Goal: Task Accomplishment & Management: Manage account settings

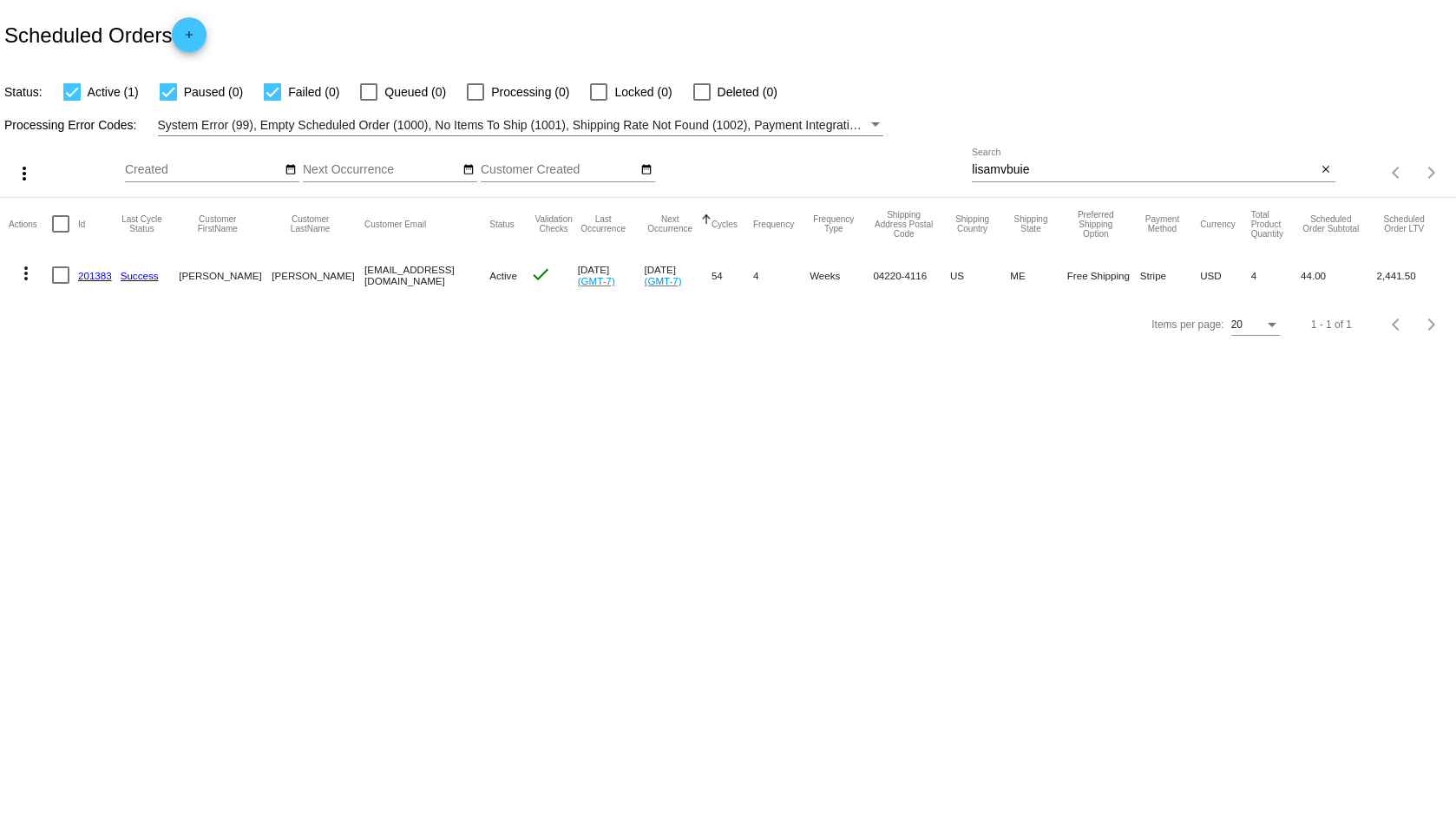
click at [1081, 158] on div "lisamvbuie Search" at bounding box center [1144, 166] width 345 height 34
click at [1066, 174] on input "lisamvbuie" at bounding box center [1144, 170] width 345 height 14
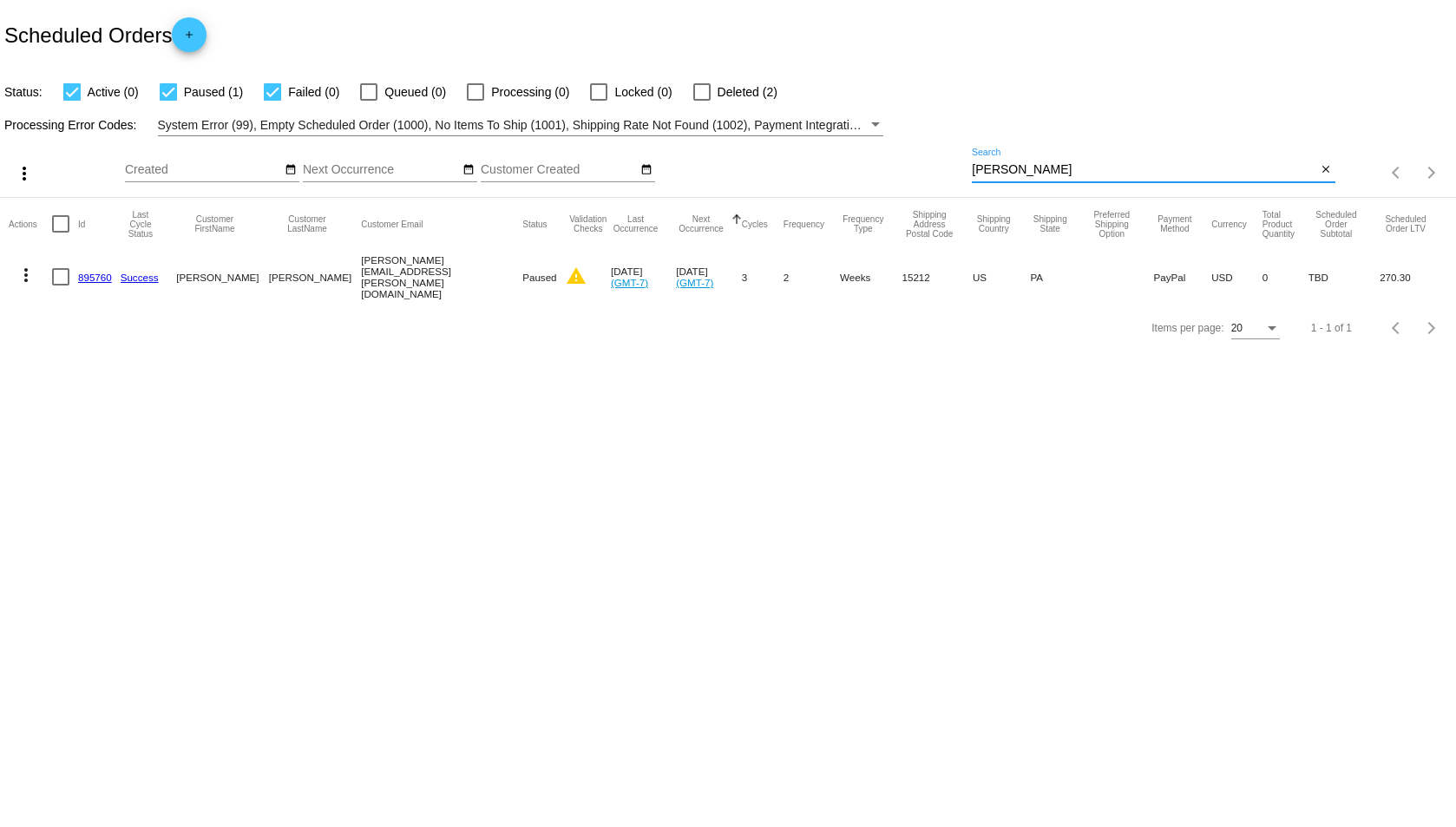
type input "[PERSON_NAME]"
click at [88, 279] on link "895760" at bounding box center [95, 277] width 34 height 12
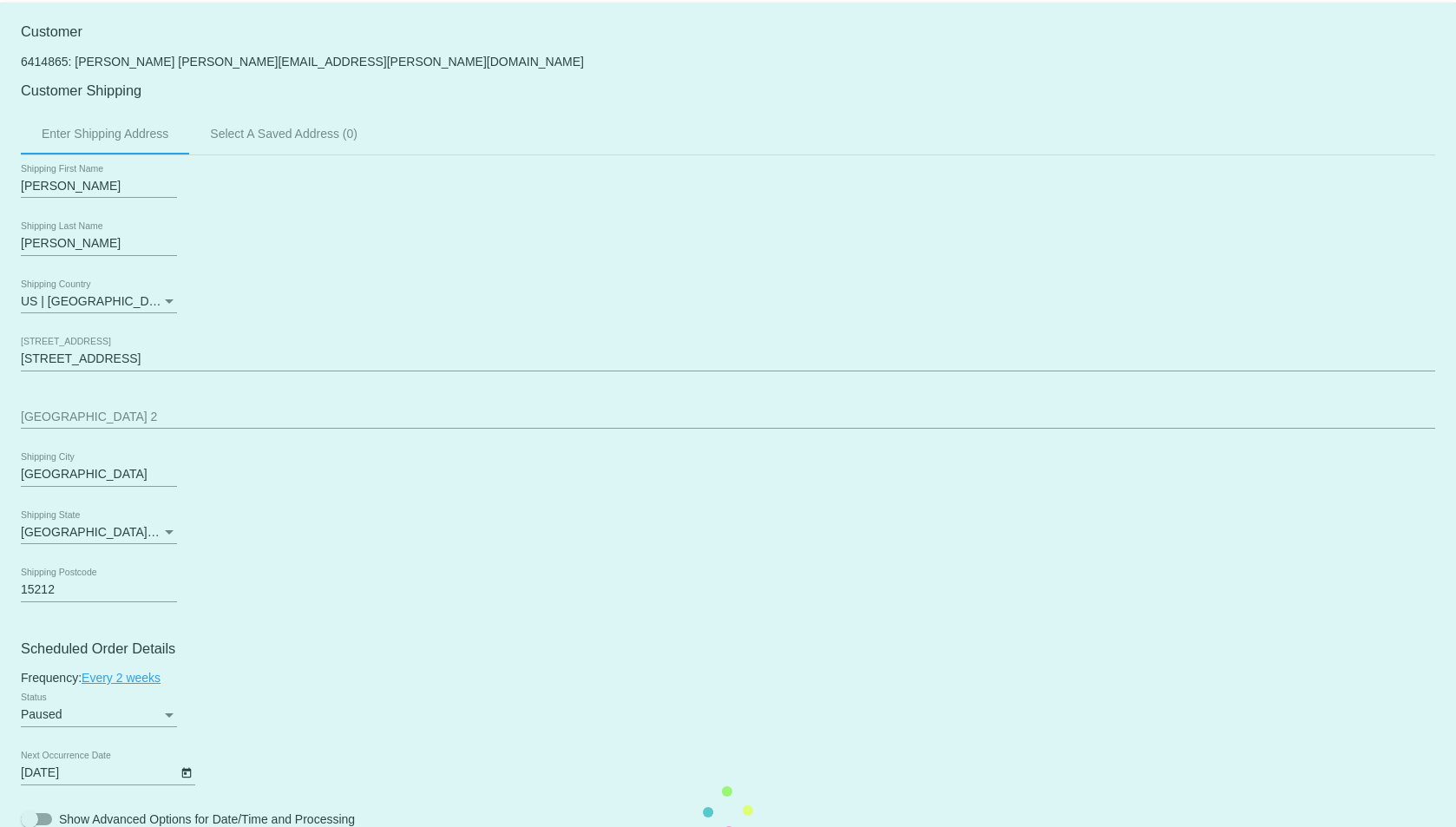
scroll to position [202, 0]
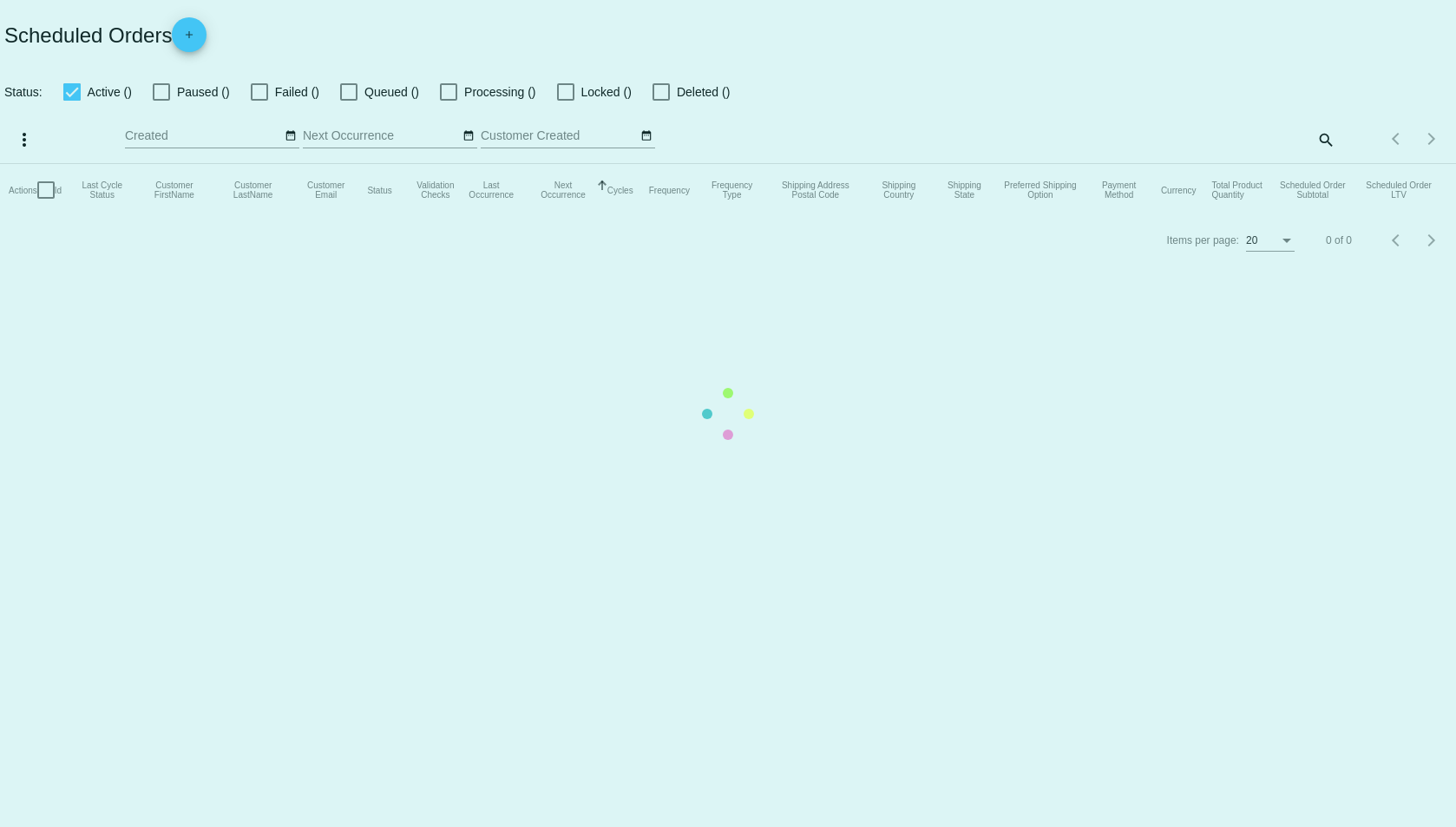
checkbox input "true"
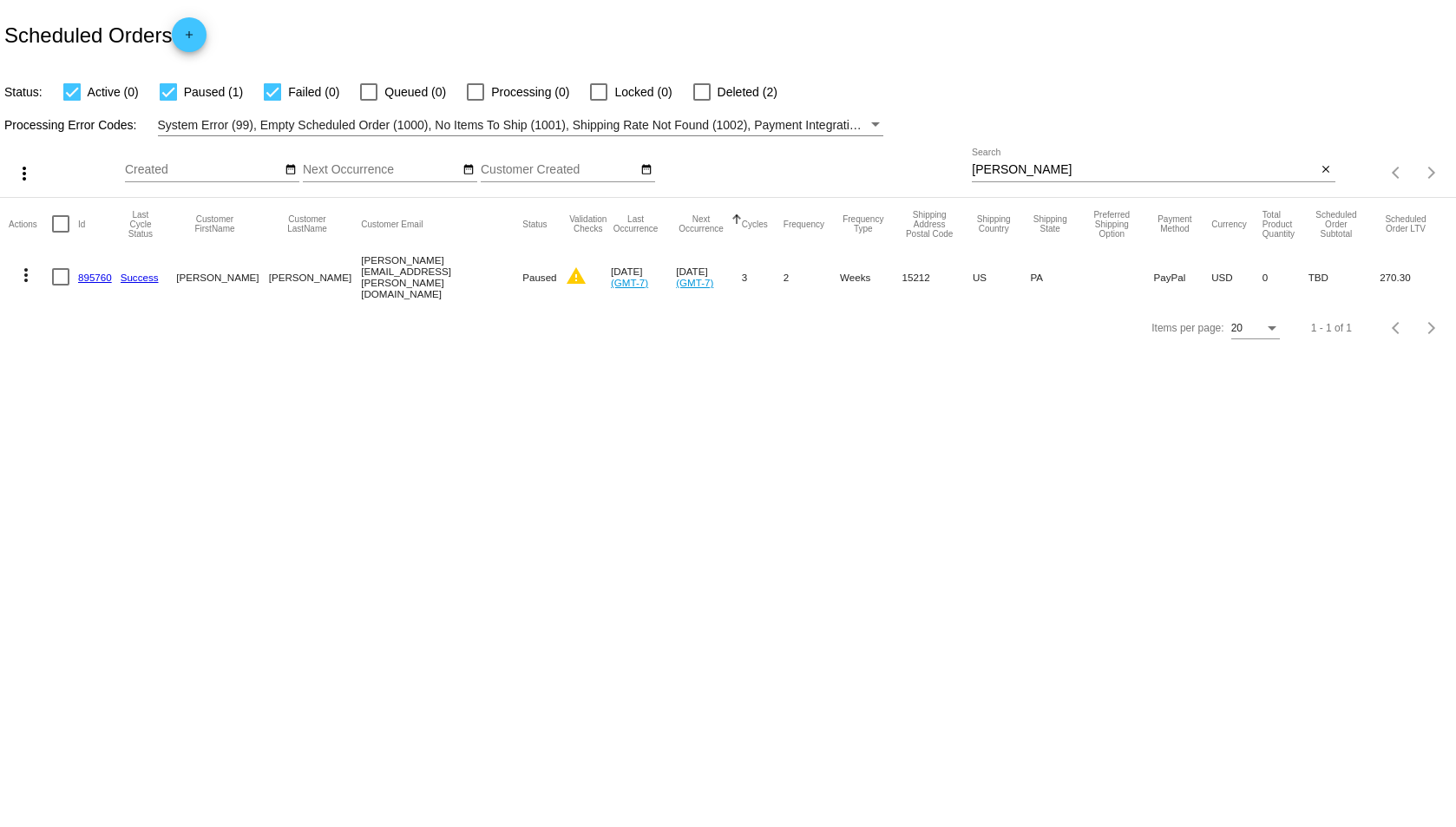
click at [1022, 180] on div "[PERSON_NAME] Search" at bounding box center [1144, 166] width 345 height 34
click at [1010, 169] on input "[PERSON_NAME]" at bounding box center [1144, 170] width 345 height 14
drag, startPoint x: 1010, startPoint y: 169, endPoint x: 1003, endPoint y: 189, distance: 21.2
click at [1010, 170] on input "[PERSON_NAME]" at bounding box center [1144, 170] width 345 height 14
click at [186, 41] on mat-icon "add" at bounding box center [190, 39] width 21 height 21
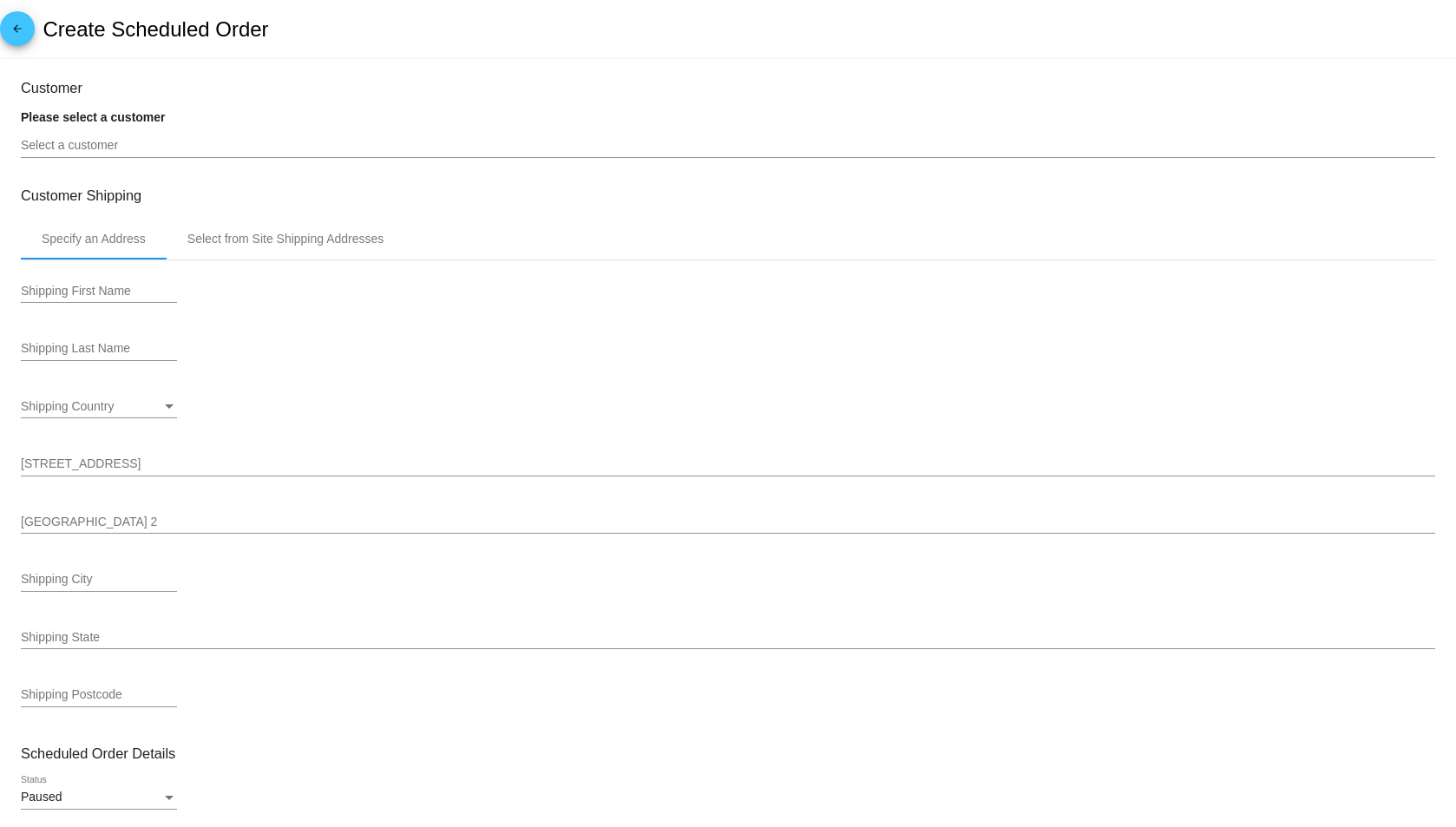
type input "[DATE]"
click at [98, 291] on input "Shipping First Name" at bounding box center [99, 291] width 156 height 14
type input "[PERSON_NAME]"
click at [108, 352] on input "Shipping Last Name" at bounding box center [99, 349] width 156 height 14
click at [106, 343] on input "Shipping Last Name" at bounding box center [99, 349] width 156 height 14
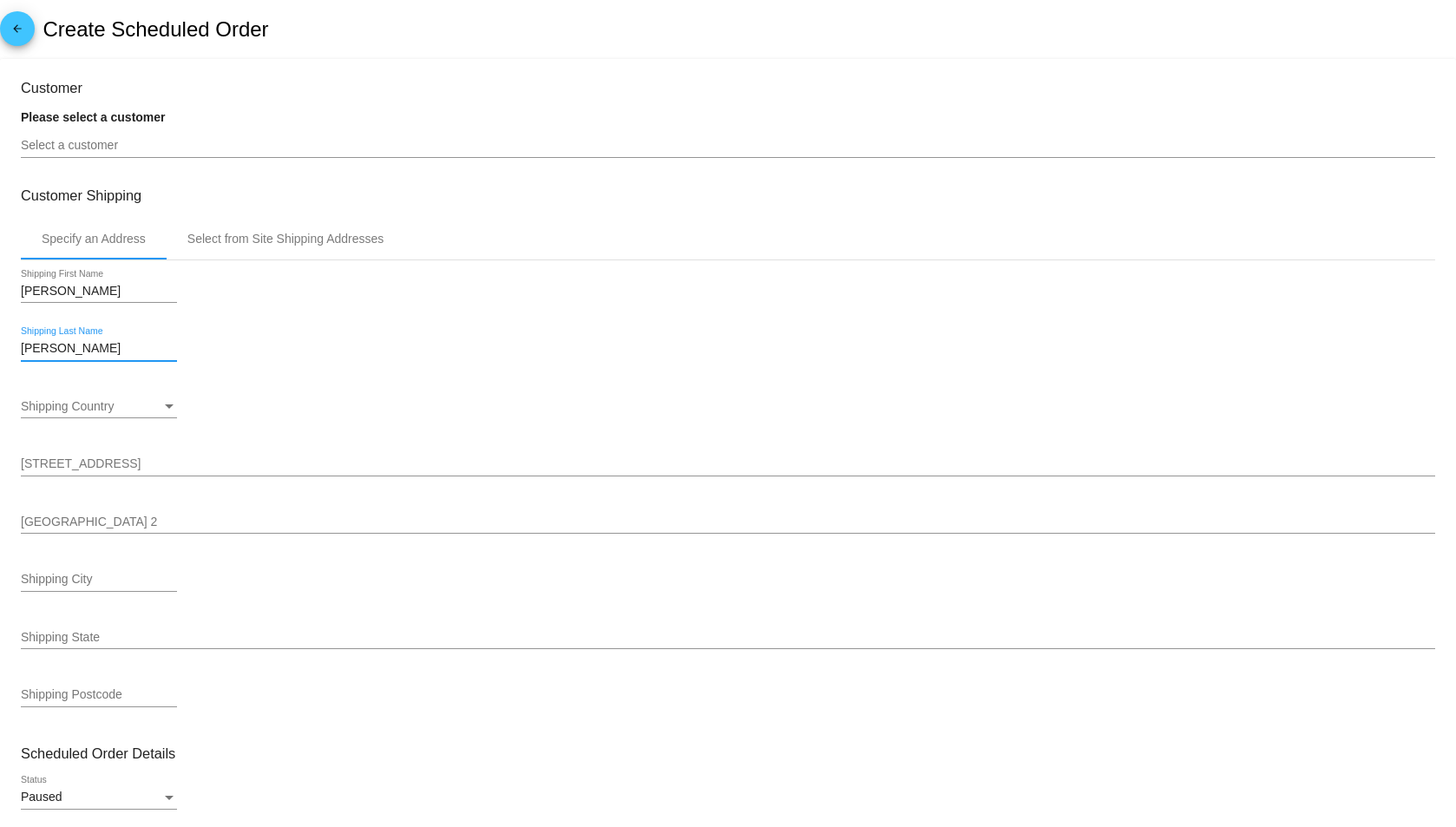
type input "[PERSON_NAME]"
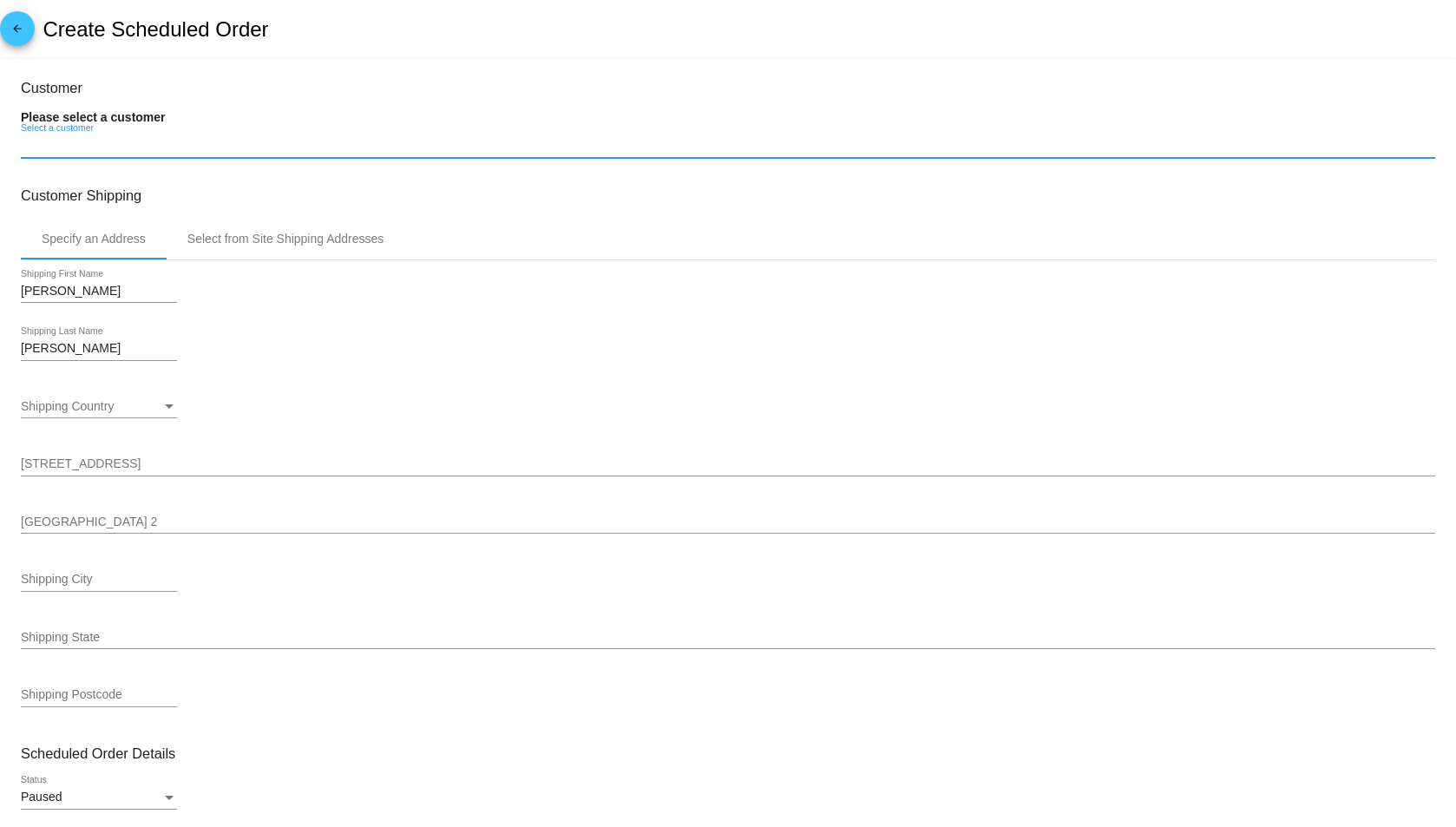
click at [130, 143] on input "Select a customer" at bounding box center [728, 146] width 1414 height 14
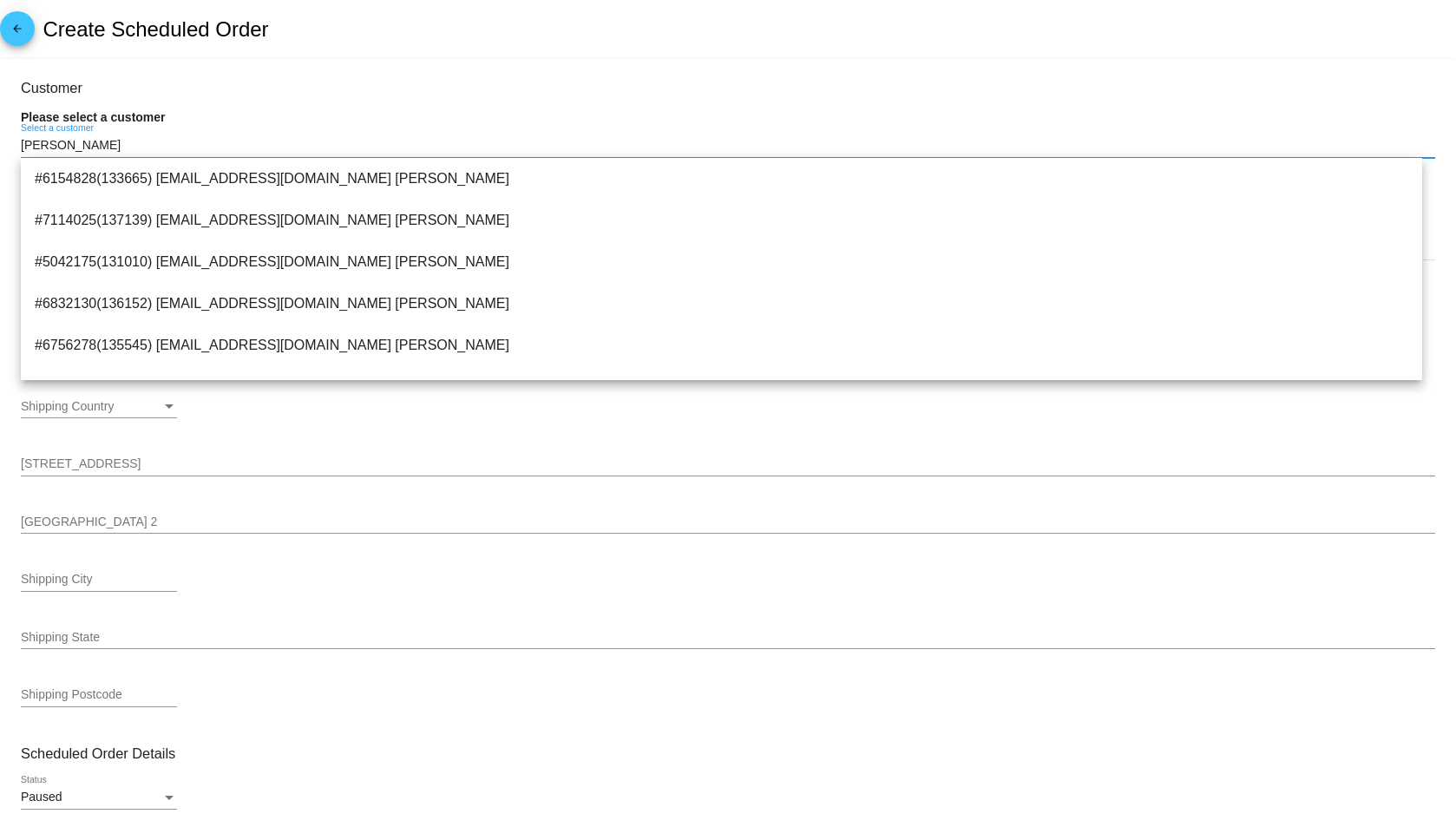
type input "[PERSON_NAME]"
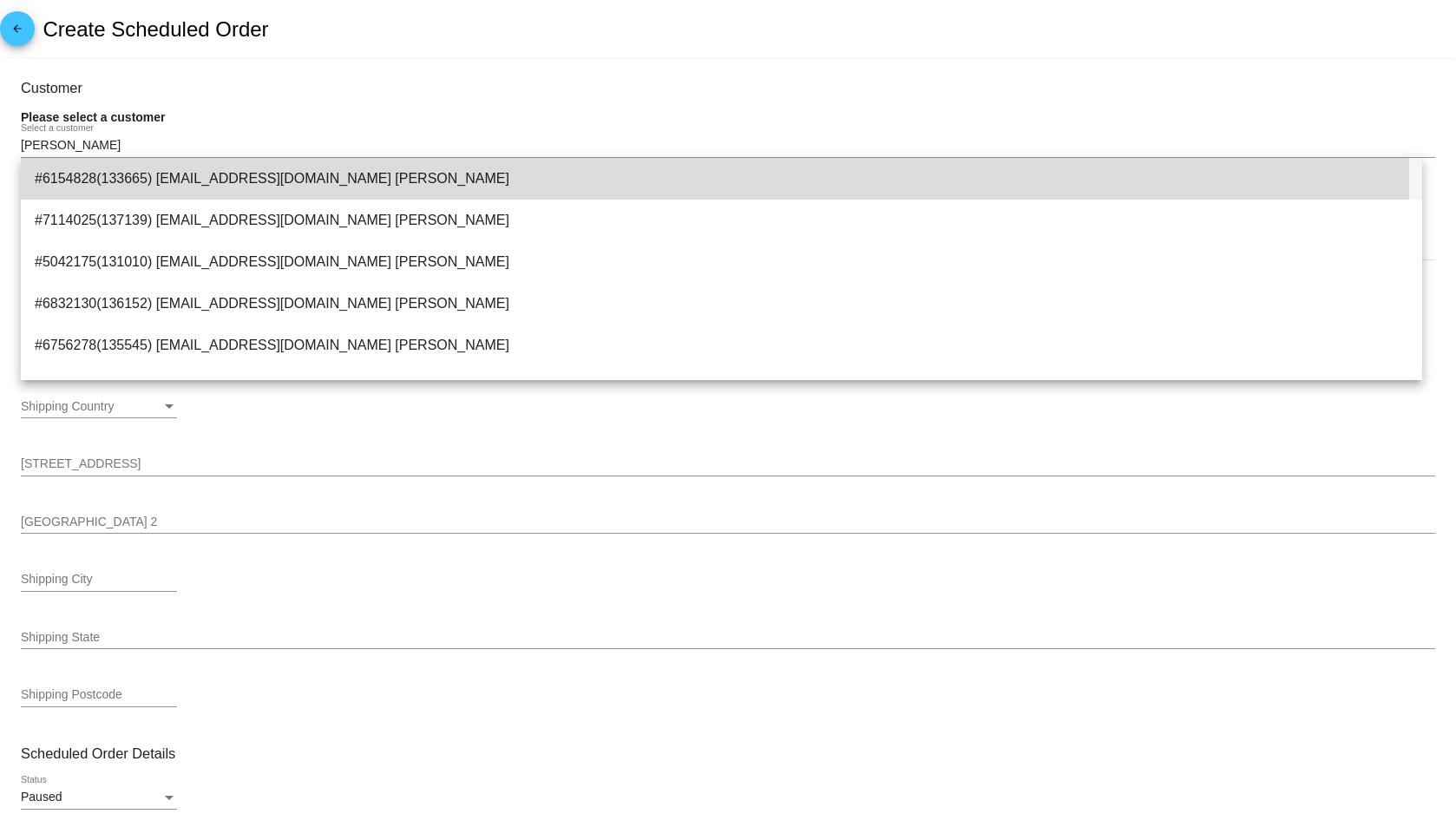
click at [289, 179] on span "#6154828(133665) [EMAIL_ADDRESS][DOMAIN_NAME] [PERSON_NAME]" at bounding box center [721, 178] width 1374 height 42
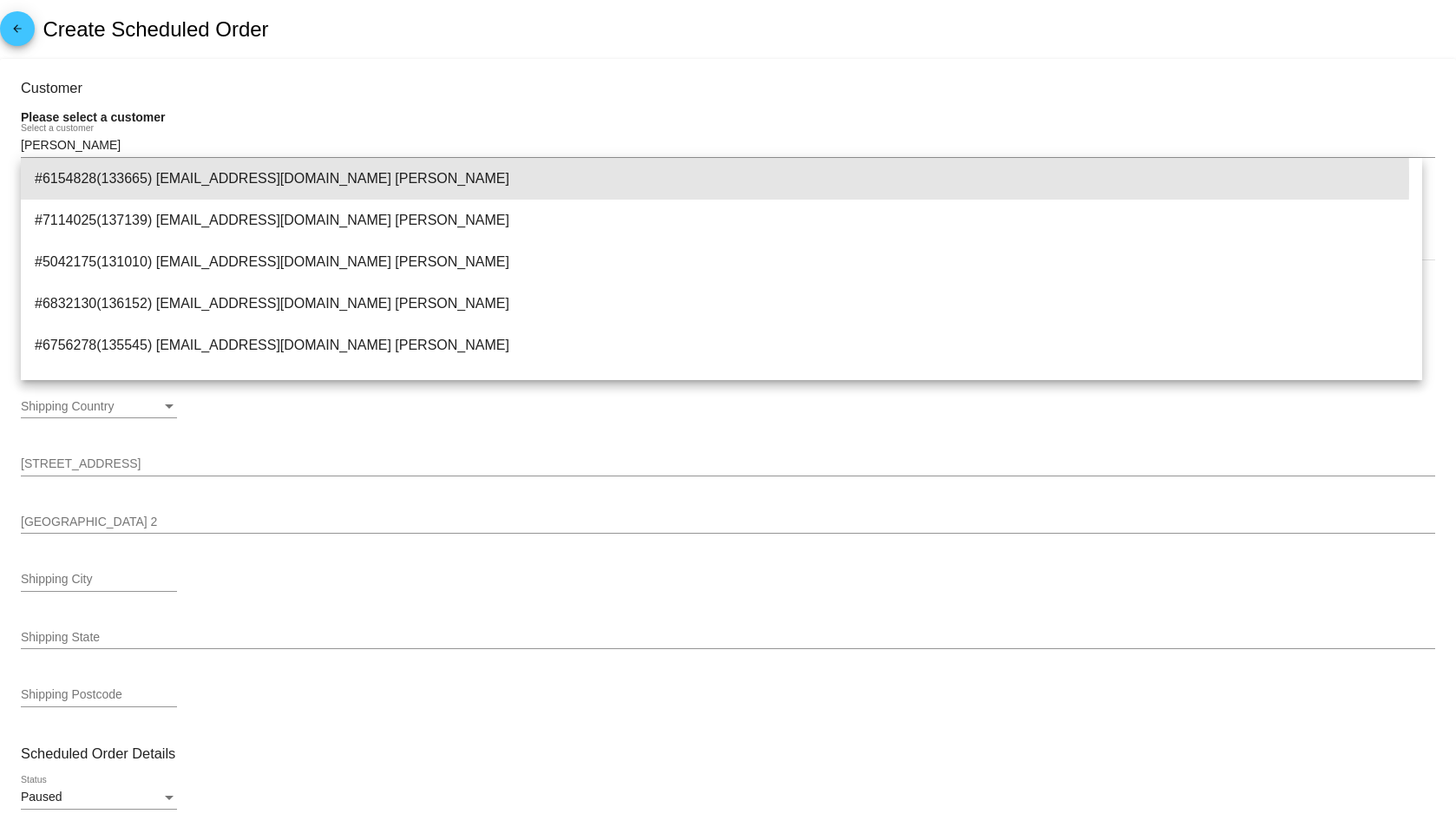
type input "Jordan"
type input "[PERSON_NAME]"
type input "12A. N. [GEOGRAPHIC_DATA]."
type input "[GEOGRAPHIC_DATA]"
type input "77056"
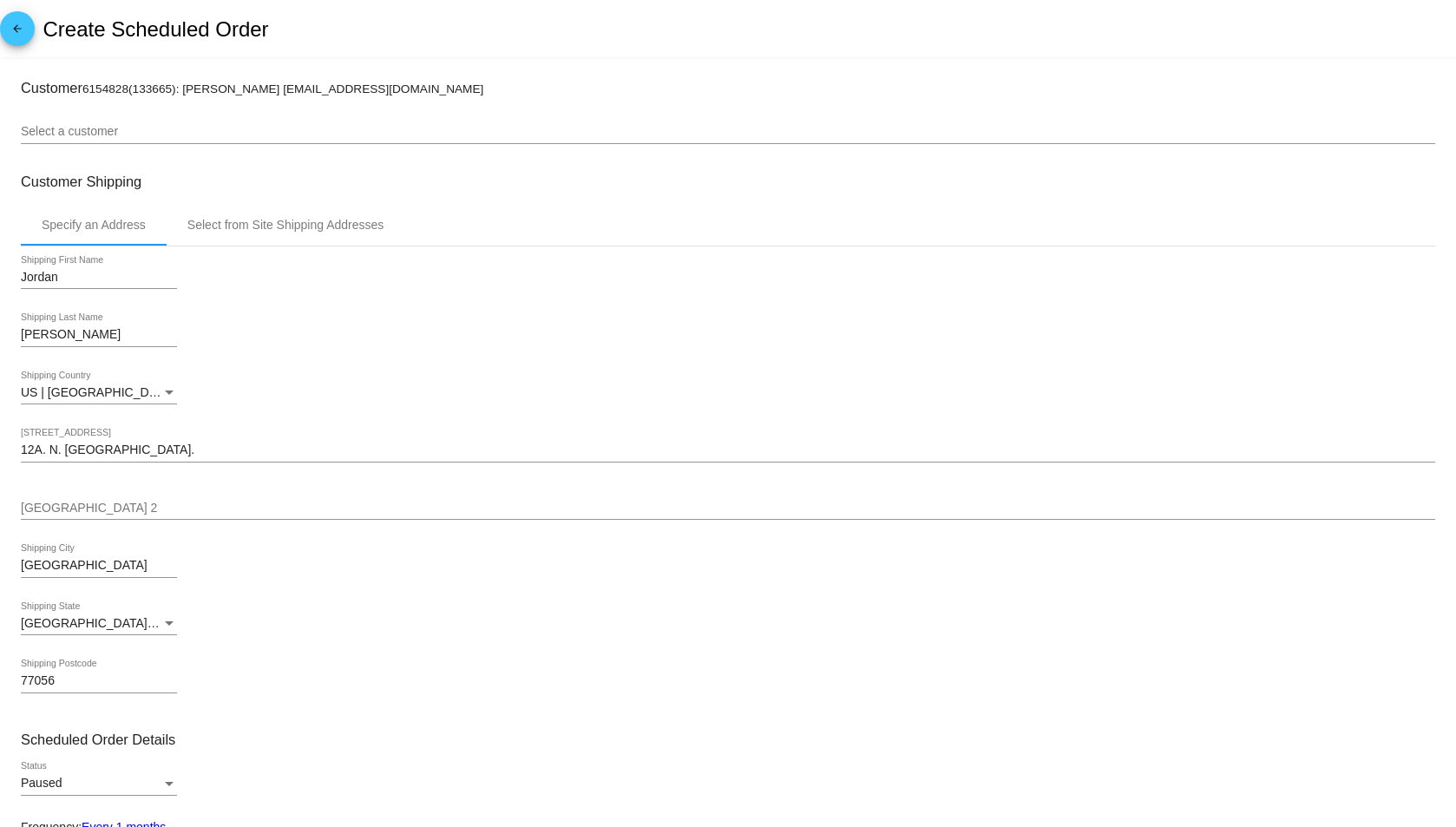
click at [213, 121] on div "Select a customer" at bounding box center [728, 127] width 1414 height 34
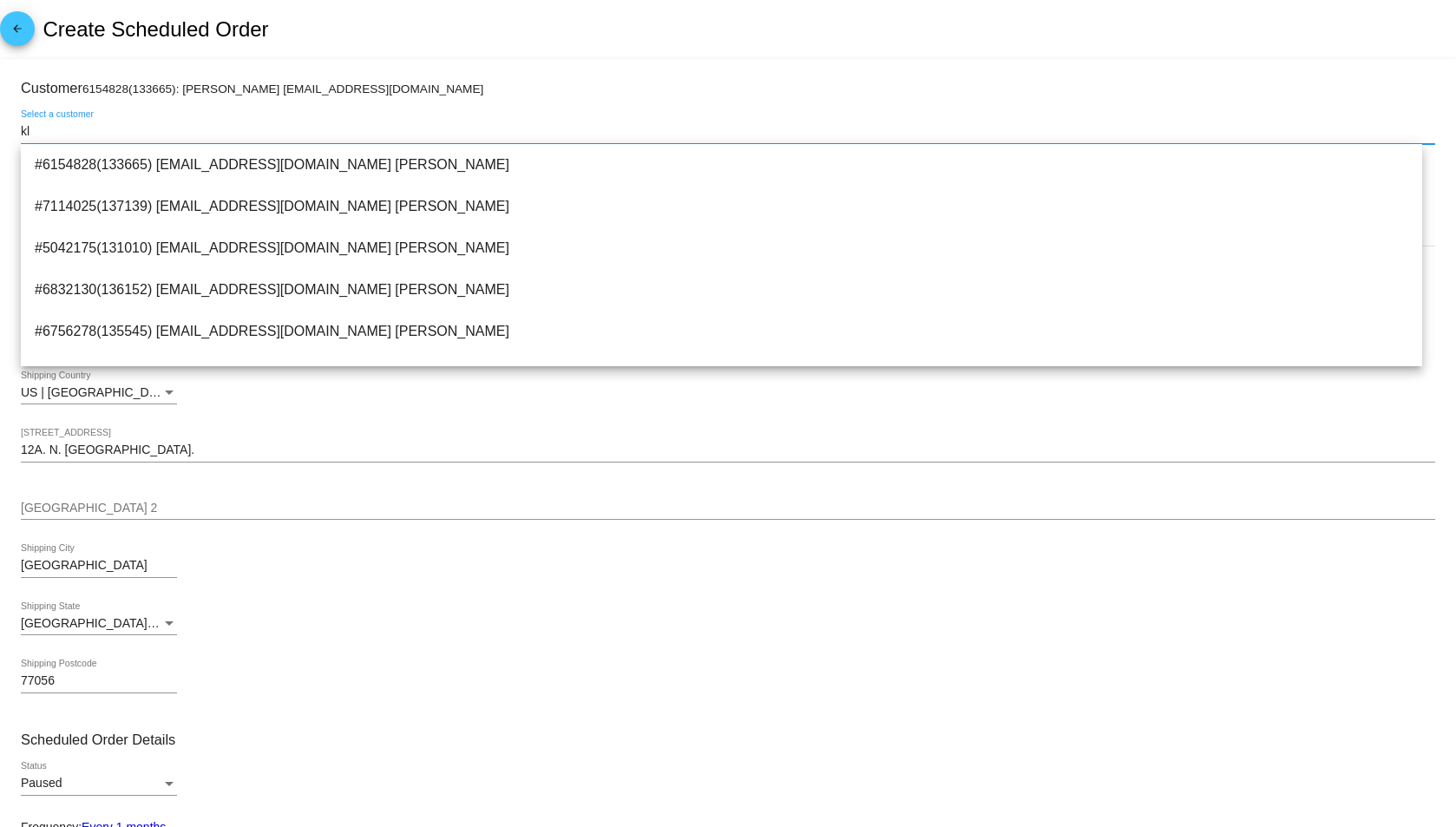
type input "k"
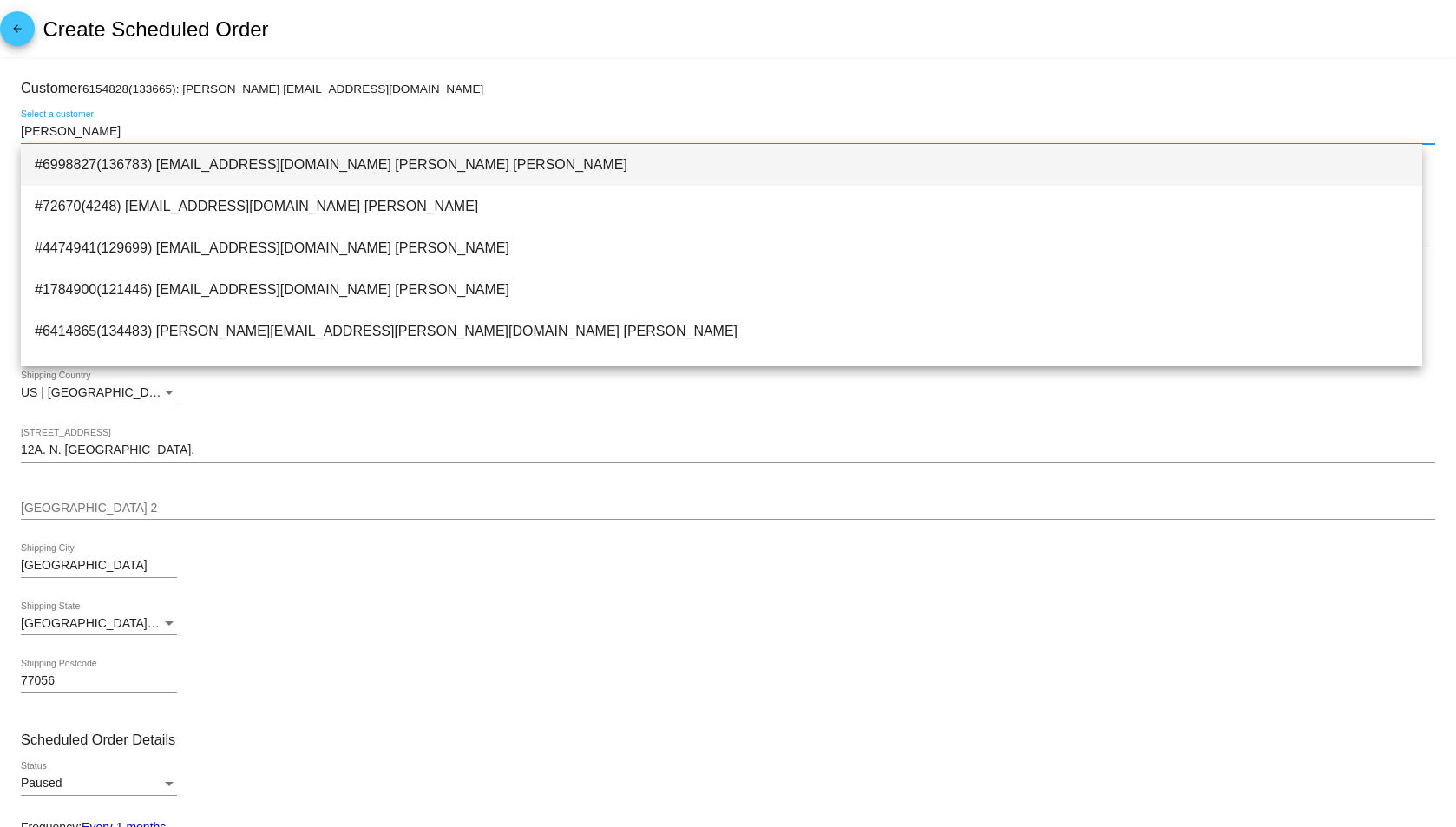
type input "[PERSON_NAME]"
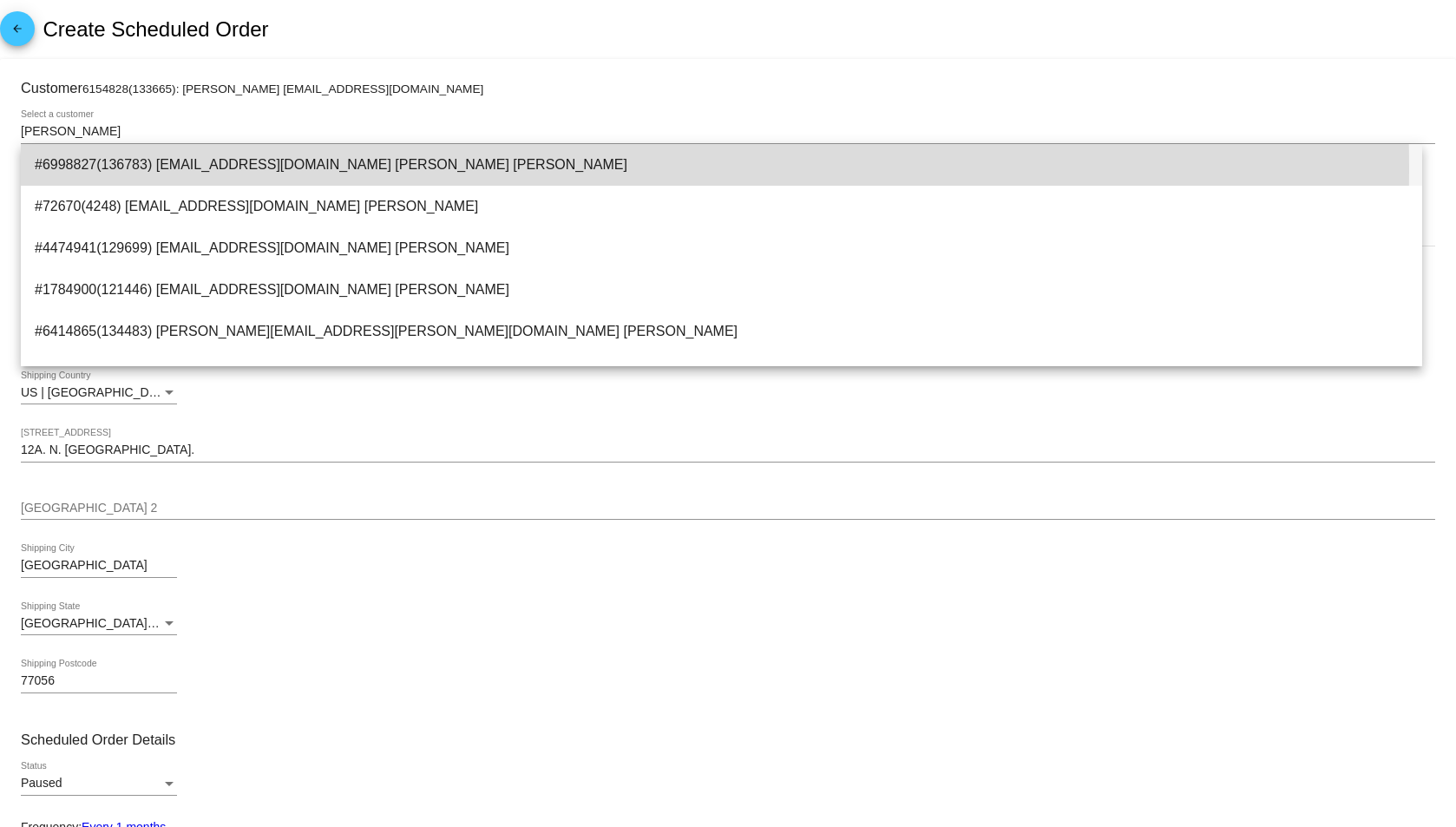
click at [358, 168] on span "#6998827(136783) [EMAIL_ADDRESS][DOMAIN_NAME] [PERSON_NAME] [PERSON_NAME]" at bounding box center [721, 165] width 1374 height 42
type input "[PERSON_NAME]"
type input "[STREET_ADDRESS]"
type input "Bloomingdale"
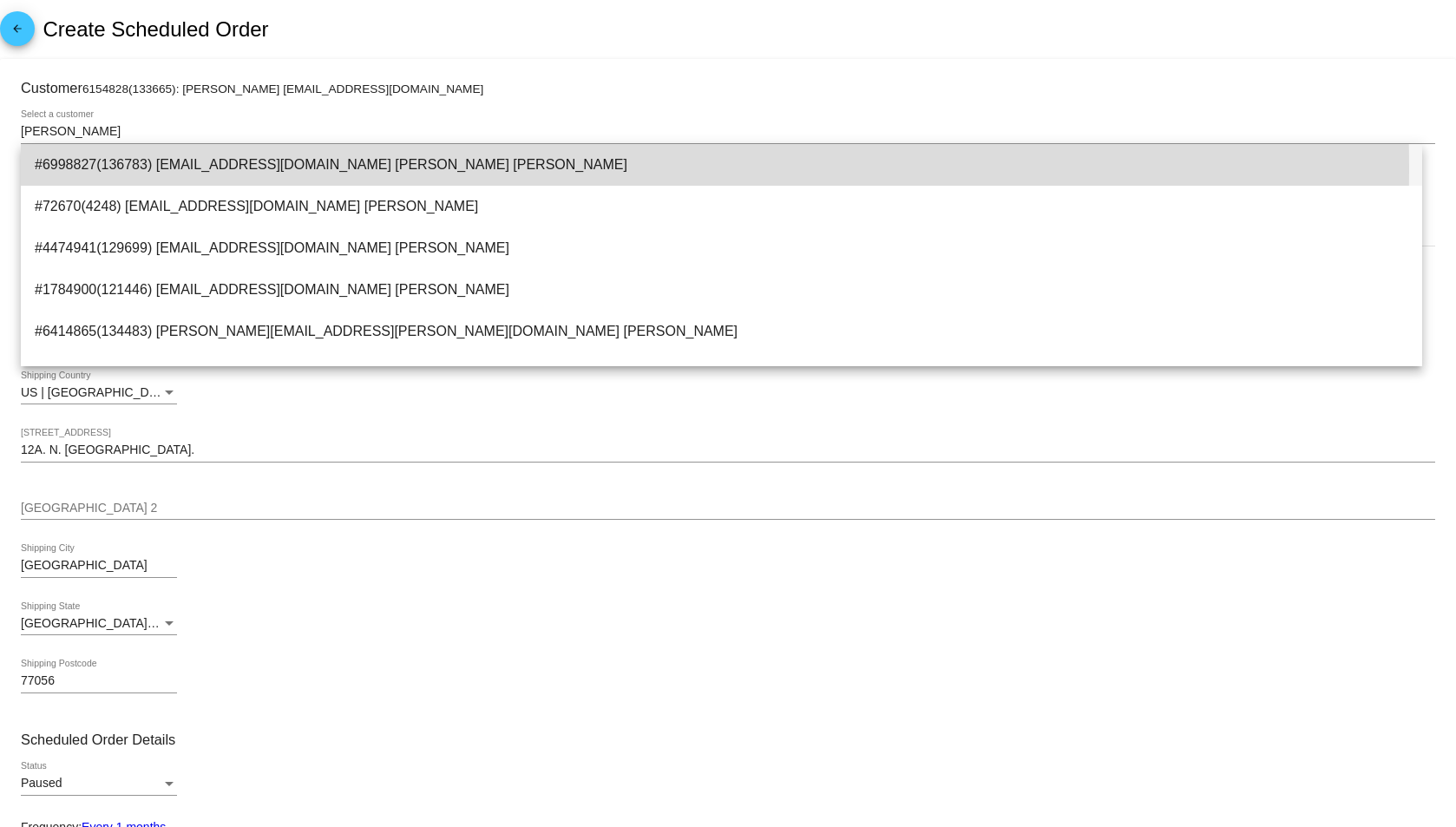
type input "12913"
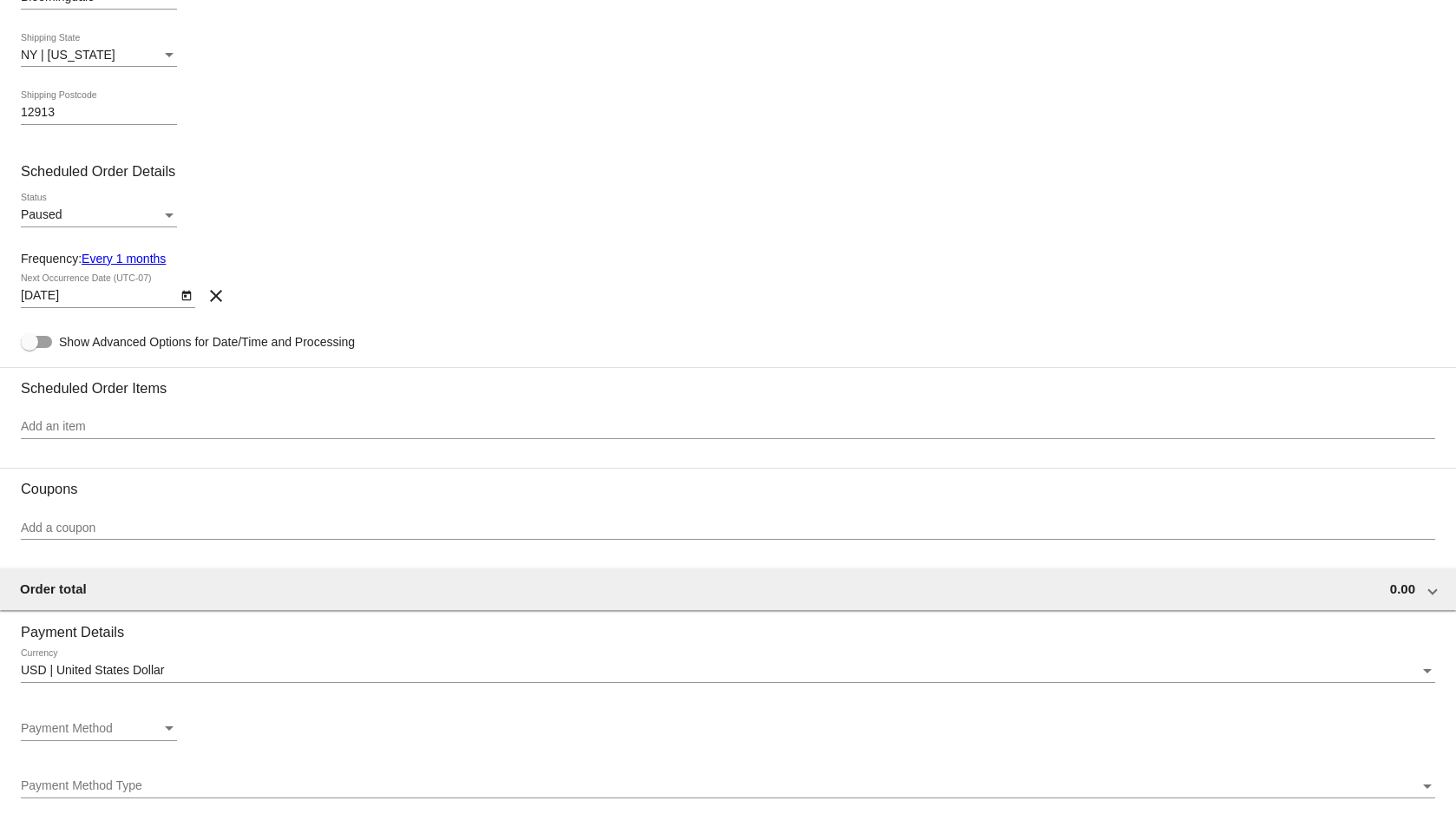
scroll to position [607, 0]
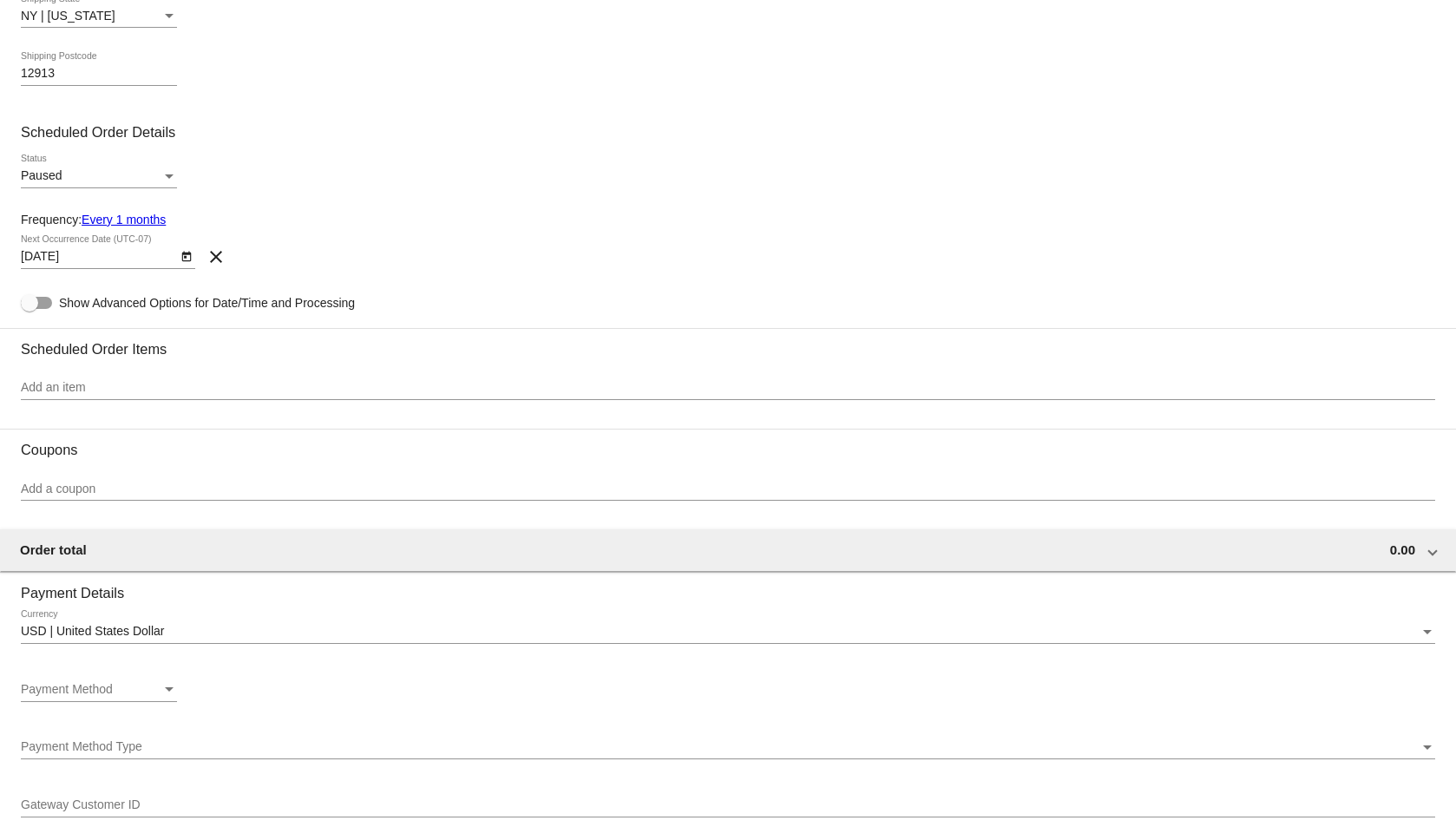
click at [115, 375] on div "Add an item" at bounding box center [728, 383] width 1414 height 34
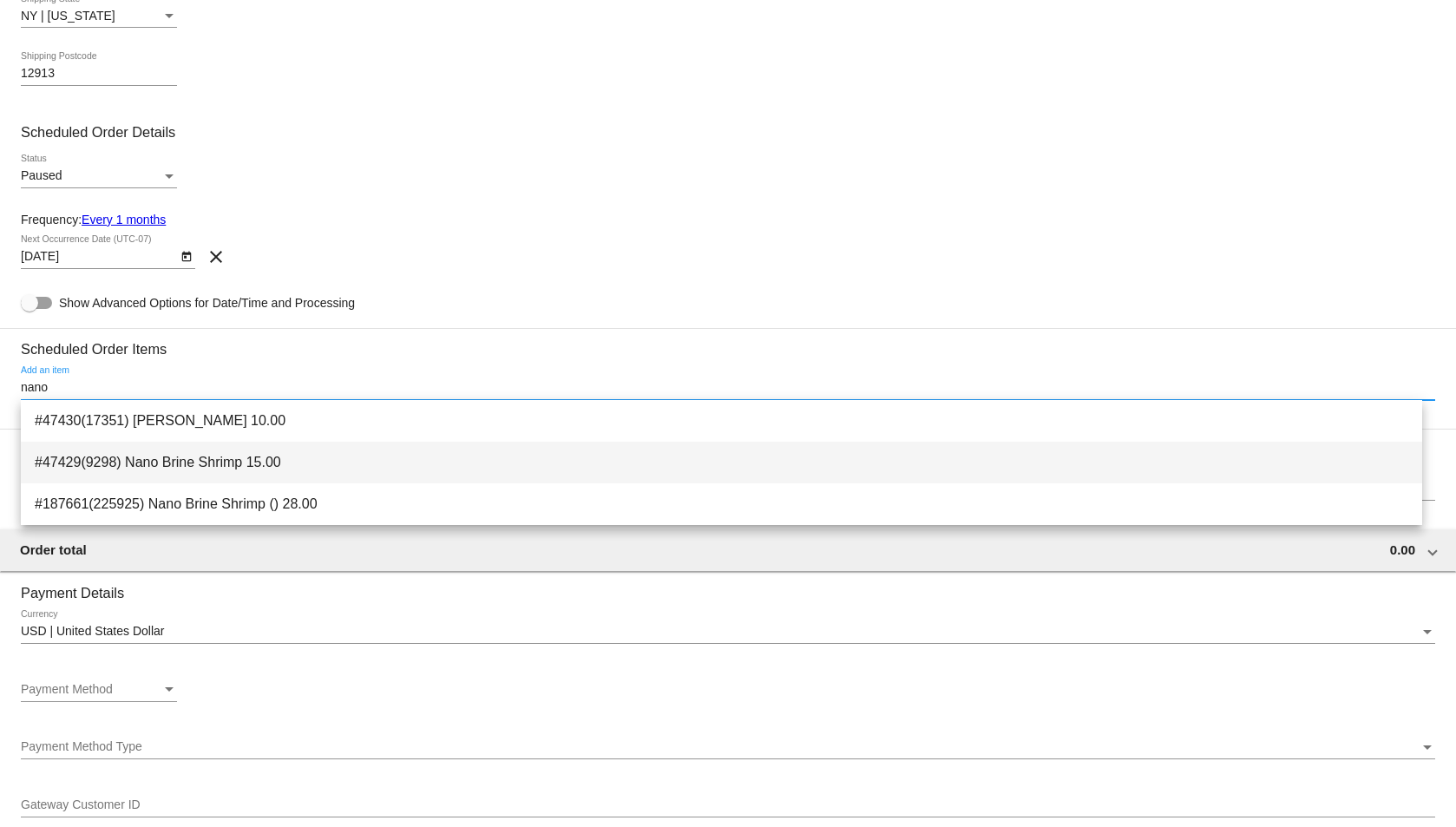
type input "nano"
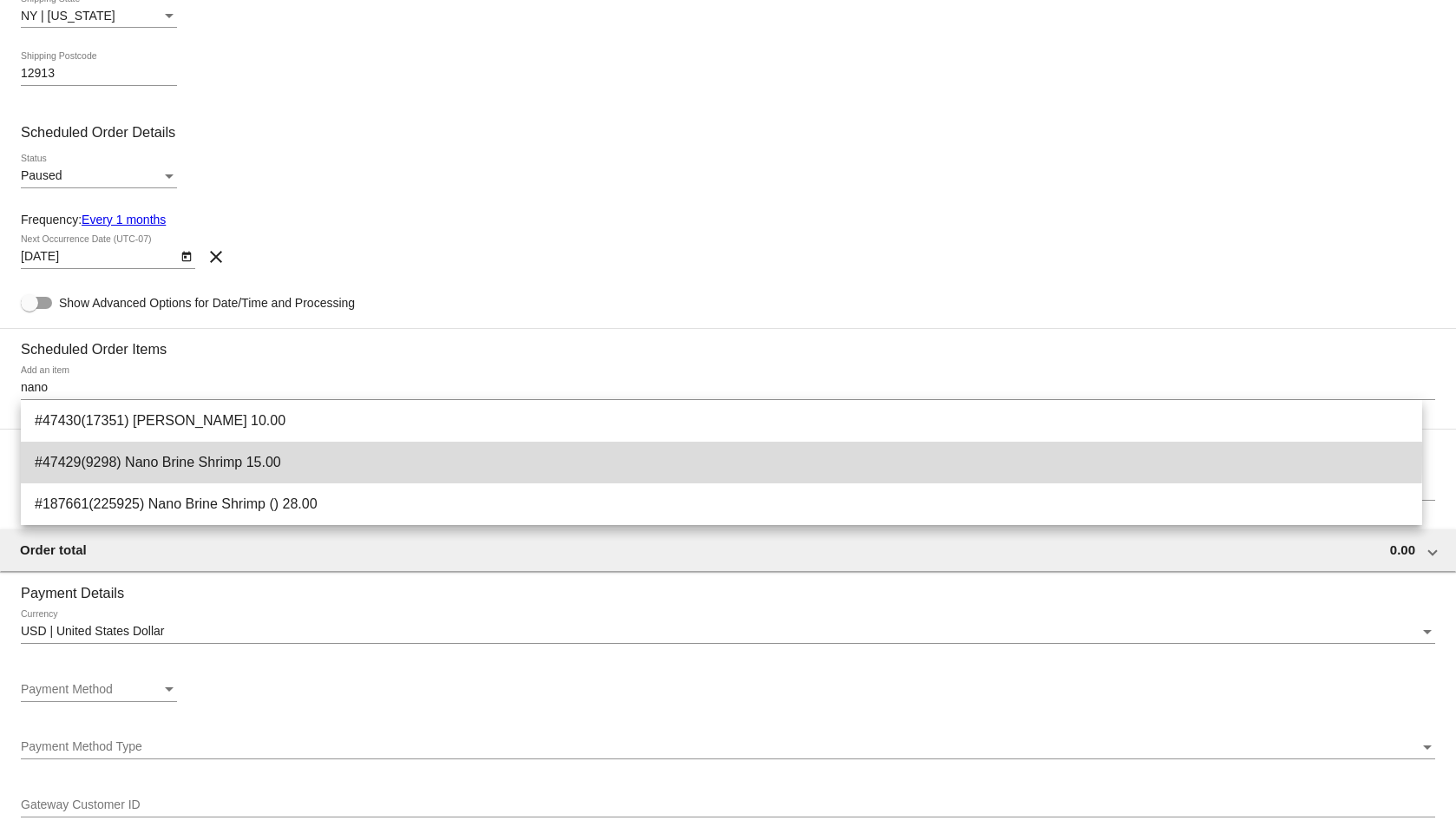
click at [309, 453] on span "#47429(9298) Nano Brine Shrimp 15.00" at bounding box center [721, 462] width 1374 height 42
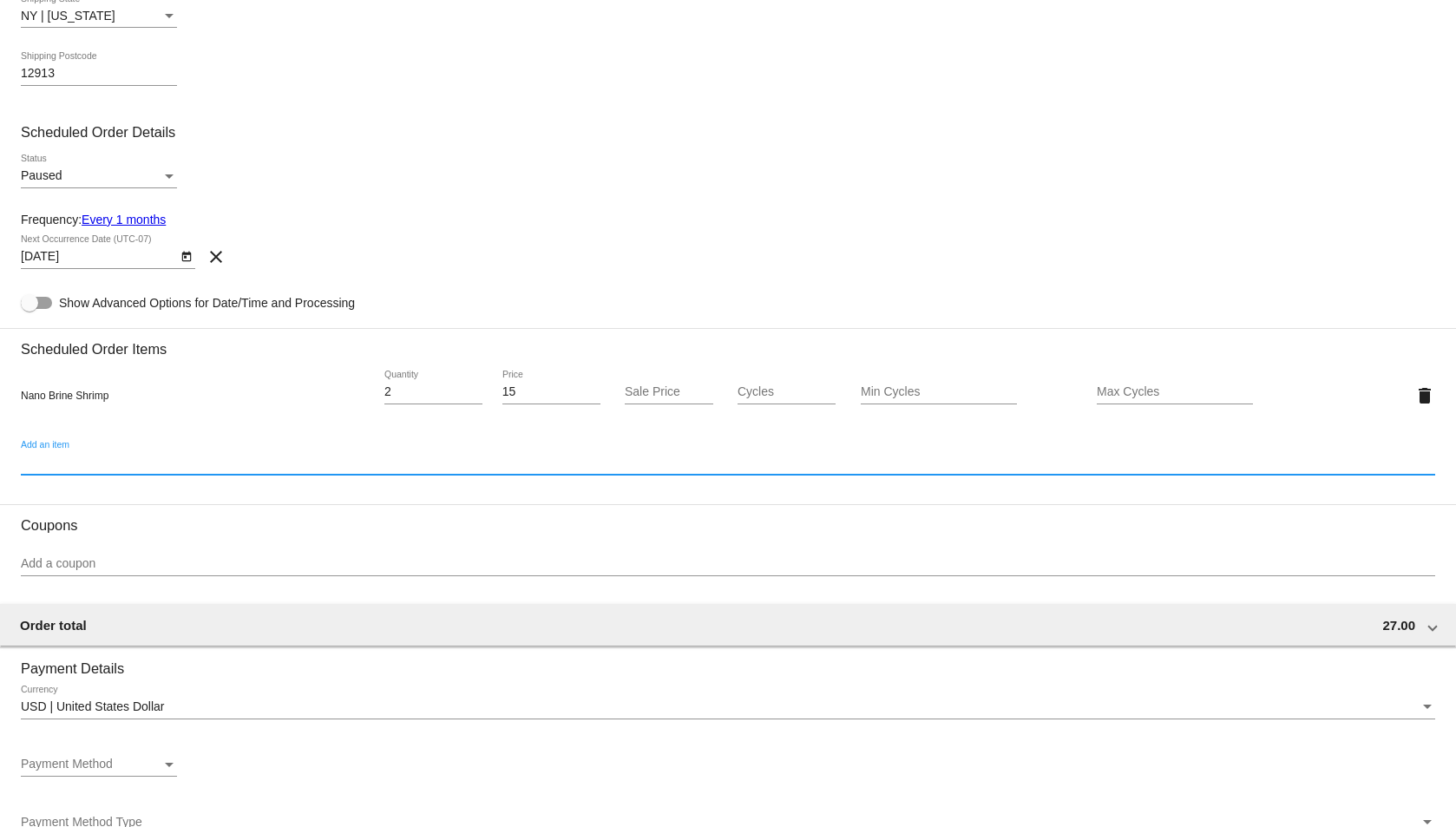
type input "2"
click at [469, 385] on input "2" at bounding box center [433, 392] width 98 height 14
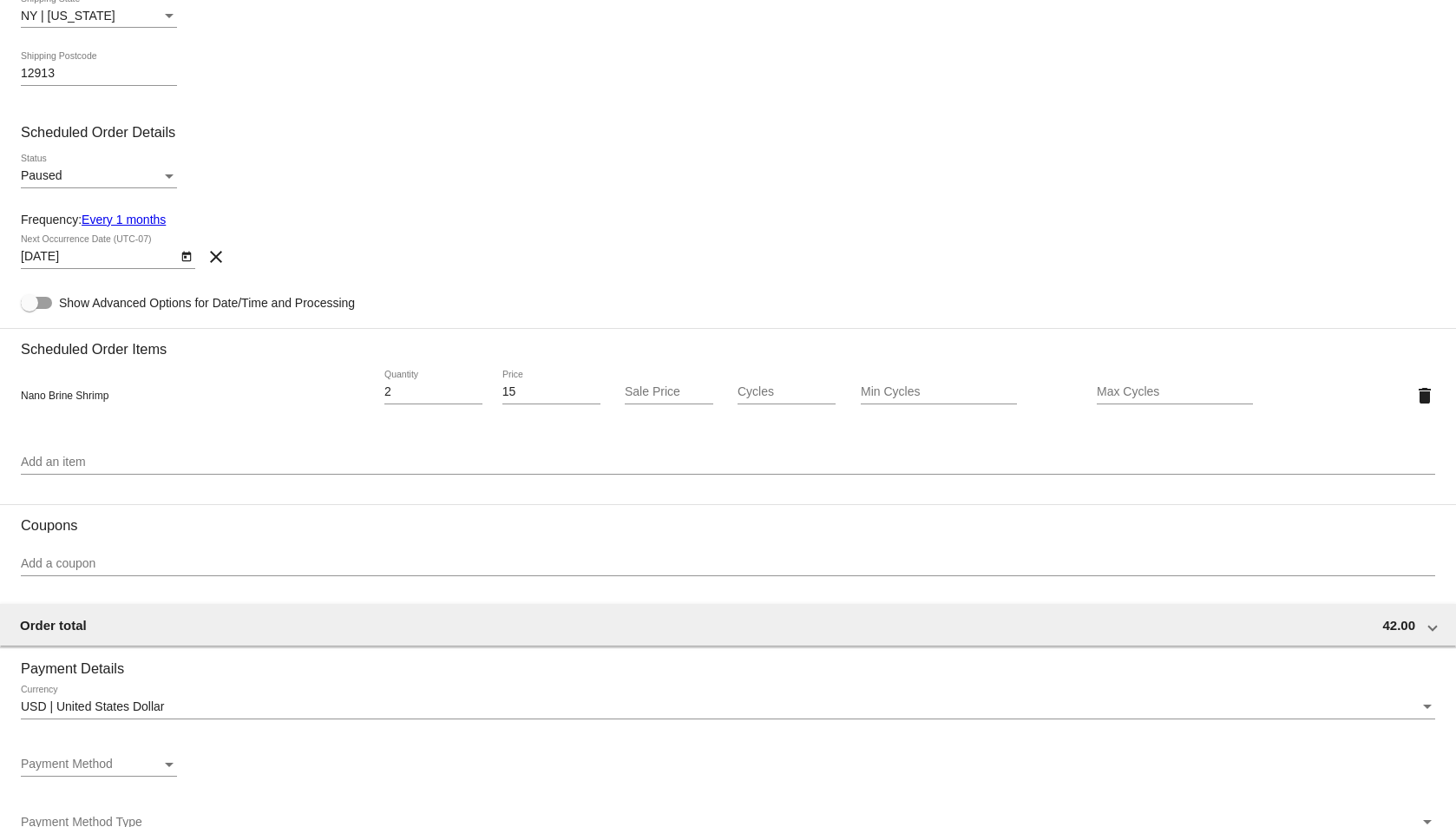
click at [658, 399] on div "Sale Price" at bounding box center [670, 387] width 89 height 34
type input "13.50"
click at [645, 248] on div "[DATE] Next Occurrence Date (UTC-07) clear" at bounding box center [728, 260] width 1414 height 50
click at [219, 468] on input "Add an item" at bounding box center [728, 463] width 1414 height 14
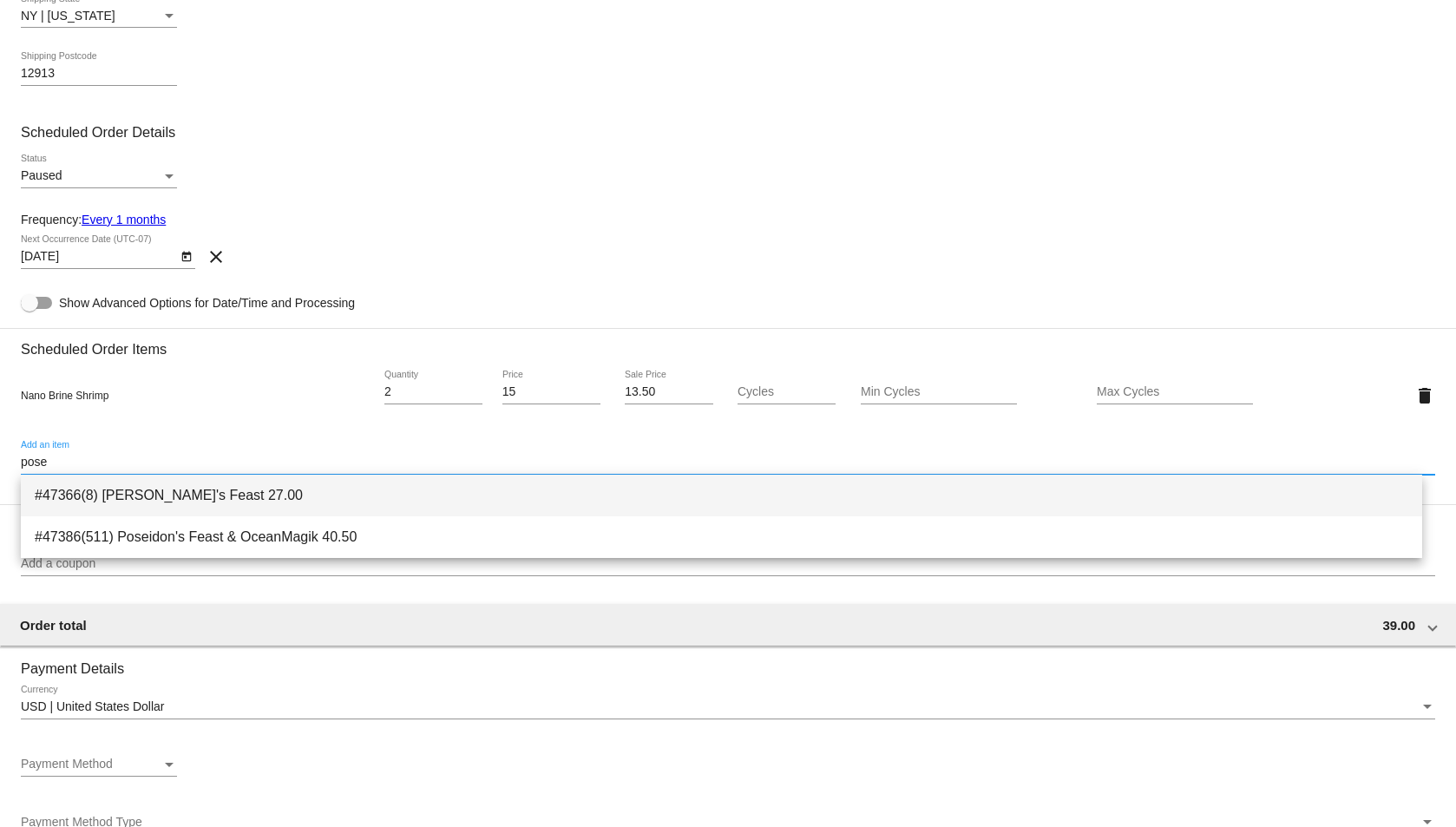
type input "pose"
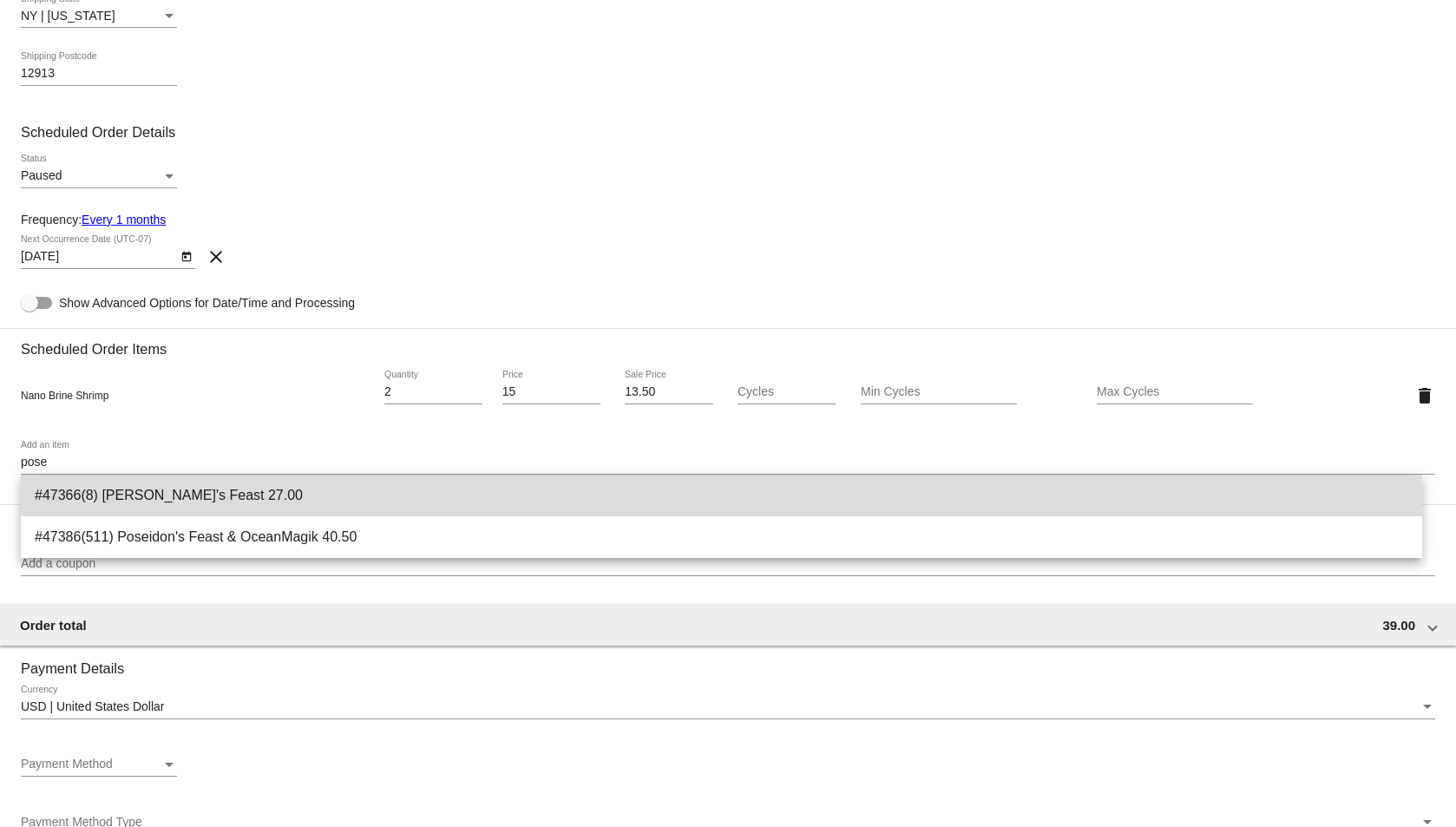
click at [235, 497] on span "#47366(8) [PERSON_NAME]'s Feast 27.00" at bounding box center [721, 495] width 1374 height 42
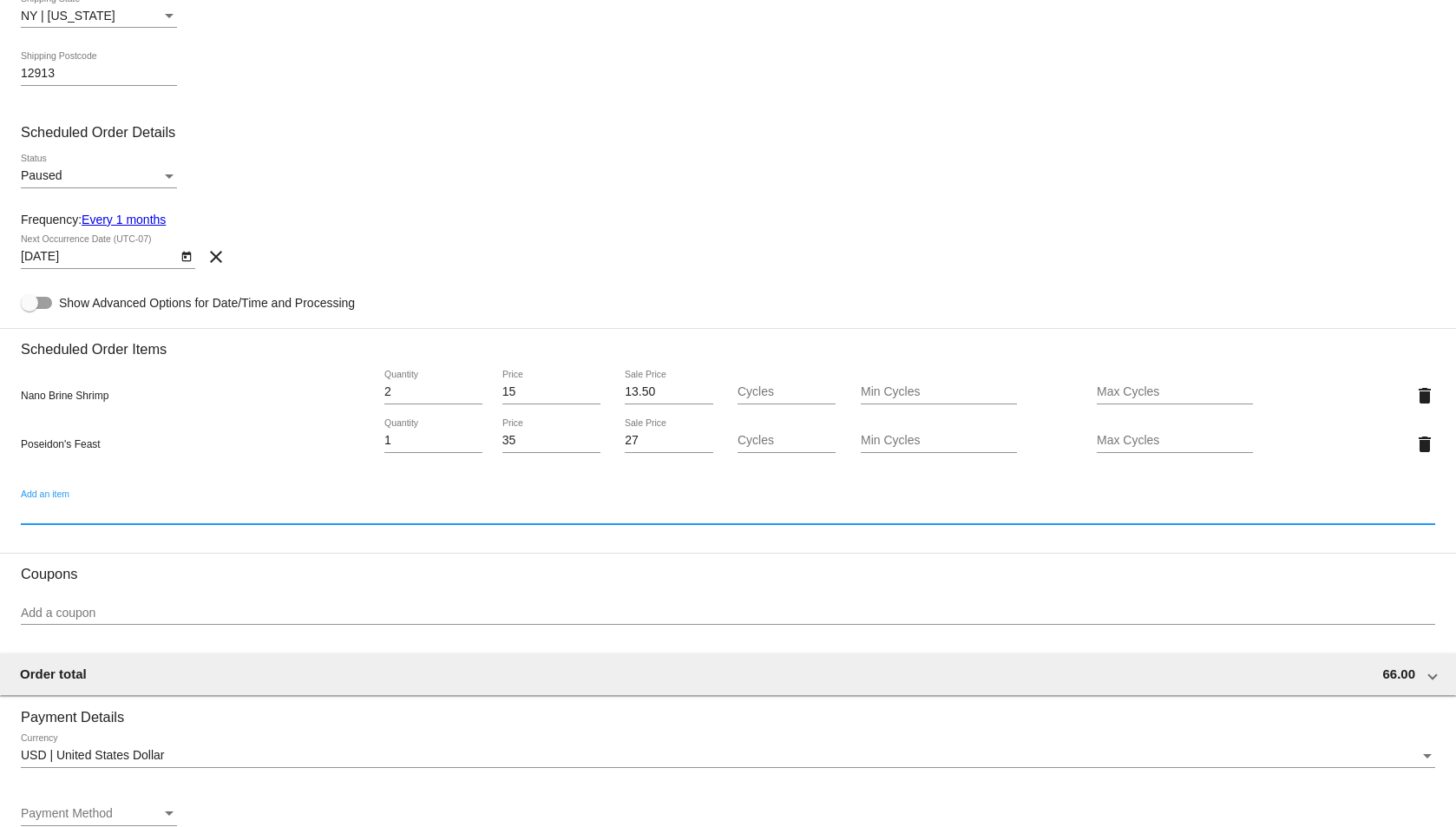
click at [422, 233] on mat-card-content "Customer 6998827(136783): [PERSON_NAME] [PERSON_NAME] [EMAIL_ADDRESS][DOMAIN_NA…" at bounding box center [728, 585] width 1414 height 2227
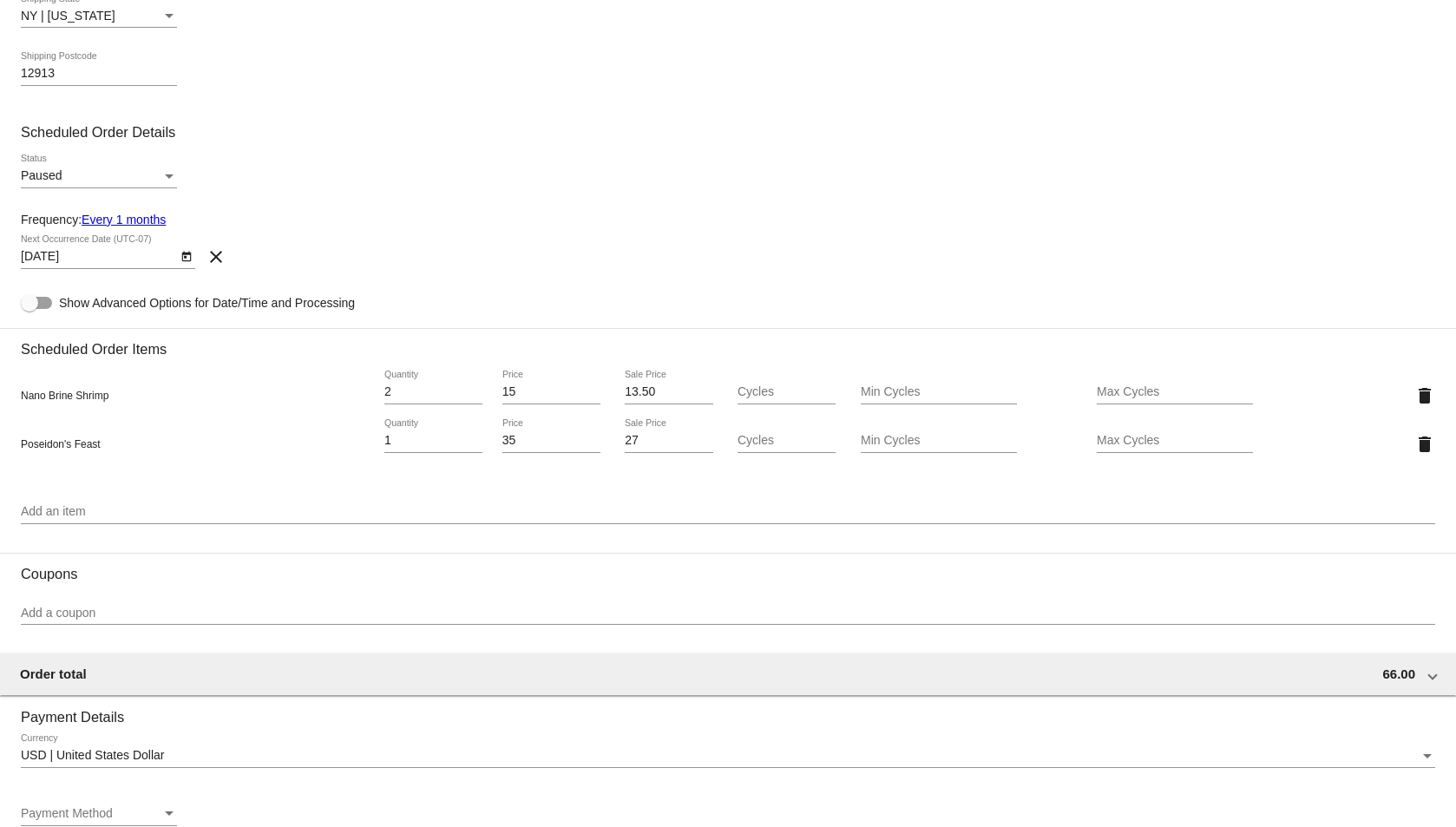
scroll to position [1013, 0]
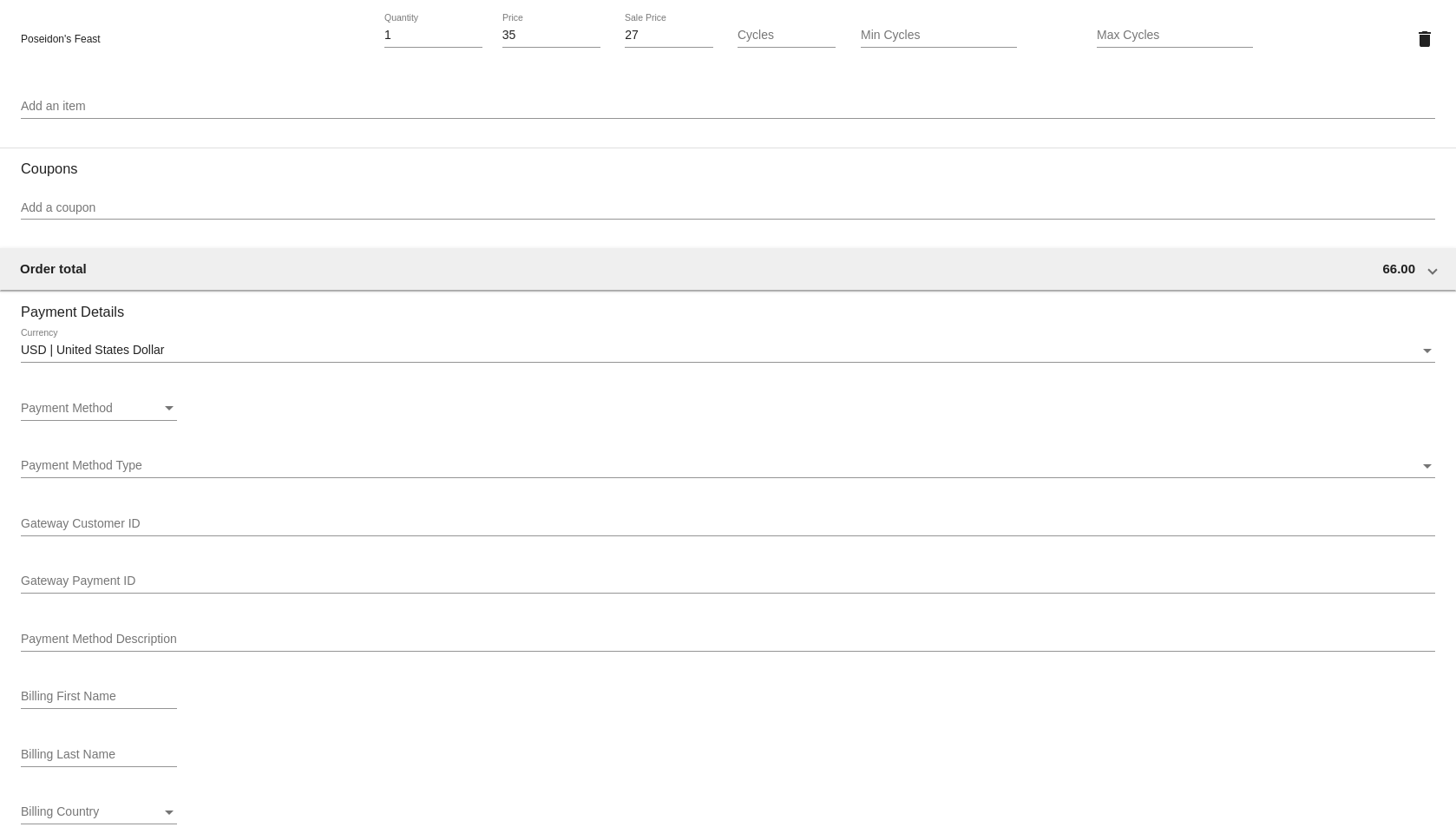
click at [117, 416] on div "Payment Method Payment Method" at bounding box center [99, 404] width 156 height 34
click at [114, 408] on span "—Create New—" at bounding box center [99, 408] width 156 height 36
click at [310, 388] on div "Payment Method Payment Method" at bounding box center [728, 412] width 1414 height 50
click at [334, 129] on div "Add an item" at bounding box center [728, 110] width 1414 height 50
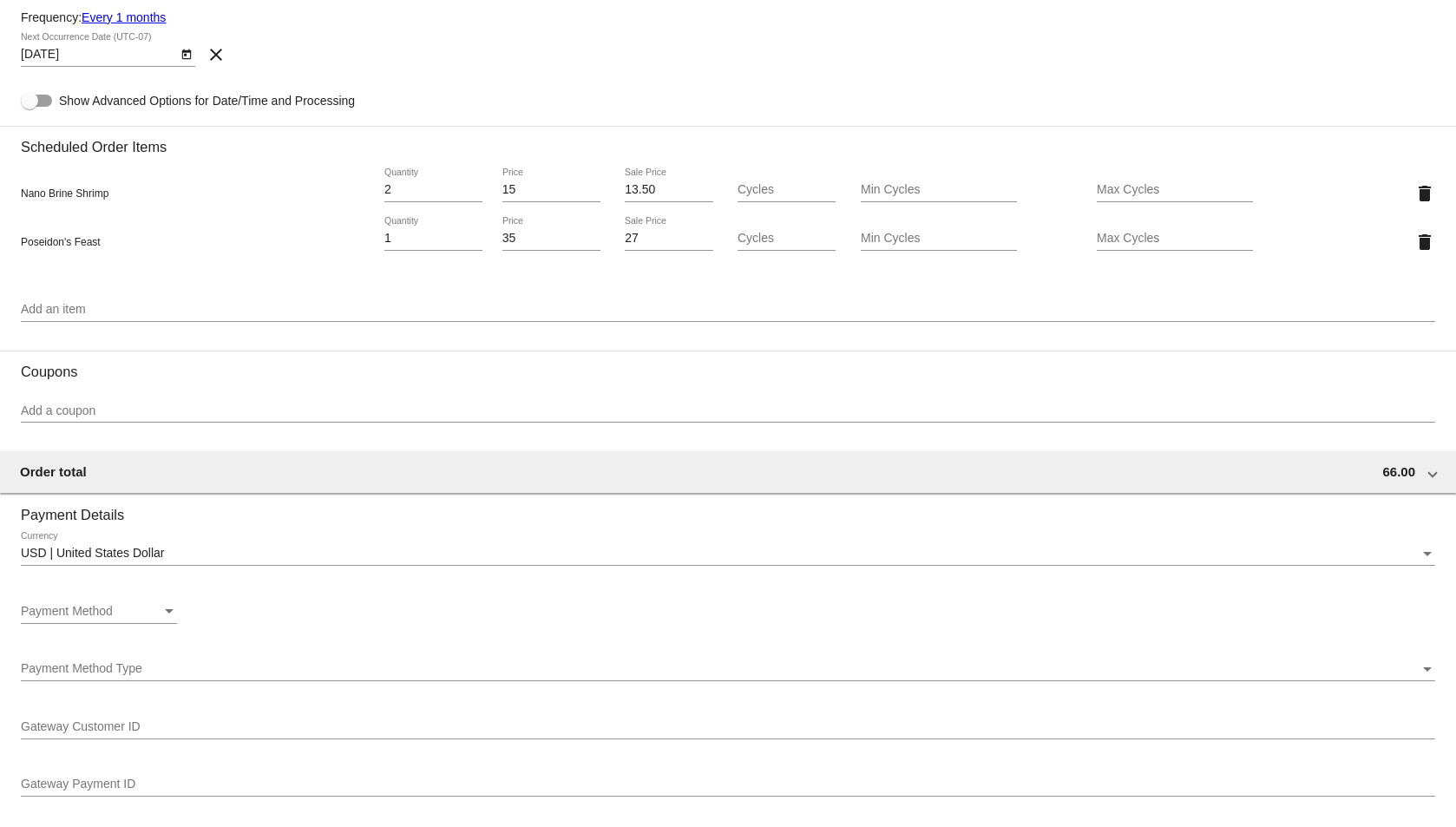
scroll to position [607, 0]
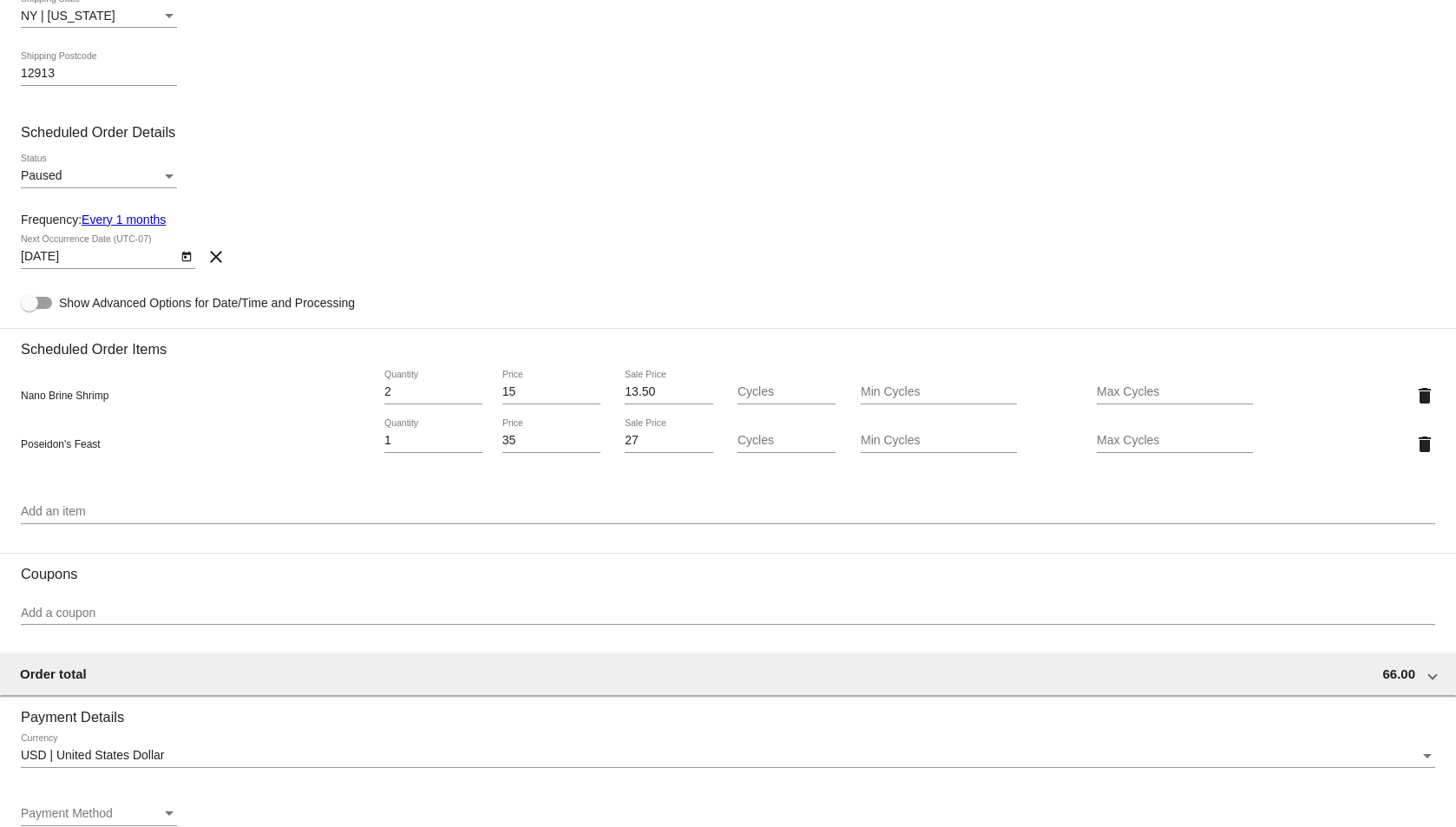
click at [153, 215] on link "Every 1 months" at bounding box center [123, 220] width 84 height 14
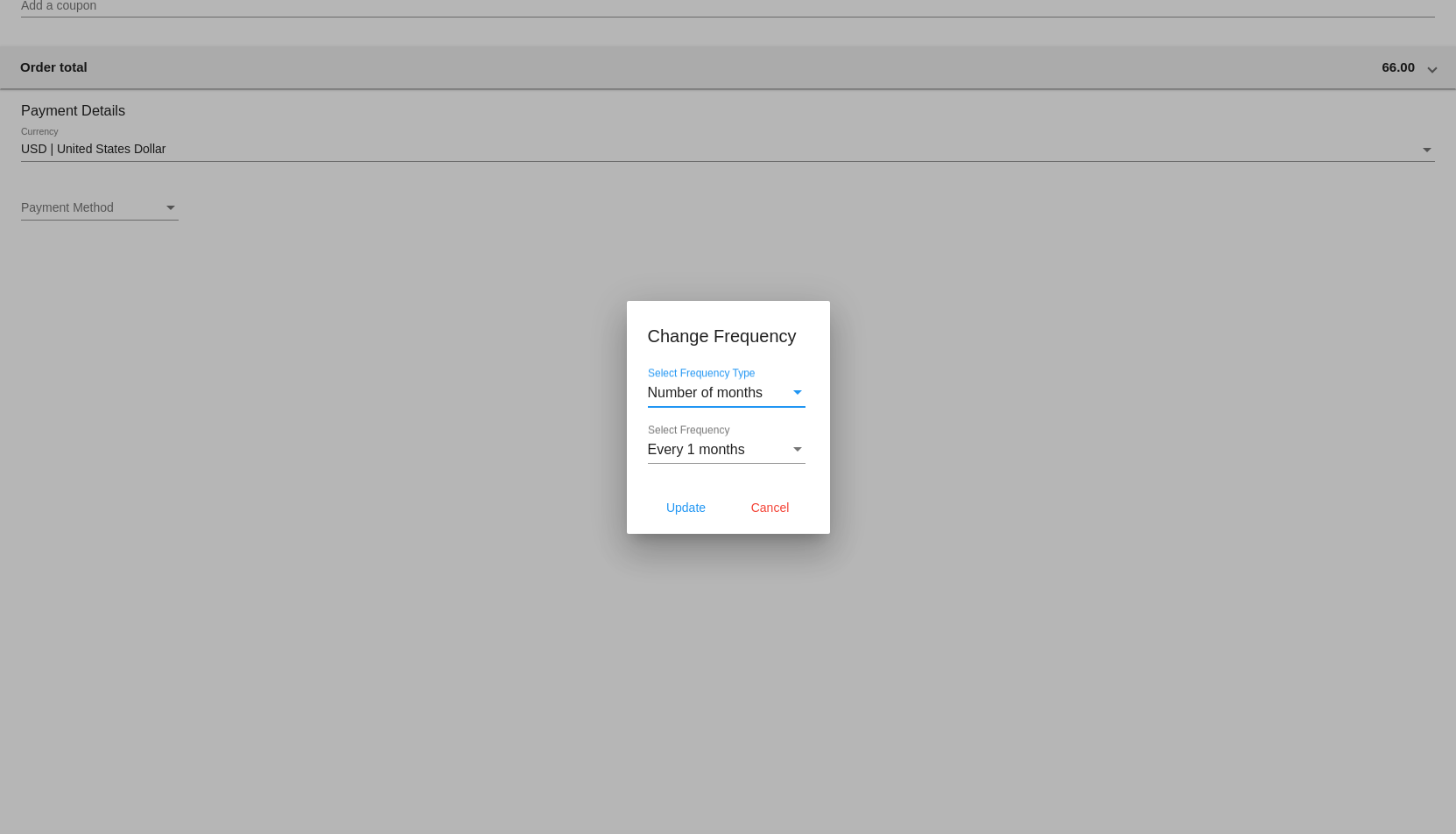
click at [715, 393] on span "Number of months" at bounding box center [705, 392] width 115 height 15
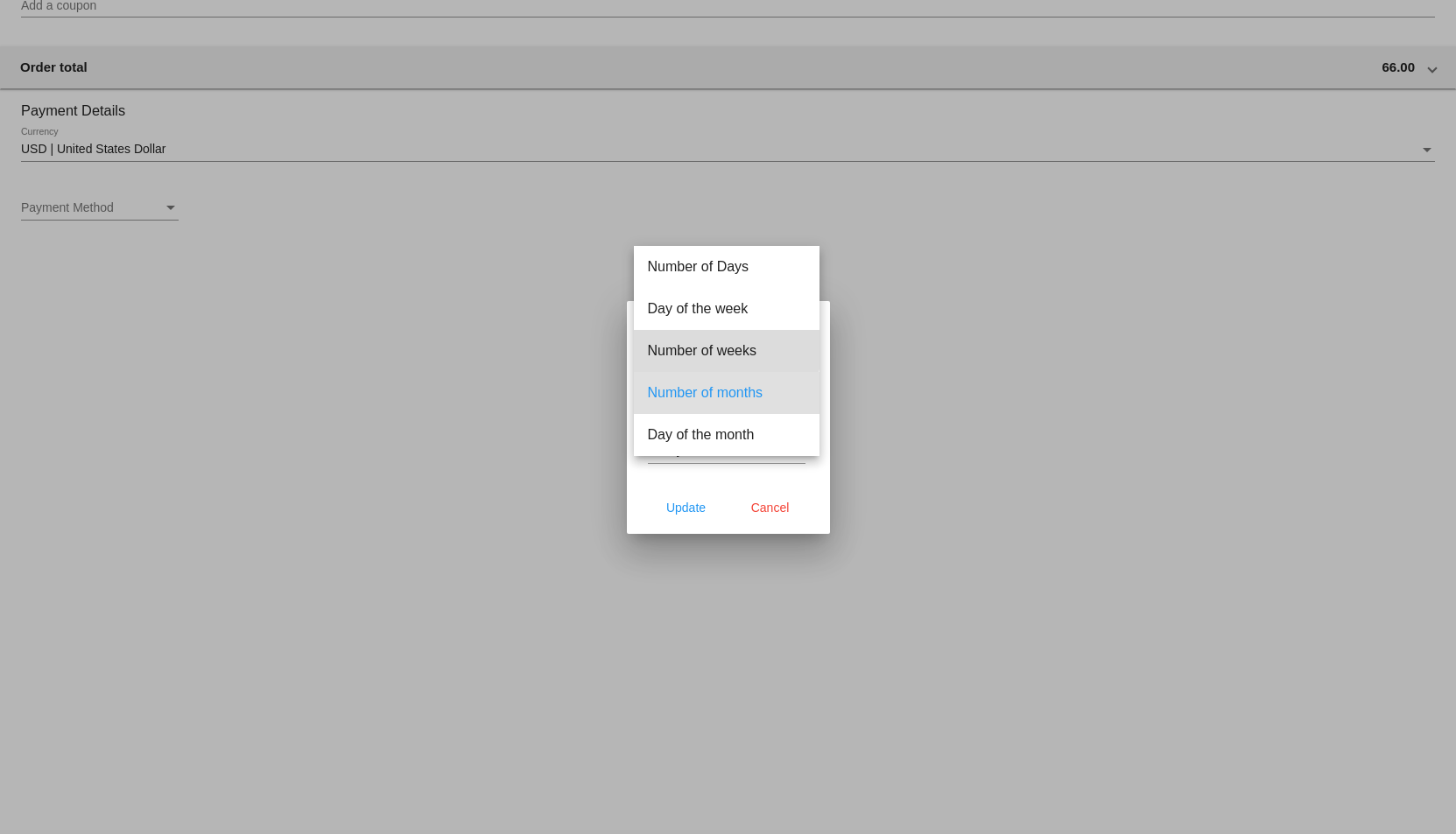
click at [711, 345] on span "Number of weeks" at bounding box center [726, 350] width 157 height 42
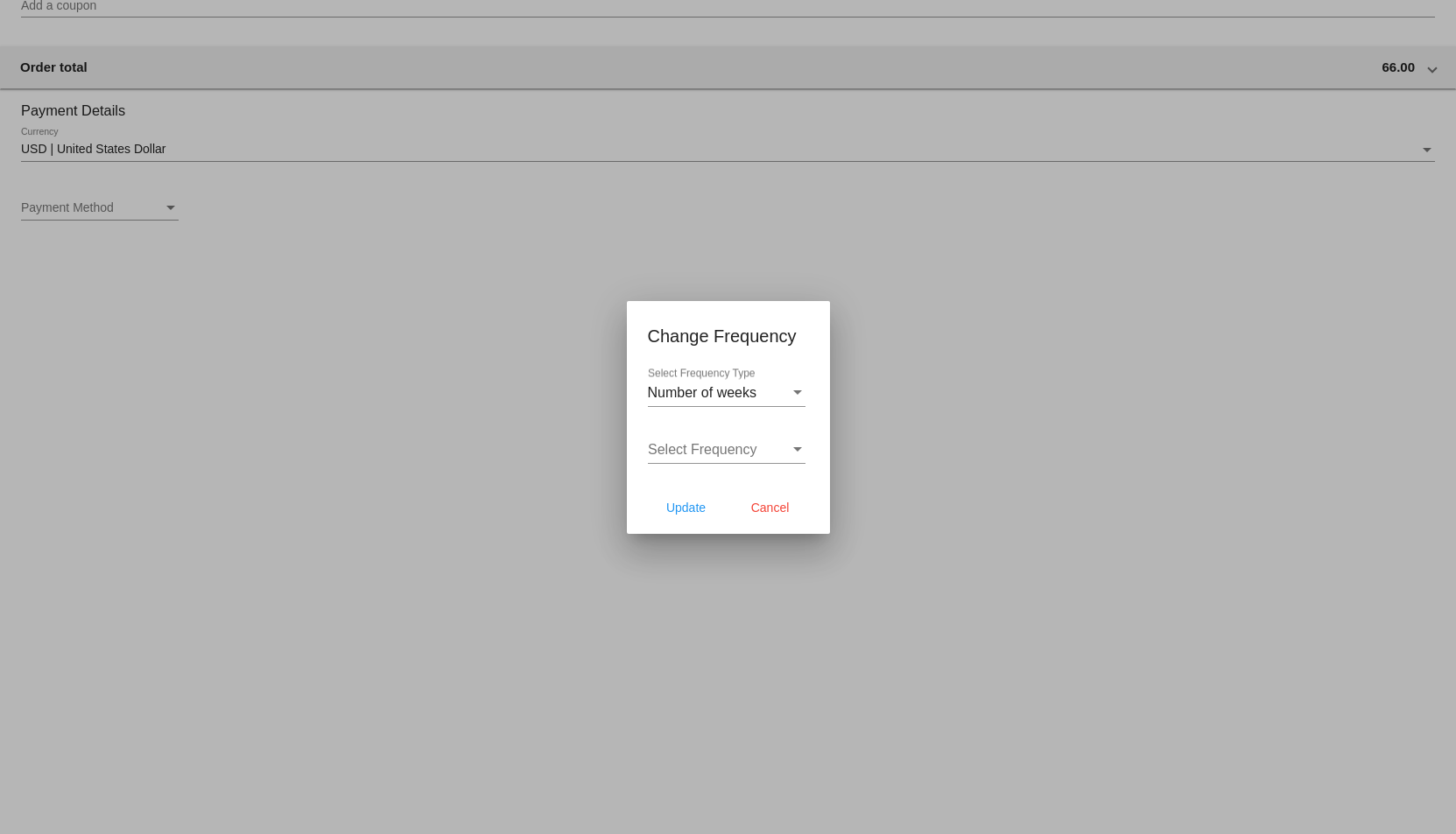
click at [714, 433] on div "Select Frequency Select Frequency" at bounding box center [726, 444] width 157 height 39
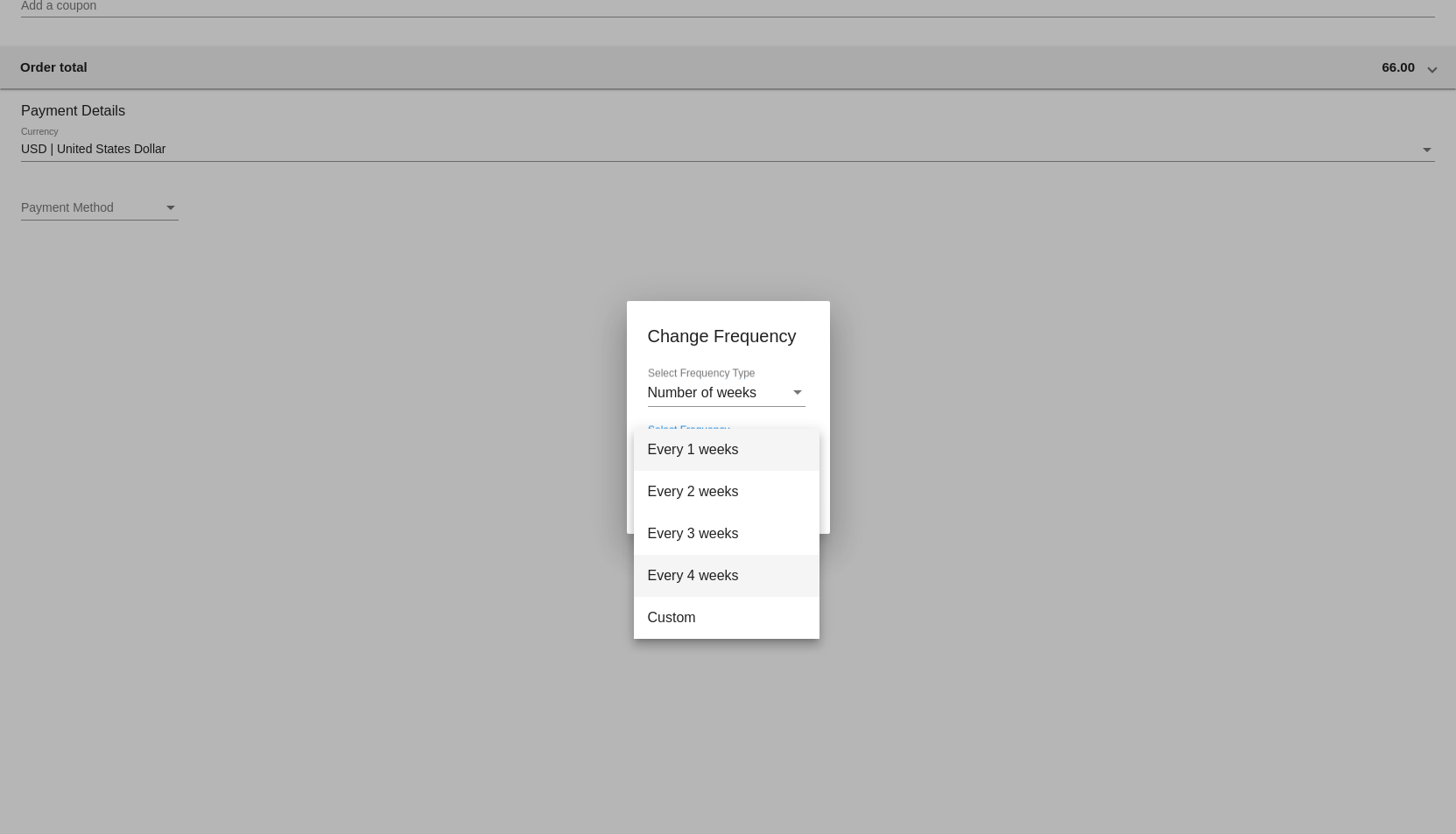
click at [710, 563] on span "Every 4 weeks" at bounding box center [726, 575] width 157 height 42
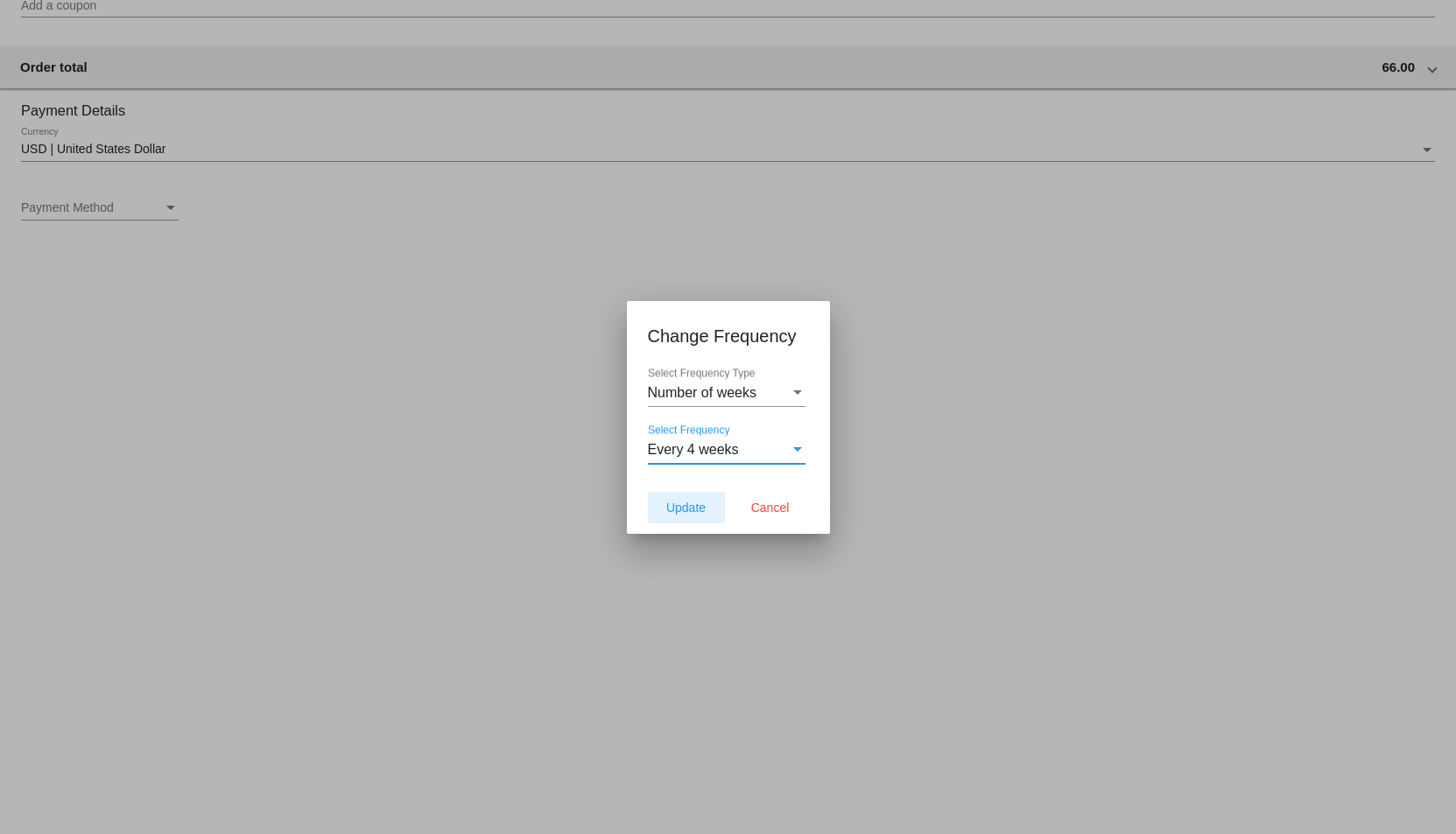
click at [695, 505] on span "Update" at bounding box center [686, 508] width 39 height 14
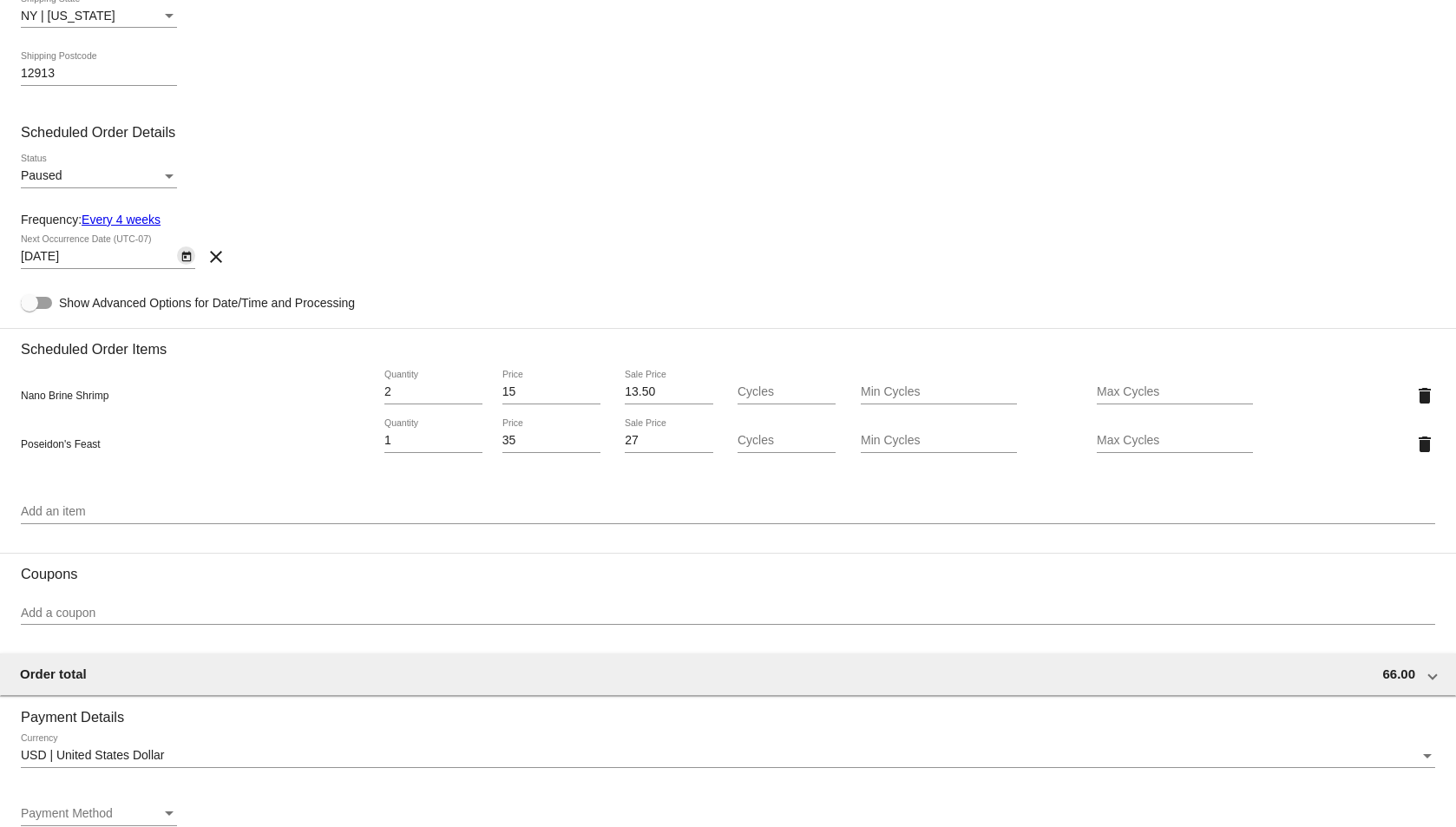
click at [182, 259] on icon "Open calendar" at bounding box center [187, 257] width 12 height 21
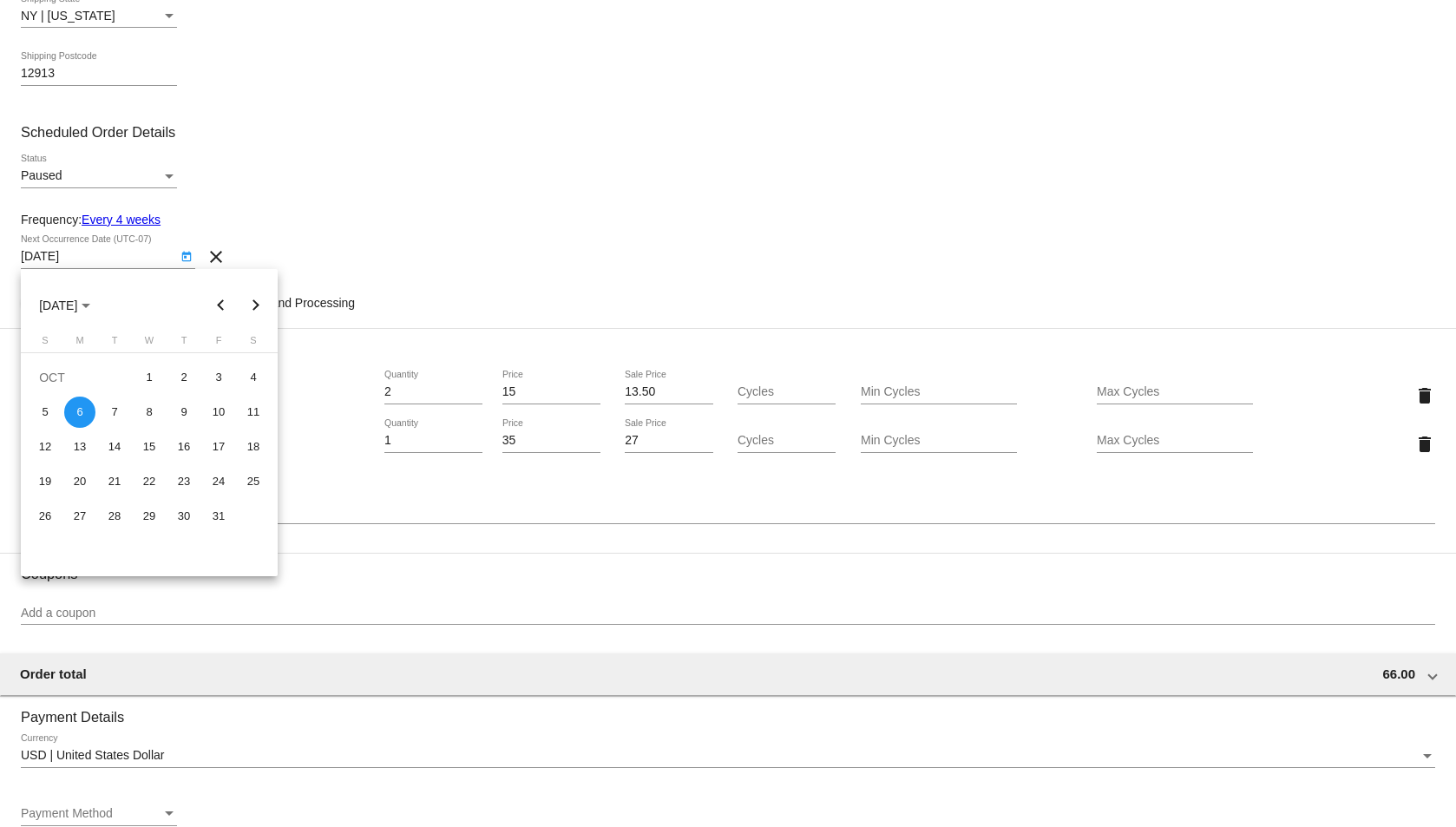
click at [215, 312] on button "Previous month" at bounding box center [221, 305] width 35 height 35
click at [113, 511] on div "23" at bounding box center [114, 515] width 31 height 31
type input "[DATE]"
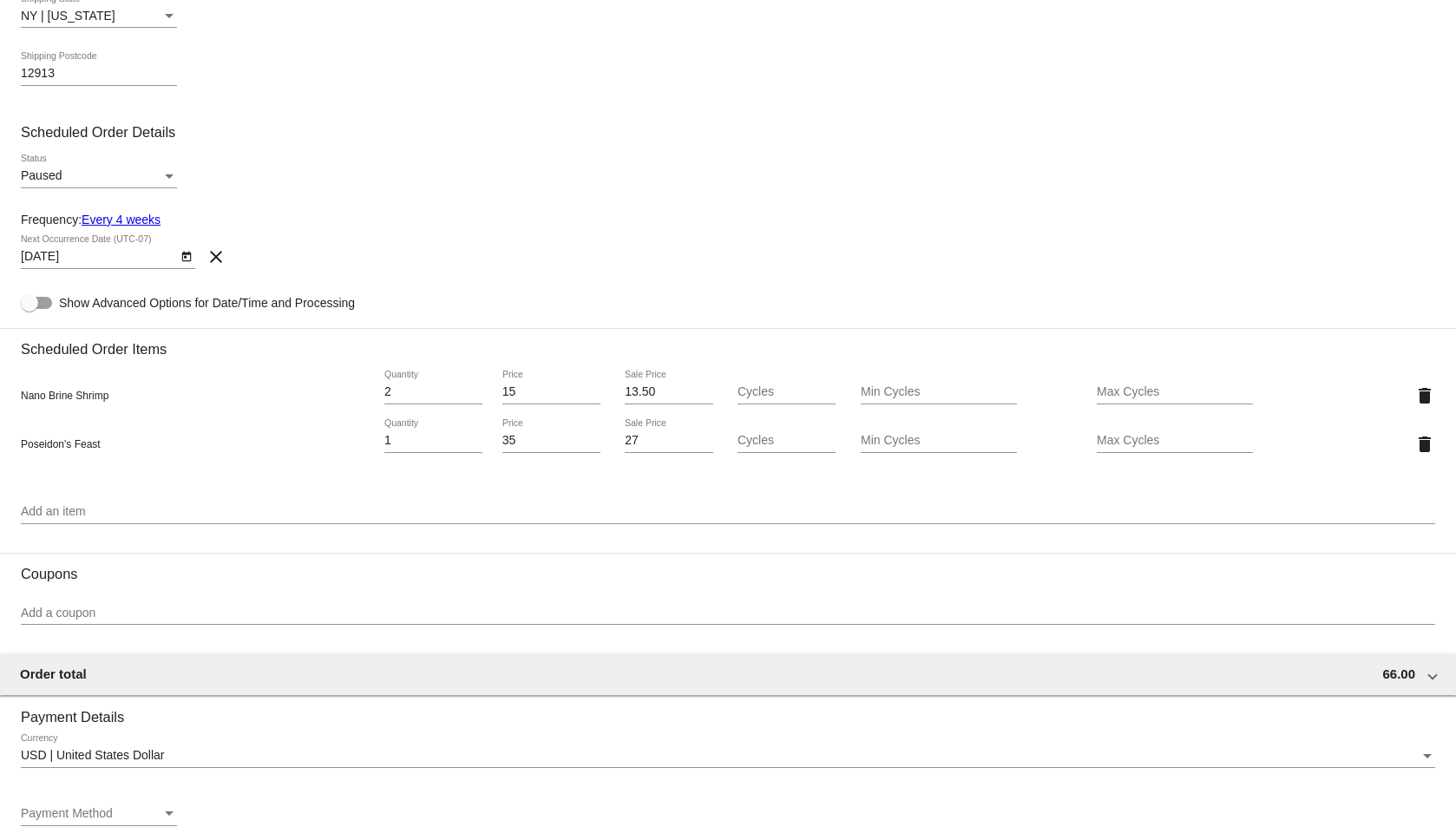
click at [309, 240] on div "[DATE] Next Occurrence Date (UTC-07) clear" at bounding box center [728, 260] width 1414 height 50
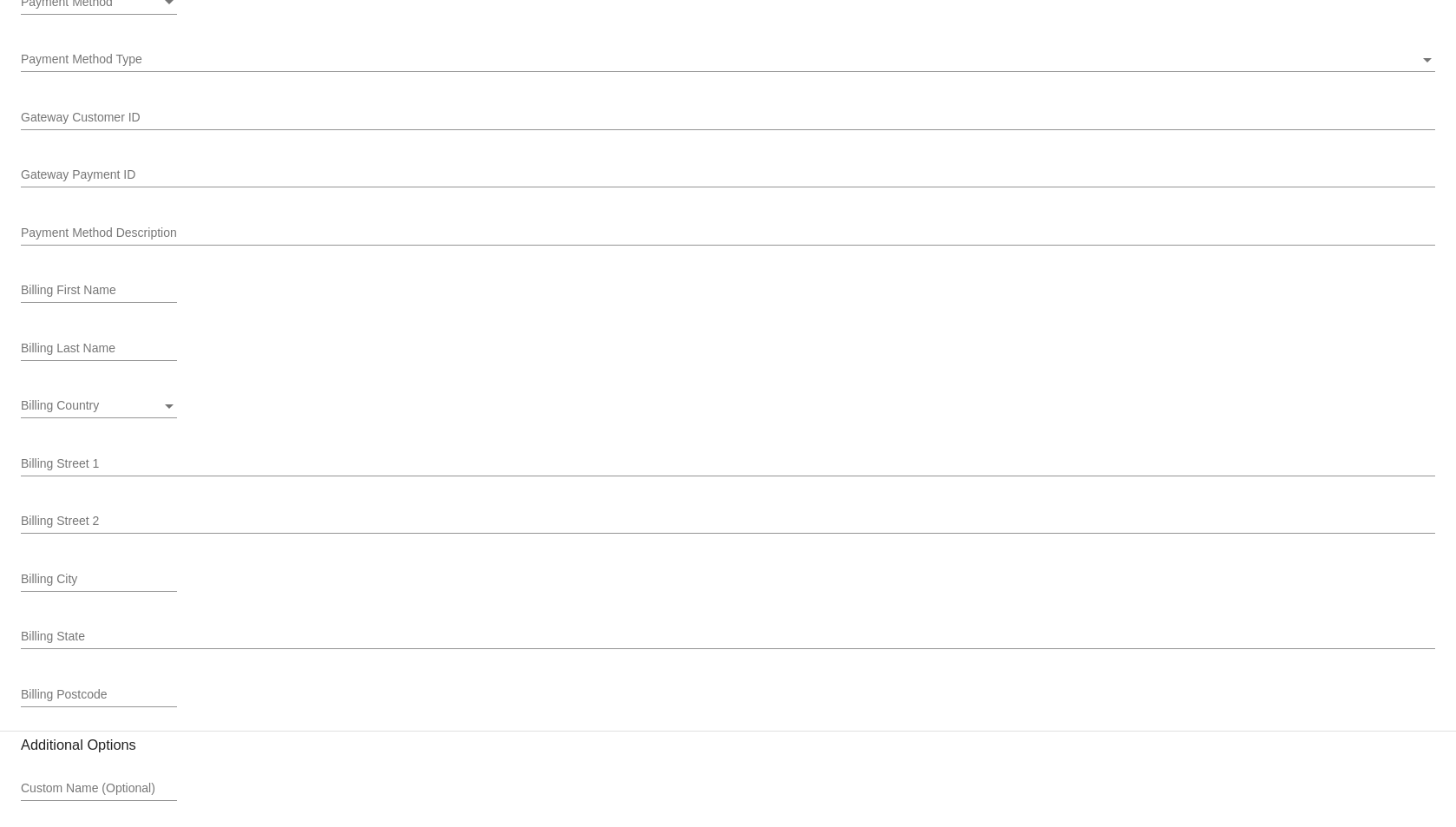
scroll to position [1539, 0]
click at [66, 157] on div "Billing First Name" at bounding box center [99, 166] width 156 height 34
click at [65, 798] on span "Create" at bounding box center [45, 805] width 49 height 14
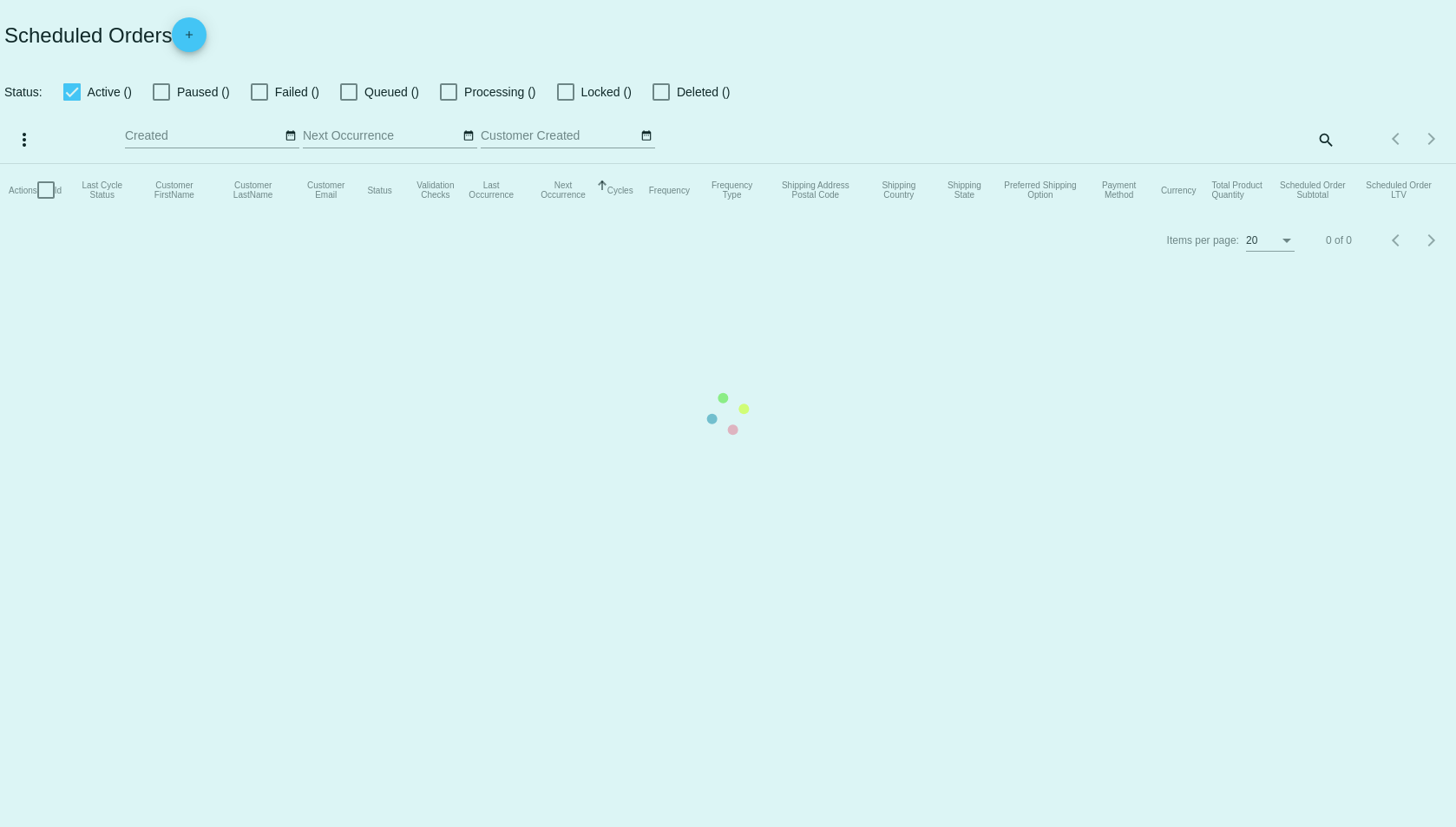
checkbox input "true"
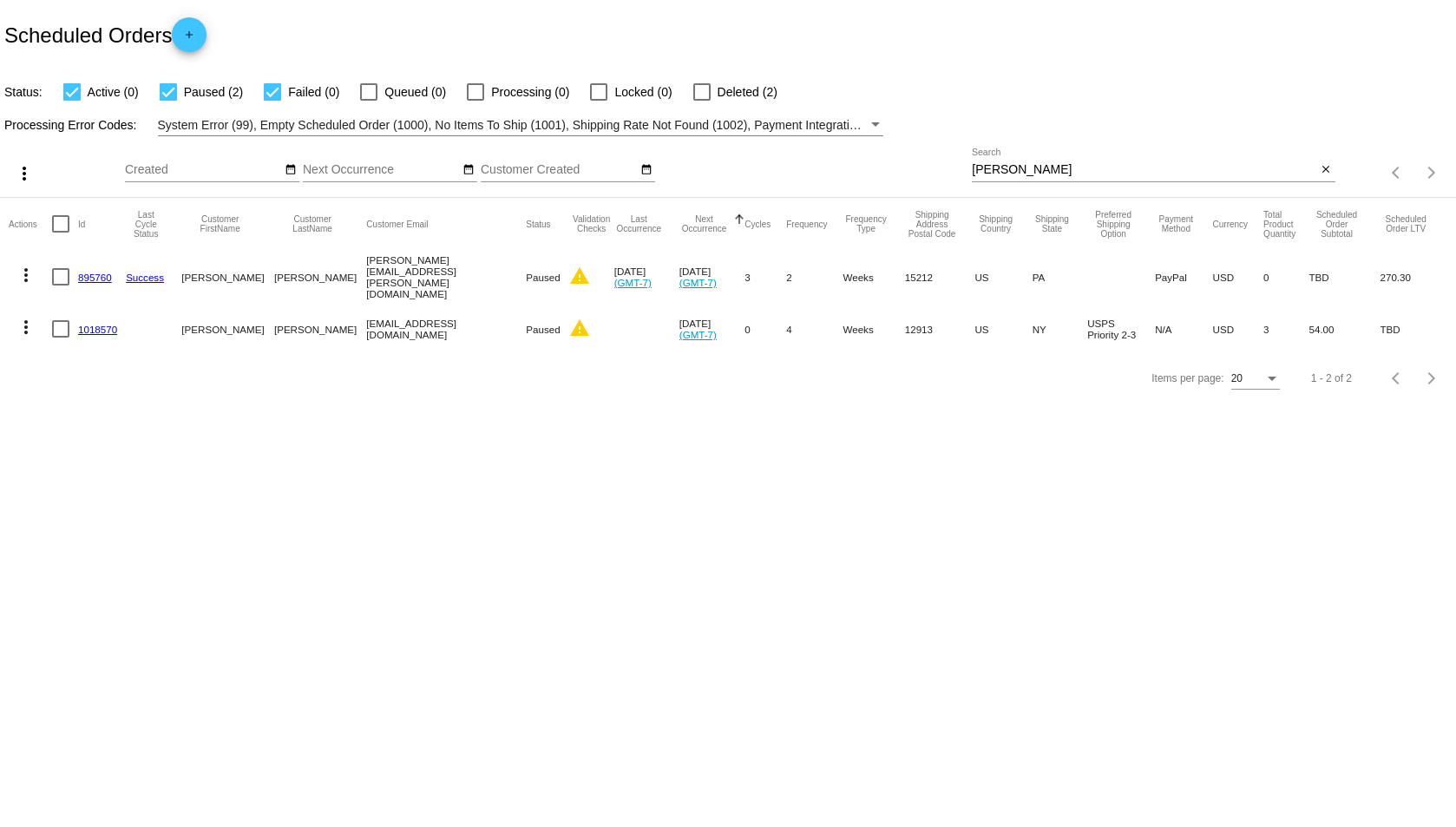
click at [87, 324] on link "1018570" at bounding box center [97, 329] width 39 height 12
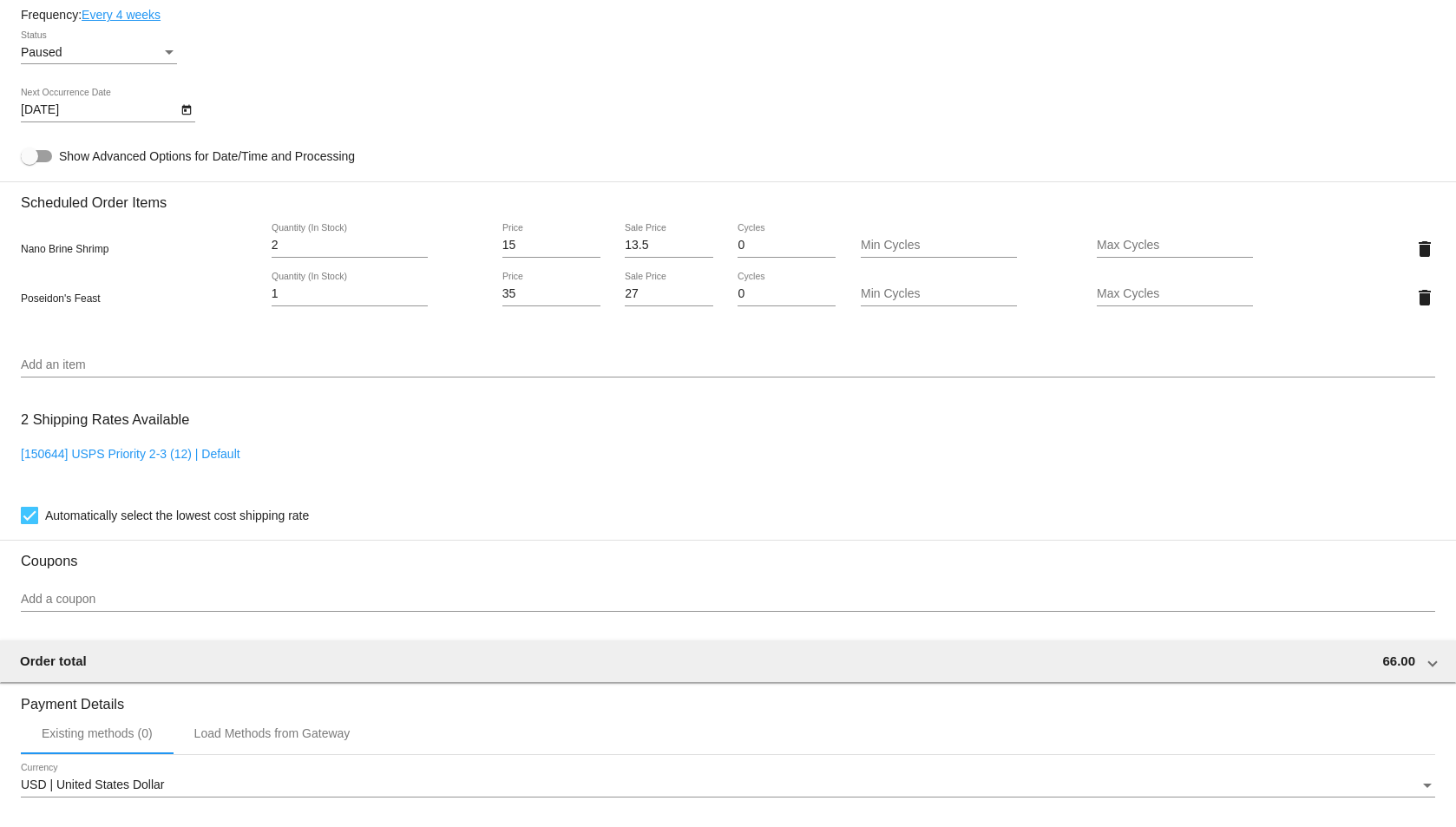
scroll to position [809, 0]
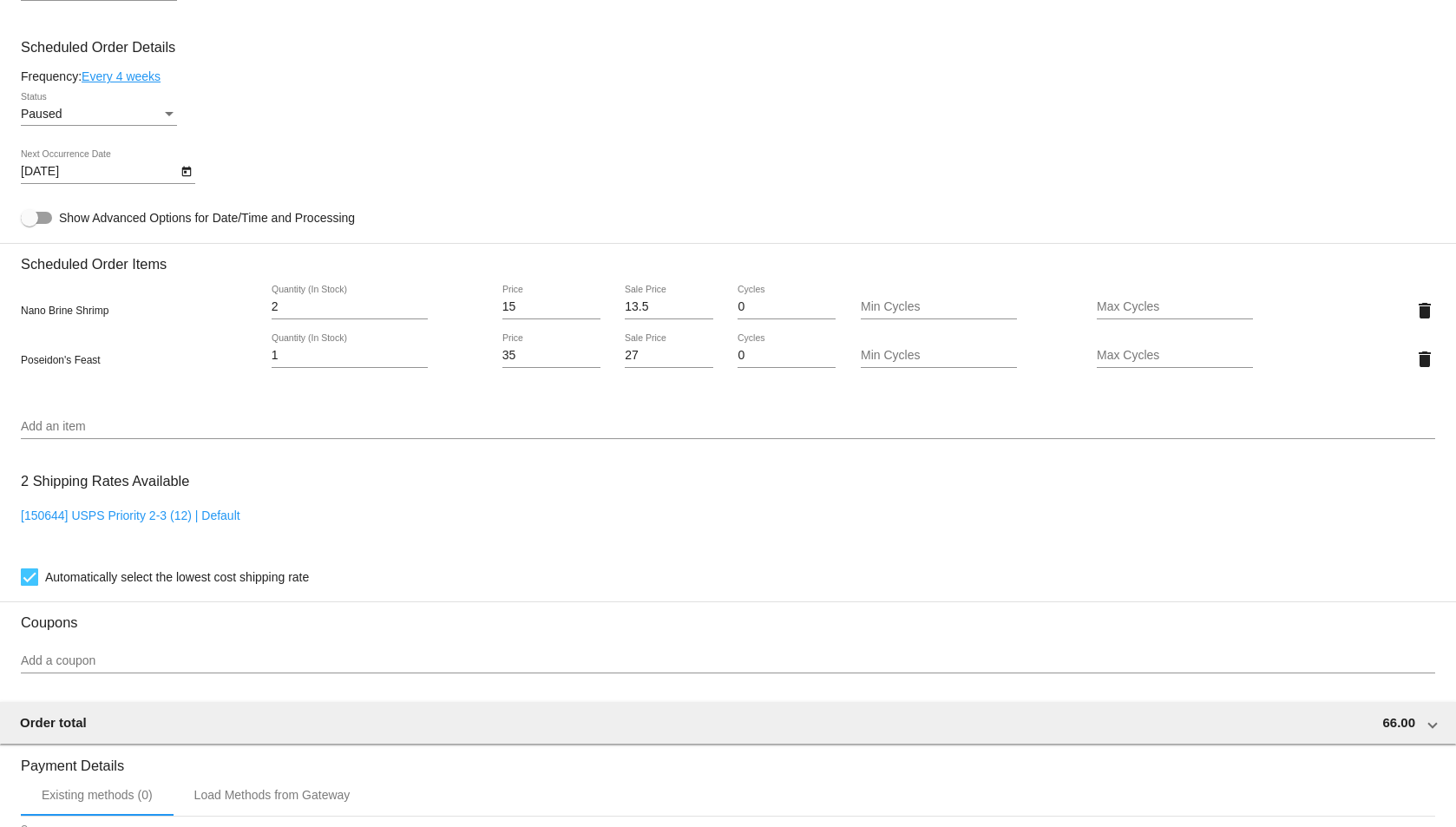
click at [641, 365] on div "27 Sale Price" at bounding box center [670, 351] width 89 height 34
type input "23.50"
click at [593, 58] on mat-card "Customer 6998827: [PERSON_NAME] [PERSON_NAME] [EMAIL_ADDRESS][DOMAIN_NAME] Cust…" at bounding box center [728, 640] width 1456 height 2477
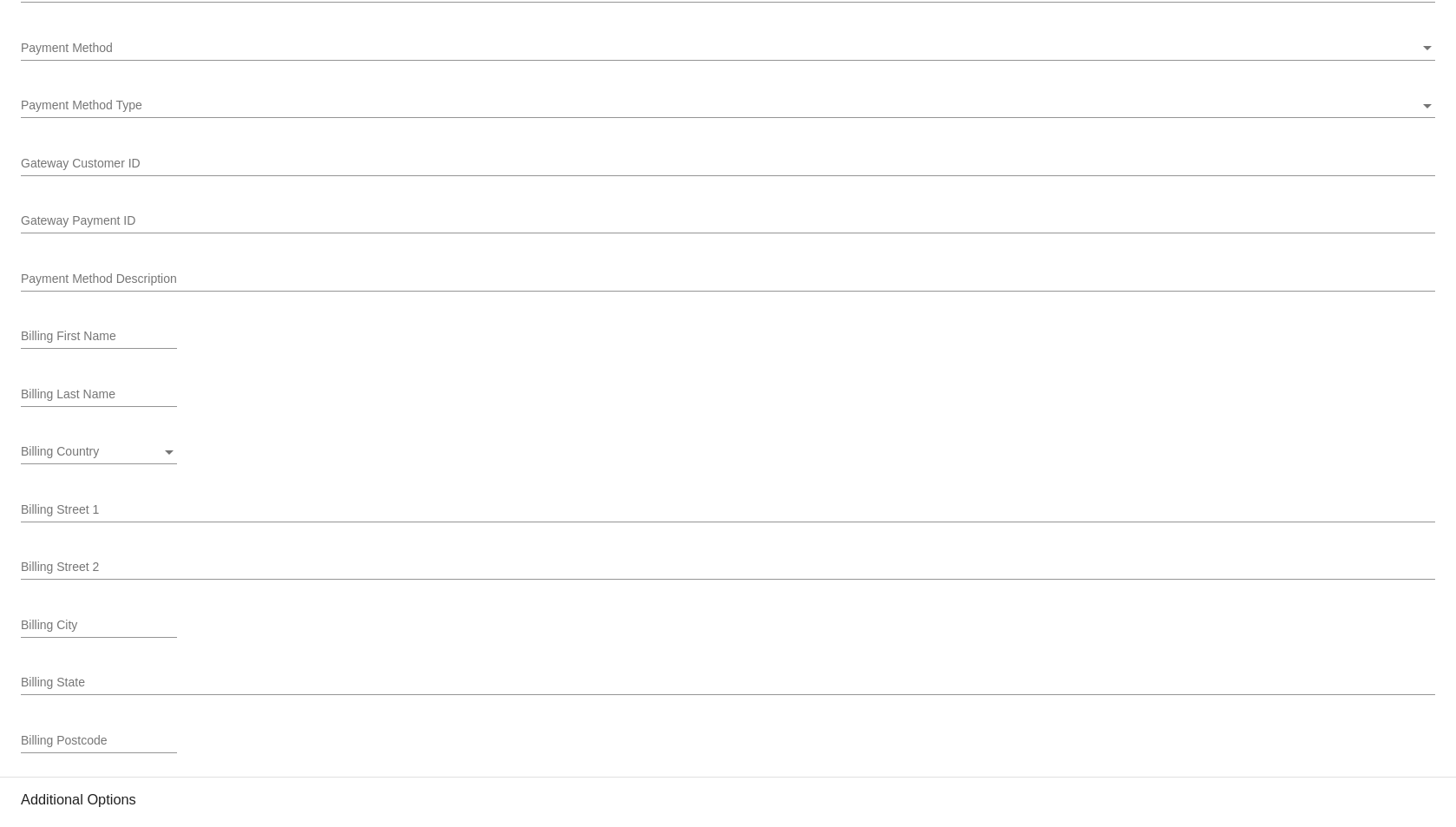
scroll to position [1861, 0]
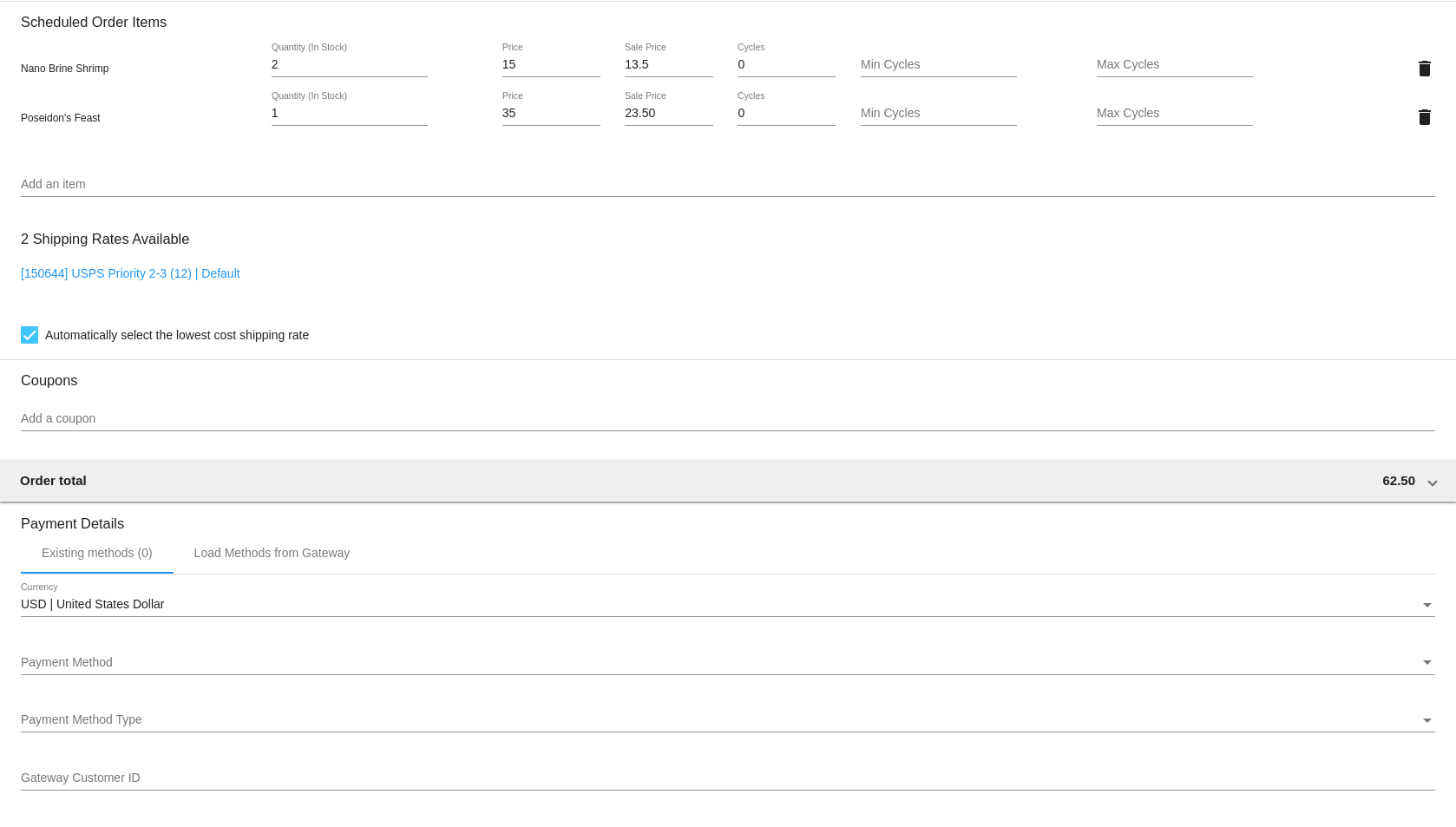
scroll to position [1254, 0]
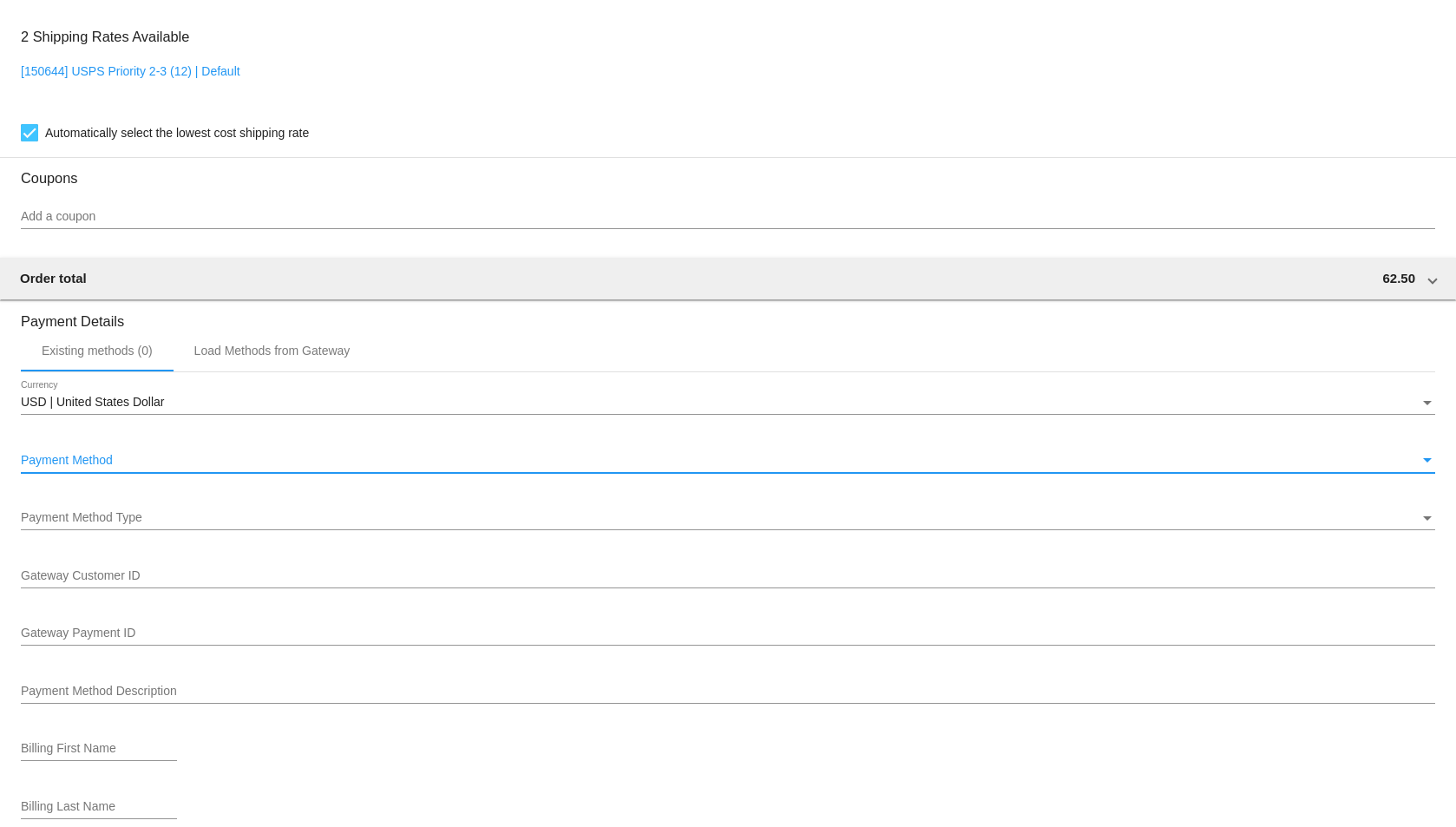
click at [122, 463] on div "Payment Method" at bounding box center [721, 461] width 1399 height 14
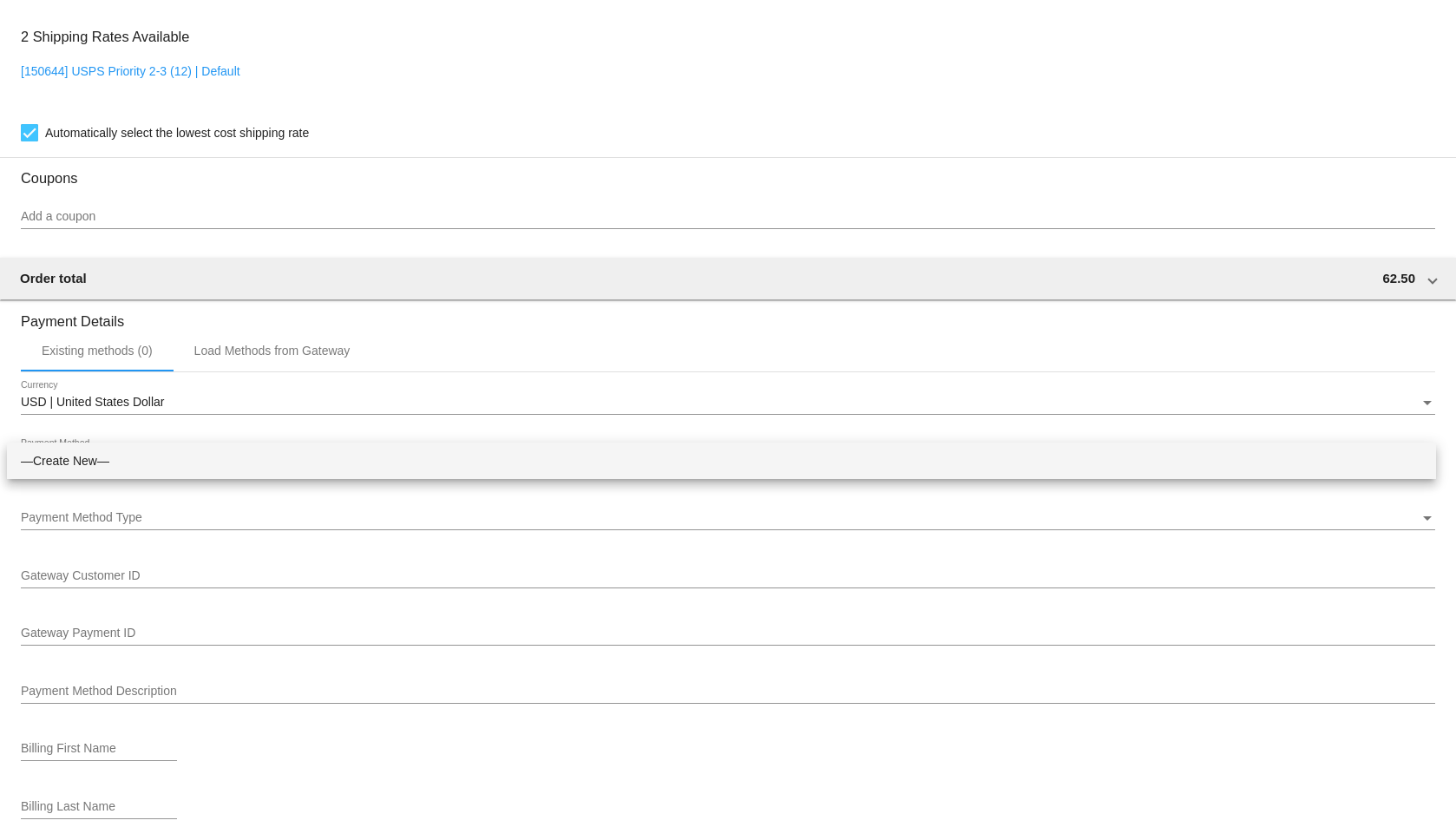
click at [326, 310] on div at bounding box center [728, 414] width 1456 height 827
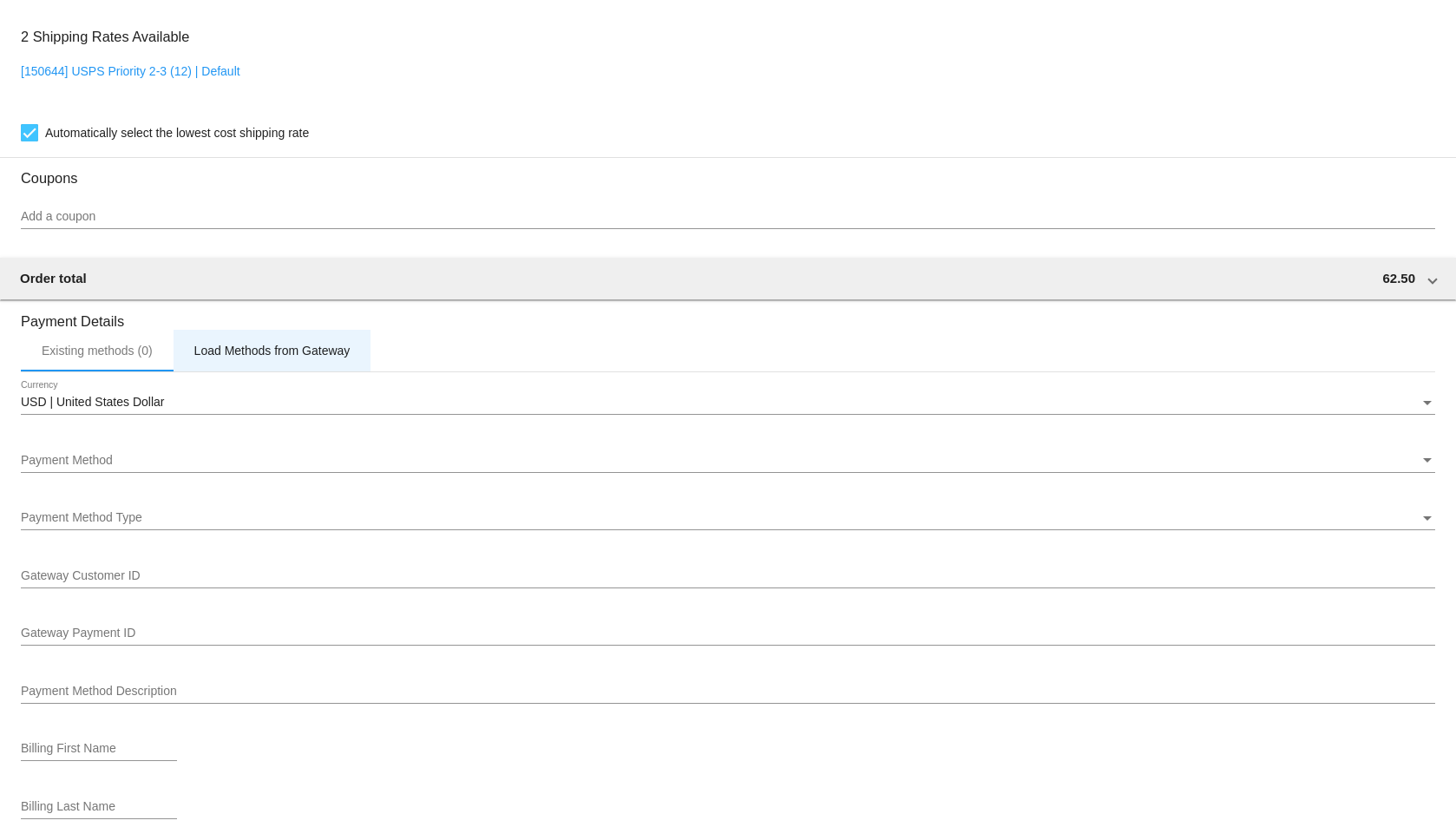
click at [312, 358] on div "Load Methods from Gateway" at bounding box center [273, 351] width 156 height 14
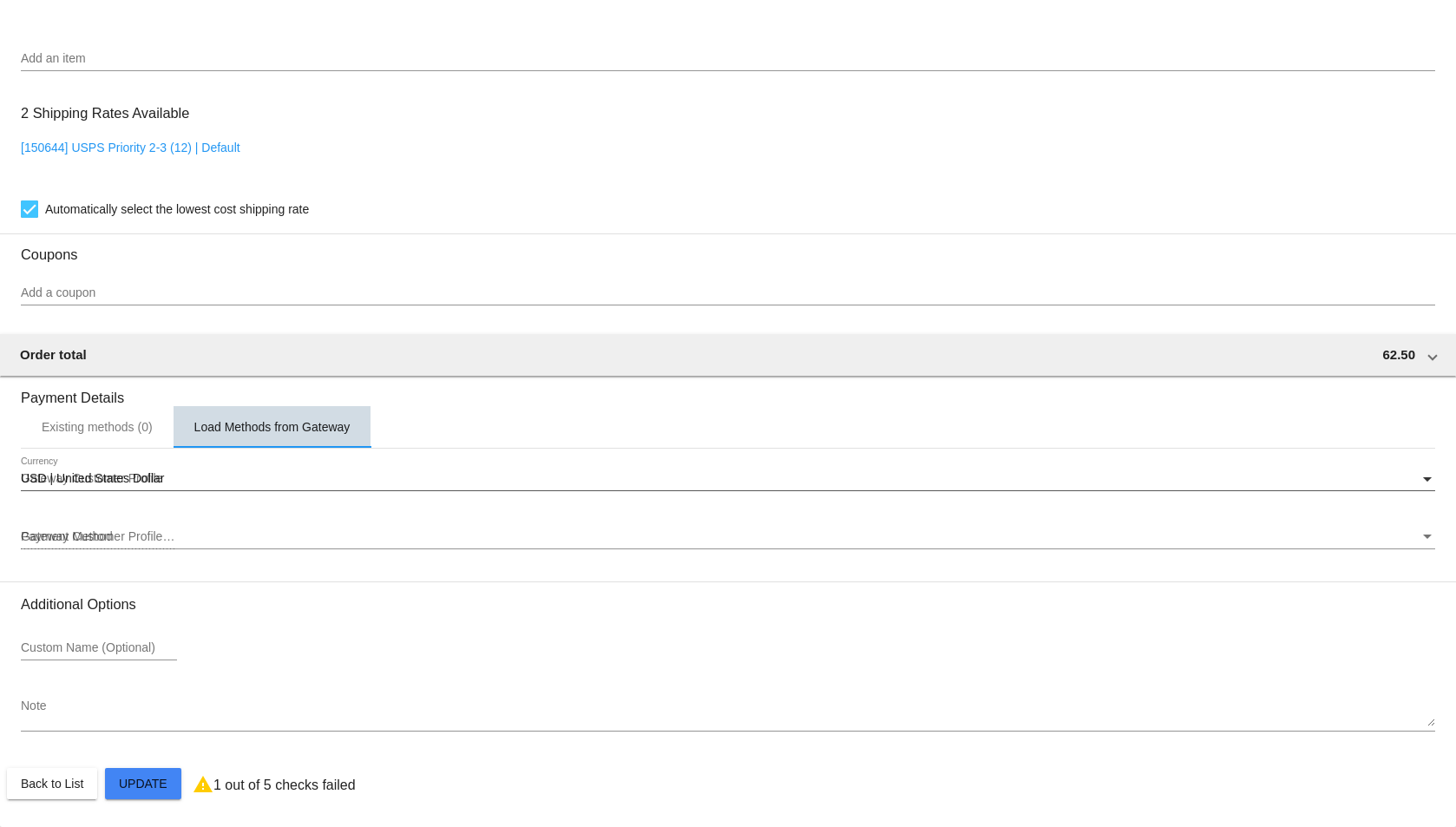
scroll to position [1178, 0]
click at [210, 480] on div "Gateway Customer Profile" at bounding box center [721, 479] width 1399 height 14
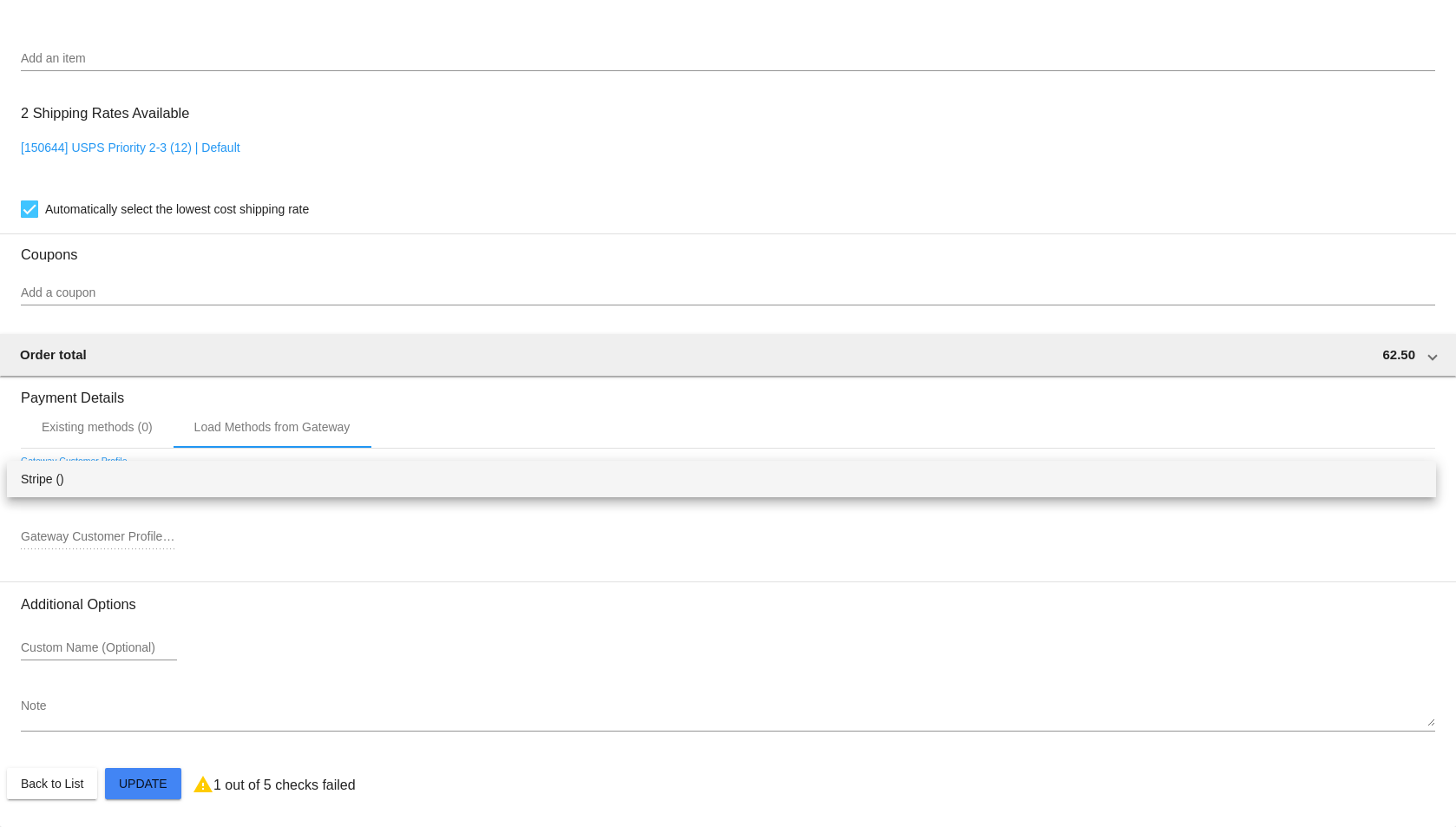
click at [50, 414] on div at bounding box center [728, 414] width 1456 height 827
click at [56, 421] on div "Existing methods (0)" at bounding box center [97, 427] width 111 height 14
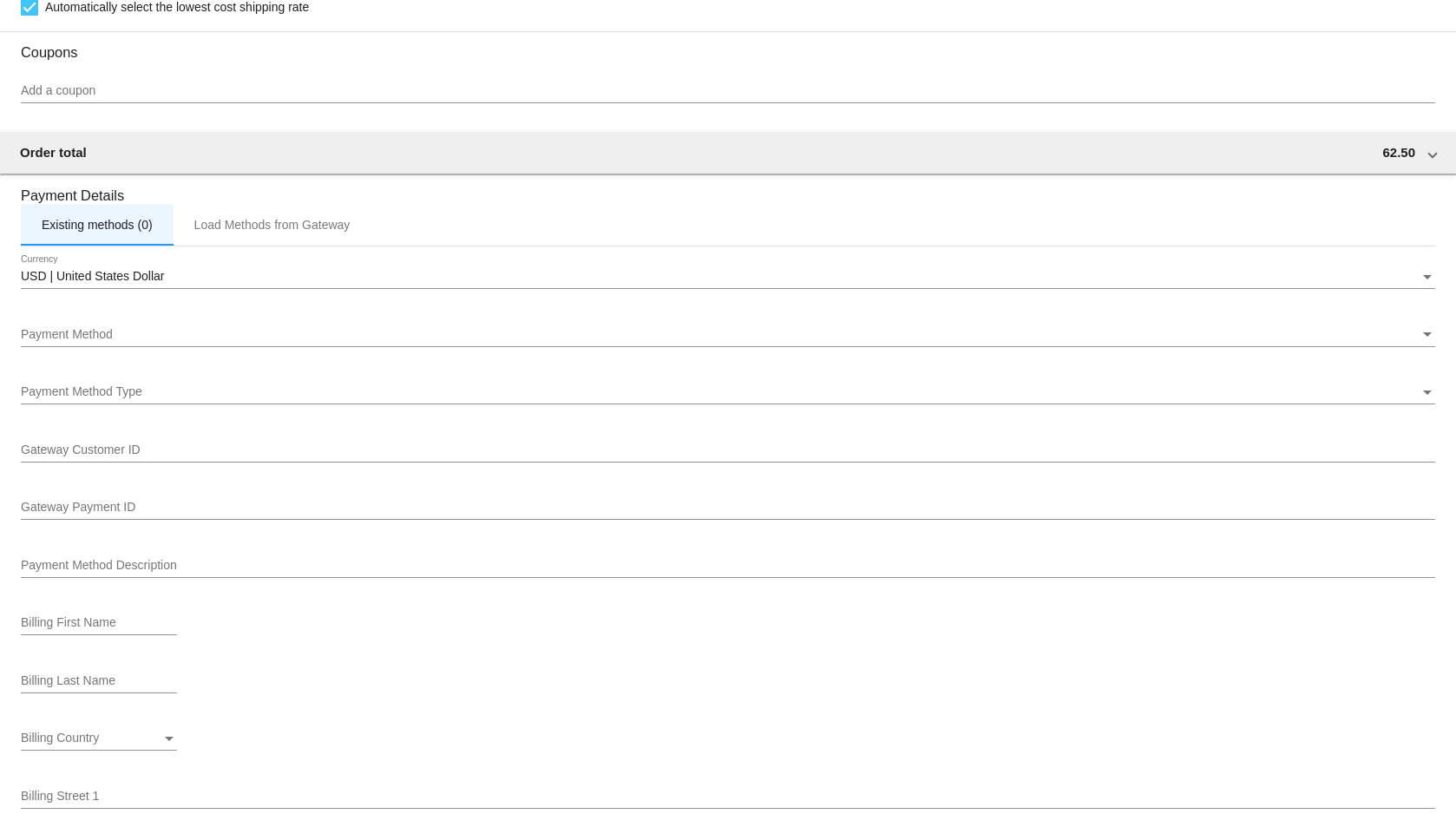
scroll to position [1583, 0]
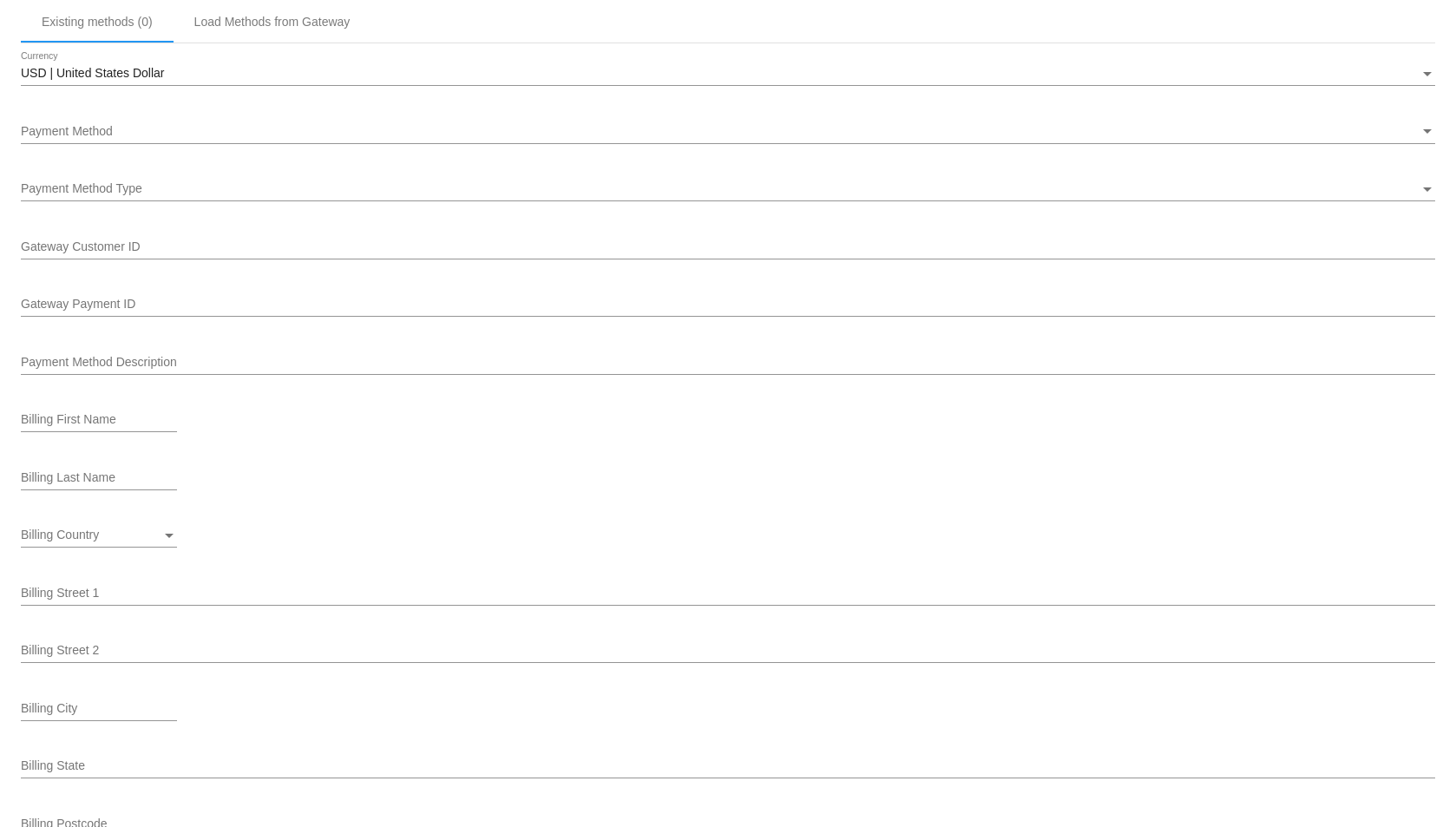
click at [78, 441] on div "Billing First Name" at bounding box center [99, 423] width 156 height 50
drag, startPoint x: 78, startPoint y: 414, endPoint x: 78, endPoint y: 404, distance: 10.0
click at [78, 414] on input "Billing First Name" at bounding box center [99, 420] width 156 height 14
type input "[PERSON_NAME]"
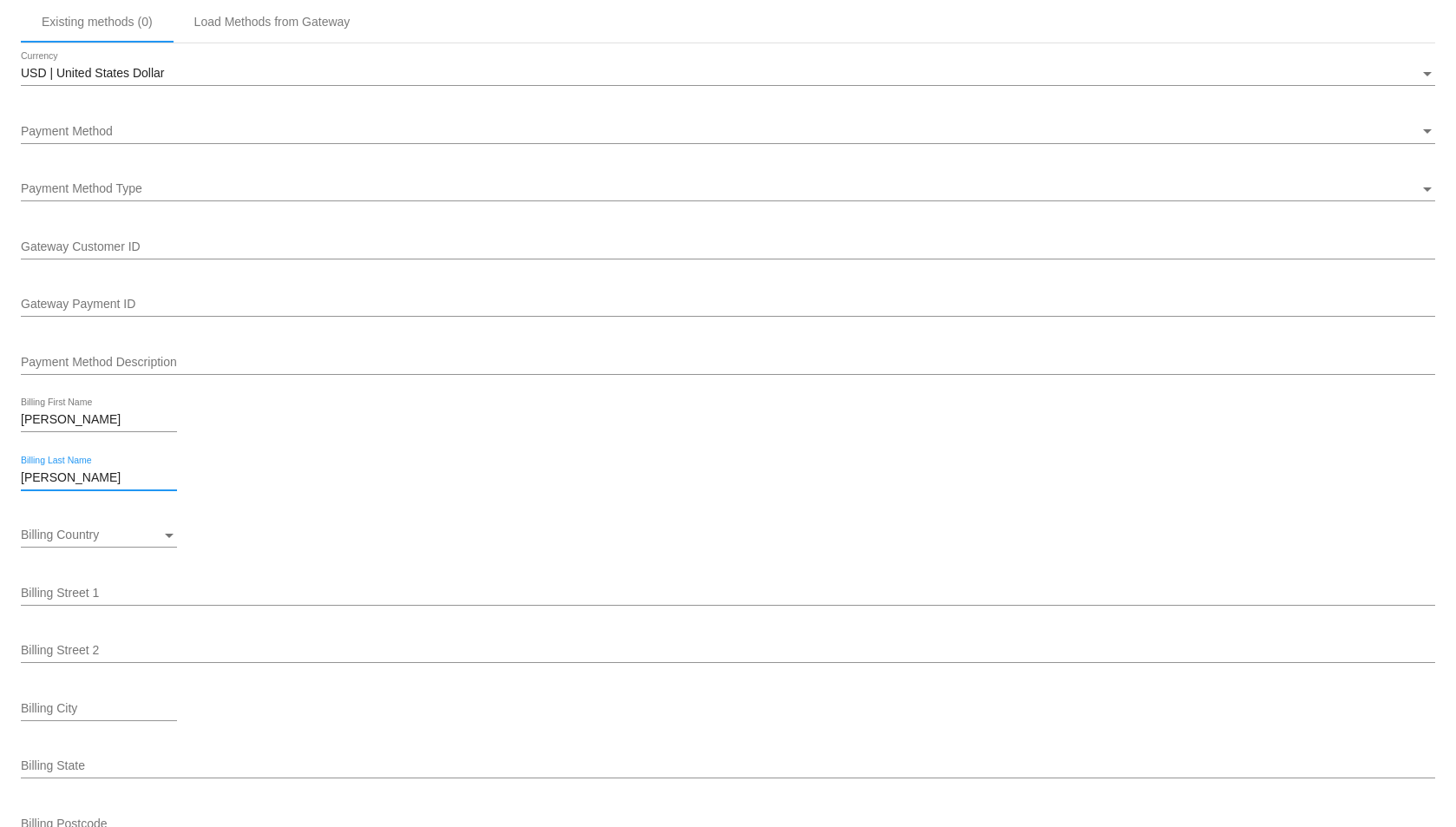
click at [146, 529] on div "Billing Country" at bounding box center [91, 536] width 141 height 14
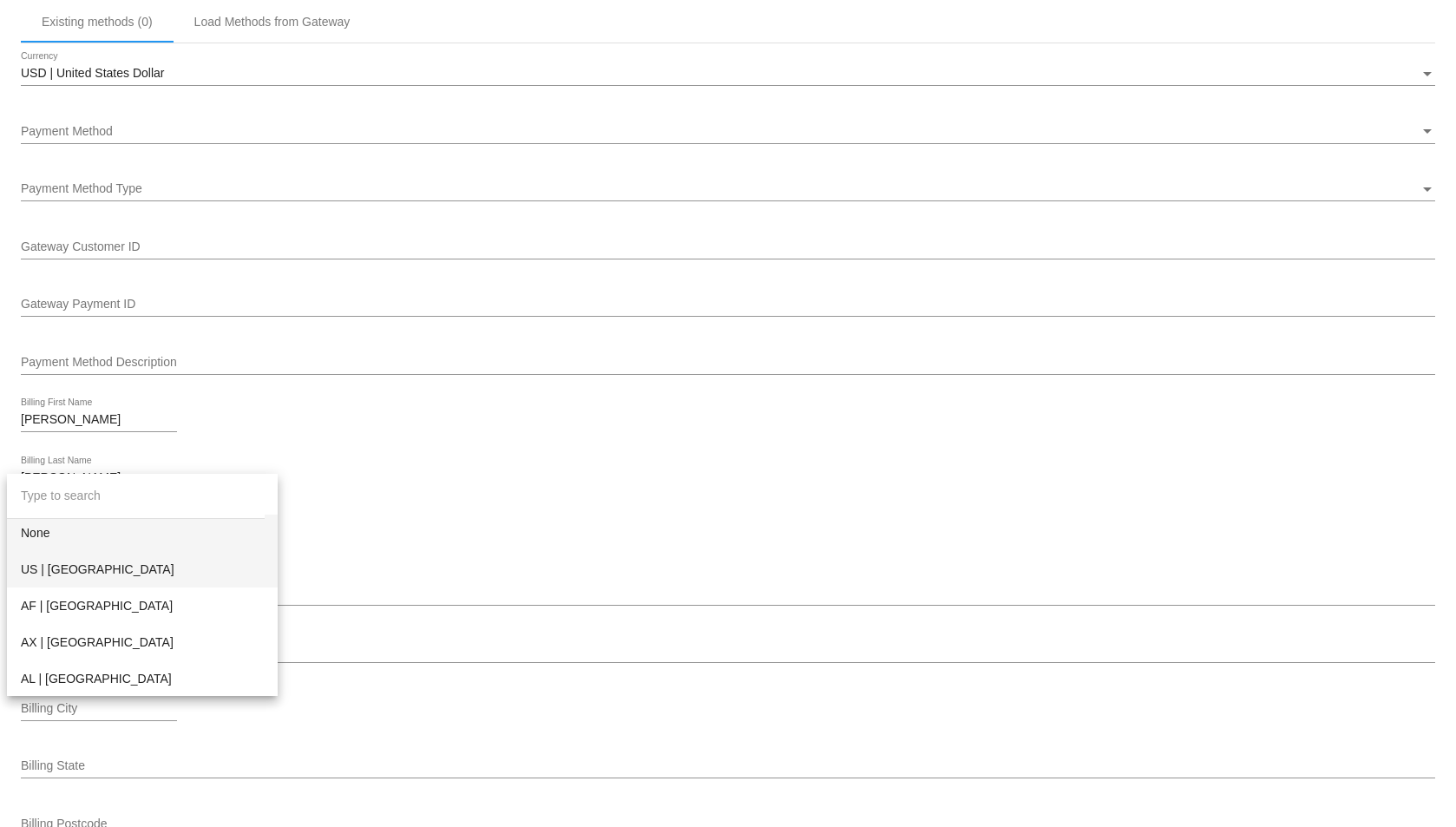
click at [107, 565] on span "US | [GEOGRAPHIC_DATA]" at bounding box center [143, 568] width 243 height 36
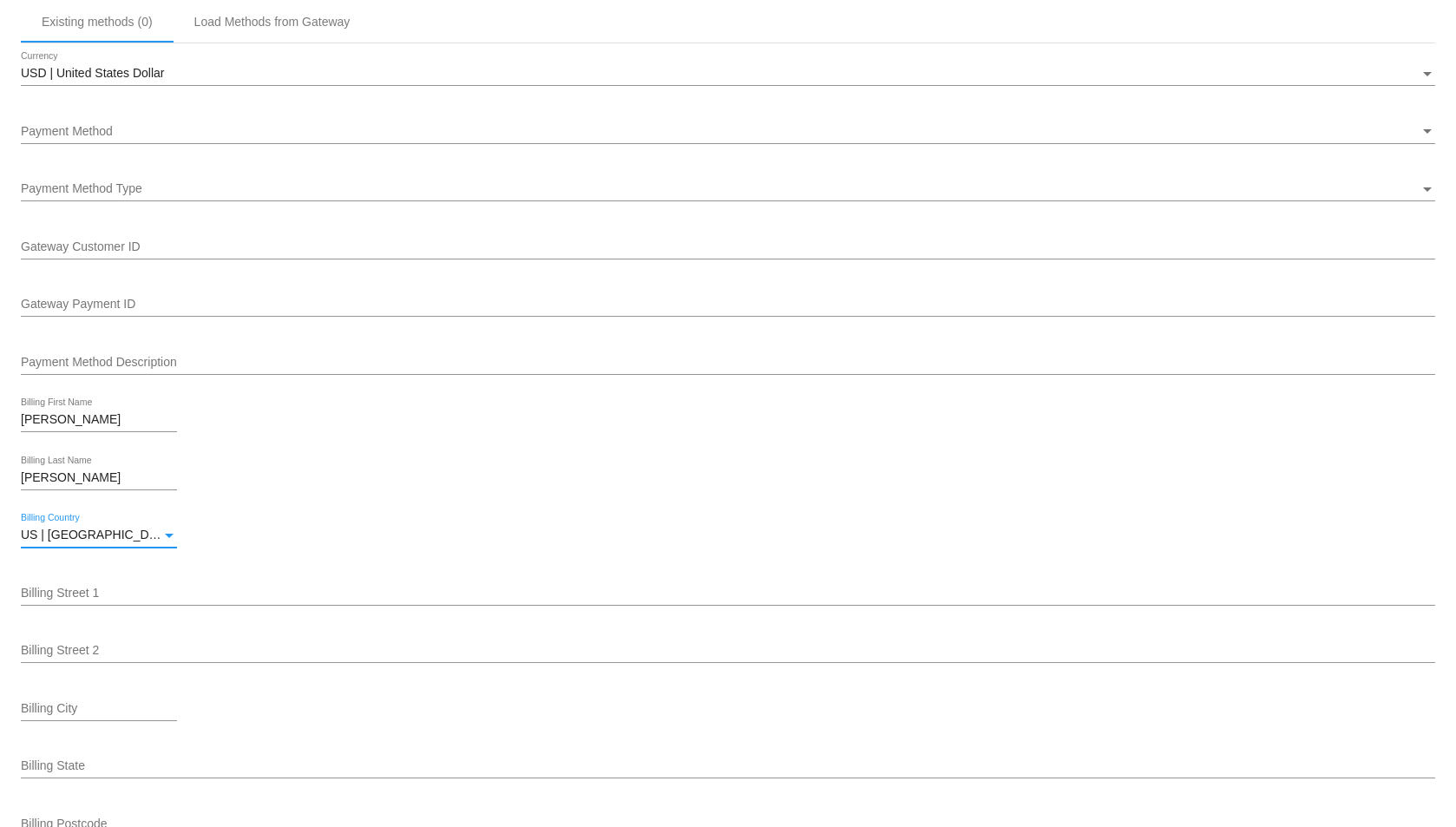
click at [104, 584] on div "Billing Street 1" at bounding box center [728, 589] width 1414 height 34
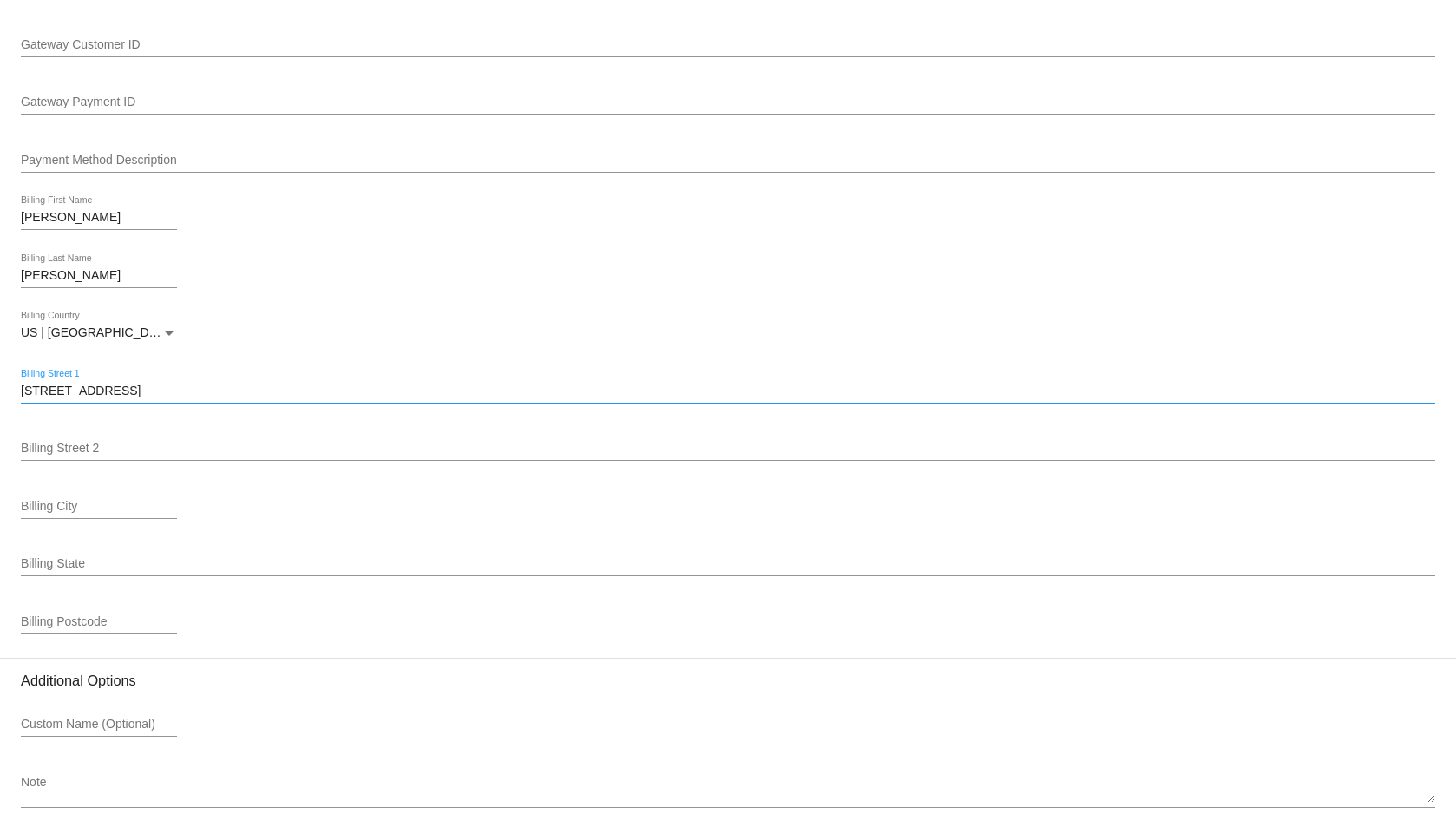
scroll to position [1861, 0]
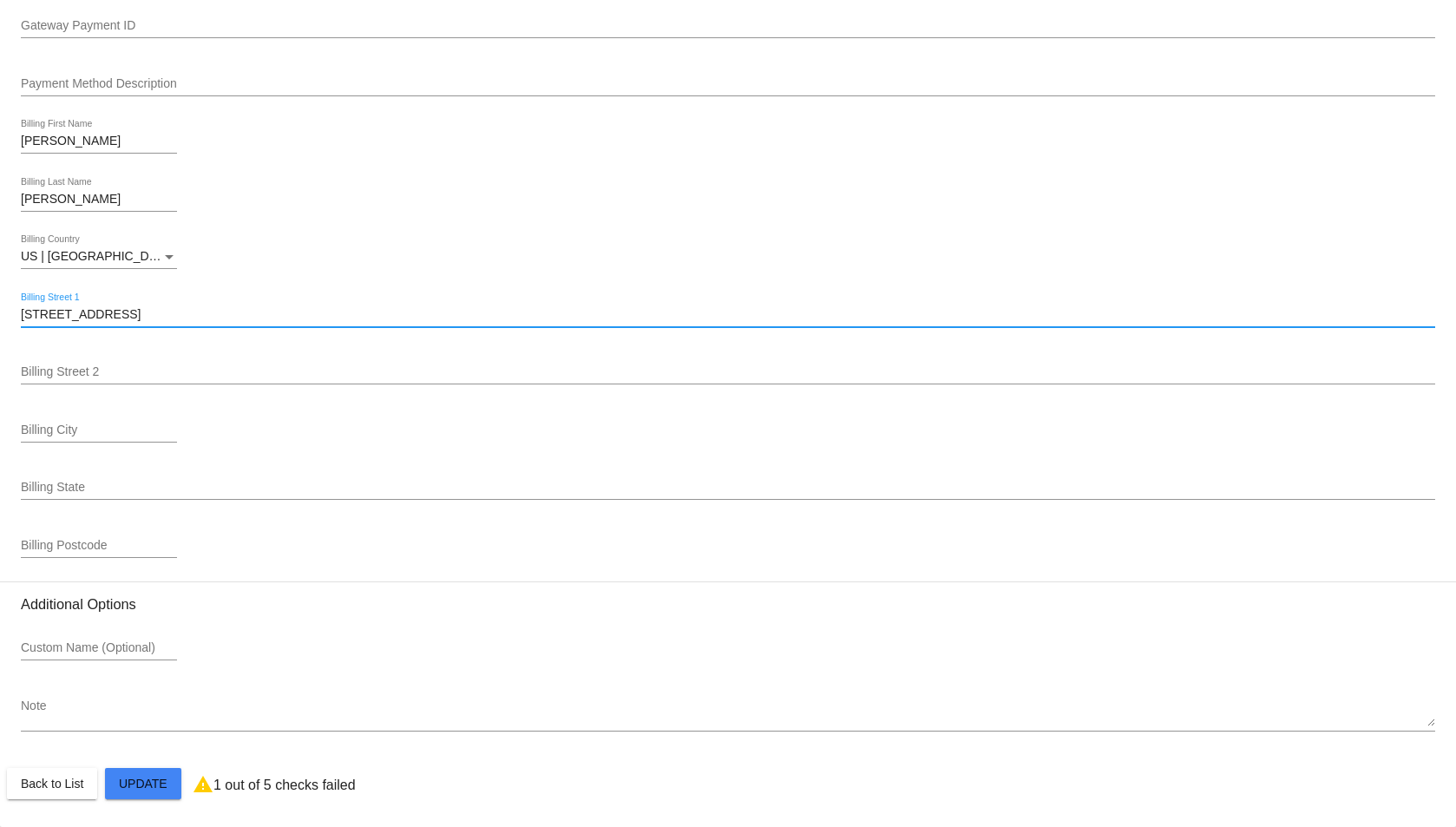
type input "[STREET_ADDRESS]"
click at [65, 428] on input "Billing City" at bounding box center [99, 430] width 156 height 14
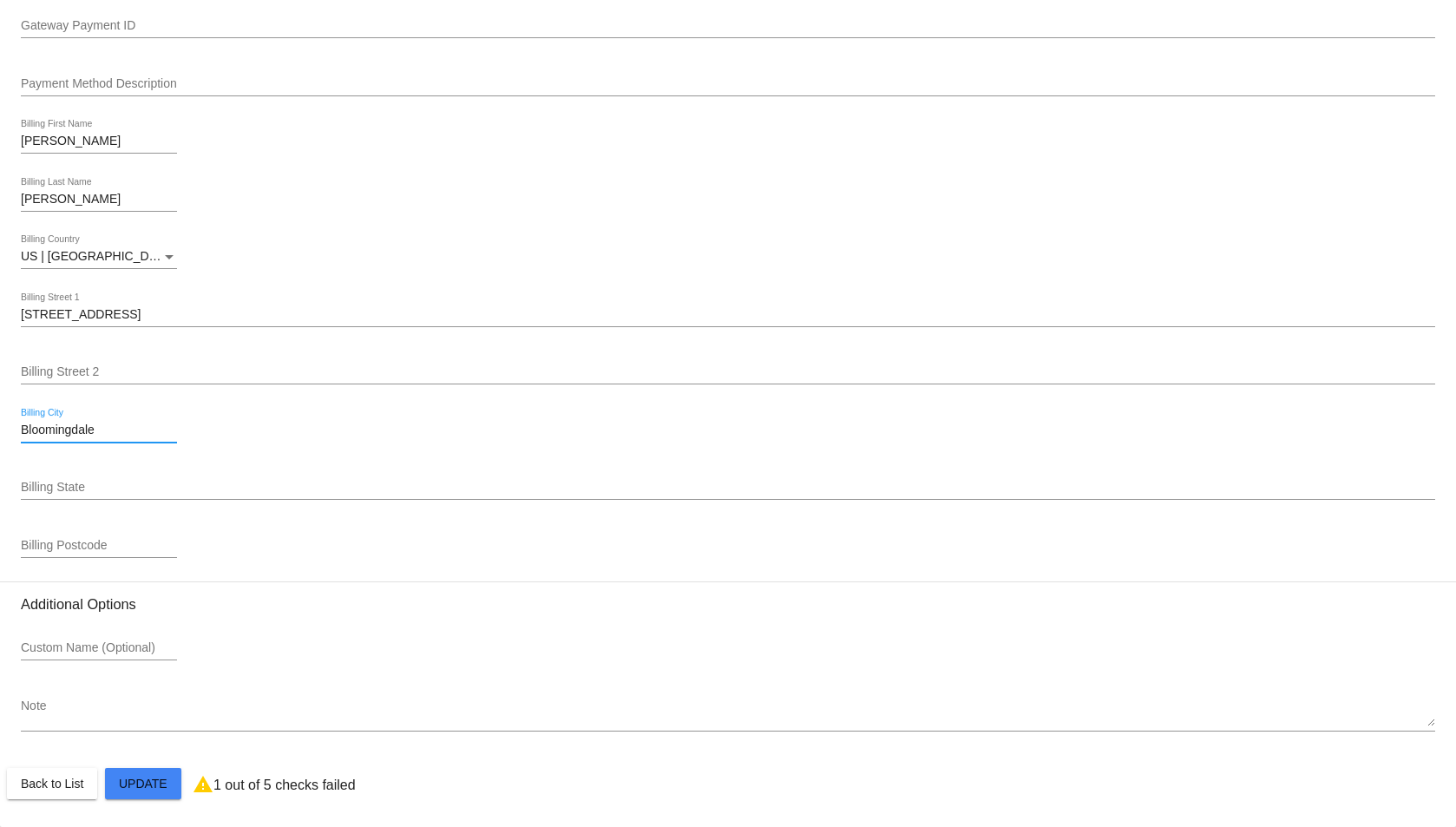
type input "Bloomingdale"
type input "q"
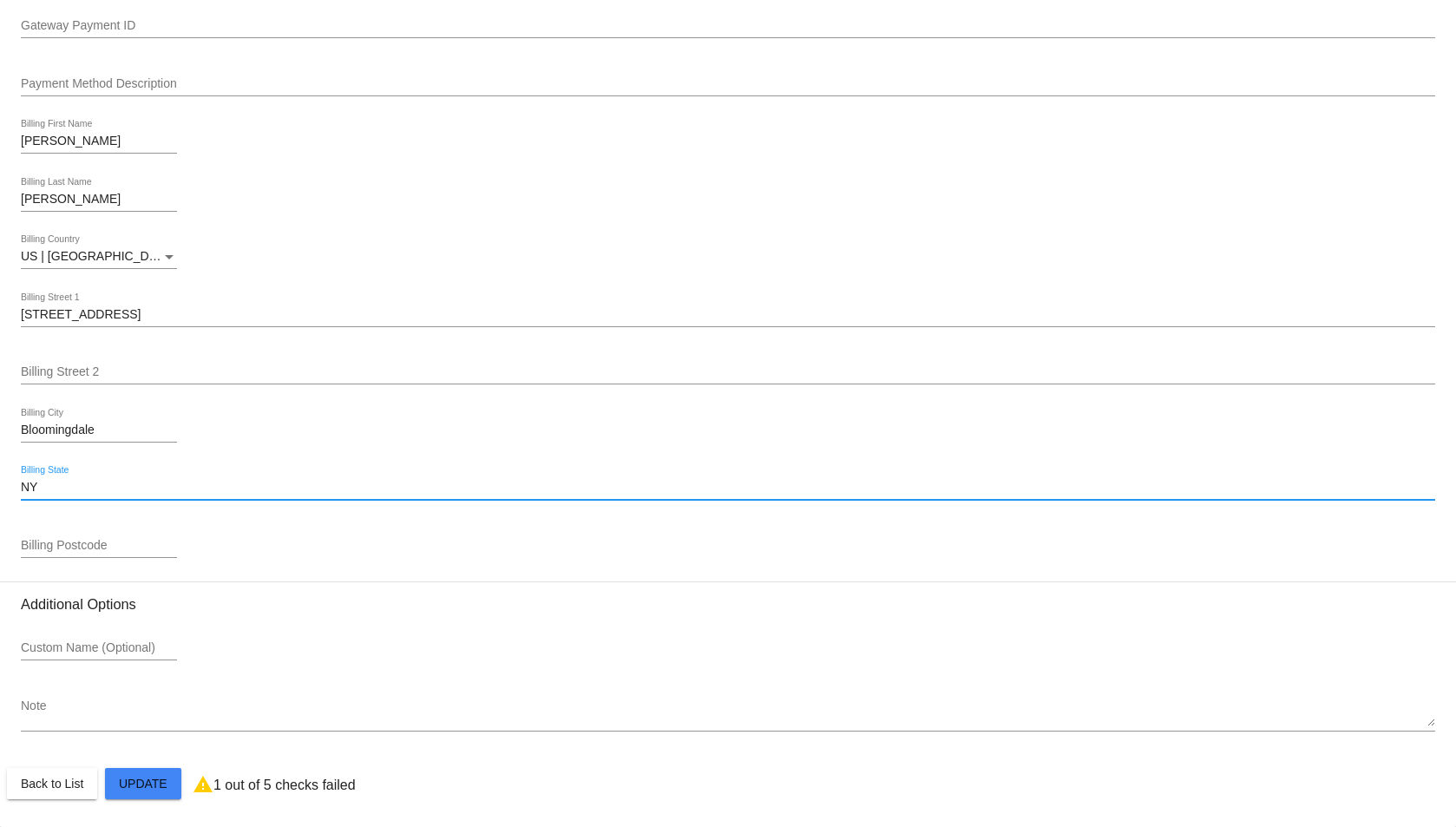
type input "NY"
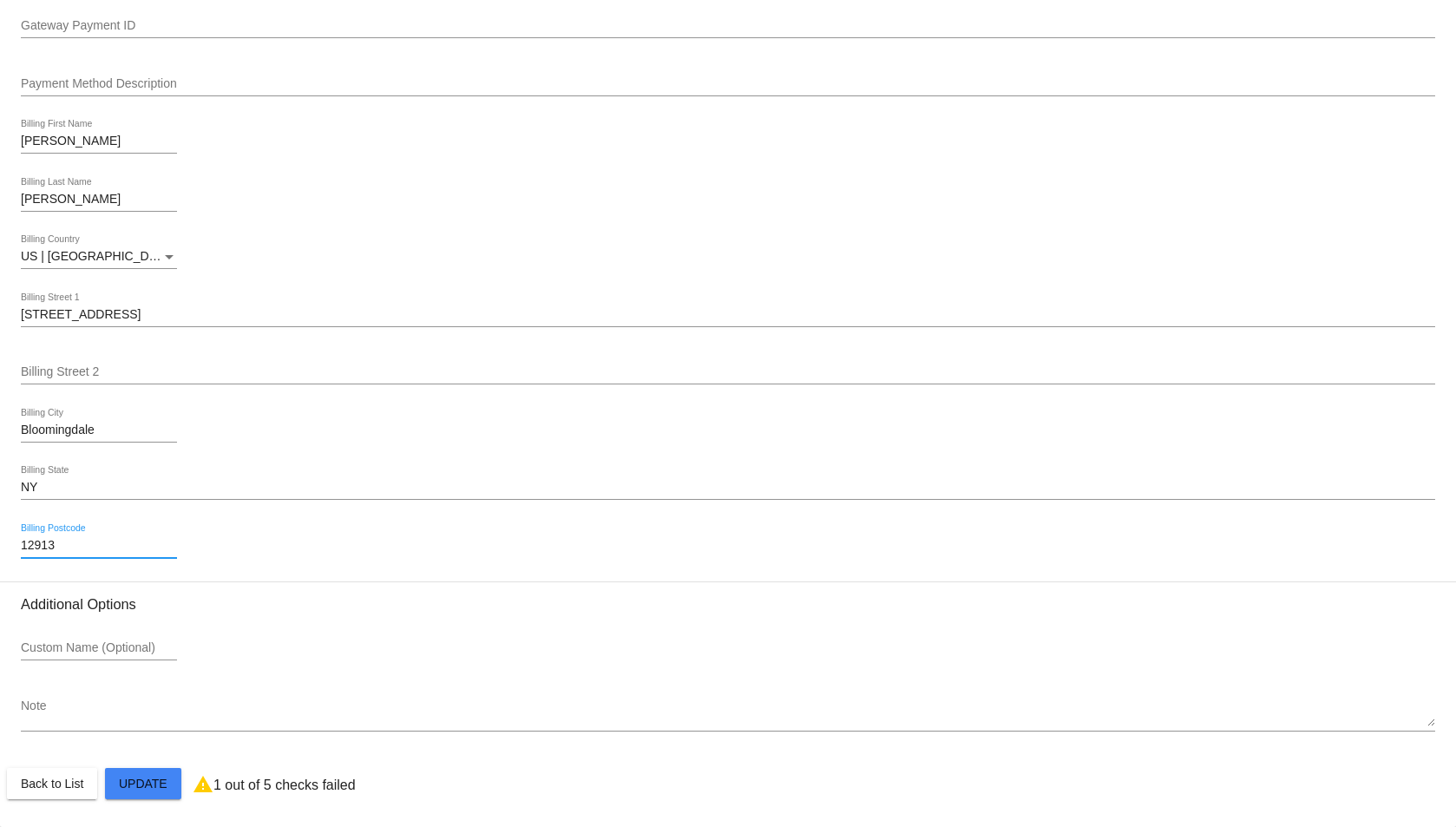
type input "12913"
click at [440, 259] on div "US | [GEOGRAPHIC_DATA] Billing Country" at bounding box center [728, 260] width 1414 height 50
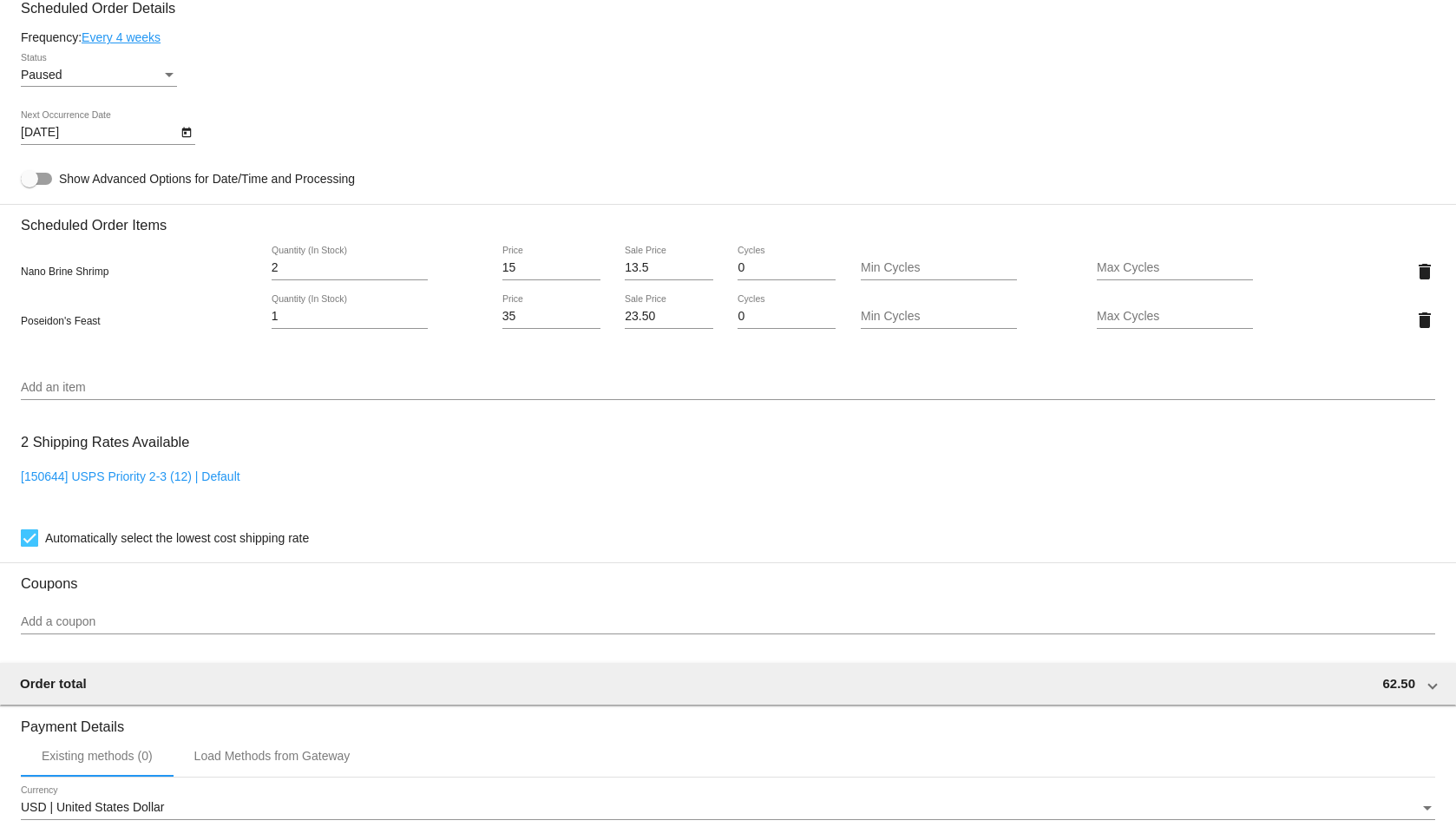
scroll to position [1052, 0]
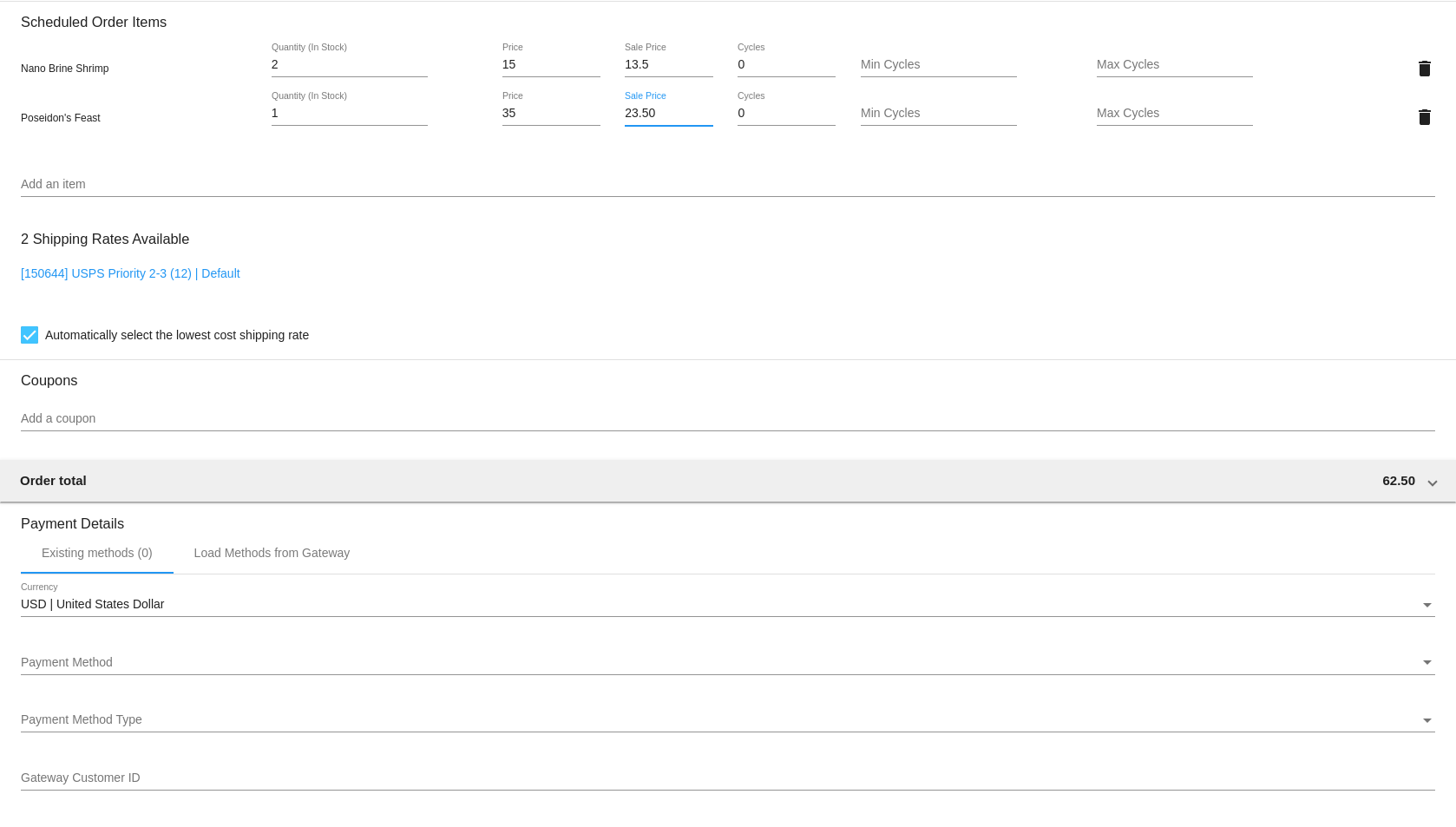
click at [632, 117] on input "23.50" at bounding box center [670, 114] width 89 height 14
click at [709, 243] on mat-card "Customer 6998827: [PERSON_NAME] [PERSON_NAME] [EMAIL_ADDRESS][DOMAIN_NAME] Cust…" at bounding box center [728, 398] width 1456 height 2477
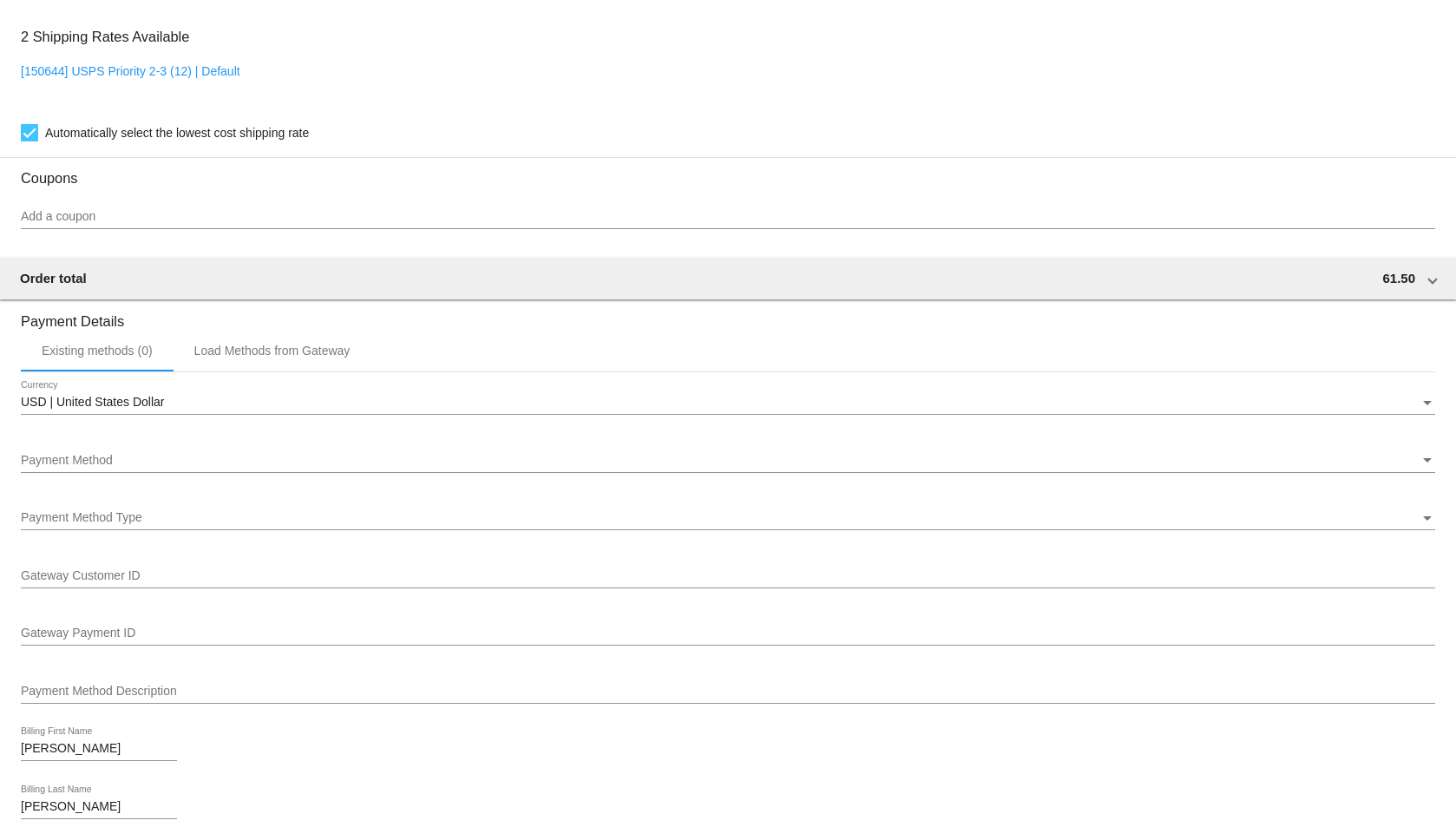
scroll to position [848, 0]
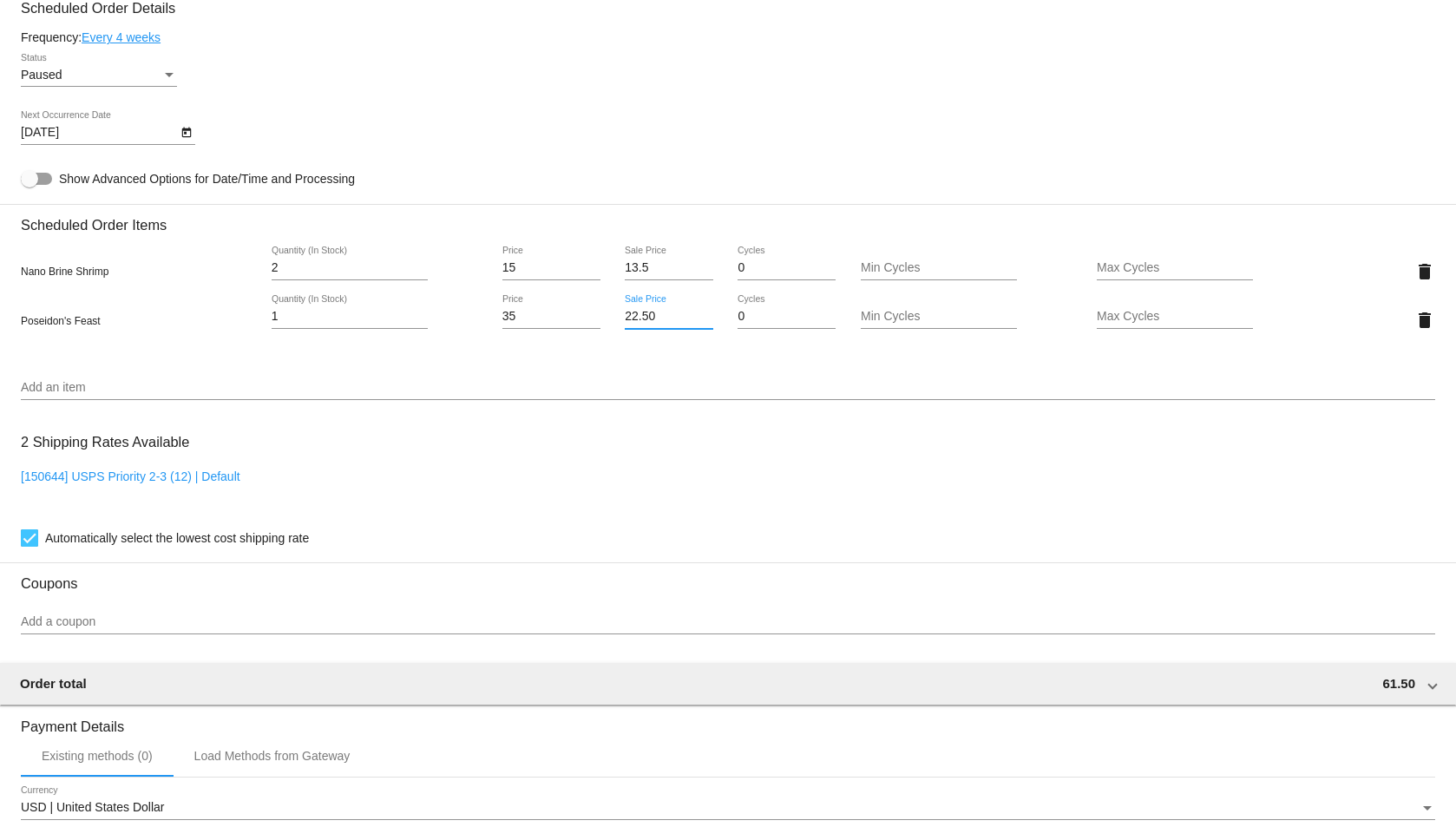
click at [631, 313] on input "22.50" at bounding box center [670, 317] width 89 height 14
click at [675, 485] on mat-card "Customer 6998827: [PERSON_NAME] [PERSON_NAME] [EMAIL_ADDRESS][DOMAIN_NAME] Cust…" at bounding box center [728, 601] width 1456 height 2477
drag, startPoint x: 652, startPoint y: 314, endPoint x: 635, endPoint y: 315, distance: 17.0
click at [635, 315] on input "21.50" at bounding box center [670, 317] width 89 height 14
type input "21.00"
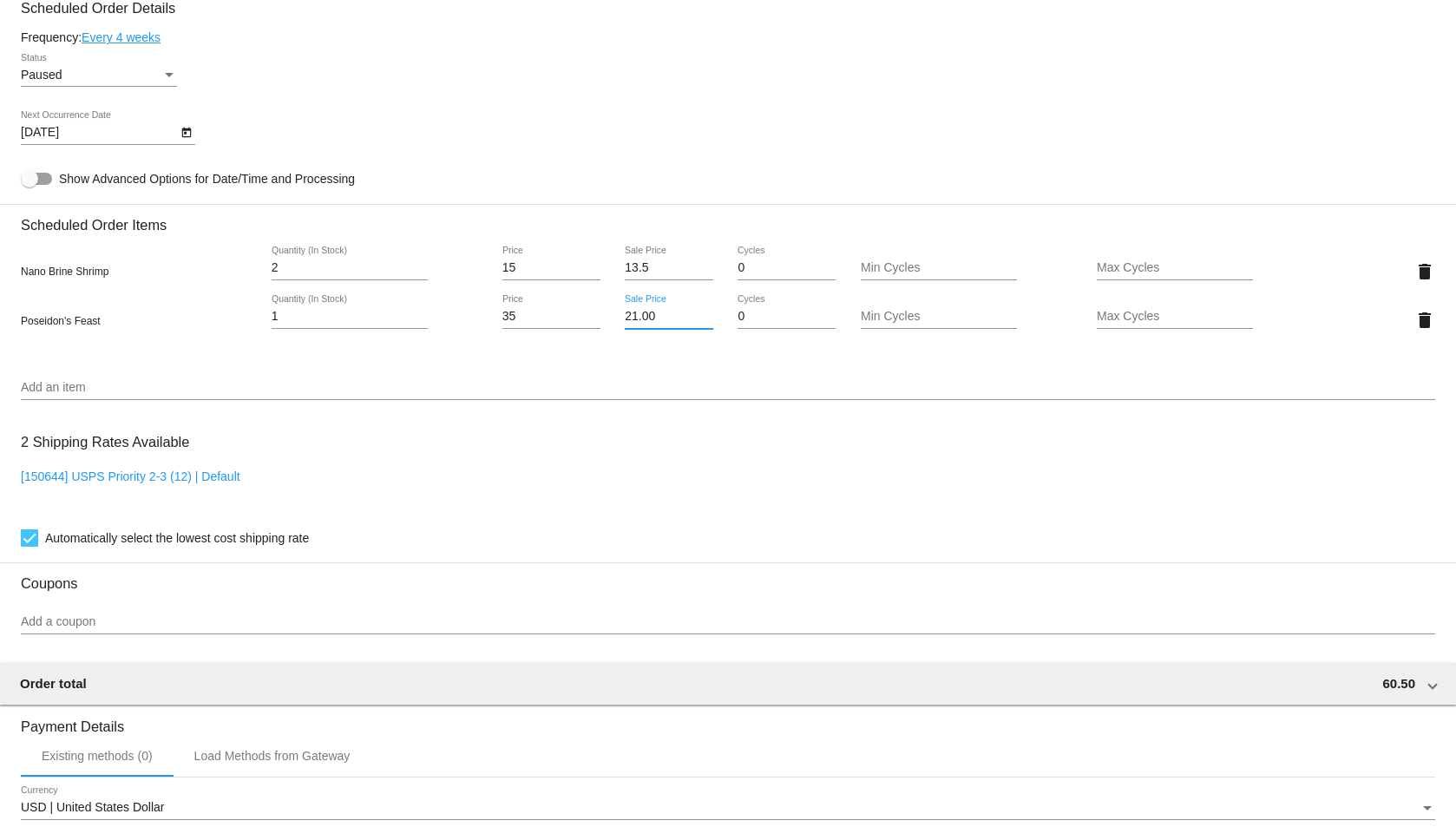
click at [576, 414] on mat-card "Customer 6998827: [PERSON_NAME] [PERSON_NAME] [EMAIL_ADDRESS][DOMAIN_NAME] Cust…" at bounding box center [728, 601] width 1456 height 2477
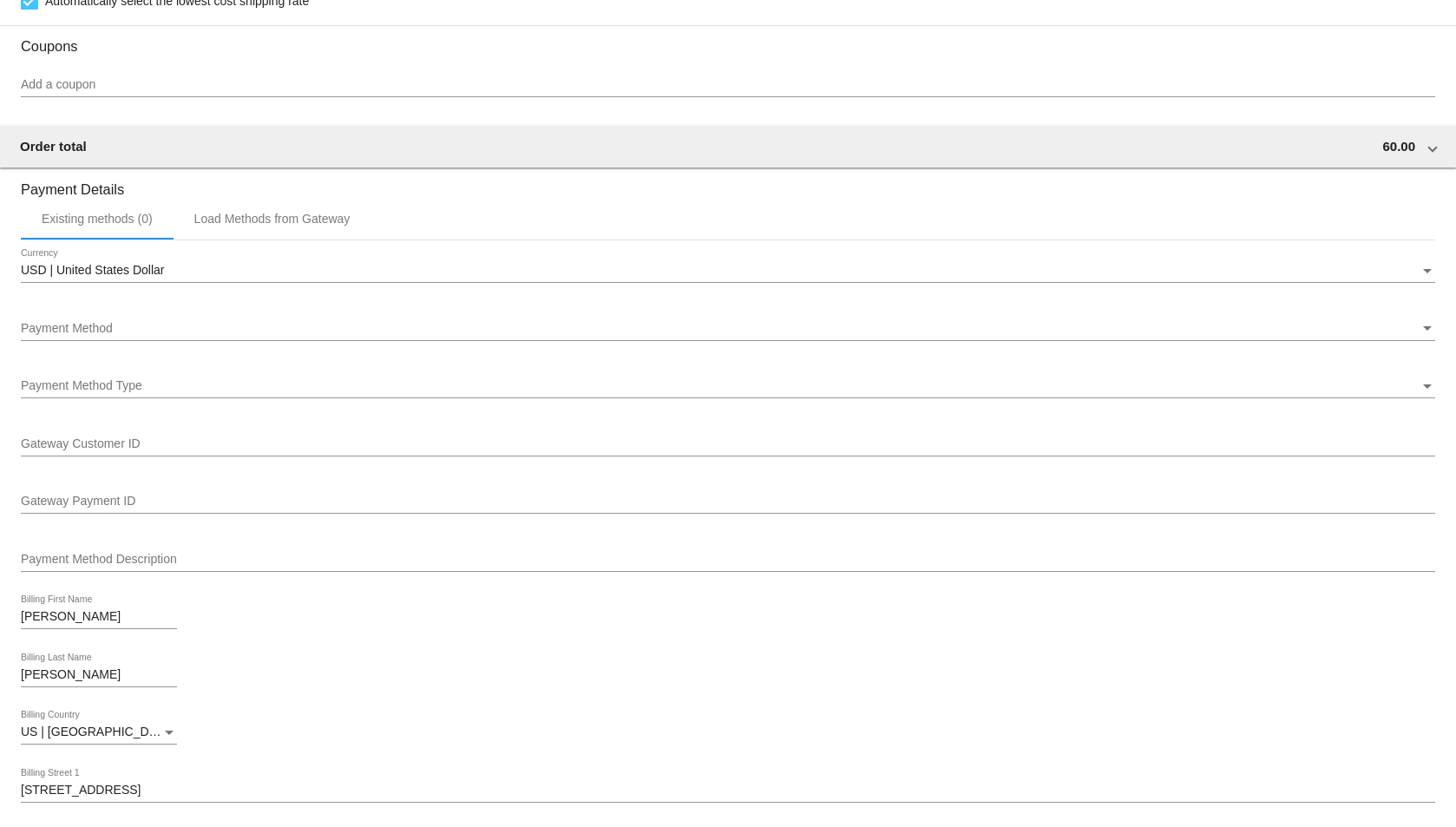
scroll to position [1254, 0]
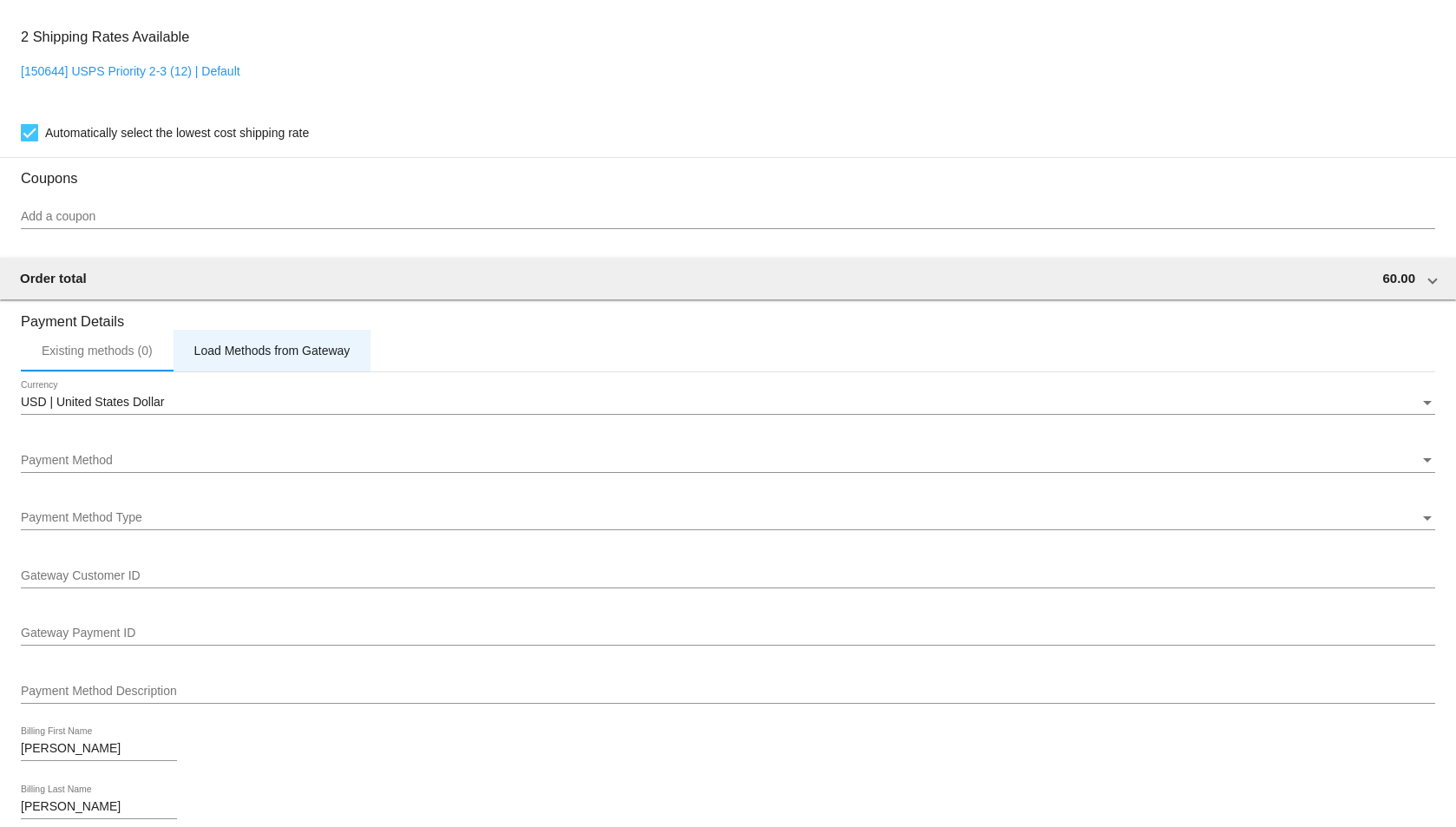
click at [240, 329] on div "Load Methods from Gateway" at bounding box center [272, 350] width 197 height 42
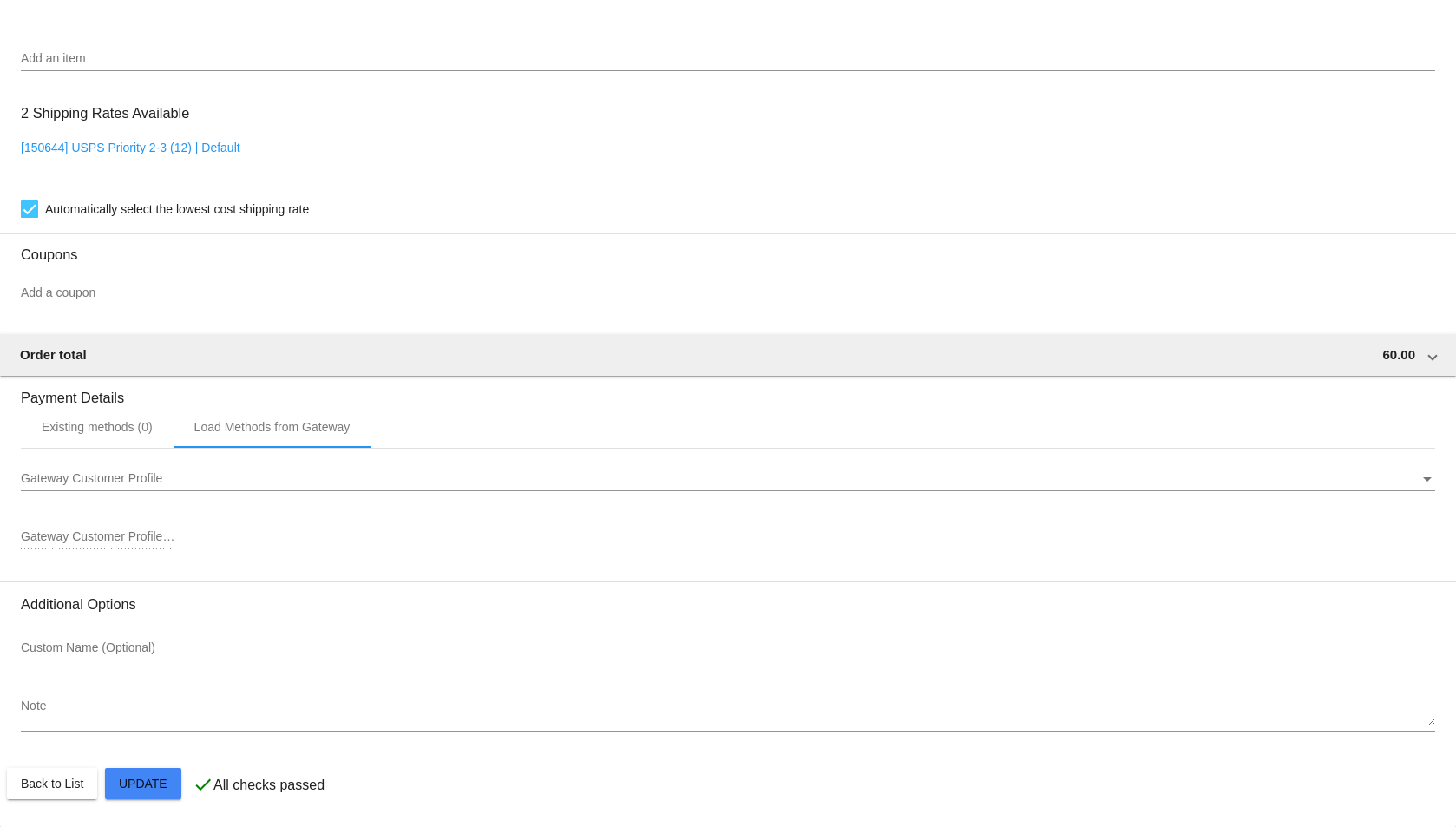
click at [225, 480] on div "Gateway Customer Profile" at bounding box center [721, 479] width 1399 height 14
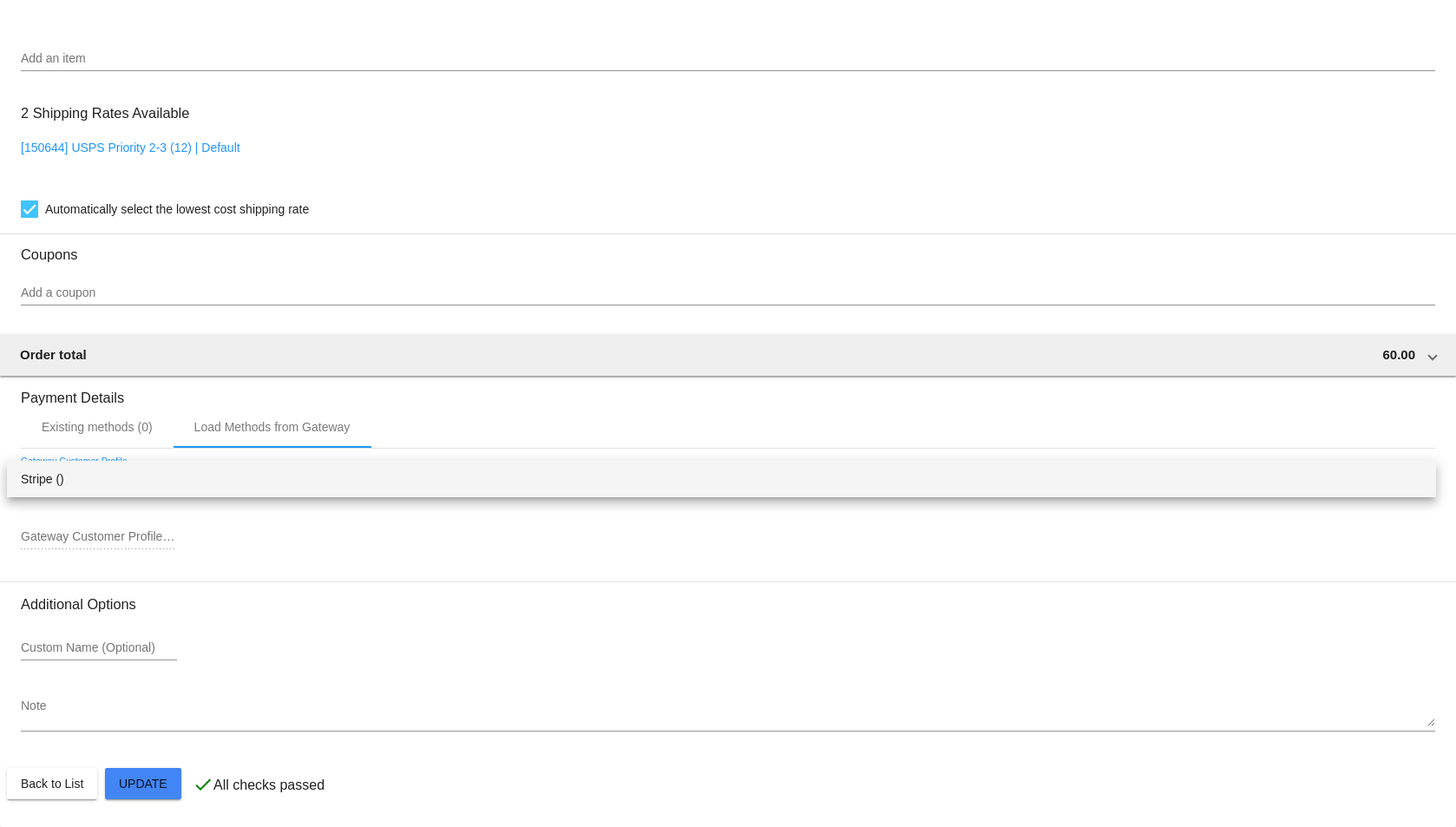
click at [167, 514] on div at bounding box center [728, 414] width 1456 height 827
click at [102, 398] on h3 "Payment Details" at bounding box center [728, 390] width 1414 height 29
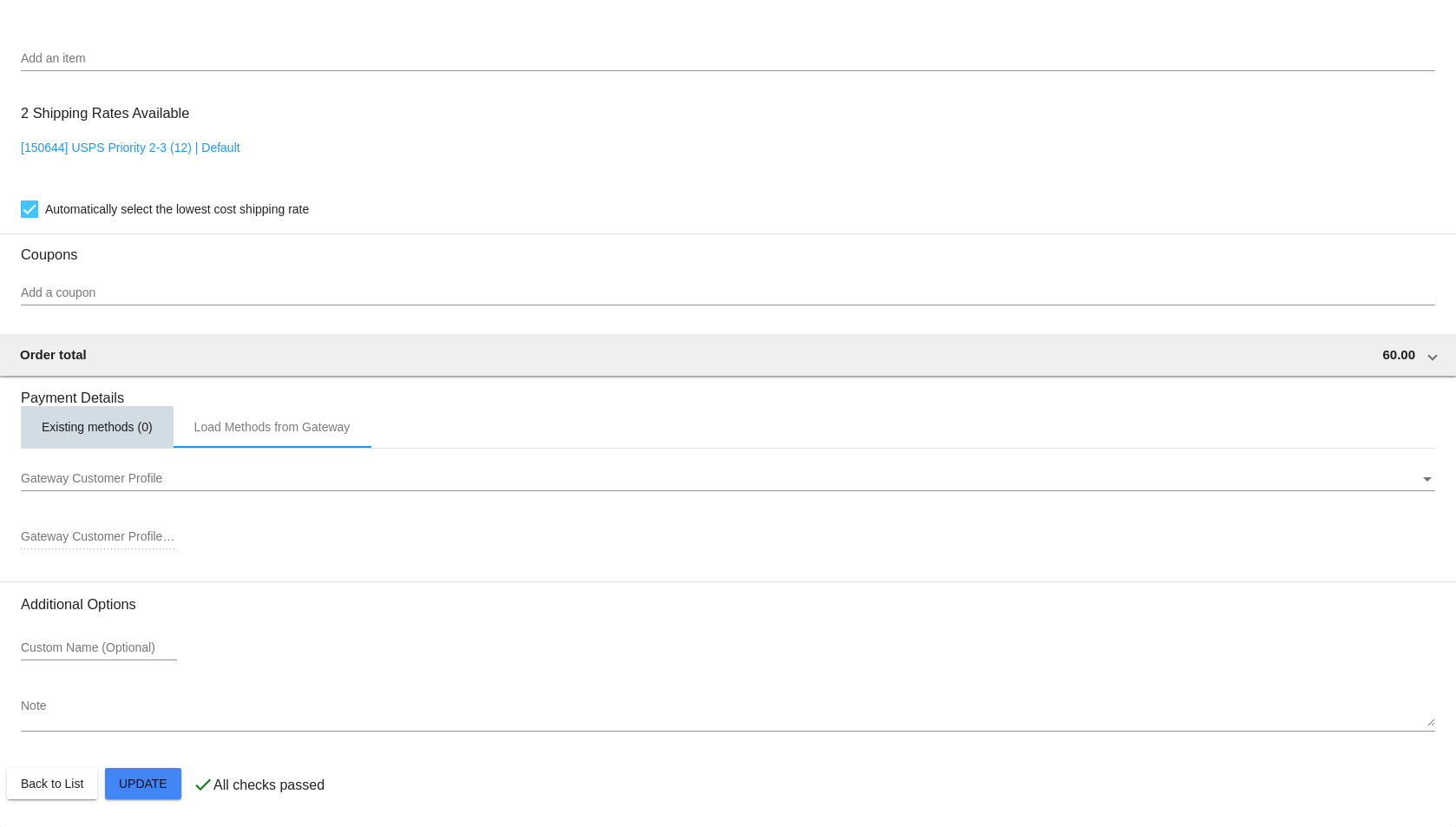
click at [97, 444] on div "Existing methods (0)" at bounding box center [97, 427] width 152 height 42
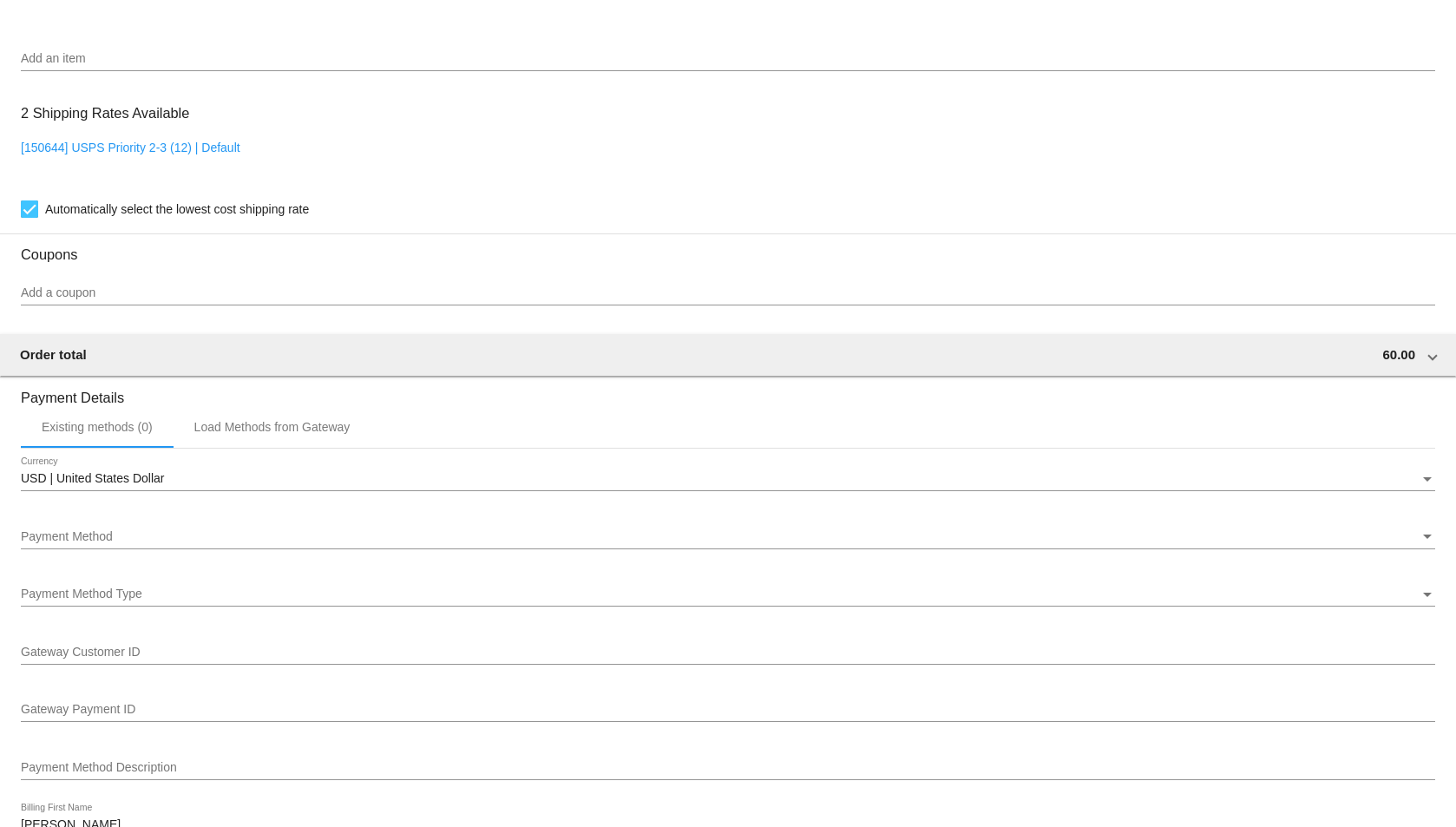
click at [195, 474] on div "USD | United States Dollar" at bounding box center [721, 479] width 1399 height 14
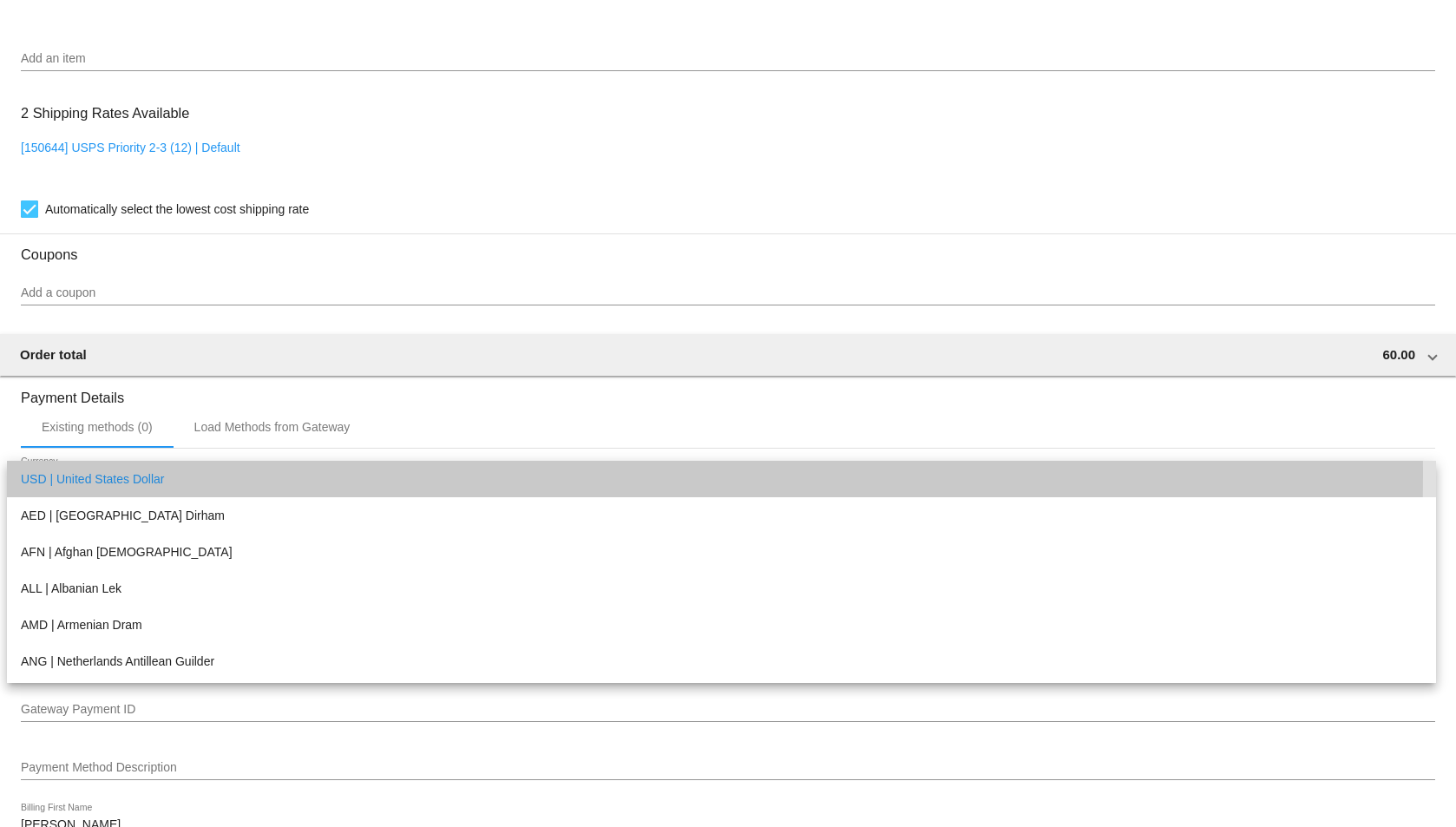
click at [195, 474] on span "USD | United States Dollar" at bounding box center [722, 478] width 1402 height 36
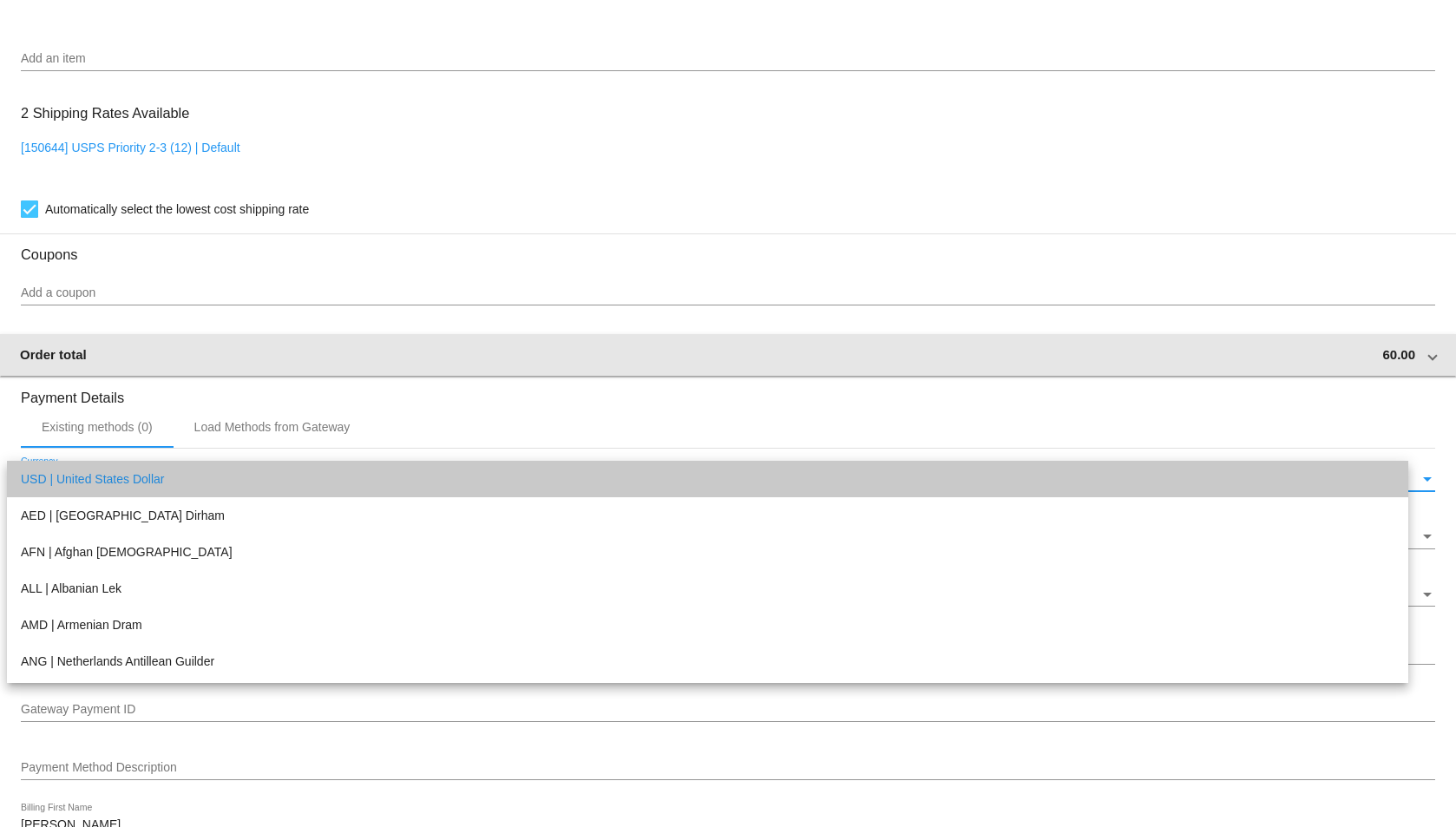
click at [255, 367] on mat-expansion-panel-header "Order total 60.00" at bounding box center [728, 354] width 1458 height 42
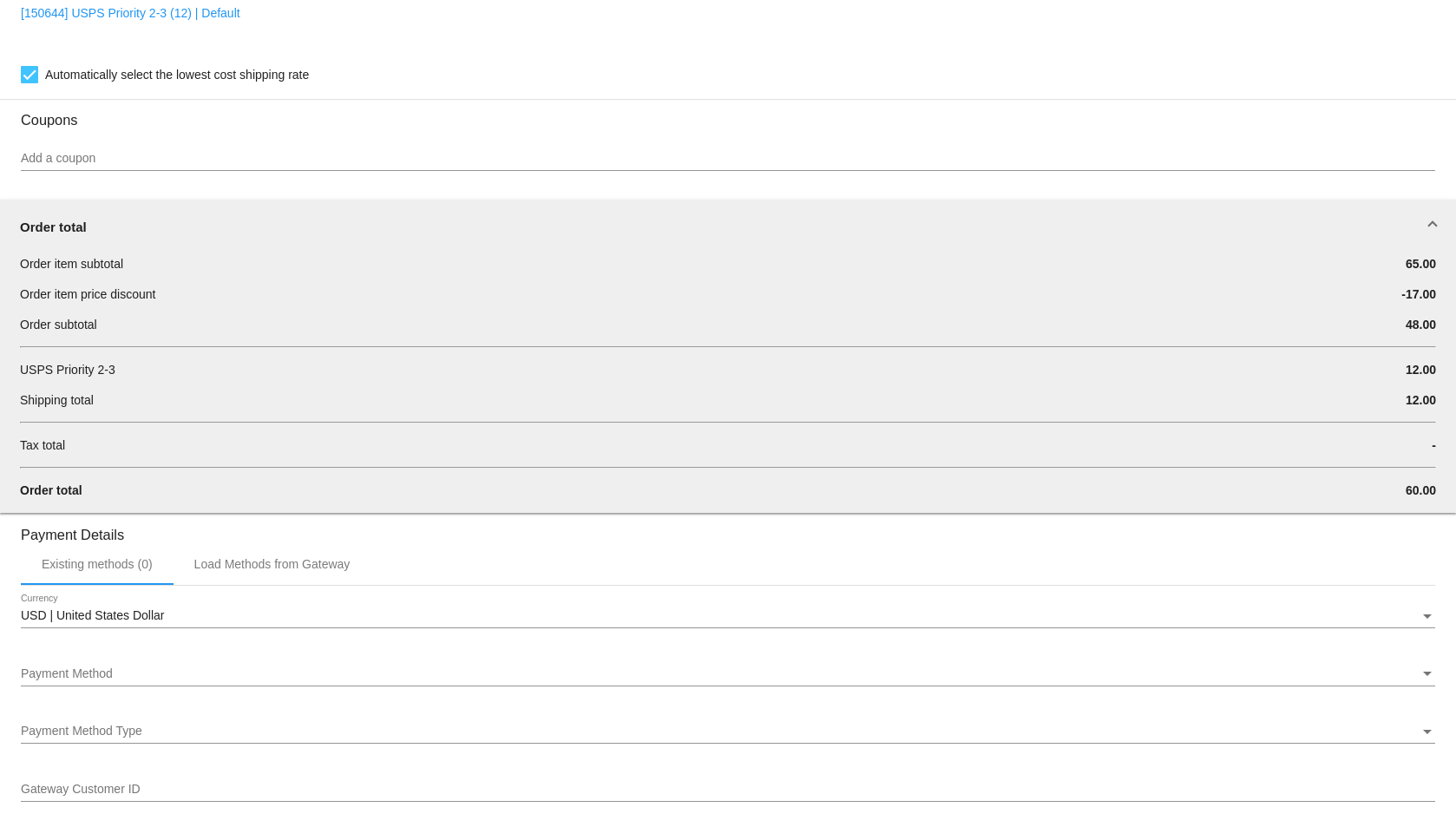
scroll to position [1380, 0]
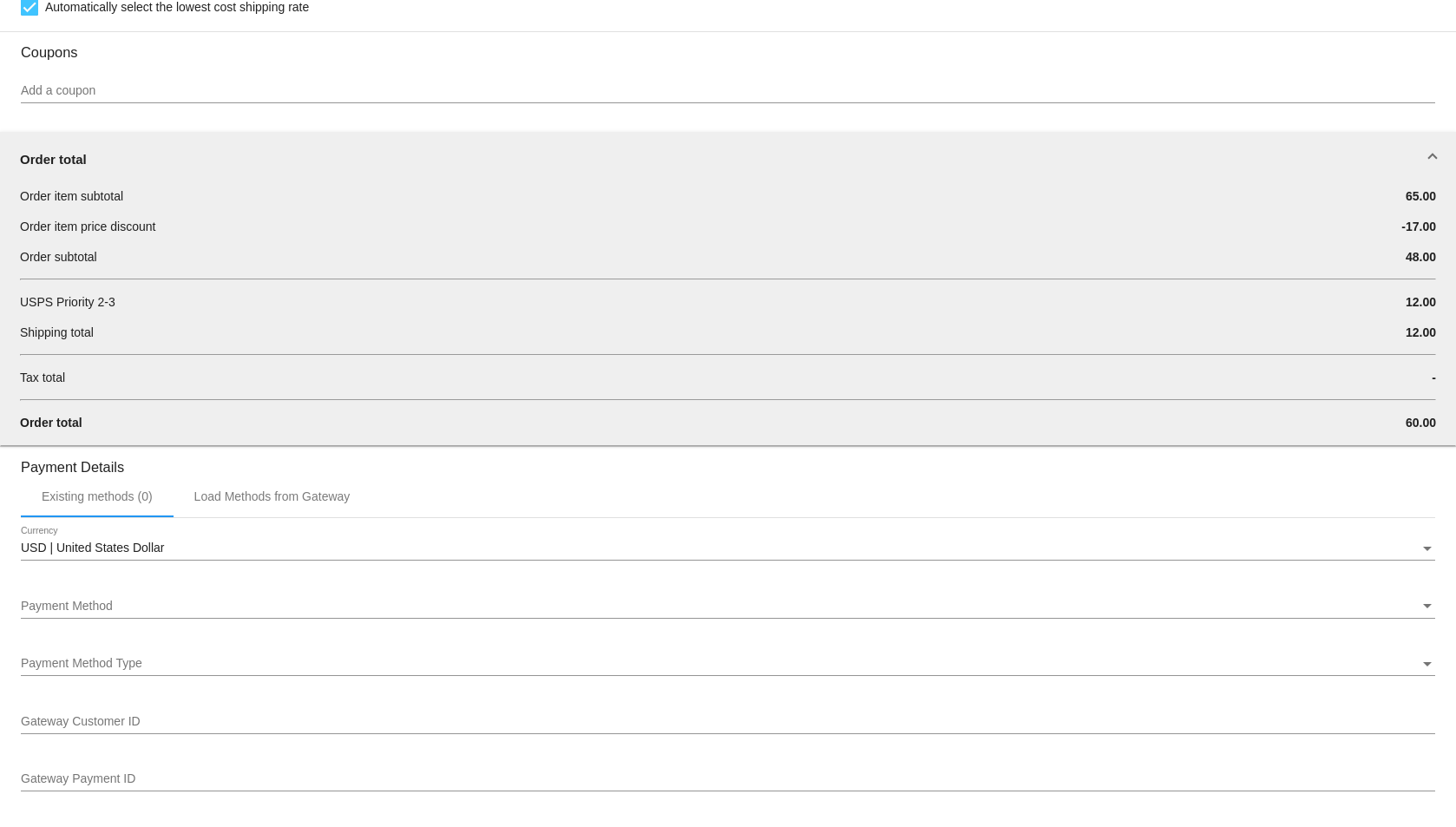
click at [268, 128] on mat-card-content "Customer 6998827: [PERSON_NAME] [PERSON_NAME] [EMAIL_ADDRESS][DOMAIN_NAME] Cust…" at bounding box center [728, 176] width 1414 height 2647
click at [263, 151] on mat-expansion-panel-header "Order total" at bounding box center [728, 159] width 1458 height 56
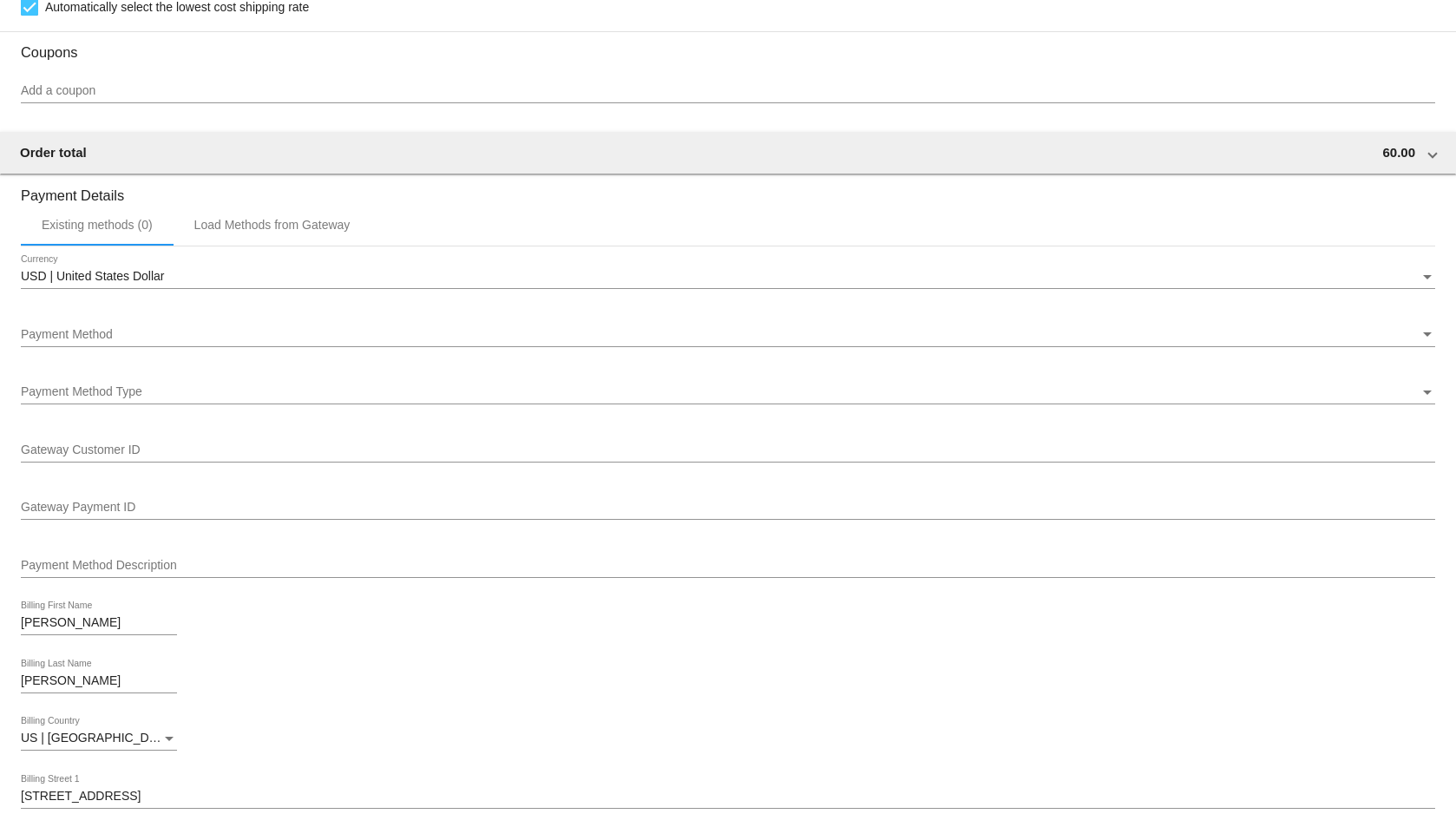
click at [133, 398] on span "Payment Method Type" at bounding box center [81, 391] width 121 height 14
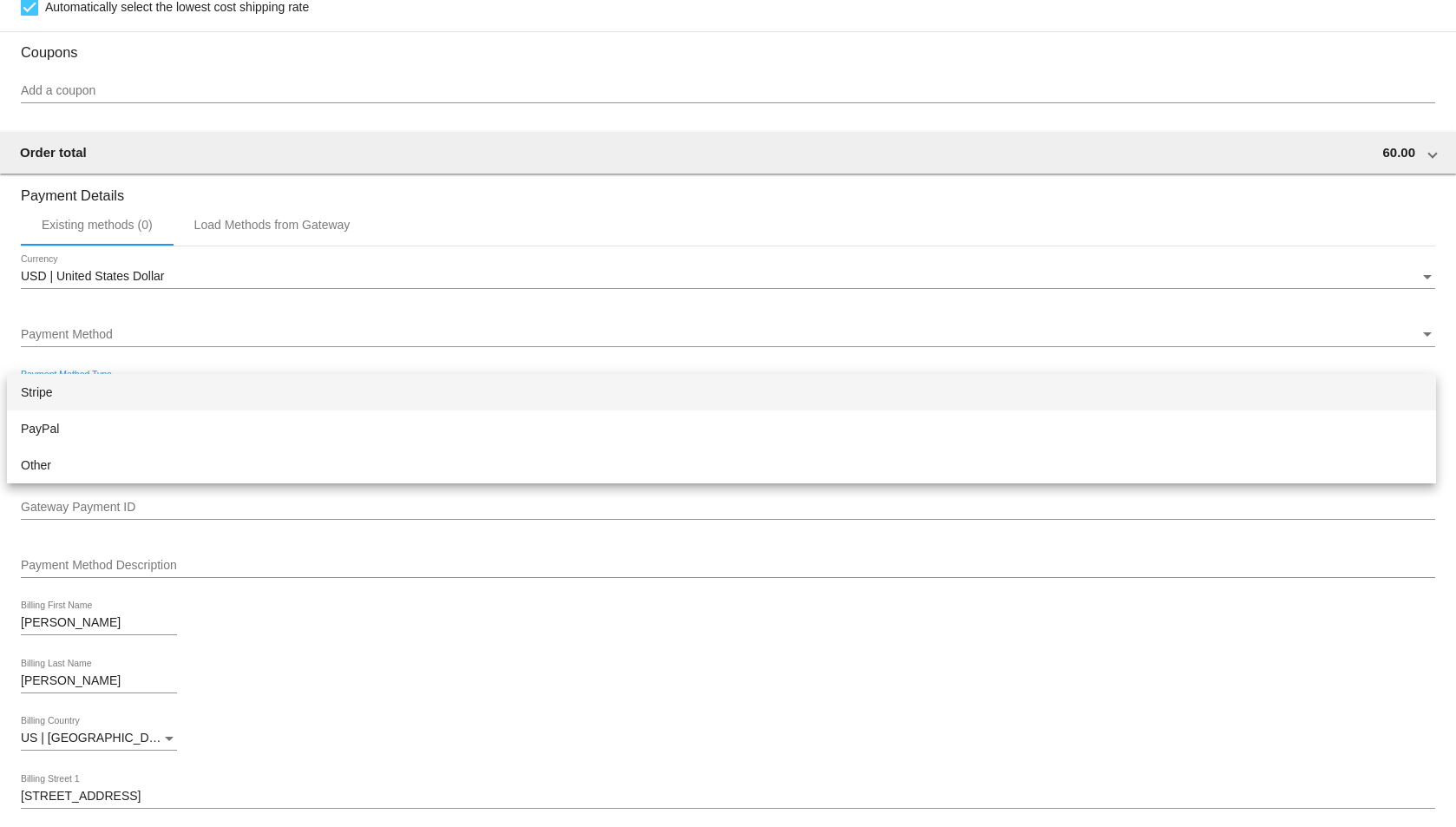
click at [195, 324] on div at bounding box center [728, 414] width 1456 height 827
drag, startPoint x: 195, startPoint y: 324, endPoint x: 191, endPoint y: 336, distance: 12.6
click at [191, 336] on div "Payment Method Payment Method" at bounding box center [728, 330] width 1414 height 34
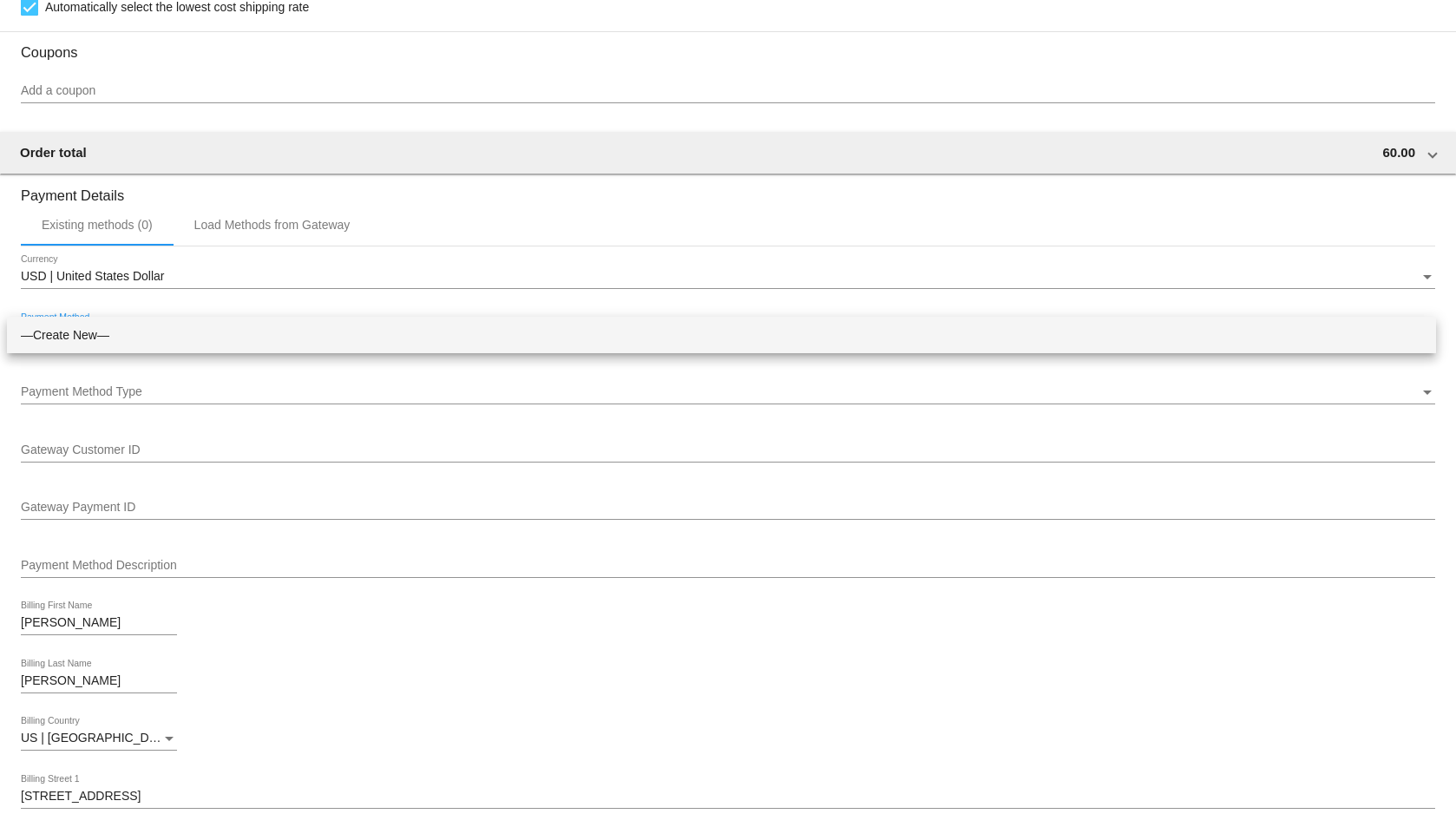
click at [191, 336] on span "—Create New—" at bounding box center [722, 335] width 1402 height 36
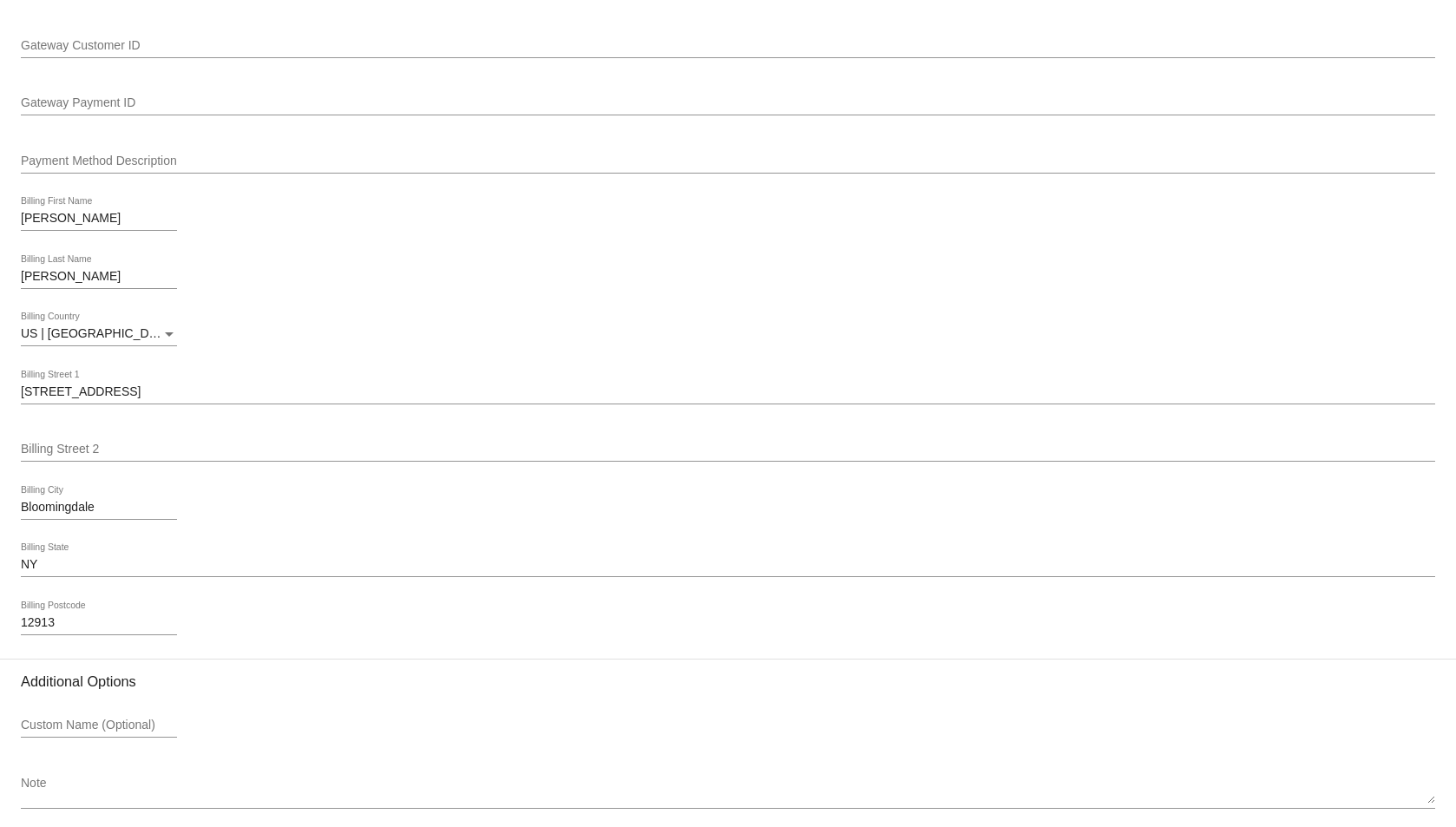
scroll to position [1861, 0]
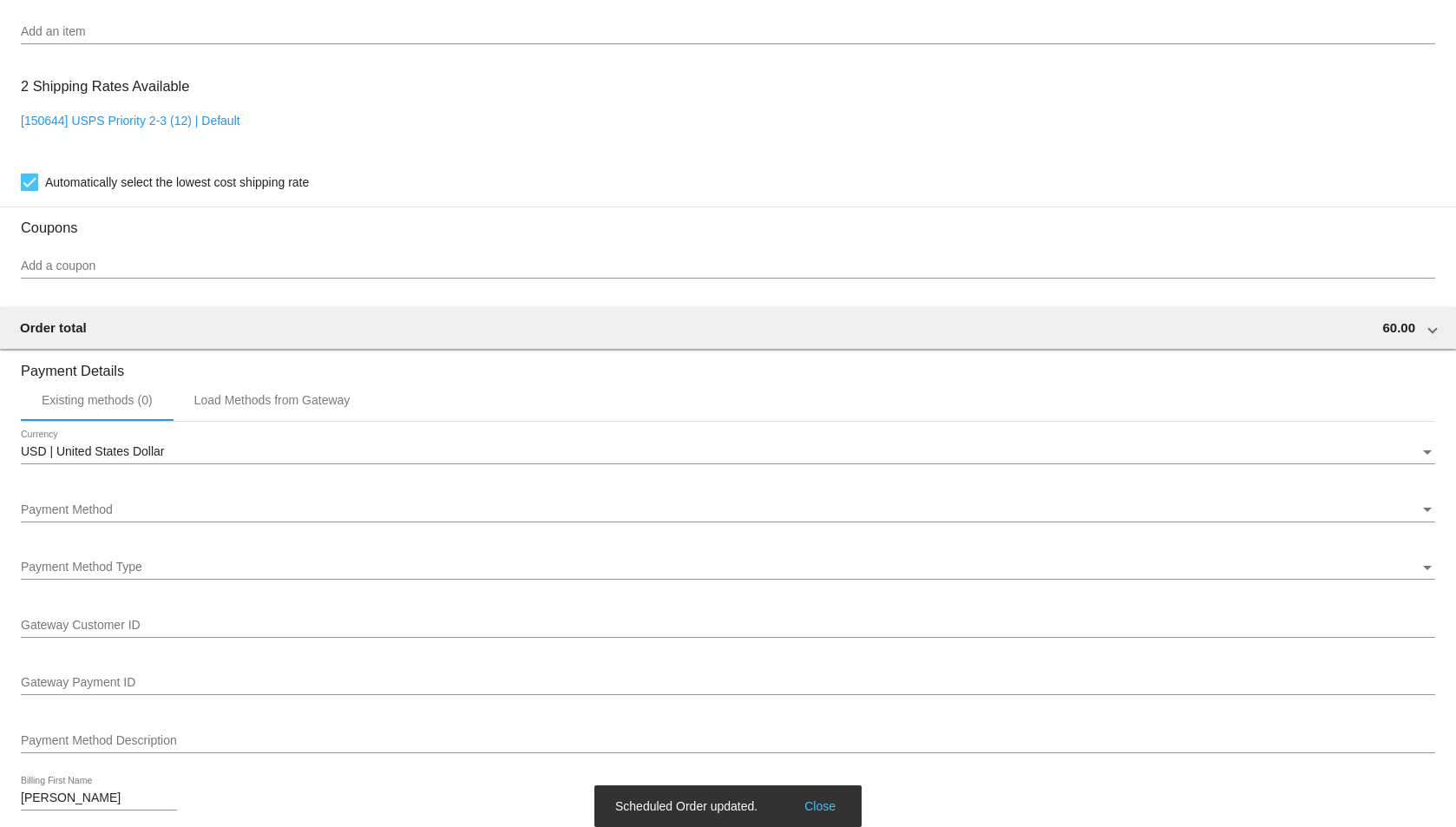
scroll to position [1052, 0]
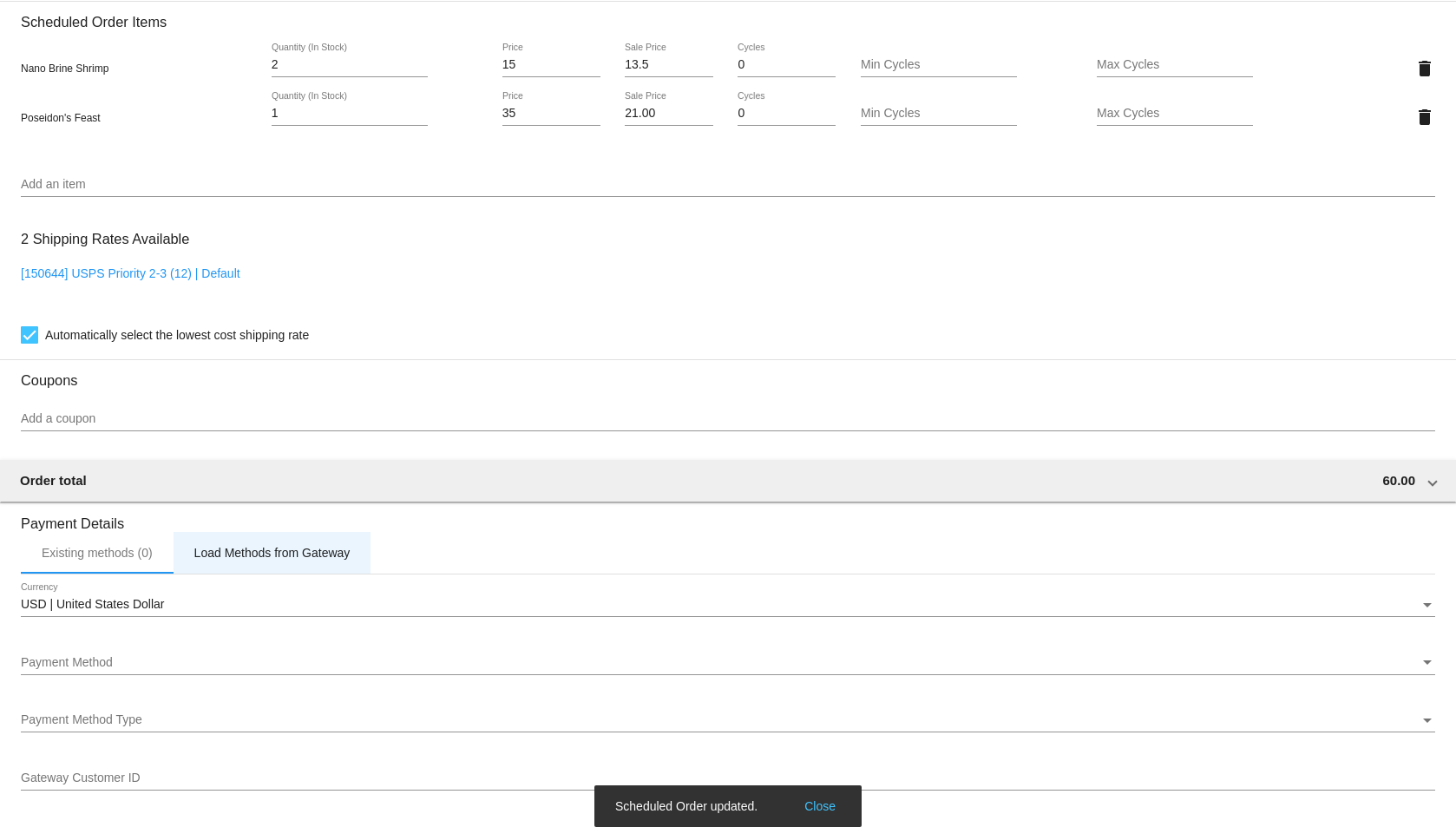
click at [257, 564] on div "Load Methods from Gateway" at bounding box center [272, 553] width 197 height 42
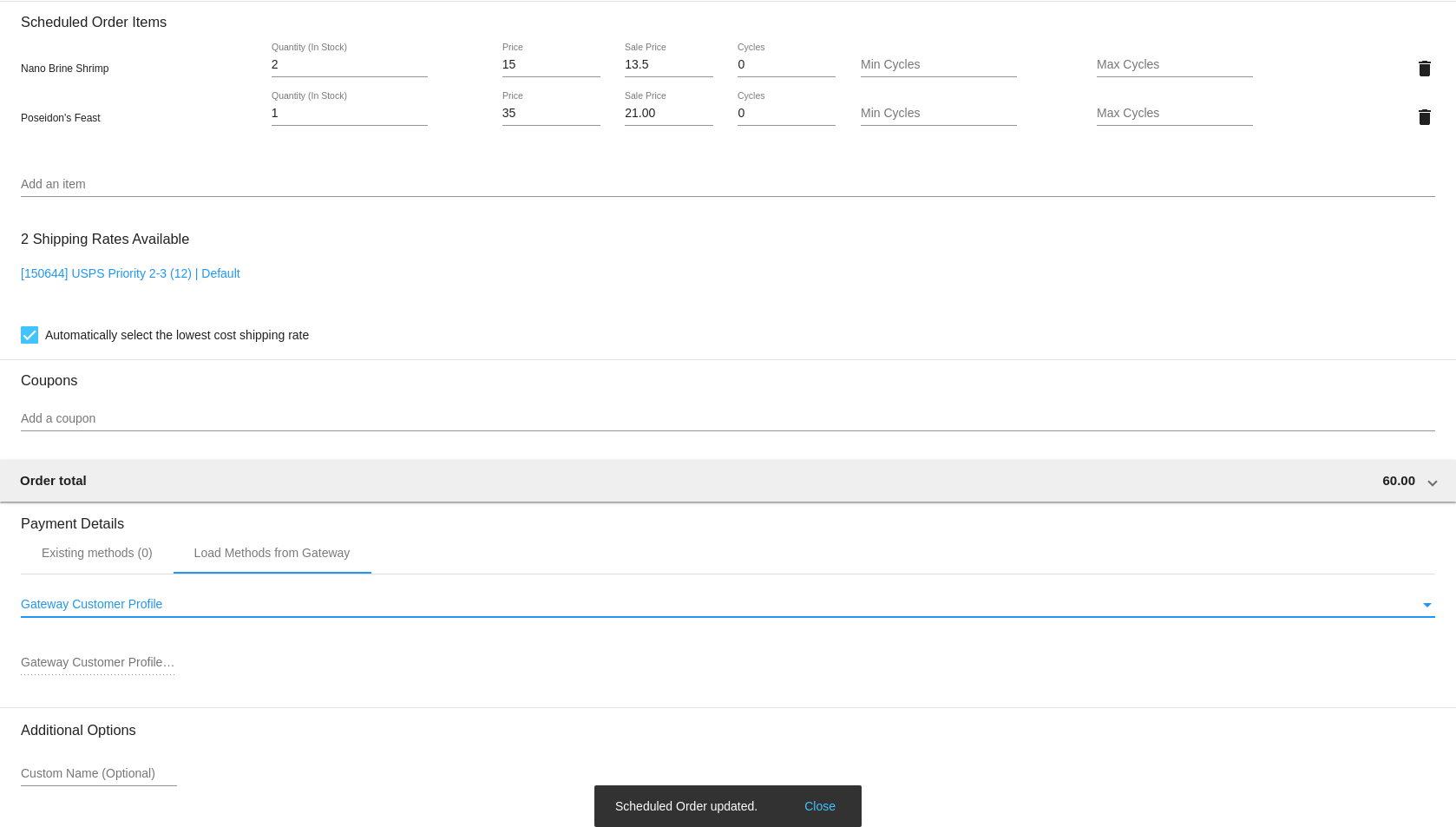
click at [247, 600] on div "Gateway Customer Profile" at bounding box center [721, 605] width 1399 height 14
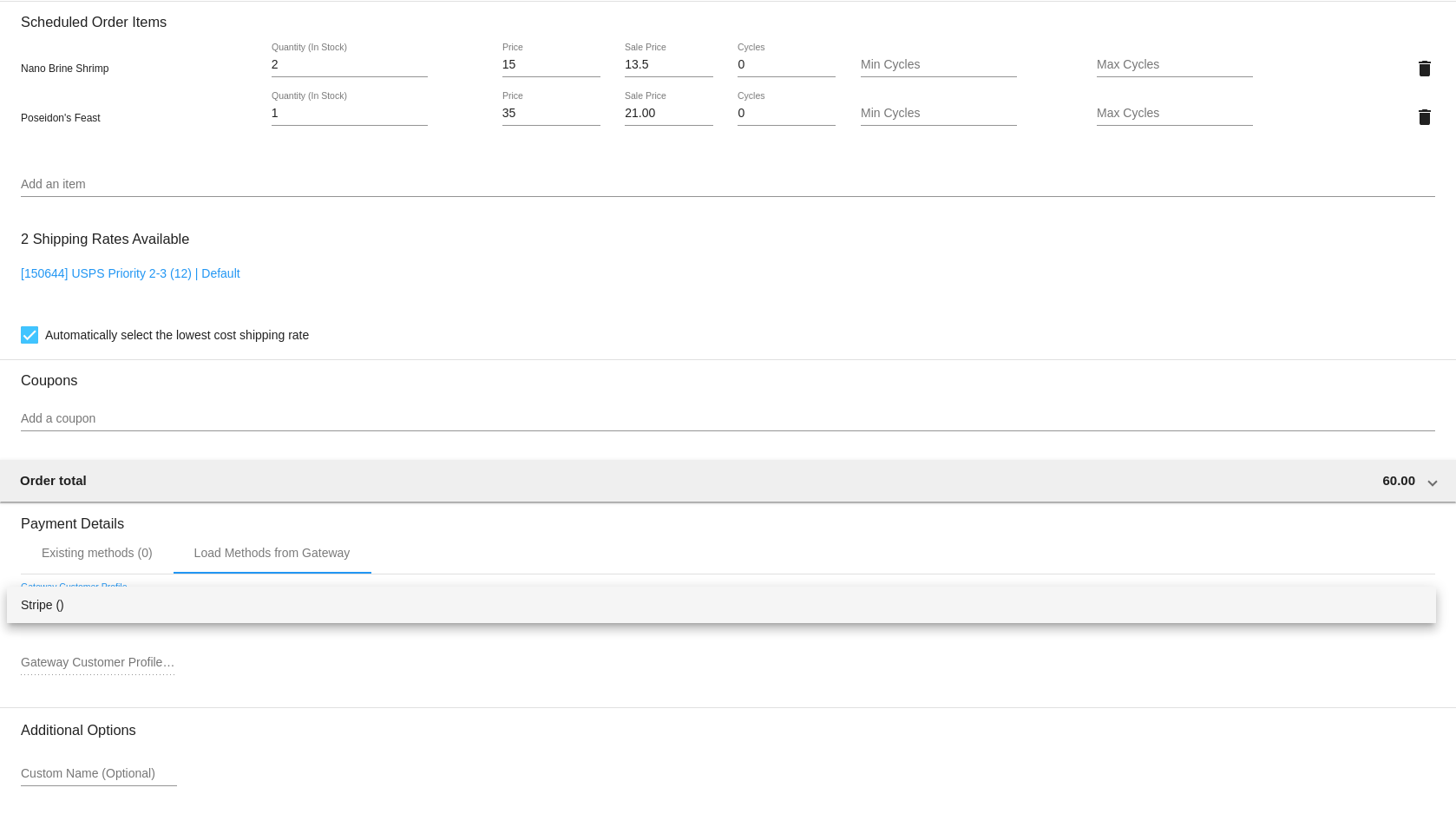
click at [185, 676] on div at bounding box center [728, 414] width 1456 height 827
click at [184, 663] on div "Gateway Customer Profile ID" at bounding box center [728, 666] width 1414 height 50
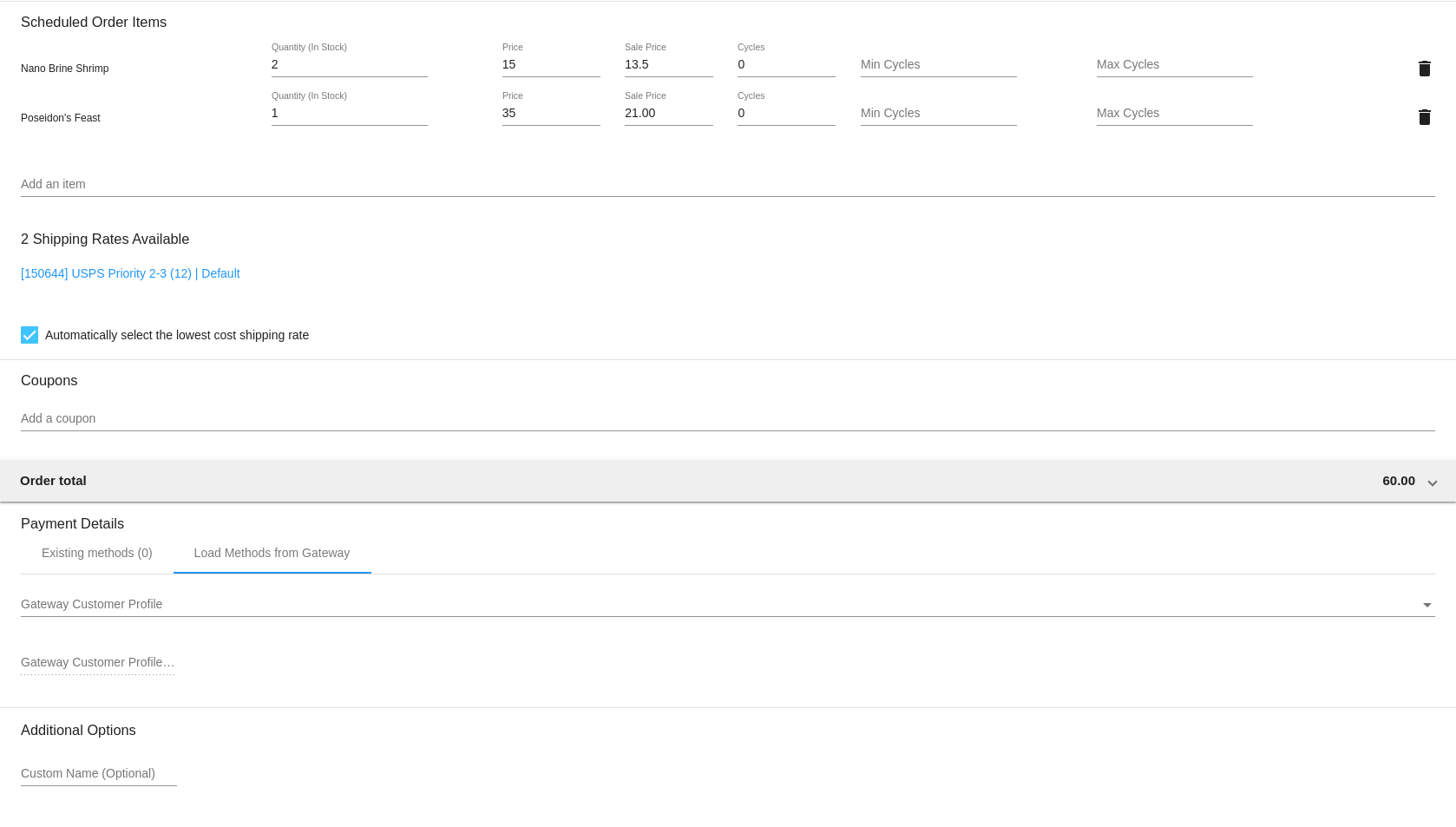
click at [122, 614] on div "Gateway Customer Profile Gateway Customer Profile" at bounding box center [728, 600] width 1414 height 34
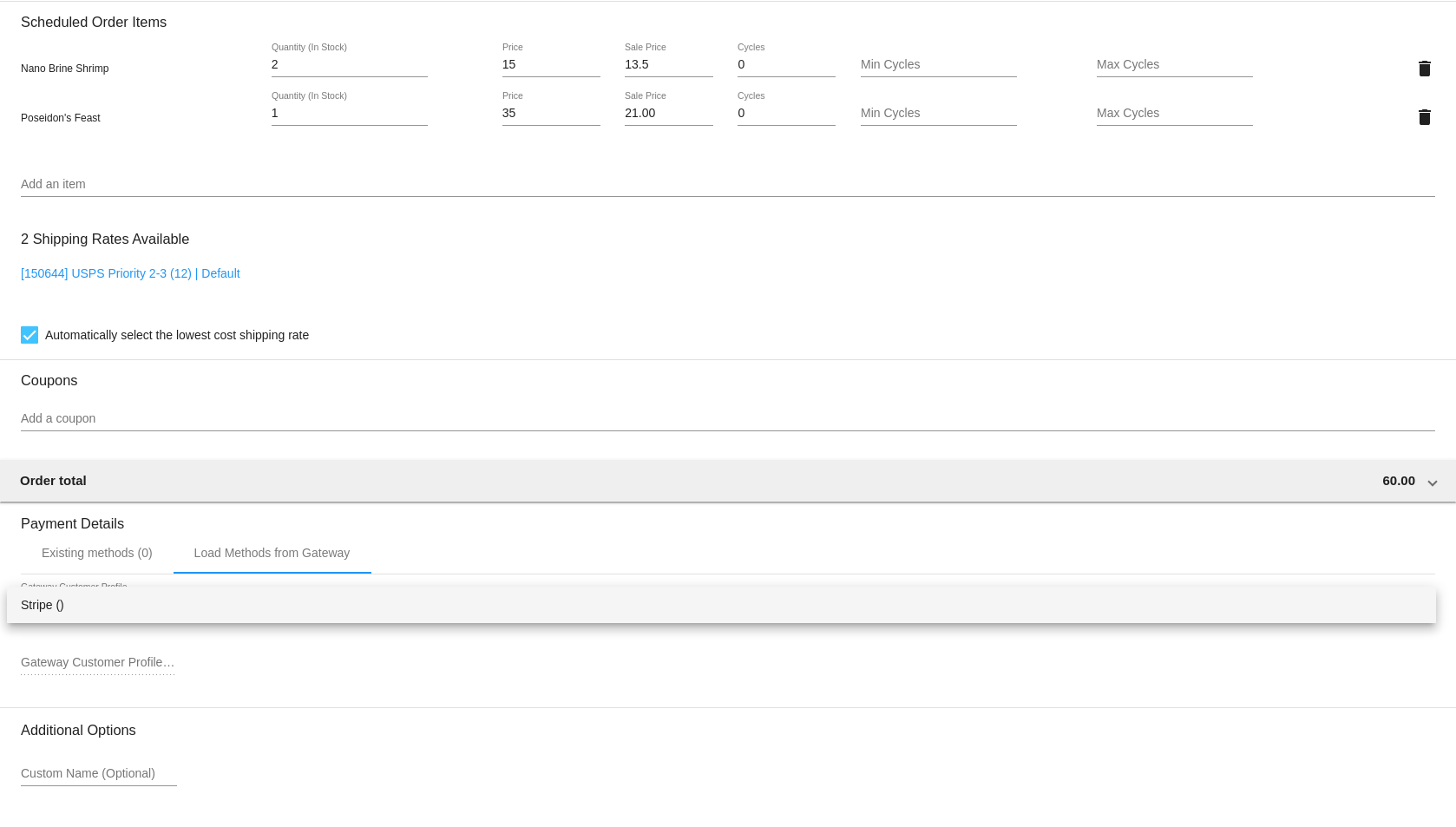
click at [105, 554] on div at bounding box center [728, 414] width 1456 height 827
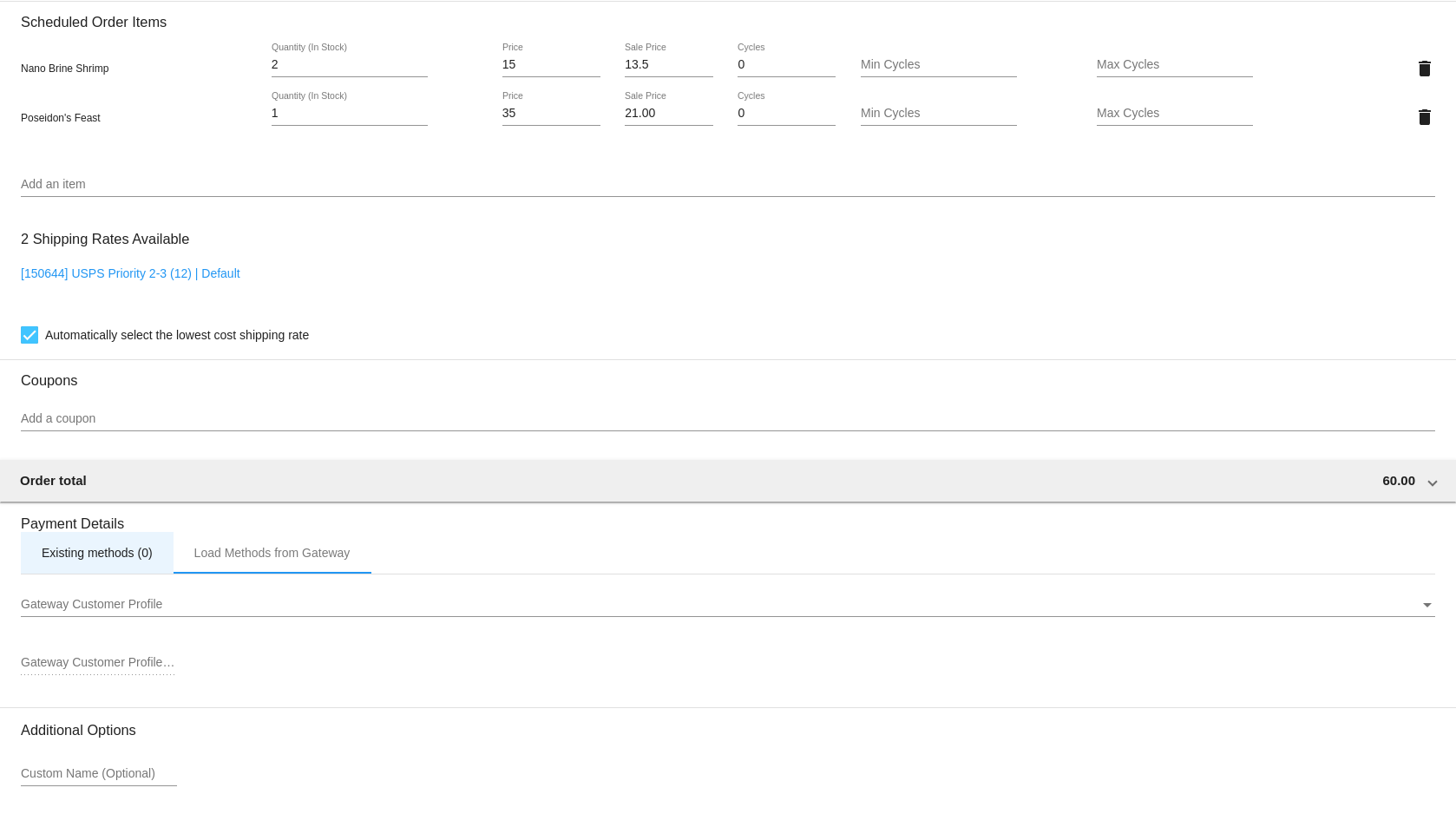
click at [105, 554] on div "Existing methods (0)" at bounding box center [97, 553] width 111 height 14
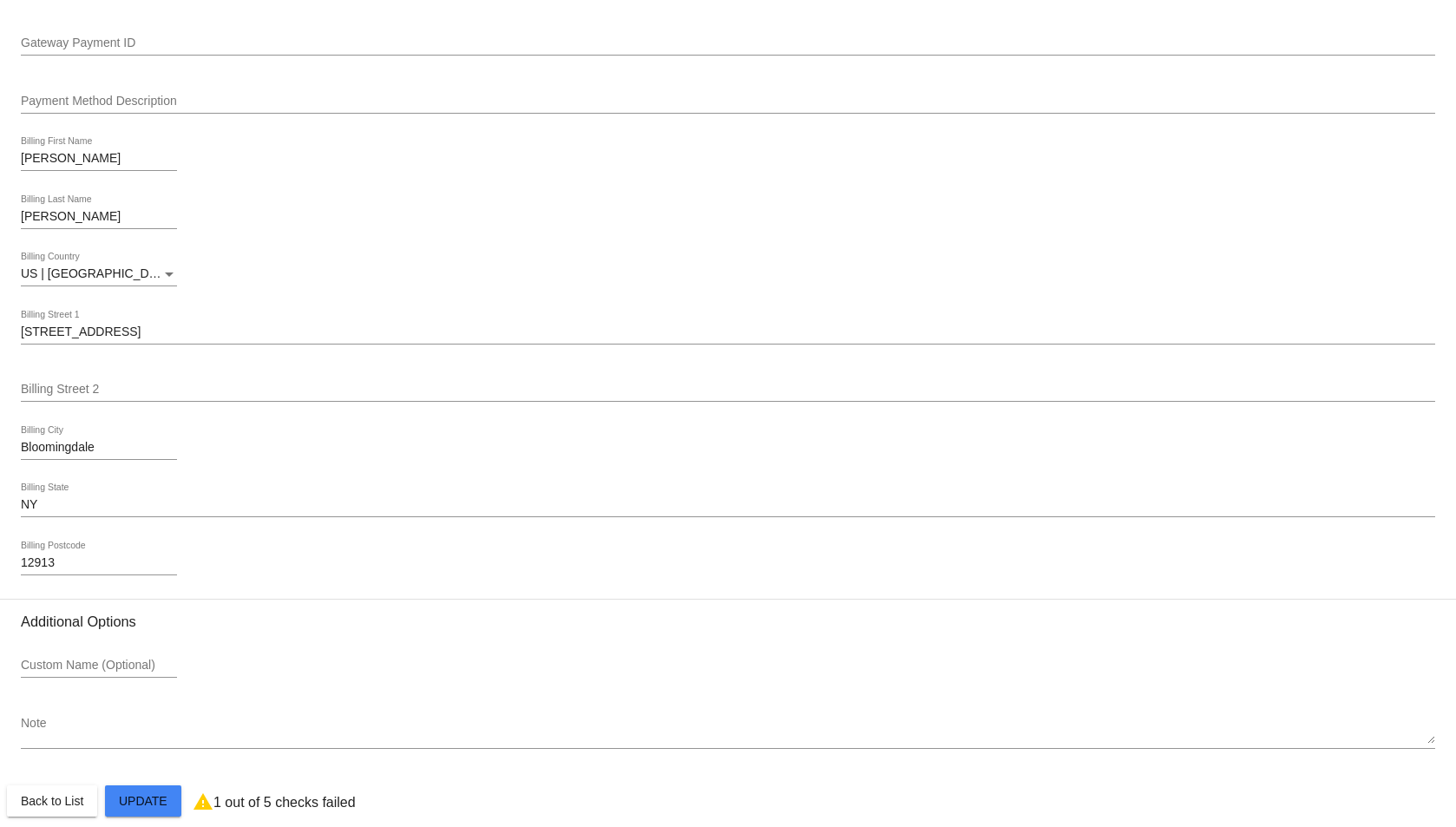
scroll to position [1861, 0]
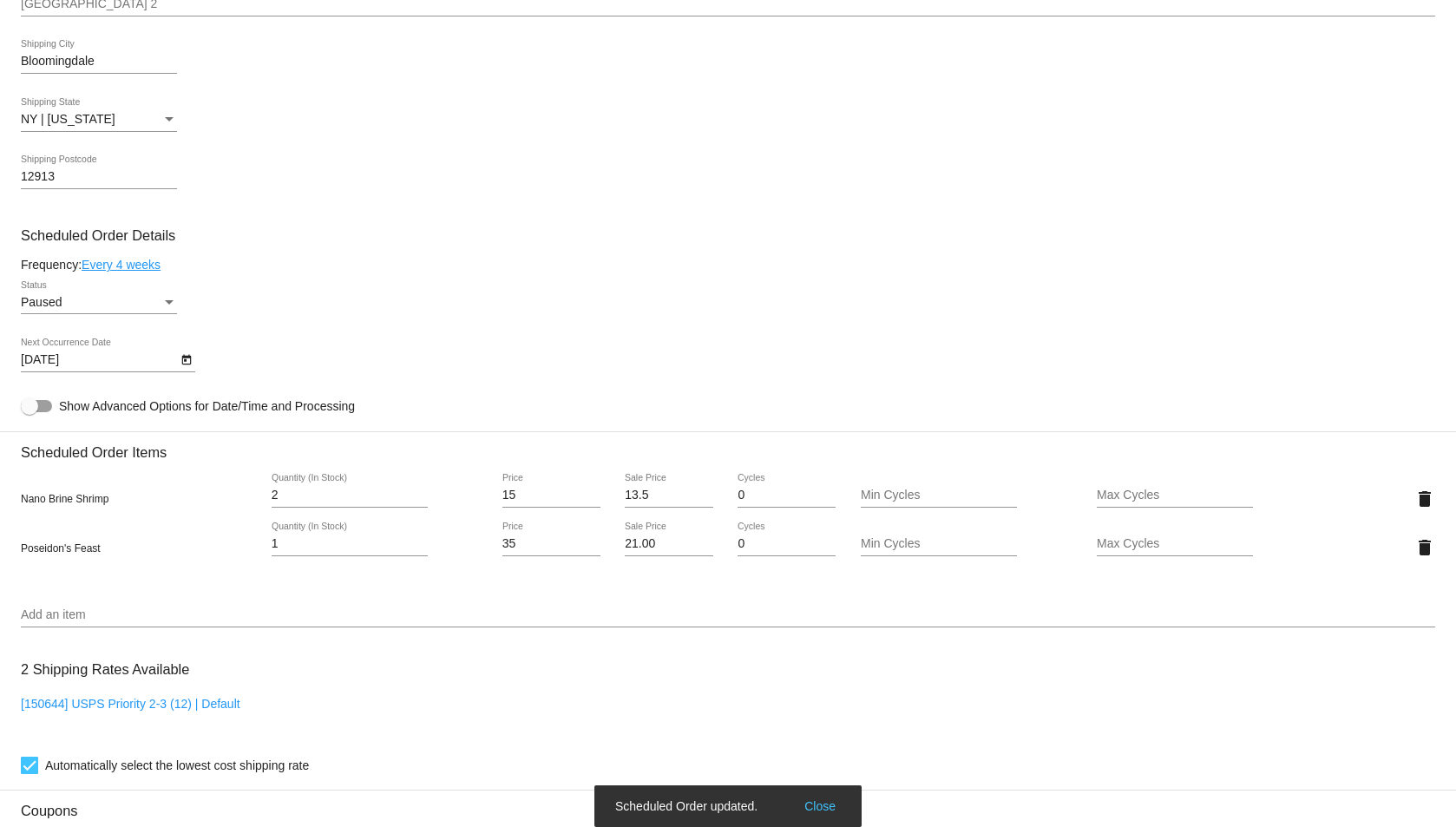
scroll to position [809, 0]
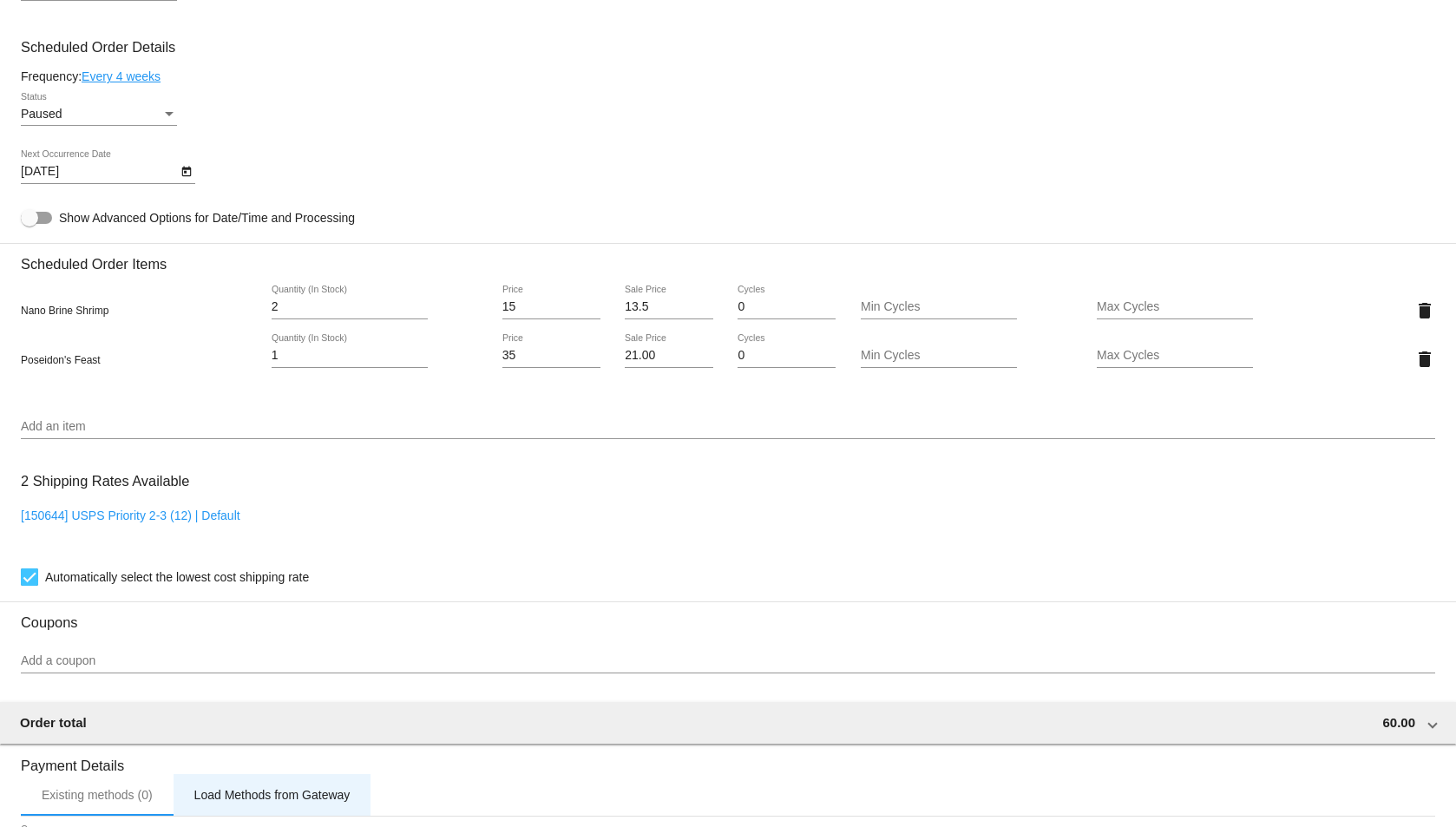
click at [244, 804] on div "Load Methods from Gateway" at bounding box center [272, 794] width 197 height 42
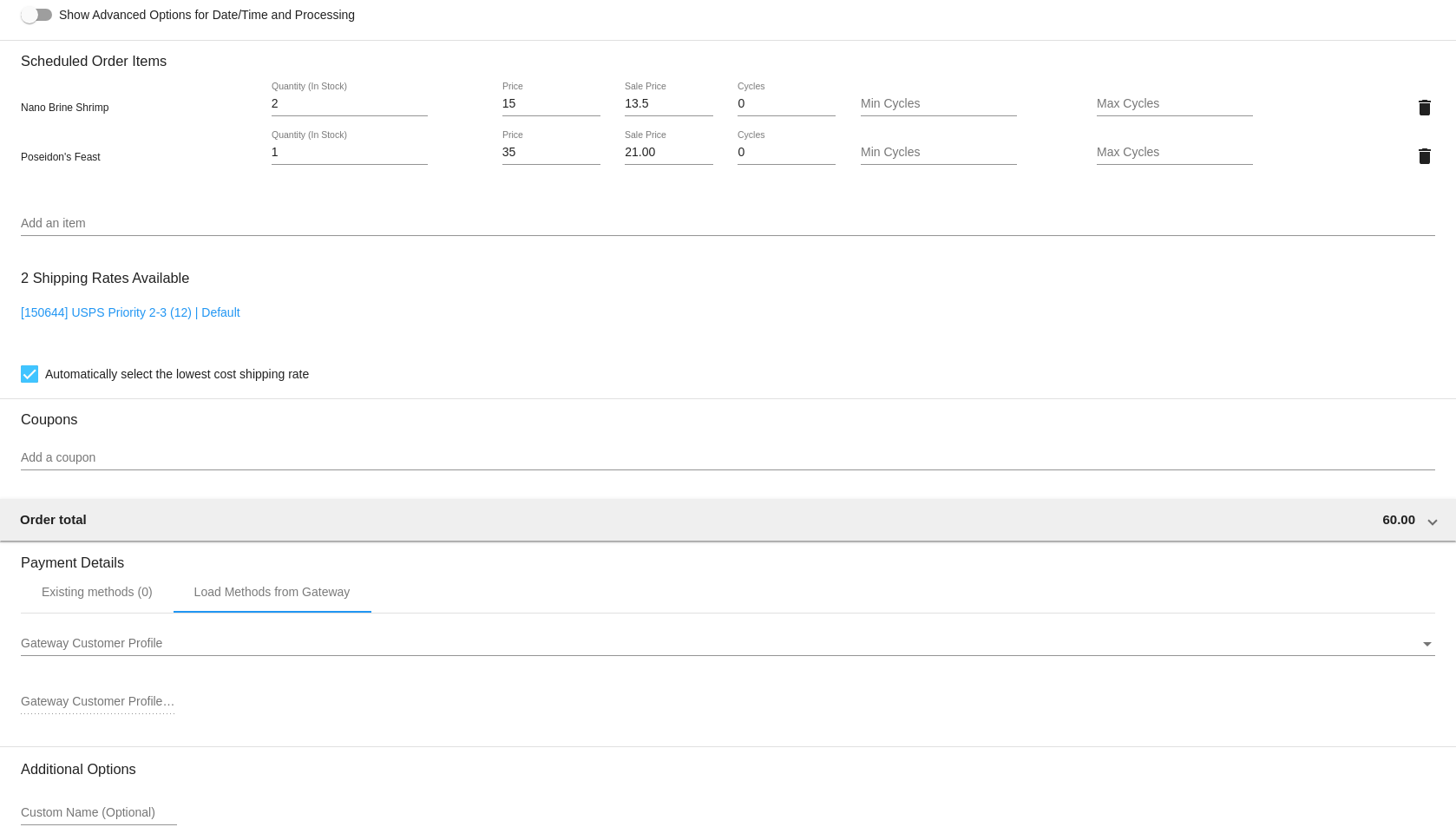
click at [203, 642] on div "Gateway Customer Profile" at bounding box center [721, 644] width 1399 height 14
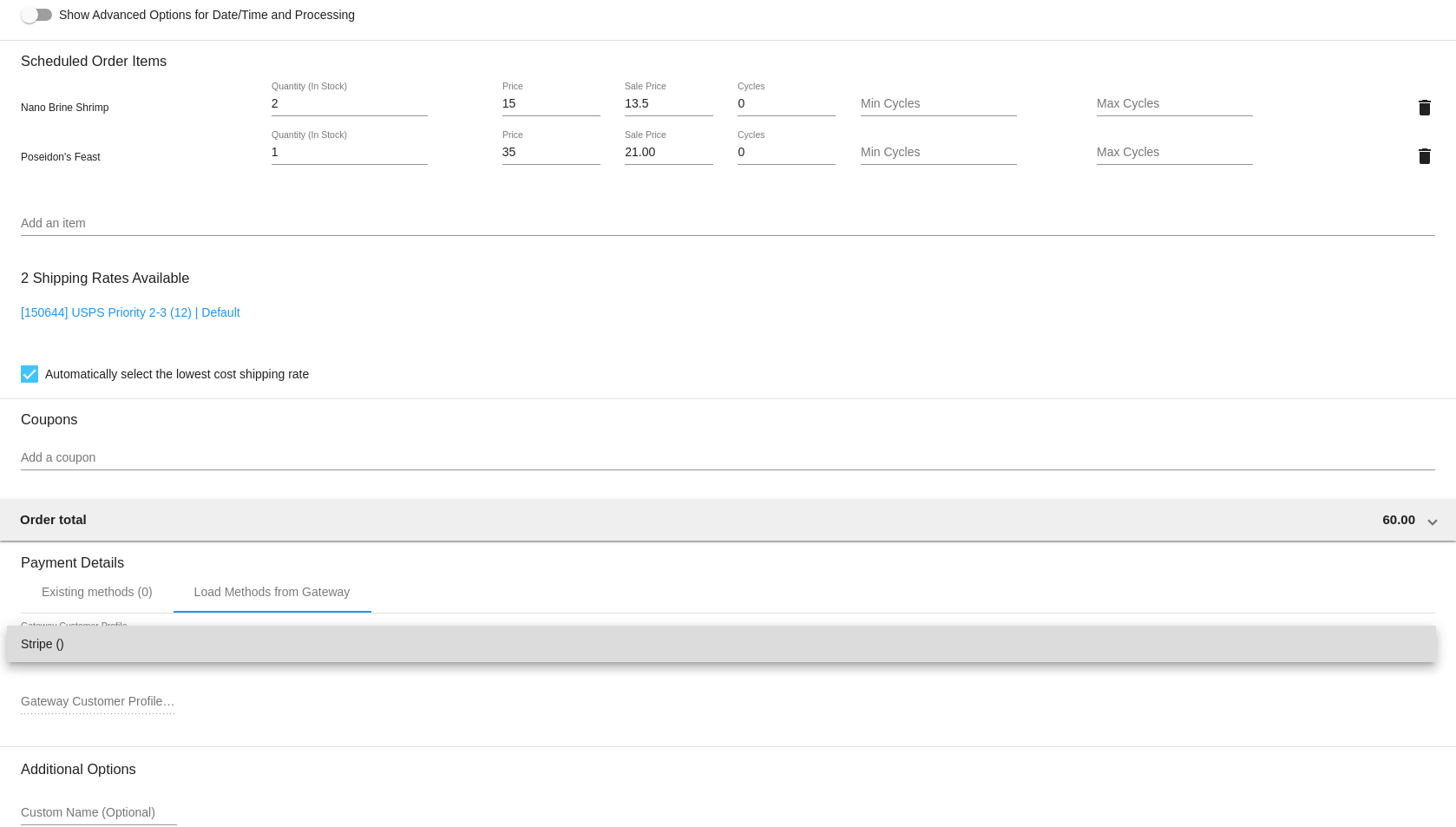
click at [203, 642] on span "Stripe ()" at bounding box center [722, 644] width 1402 height 36
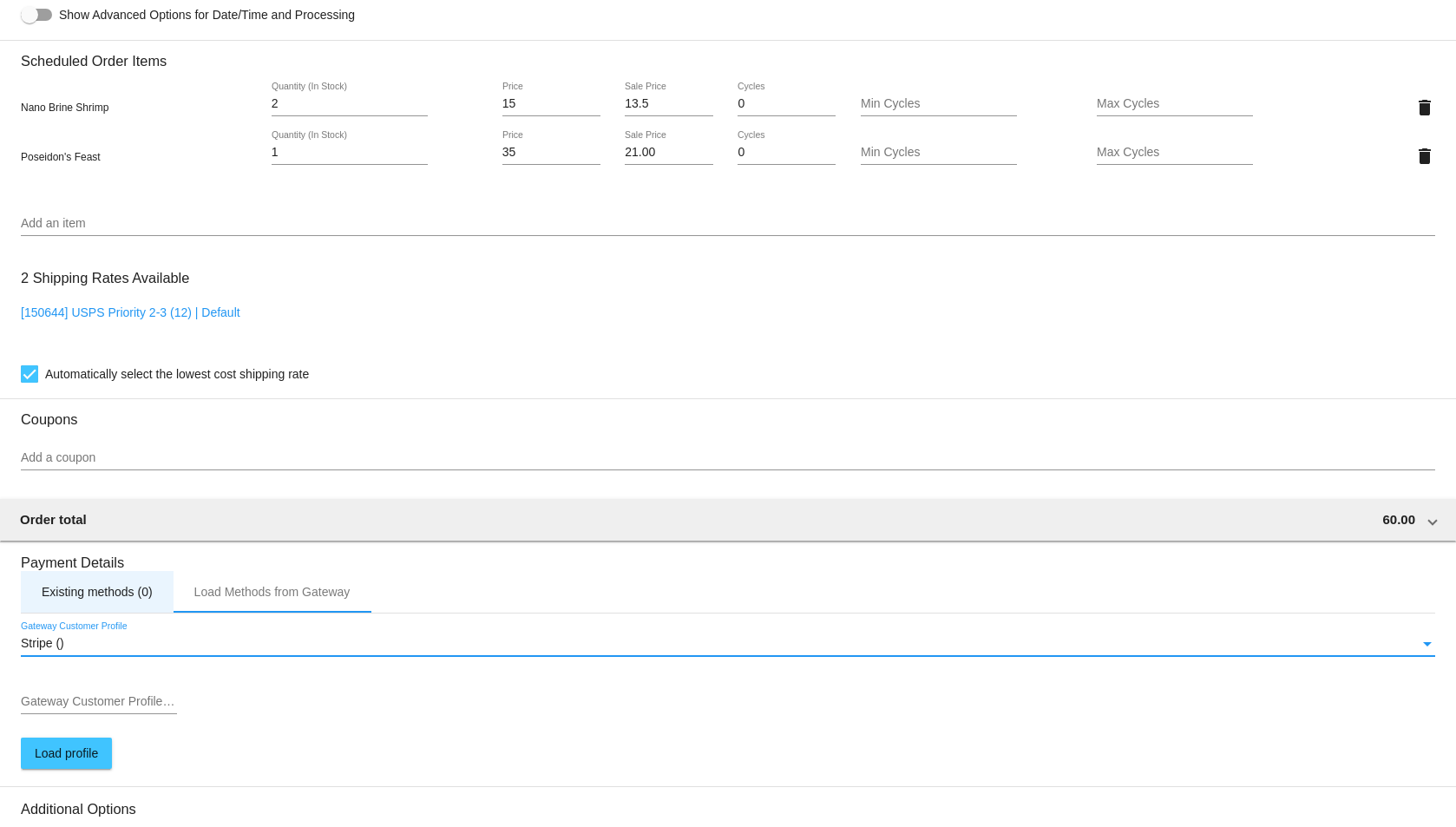
click at [79, 599] on div "Existing methods (0)" at bounding box center [97, 591] width 152 height 42
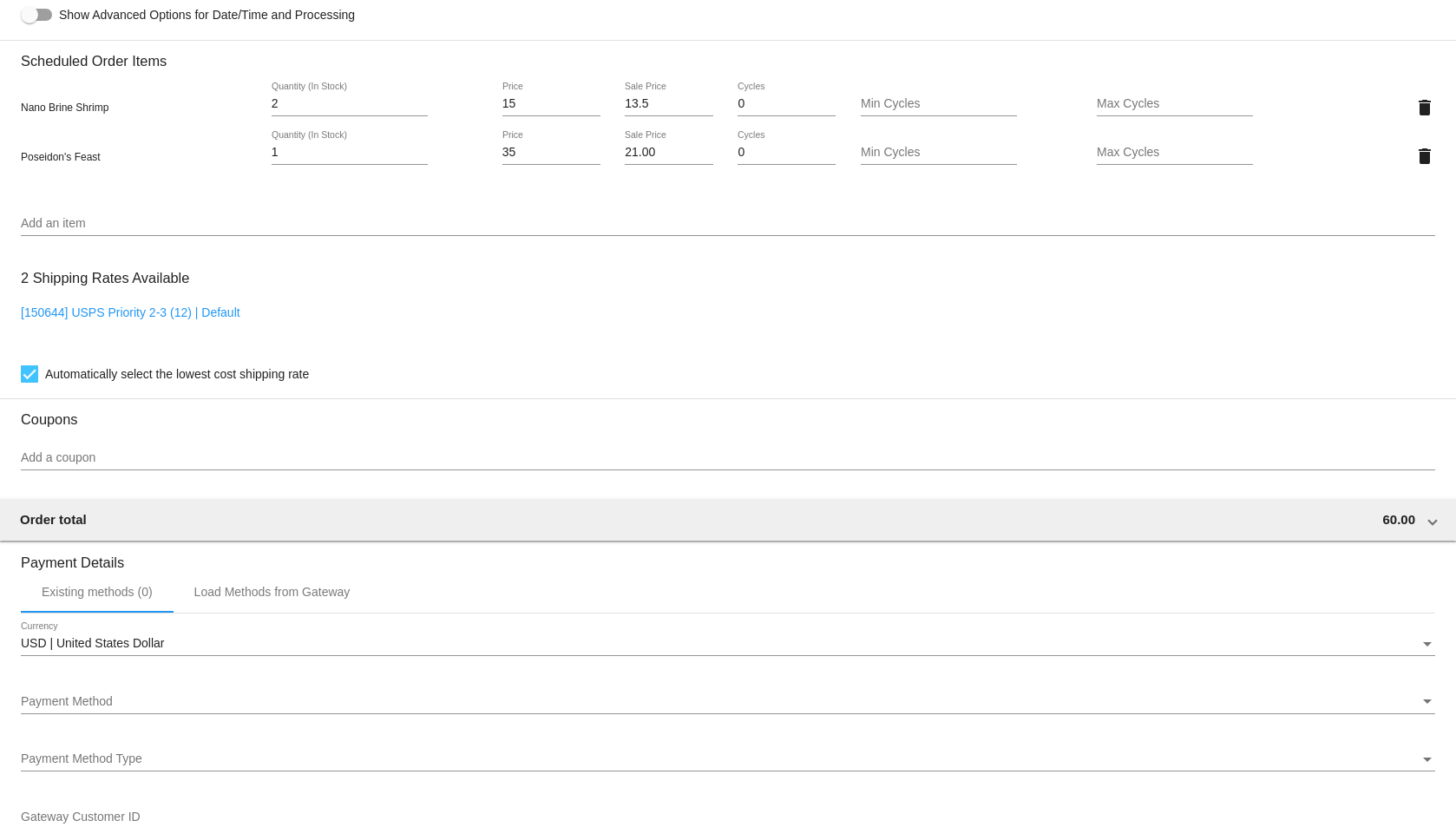
click at [86, 623] on div "USD | United States Dollar Currency" at bounding box center [728, 639] width 1414 height 34
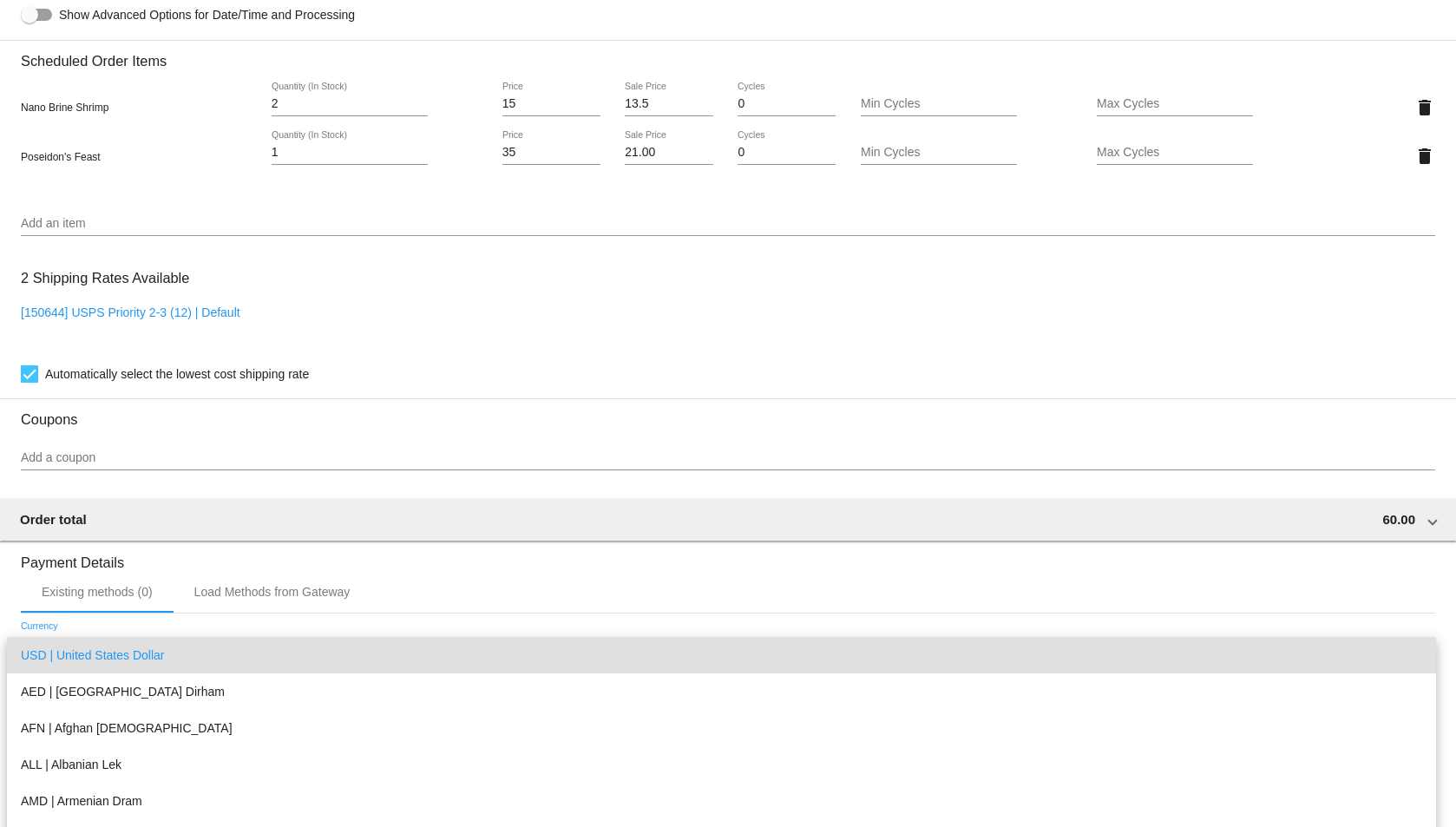
click at [86, 623] on div at bounding box center [728, 414] width 1456 height 827
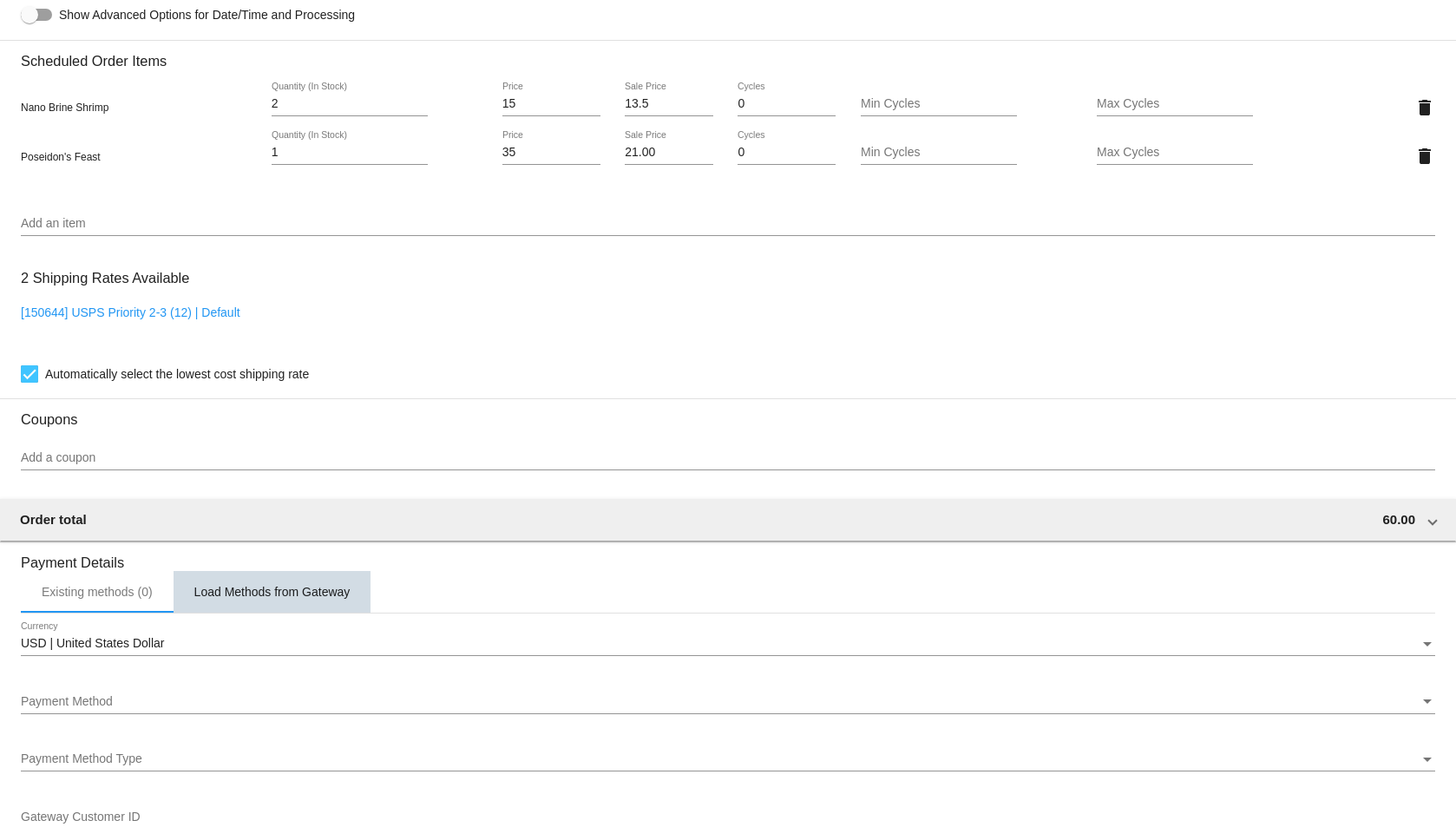
click at [177, 574] on div "Load Methods from Gateway" at bounding box center [272, 591] width 197 height 42
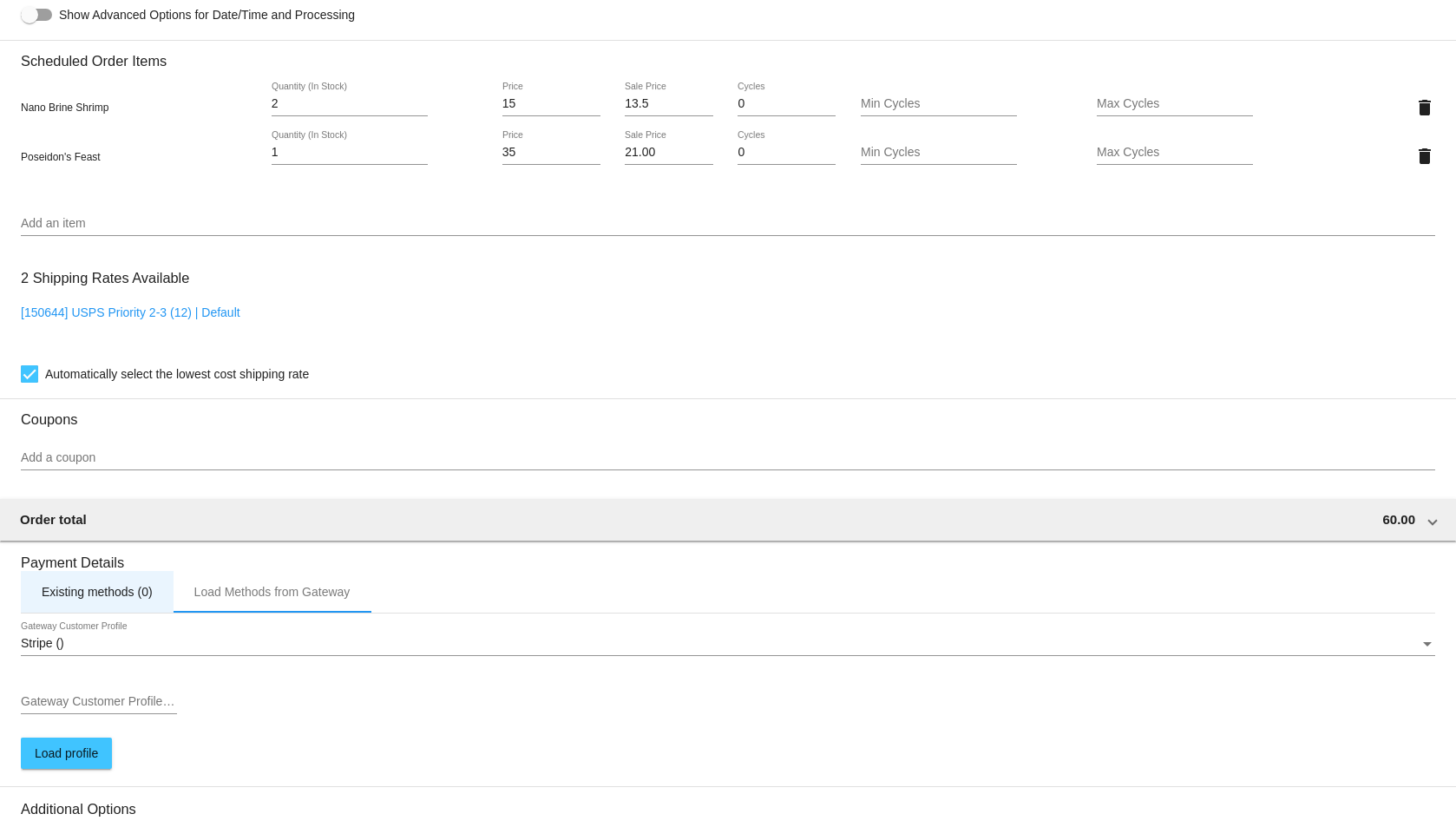
click at [136, 589] on div "Existing methods (0)" at bounding box center [97, 592] width 111 height 14
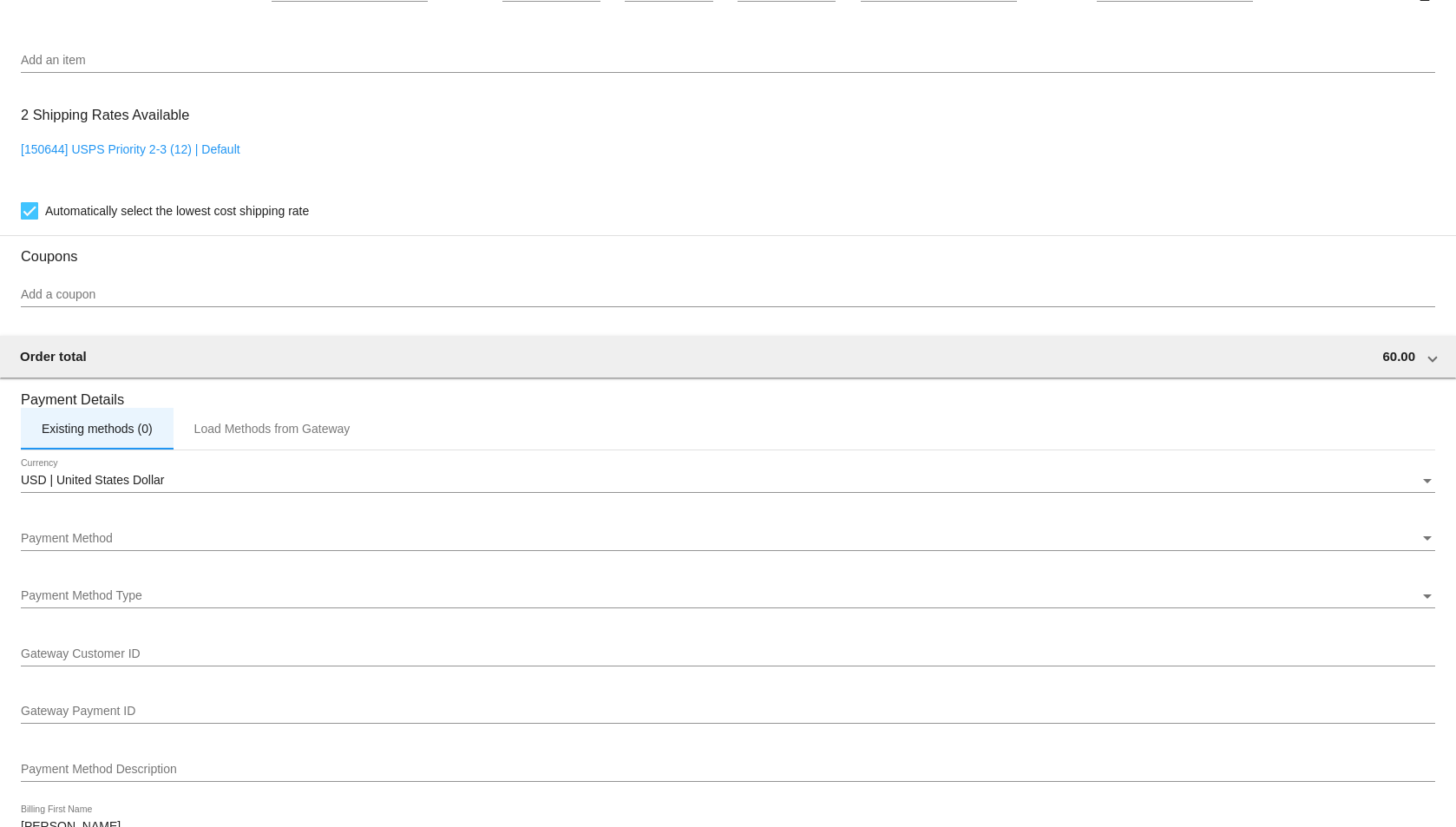
scroll to position [1215, 0]
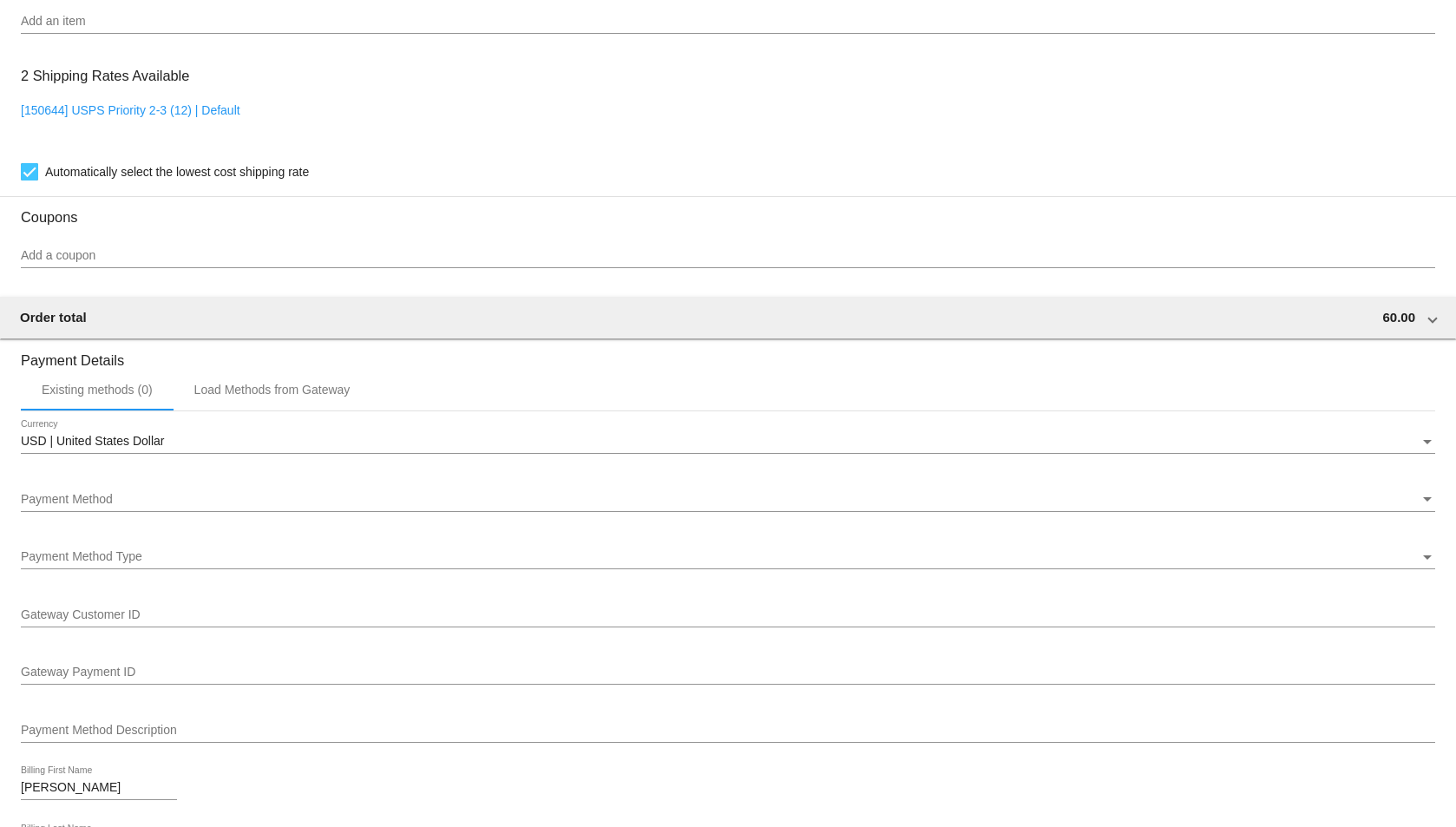
click at [134, 438] on span "USD | United States Dollar" at bounding box center [93, 441] width 143 height 14
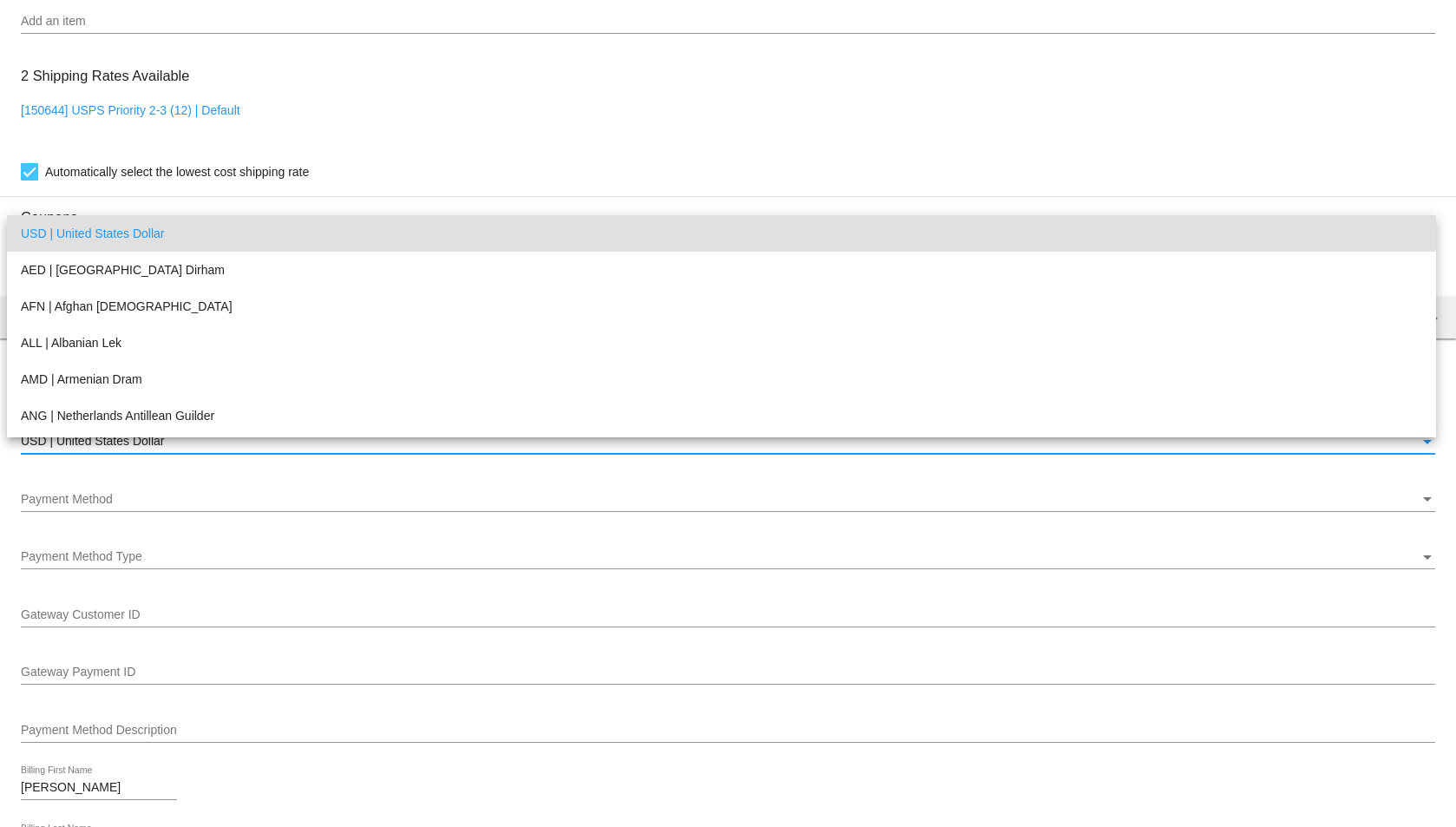
click at [136, 453] on div at bounding box center [728, 414] width 1456 height 827
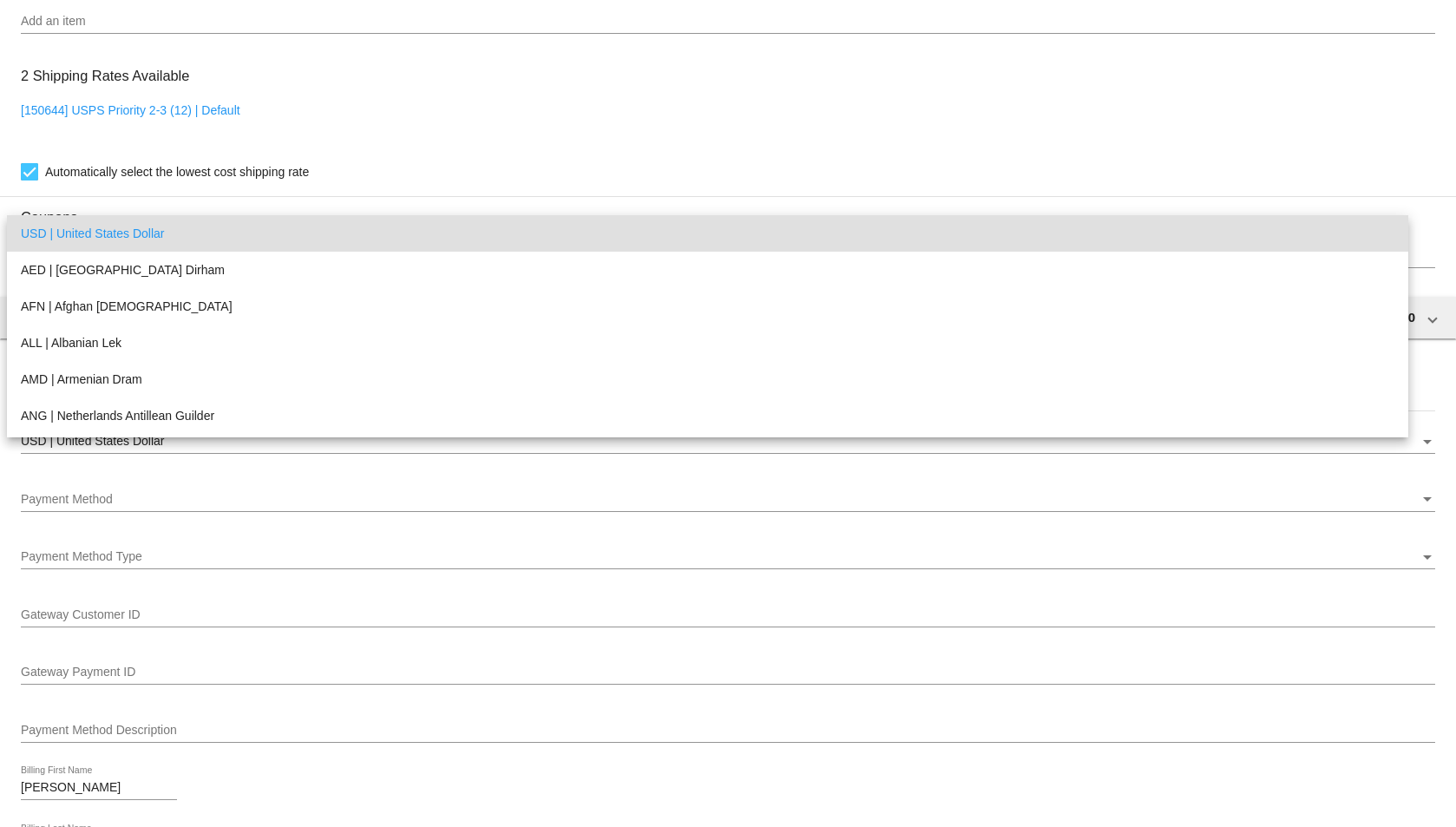
click at [128, 511] on div at bounding box center [728, 511] width 1414 height 1
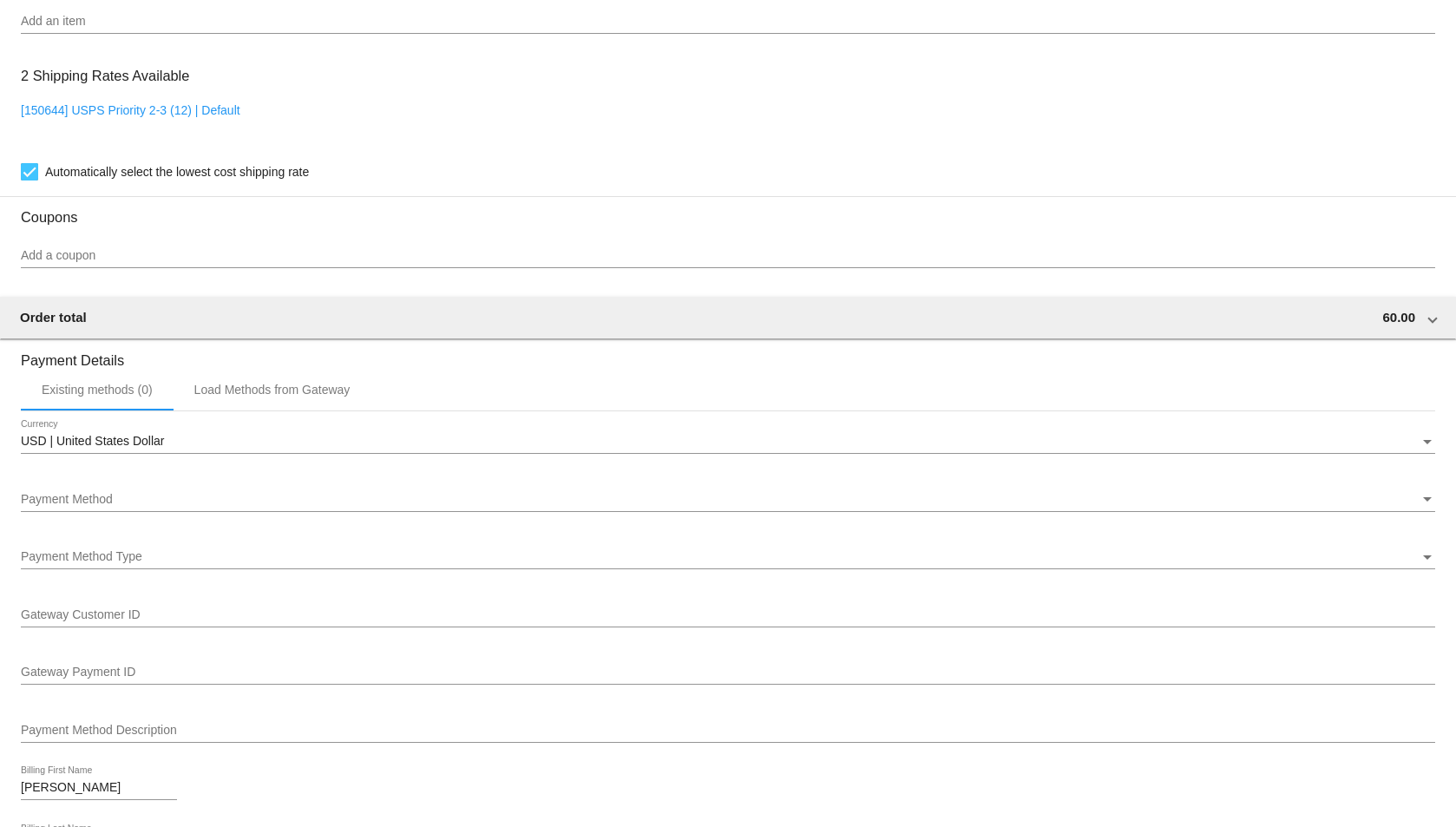
click at [143, 487] on div "Payment Method Payment Method" at bounding box center [728, 495] width 1414 height 34
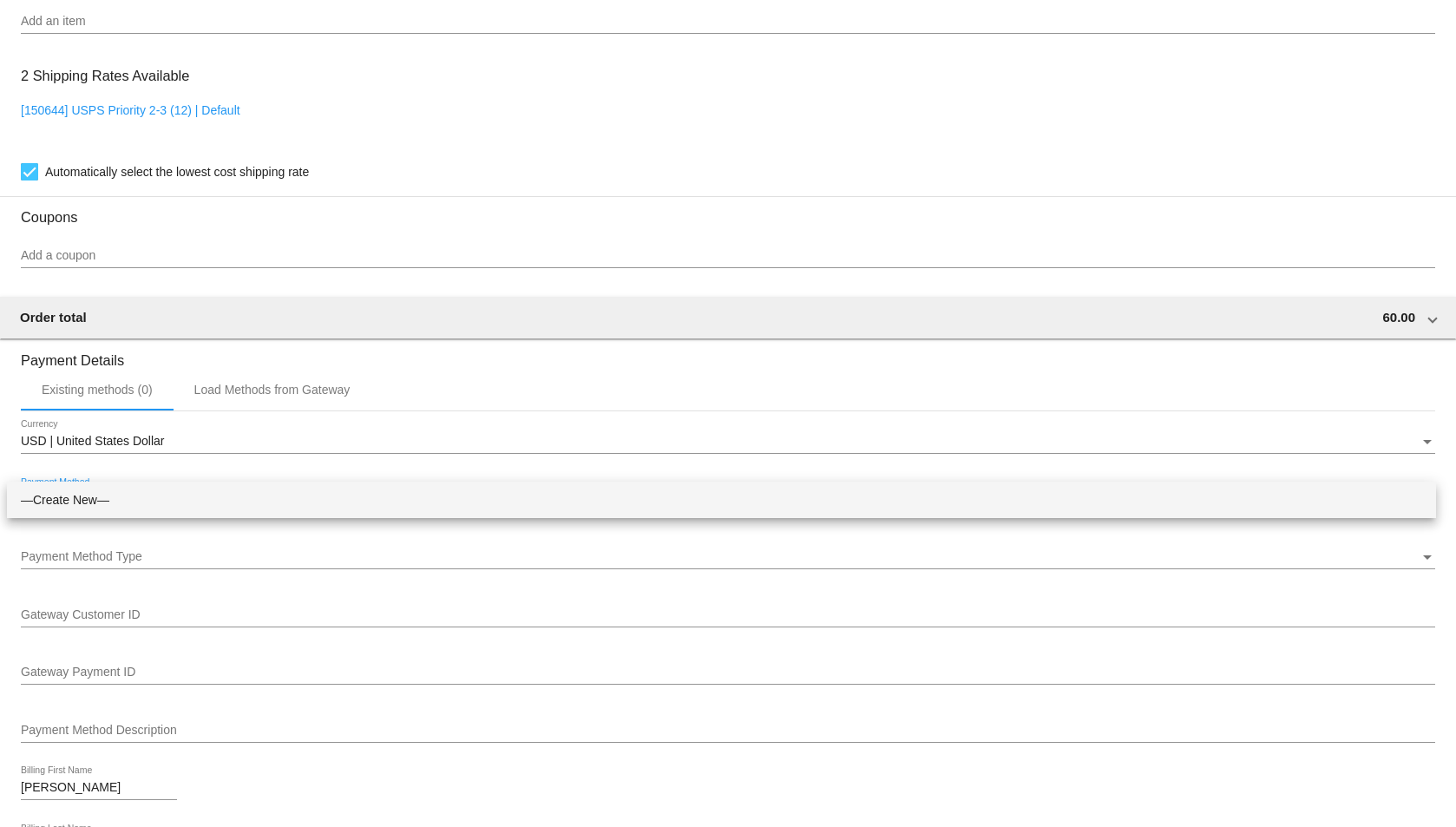
click at [143, 499] on span "—Create New—" at bounding box center [722, 499] width 1402 height 36
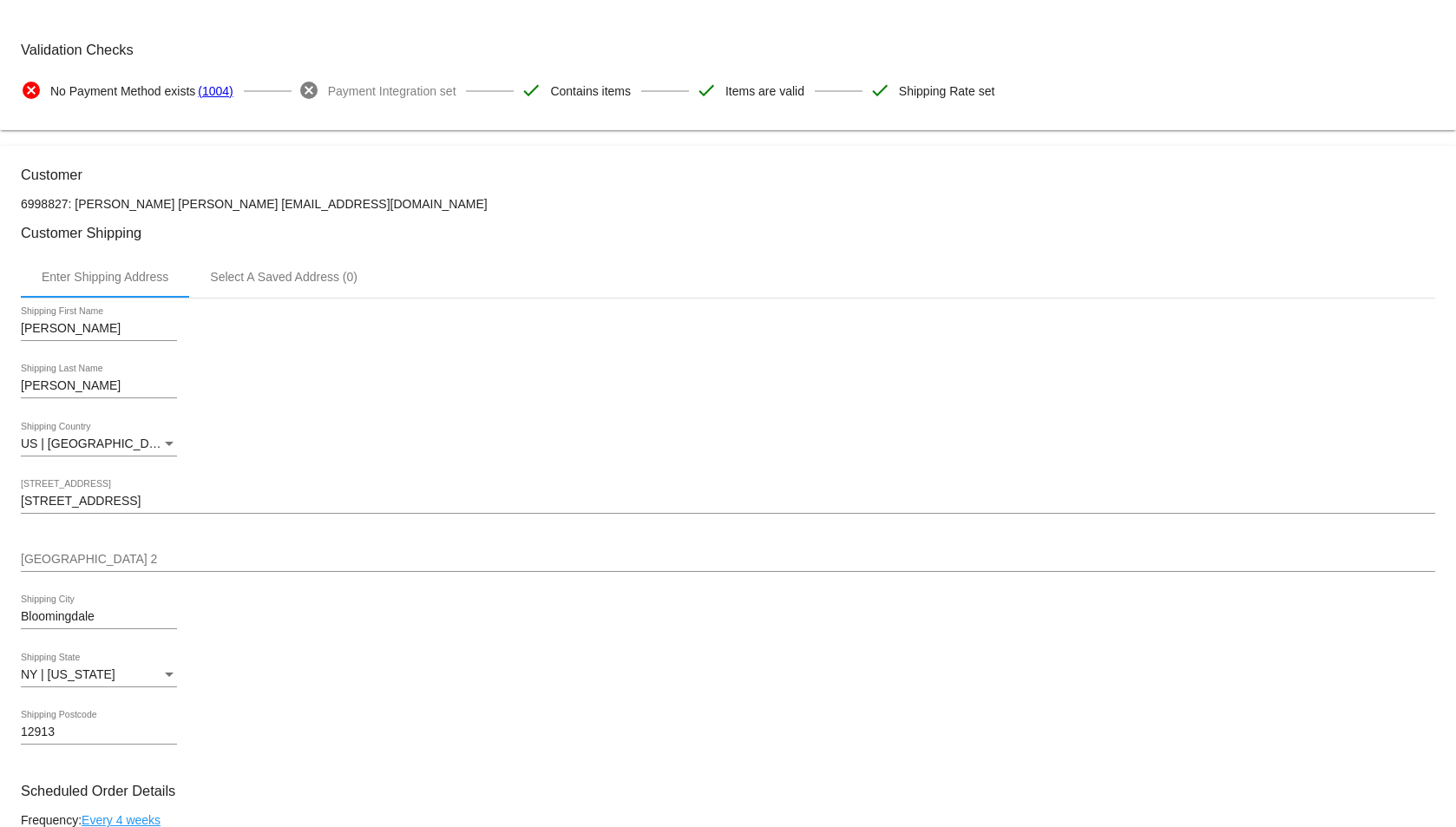
scroll to position [0, 0]
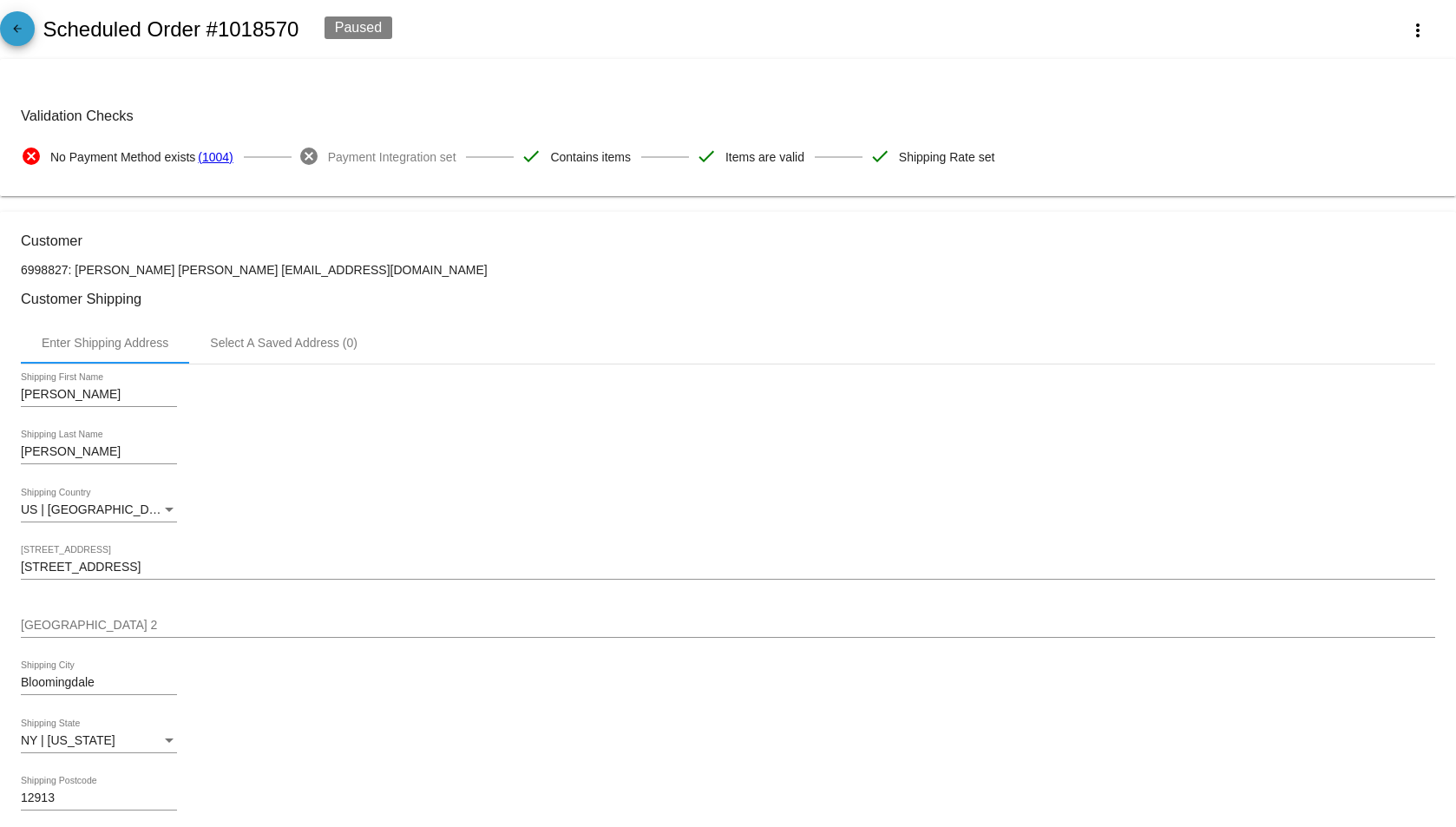
click at [22, 31] on mat-icon "arrow_back" at bounding box center [18, 33] width 21 height 21
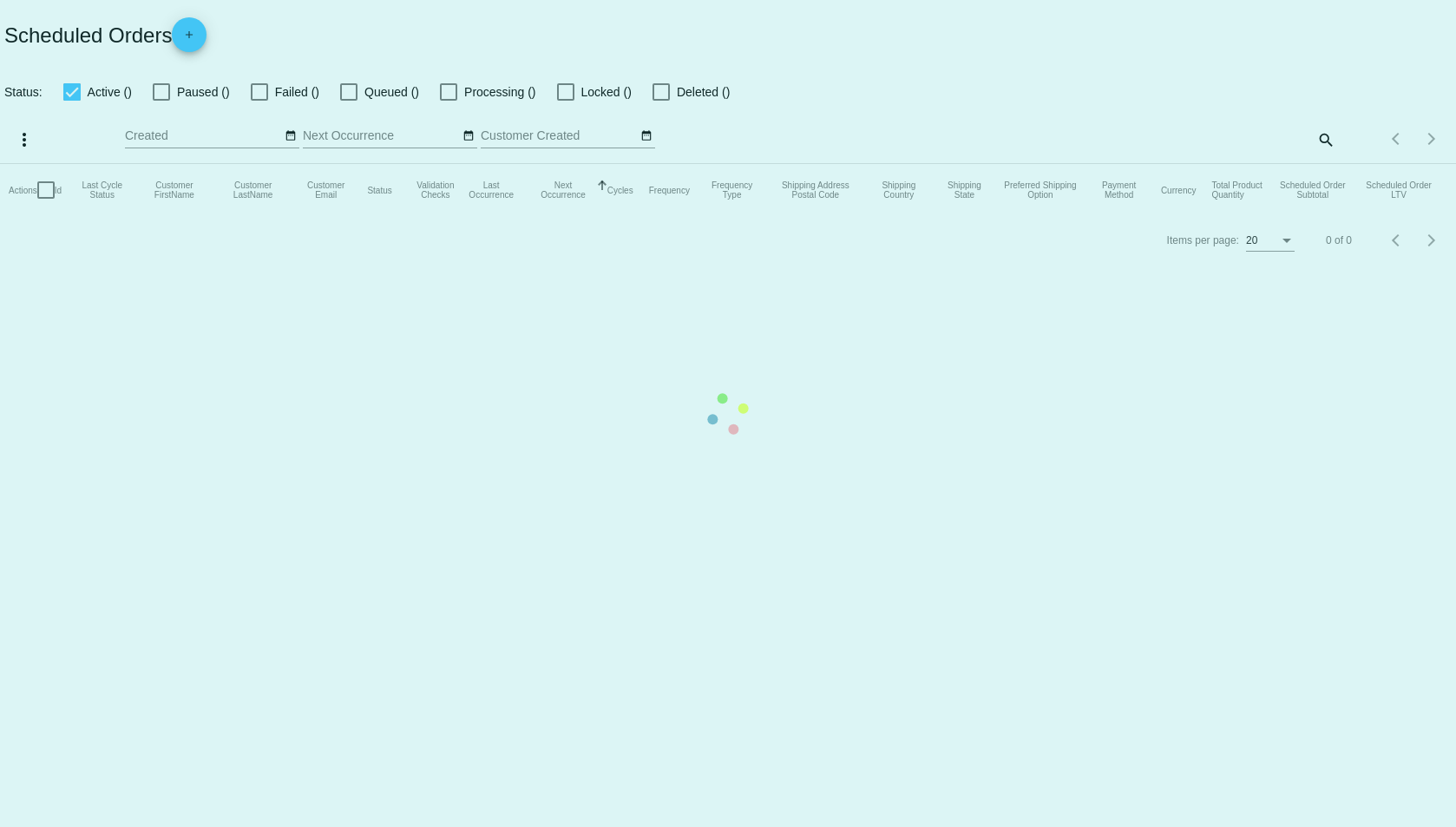
checkbox input "true"
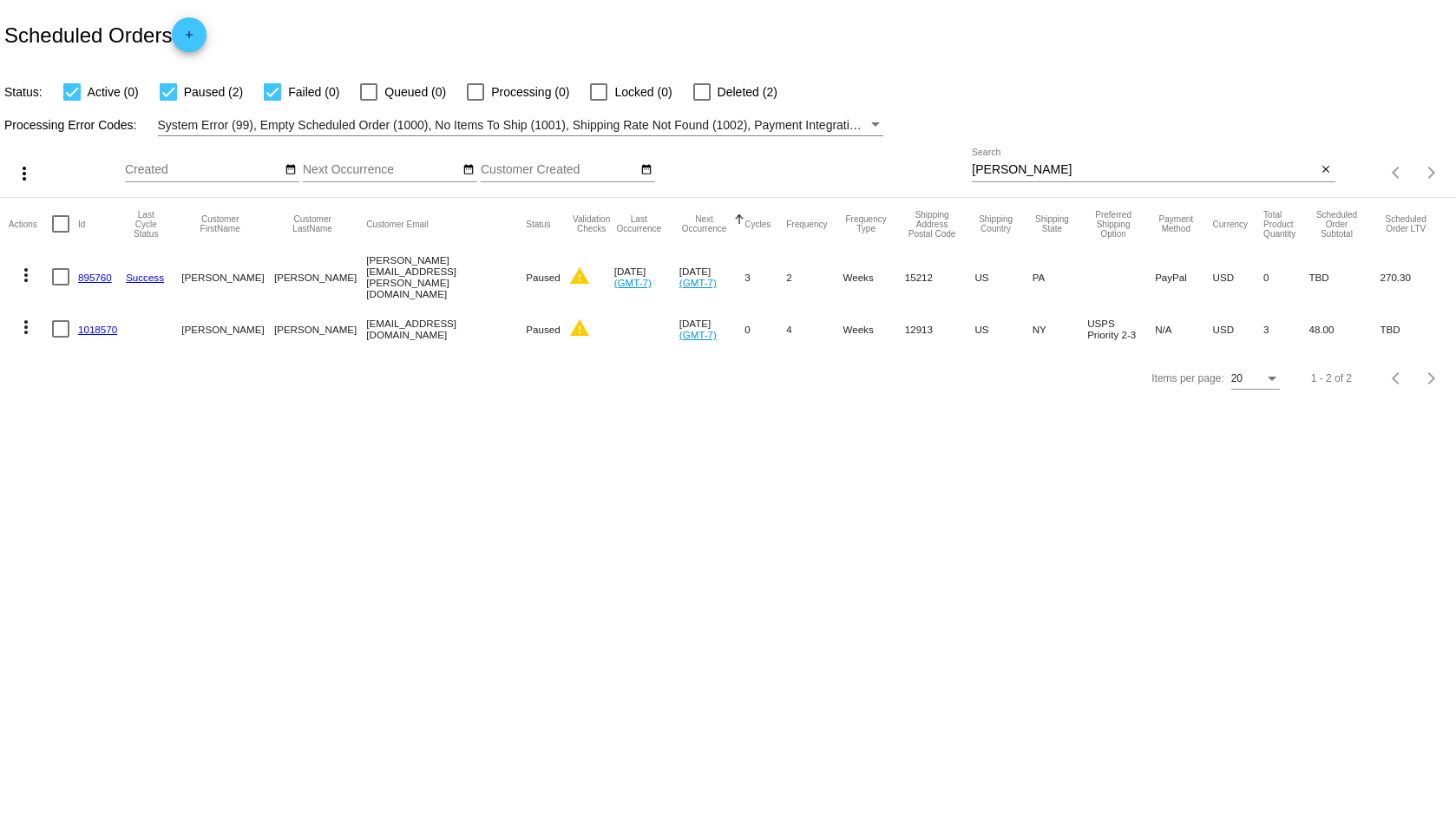
click at [99, 324] on link "1018570" at bounding box center [97, 329] width 39 height 12
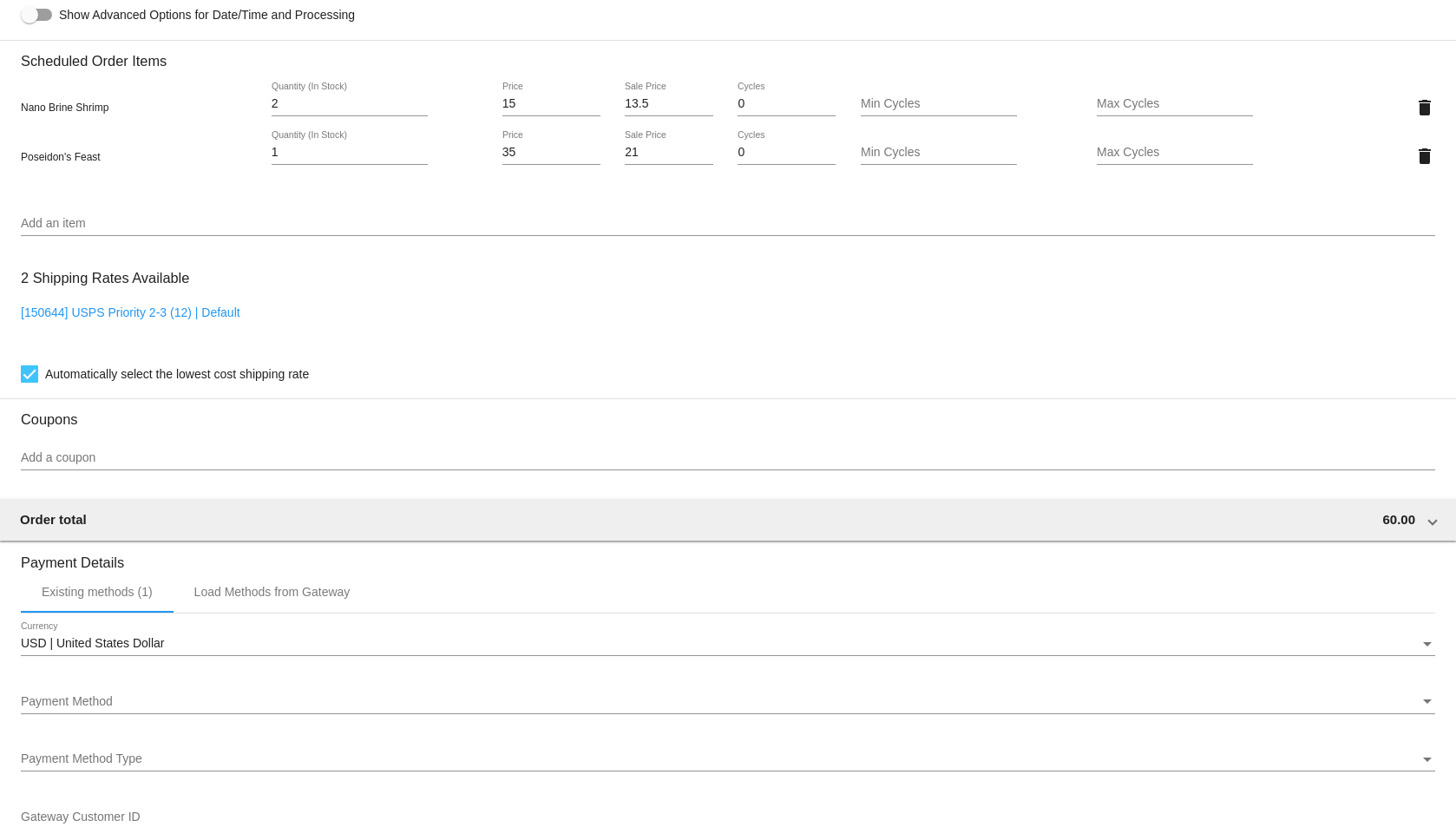
scroll to position [1215, 0]
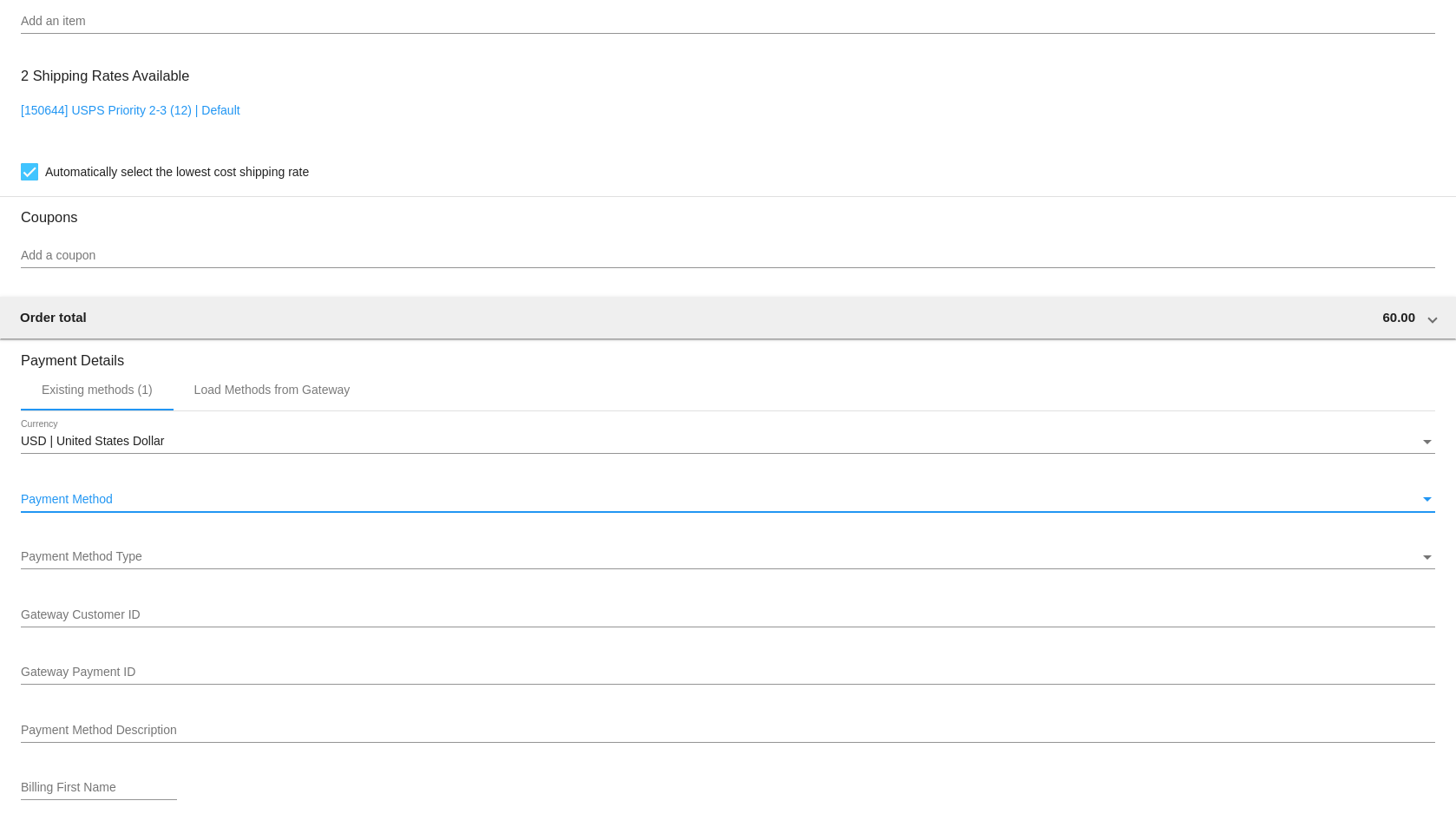
click at [91, 499] on span "Payment Method" at bounding box center [67, 499] width 92 height 14
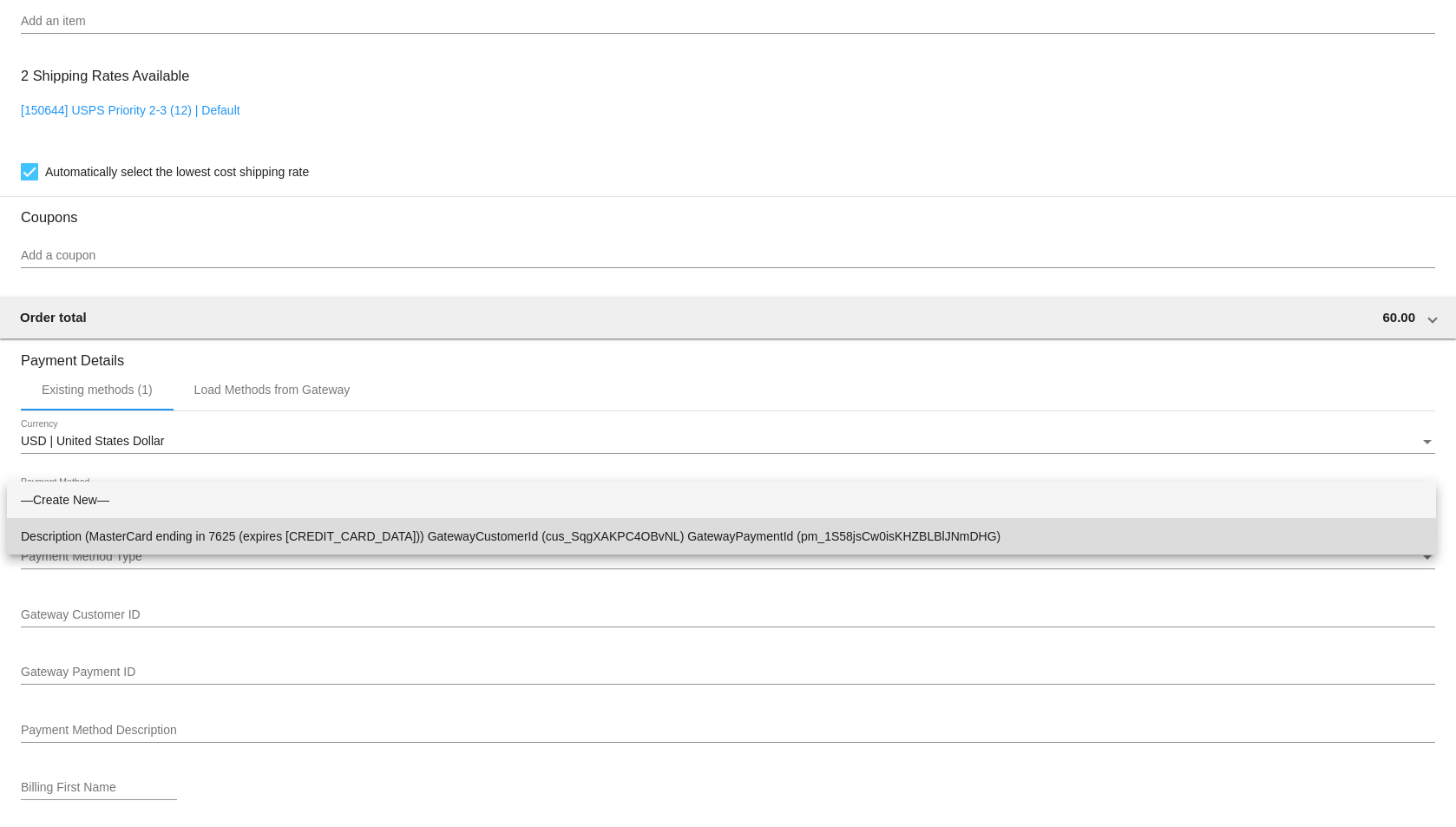
click at [133, 534] on span "Description (MasterCard ending in 7625 (expires [CREDIT_CARD_DATA])) GatewayCus…" at bounding box center [722, 536] width 1402 height 36
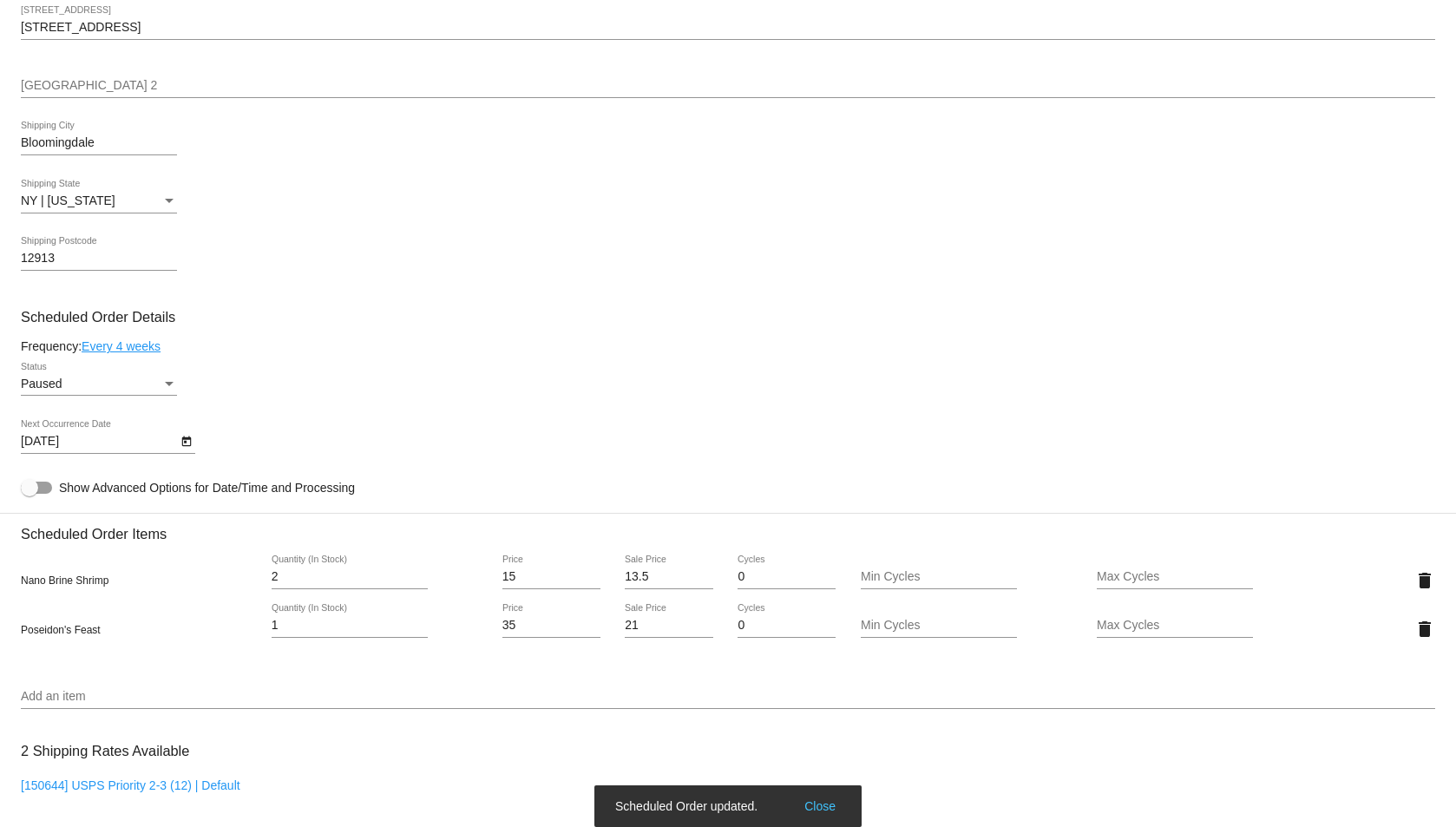
scroll to position [359, 0]
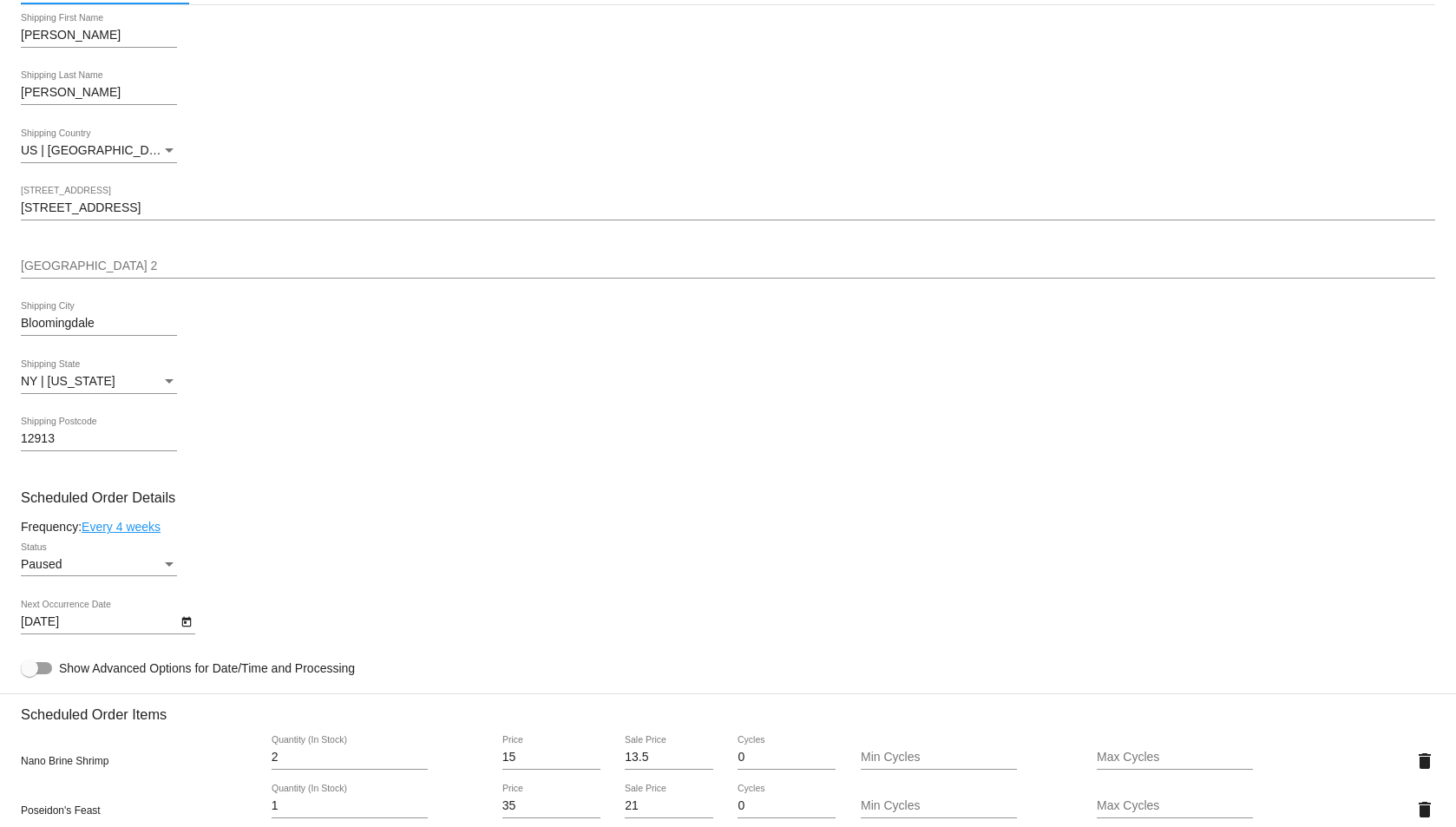
click at [141, 569] on div "Paused" at bounding box center [91, 565] width 141 height 14
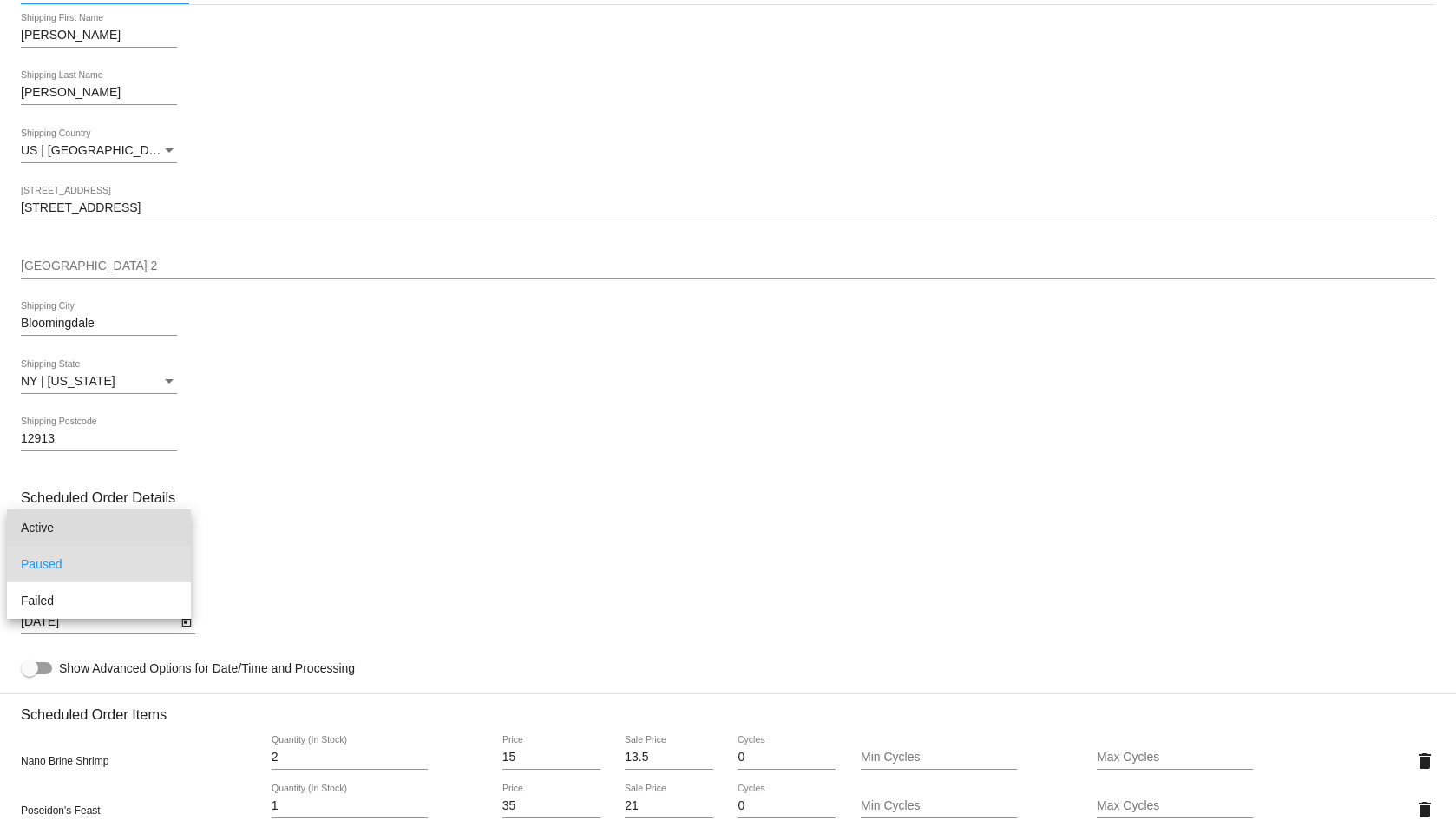
click at [74, 538] on span "Active" at bounding box center [99, 527] width 156 height 36
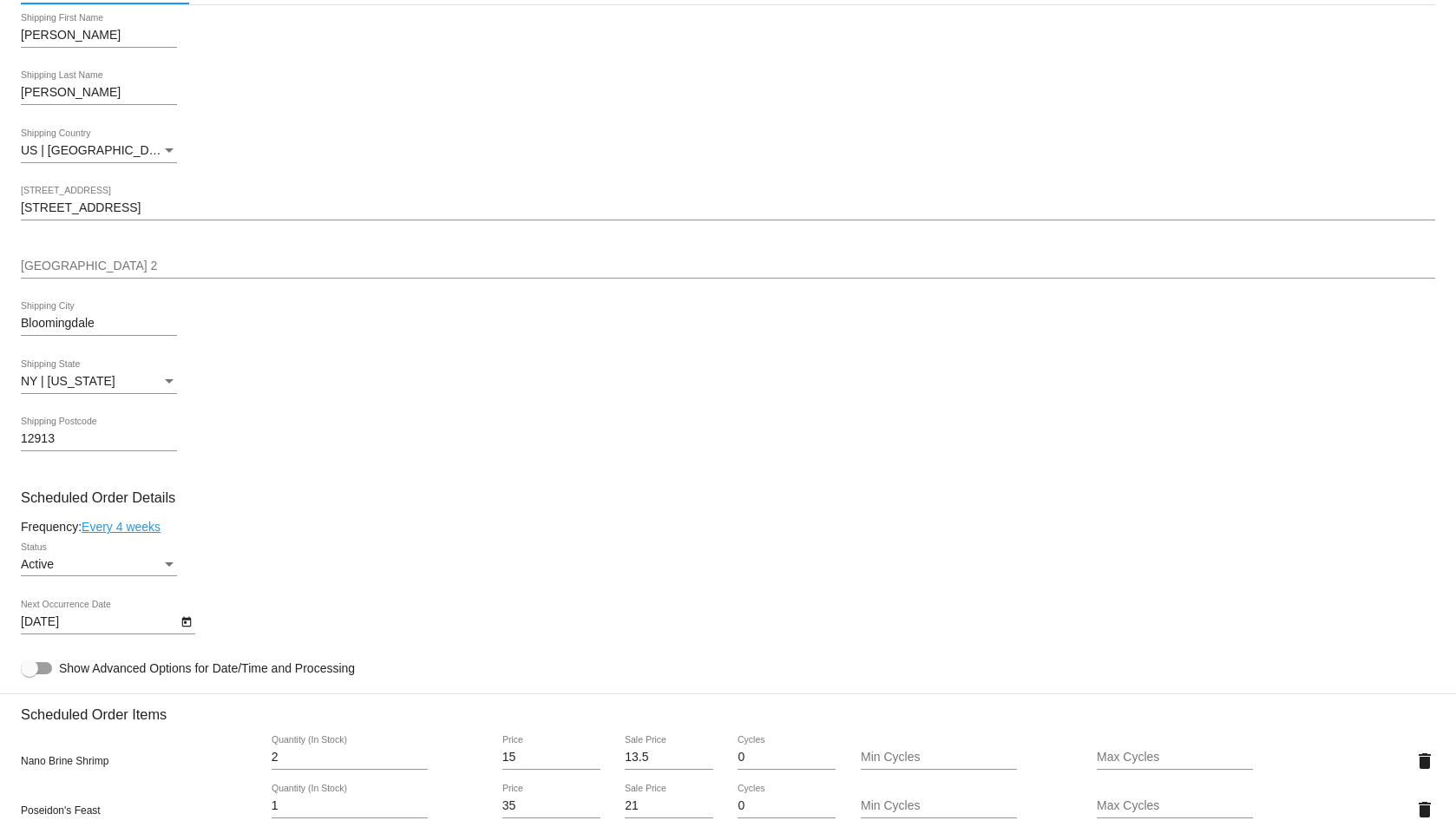
click at [590, 535] on mat-card-content "Customer 6998827: [PERSON_NAME] [PERSON_NAME] [EMAIL_ADDRESS][DOMAIN_NAME] Cust…" at bounding box center [728, 715] width 1414 height 1683
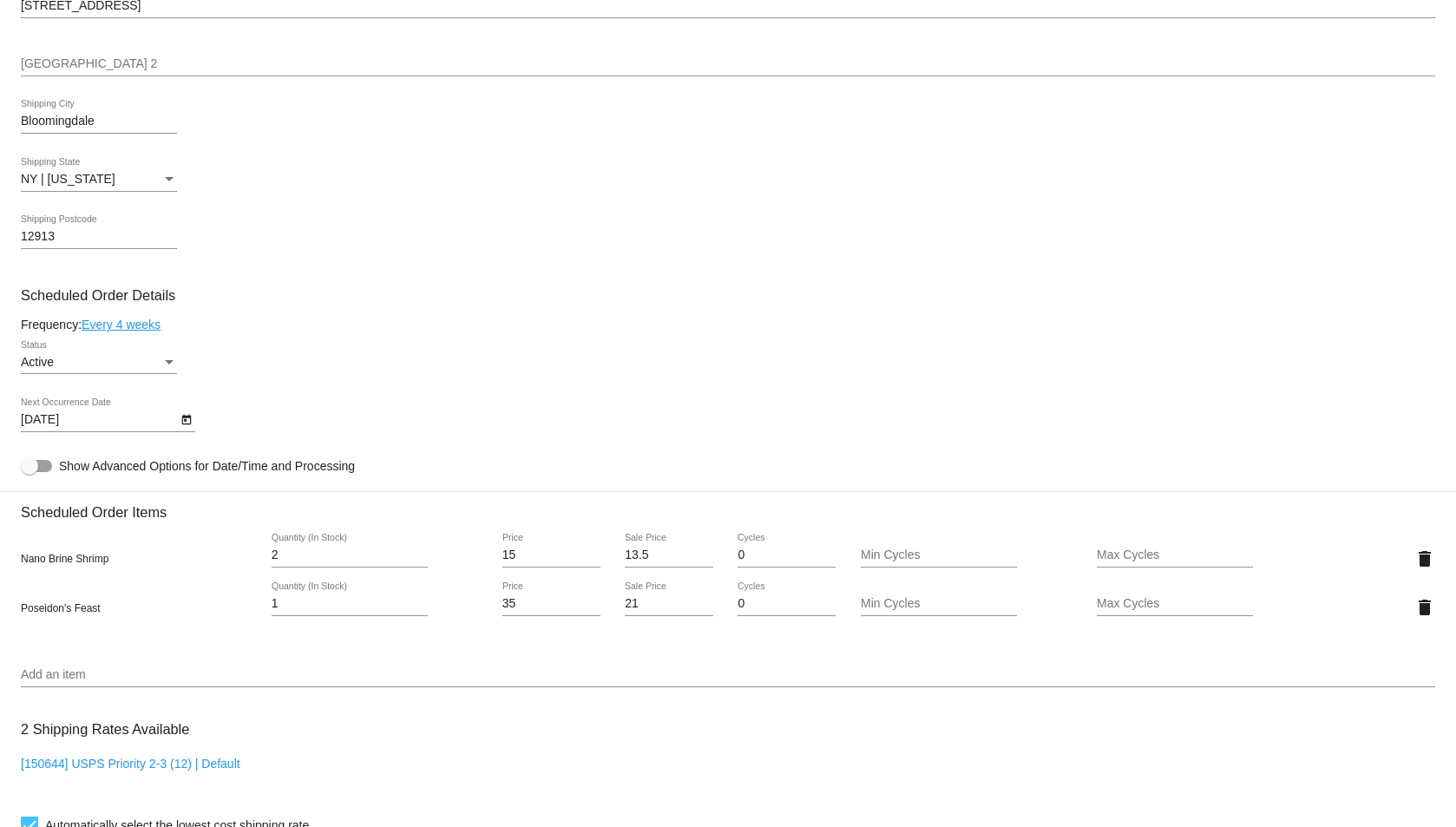
scroll to position [763, 0]
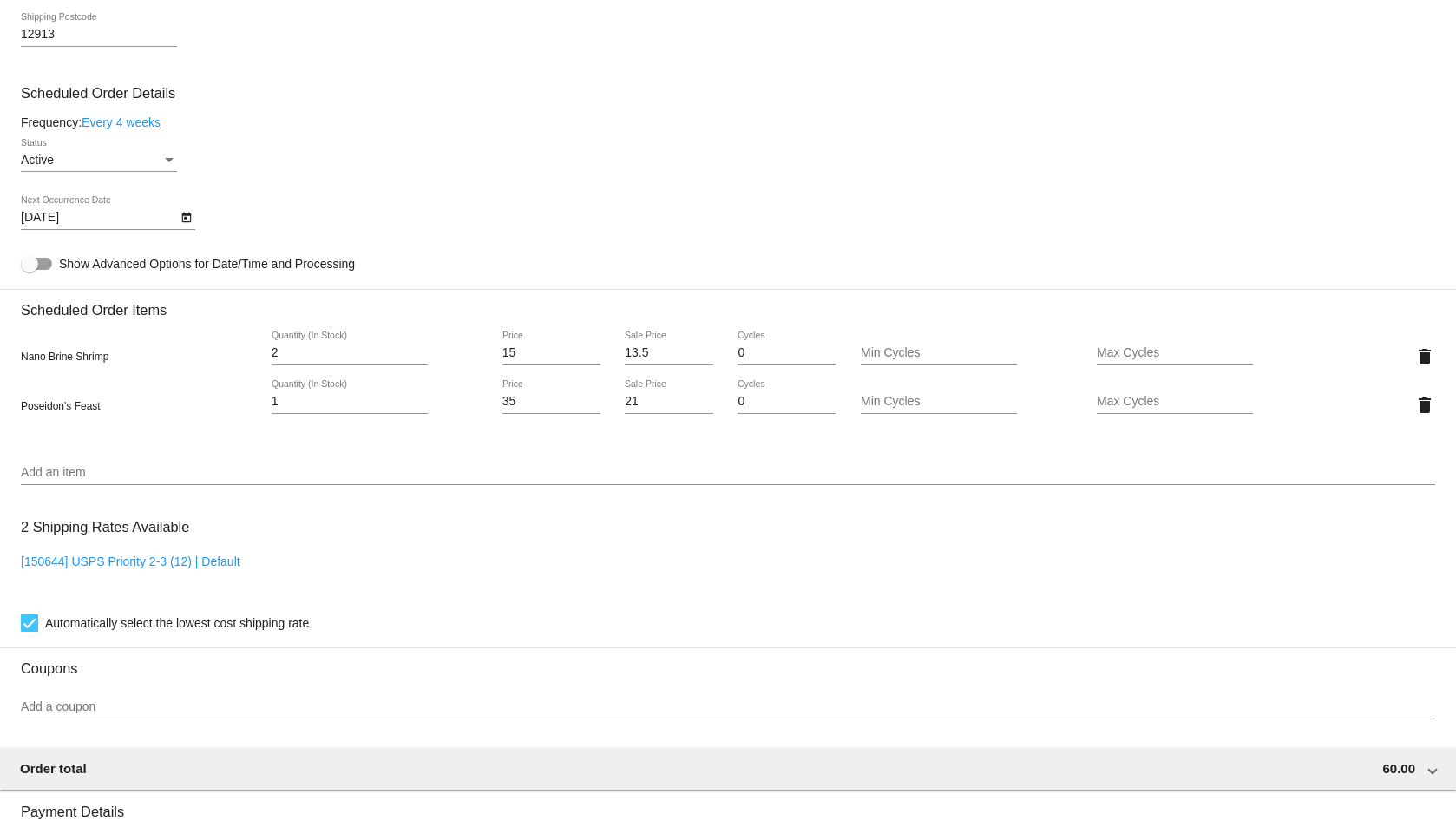
click at [158, 563] on link "[150644] USPS Priority 2-3 (12) | Default" at bounding box center [131, 561] width 220 height 14
checkbox input "false"
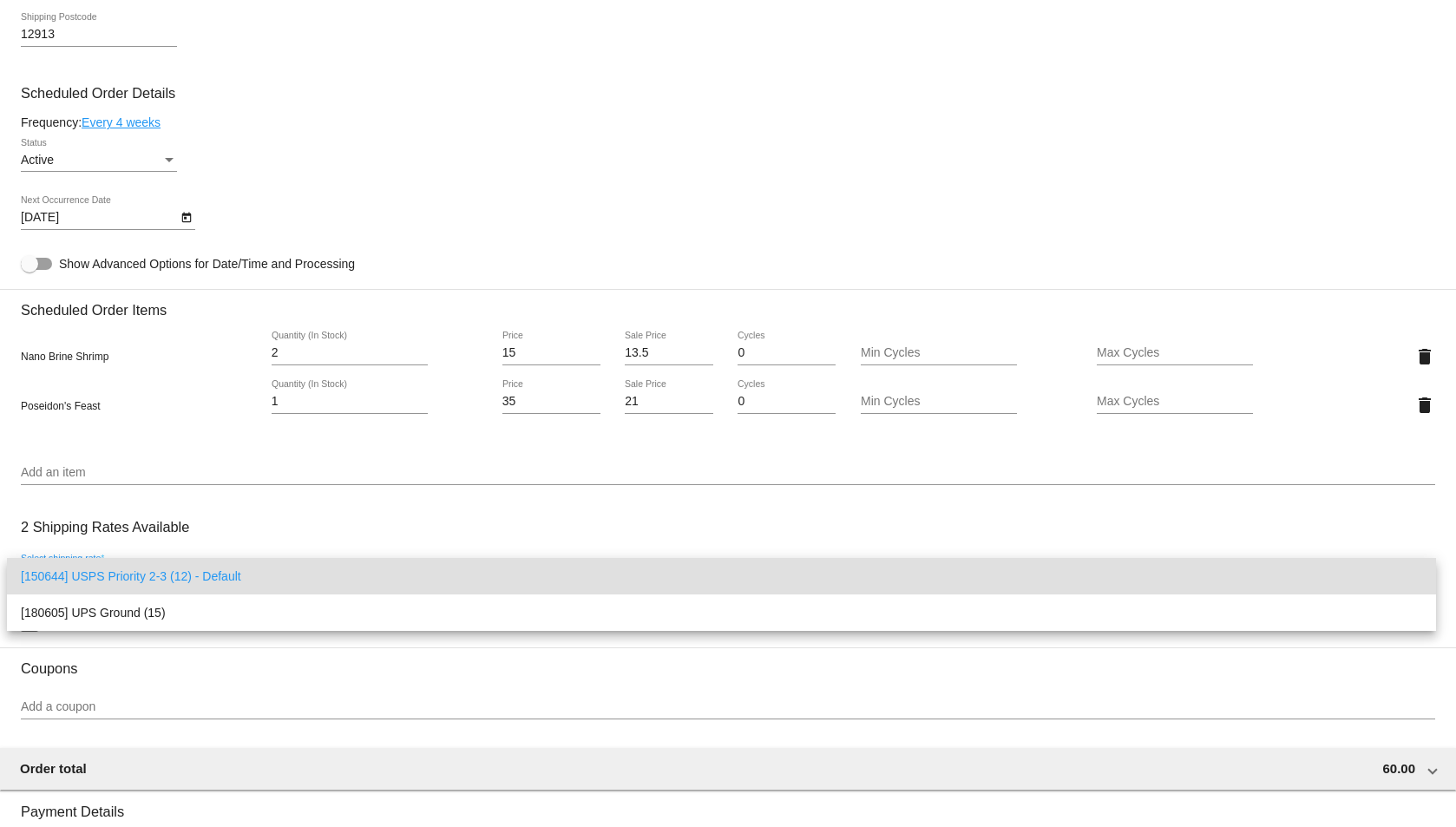
click at [290, 502] on div at bounding box center [728, 414] width 1456 height 827
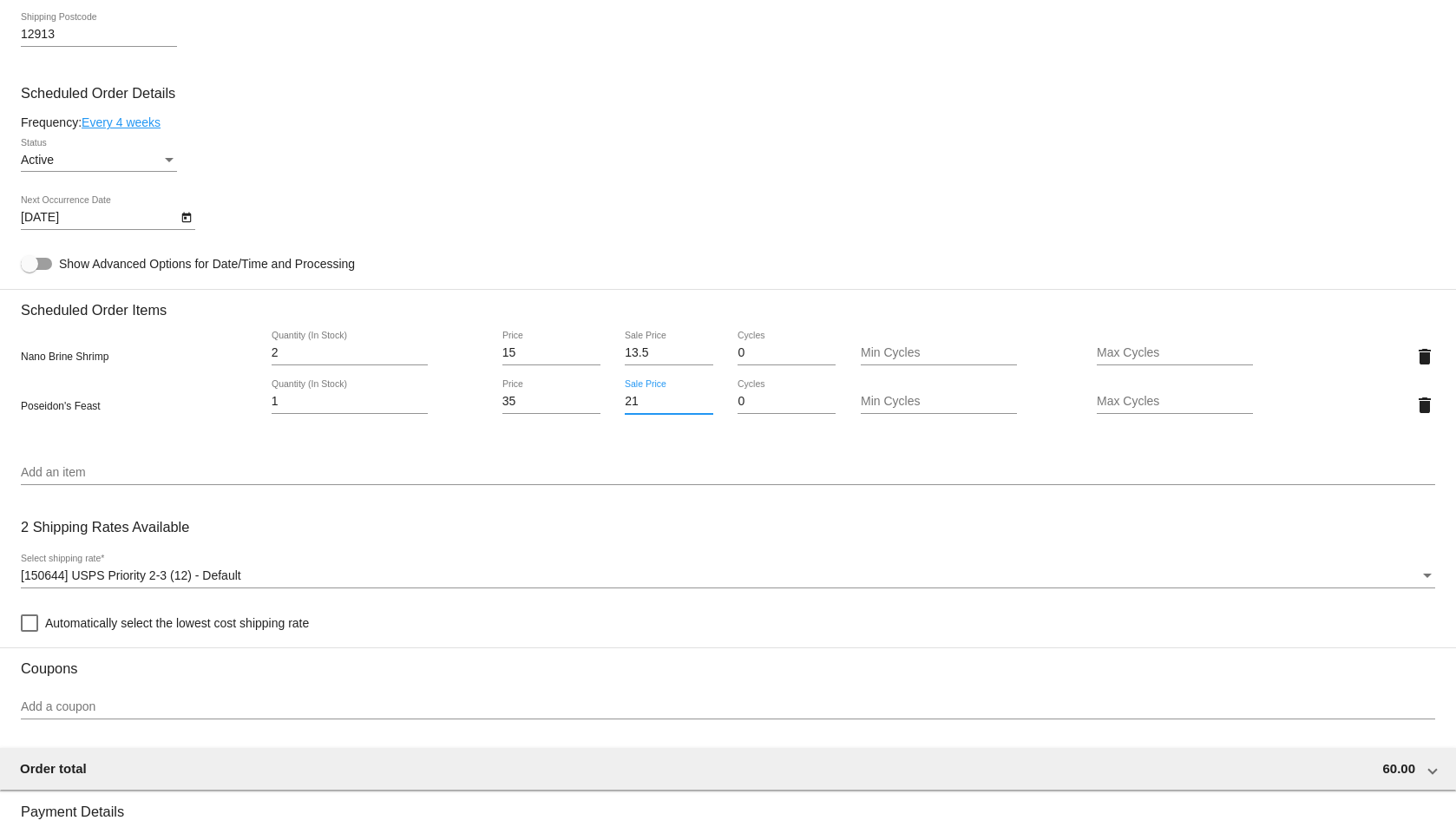
click at [635, 406] on input "21" at bounding box center [670, 402] width 89 height 14
type input "22.50"
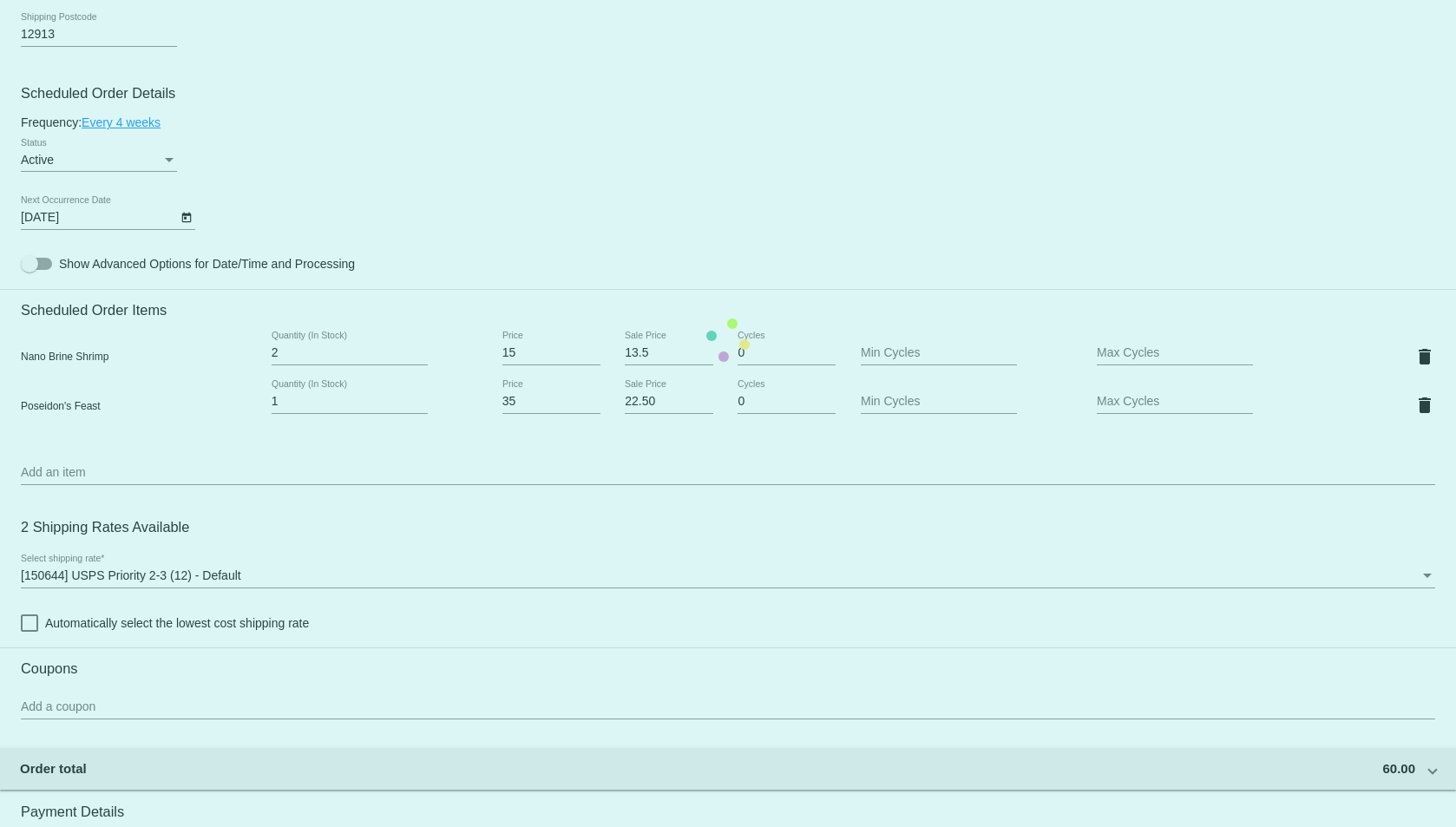
click at [487, 429] on mat-card "Customer 6998827: [PERSON_NAME] [PERSON_NAME] [EMAIL_ADDRESS][DOMAIN_NAME] Cust…" at bounding box center [728, 340] width 1456 height 1784
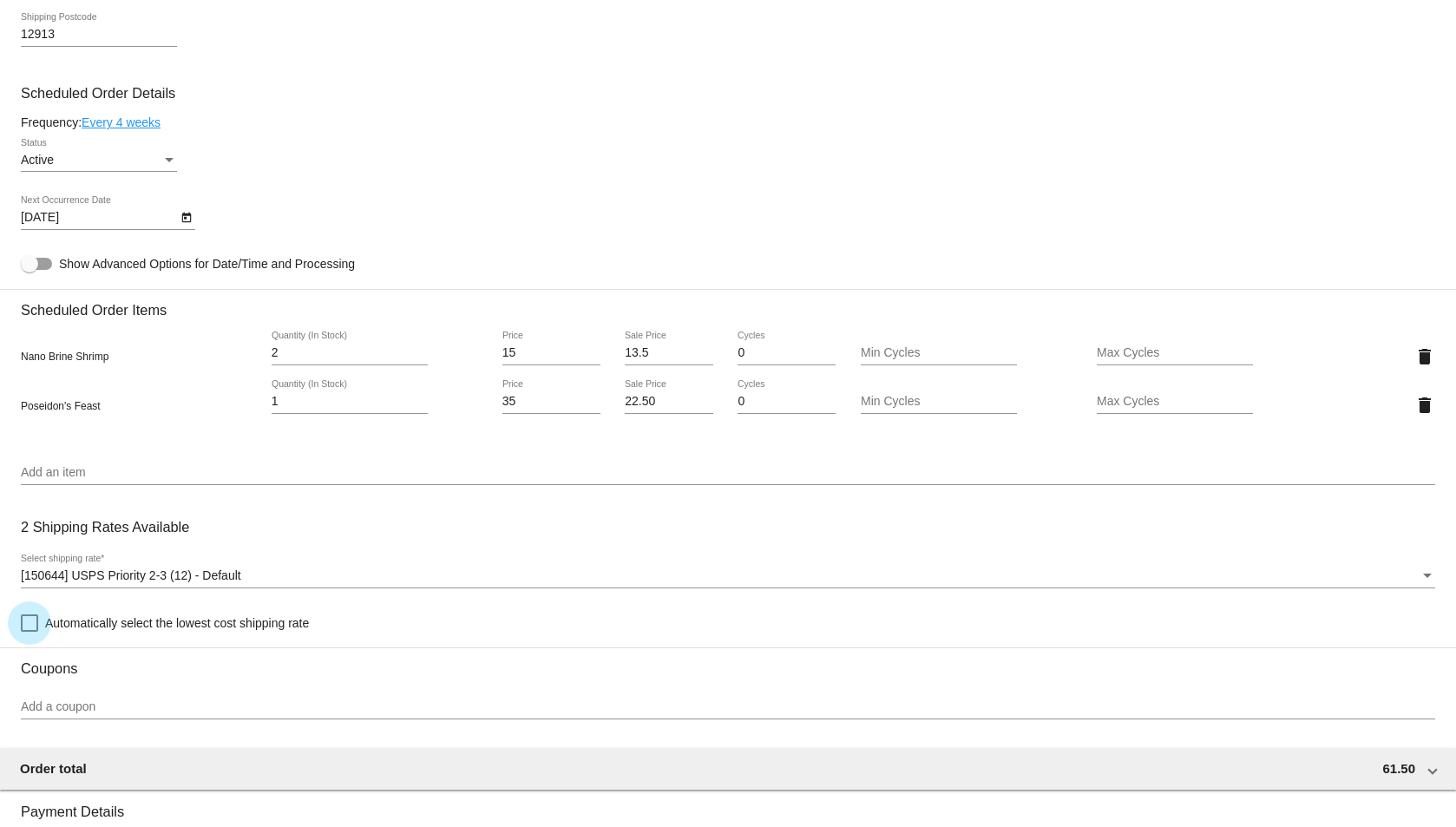
click at [272, 618] on span "Automatically select the lowest cost shipping rate" at bounding box center [177, 623] width 264 height 21
click at [29, 631] on input "Automatically select the lowest cost shipping rate" at bounding box center [28, 631] width 1 height 1
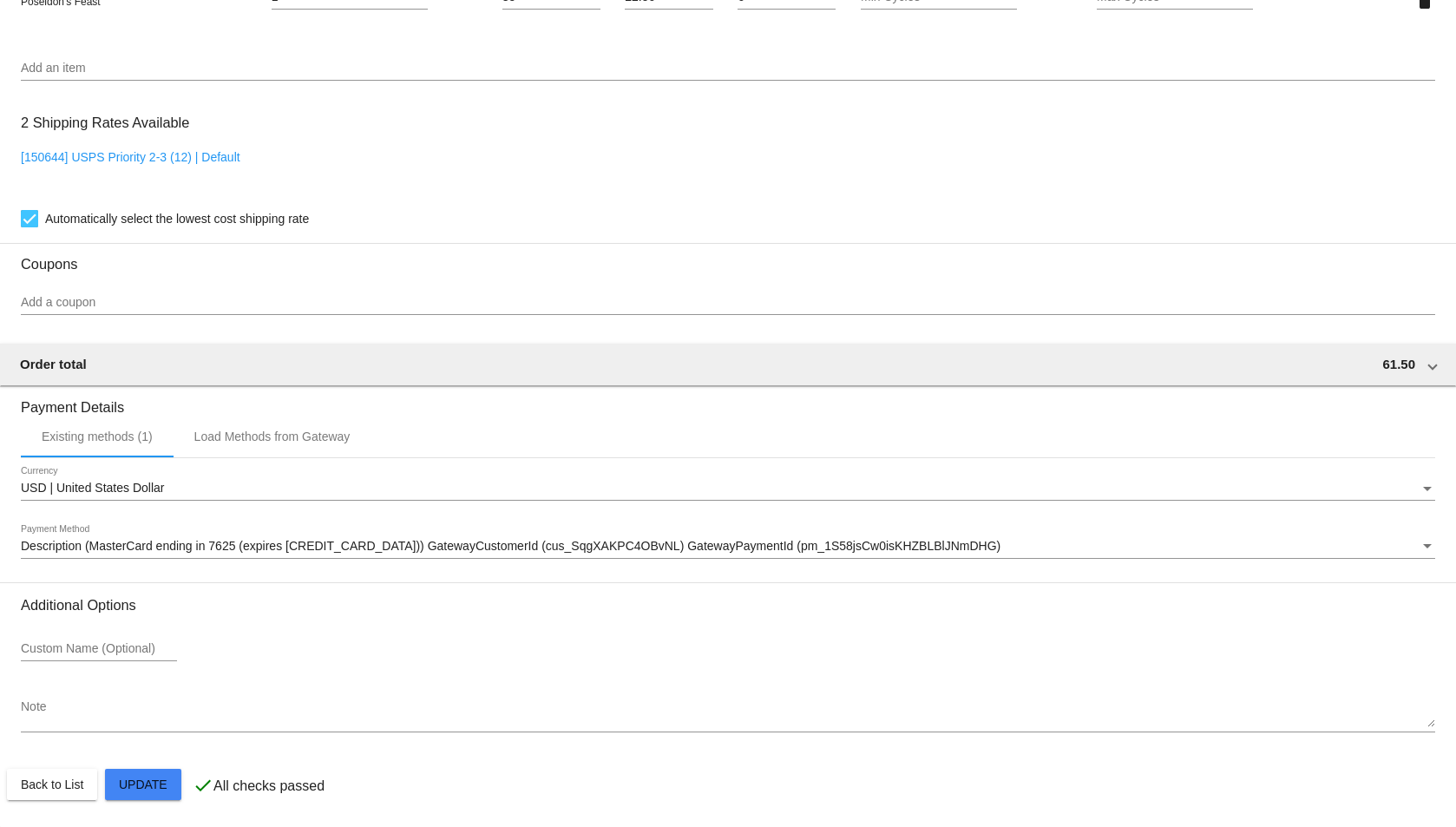
scroll to position [1169, 0]
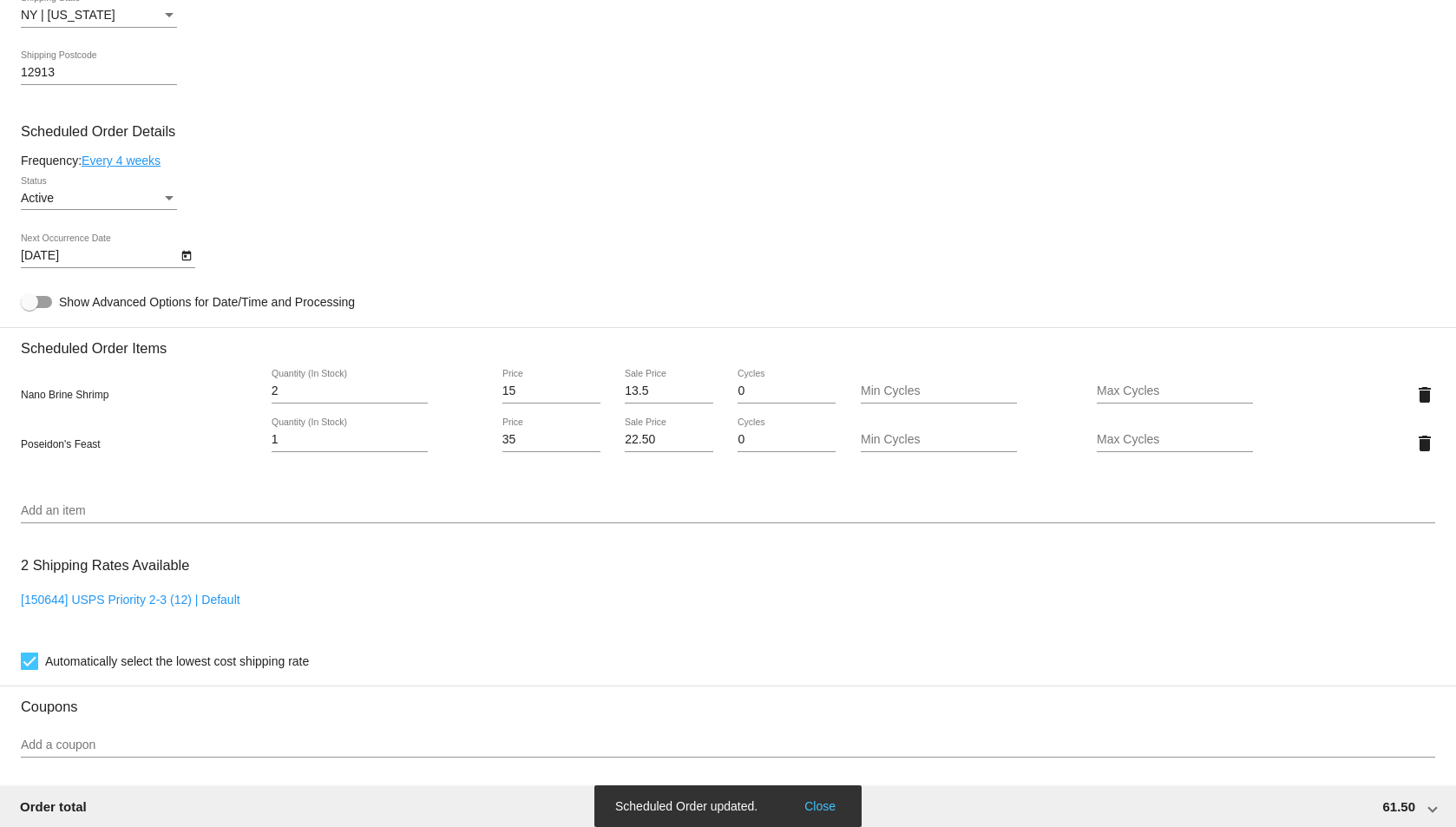
scroll to position [763, 0]
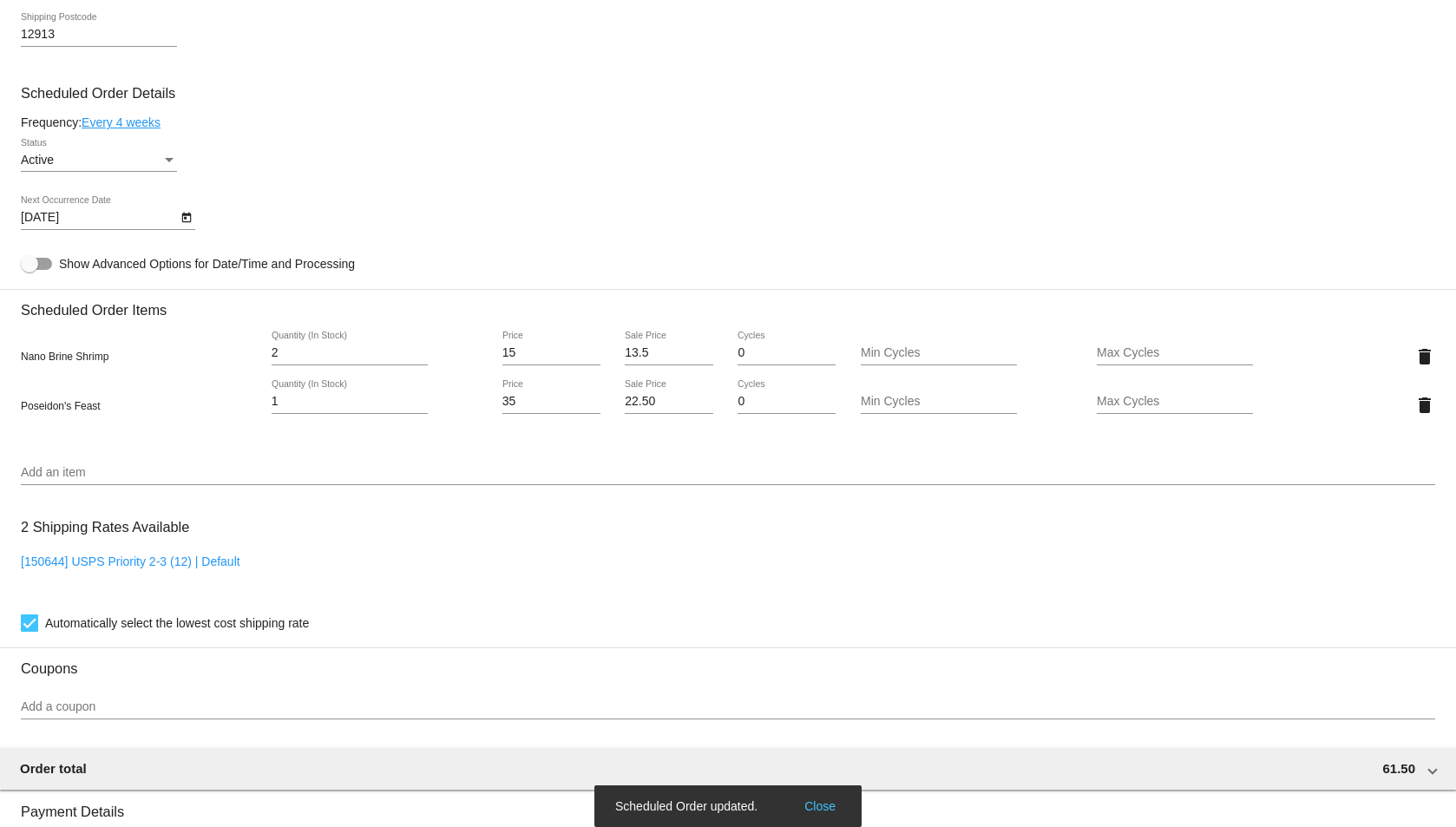
click at [194, 568] on div "[150644] USPS Priority 2-3 (12) | Default" at bounding box center [728, 579] width 1414 height 50
click at [215, 563] on link "[150644] USPS Priority 2-3 (12) | Default" at bounding box center [131, 561] width 220 height 14
checkbox input "false"
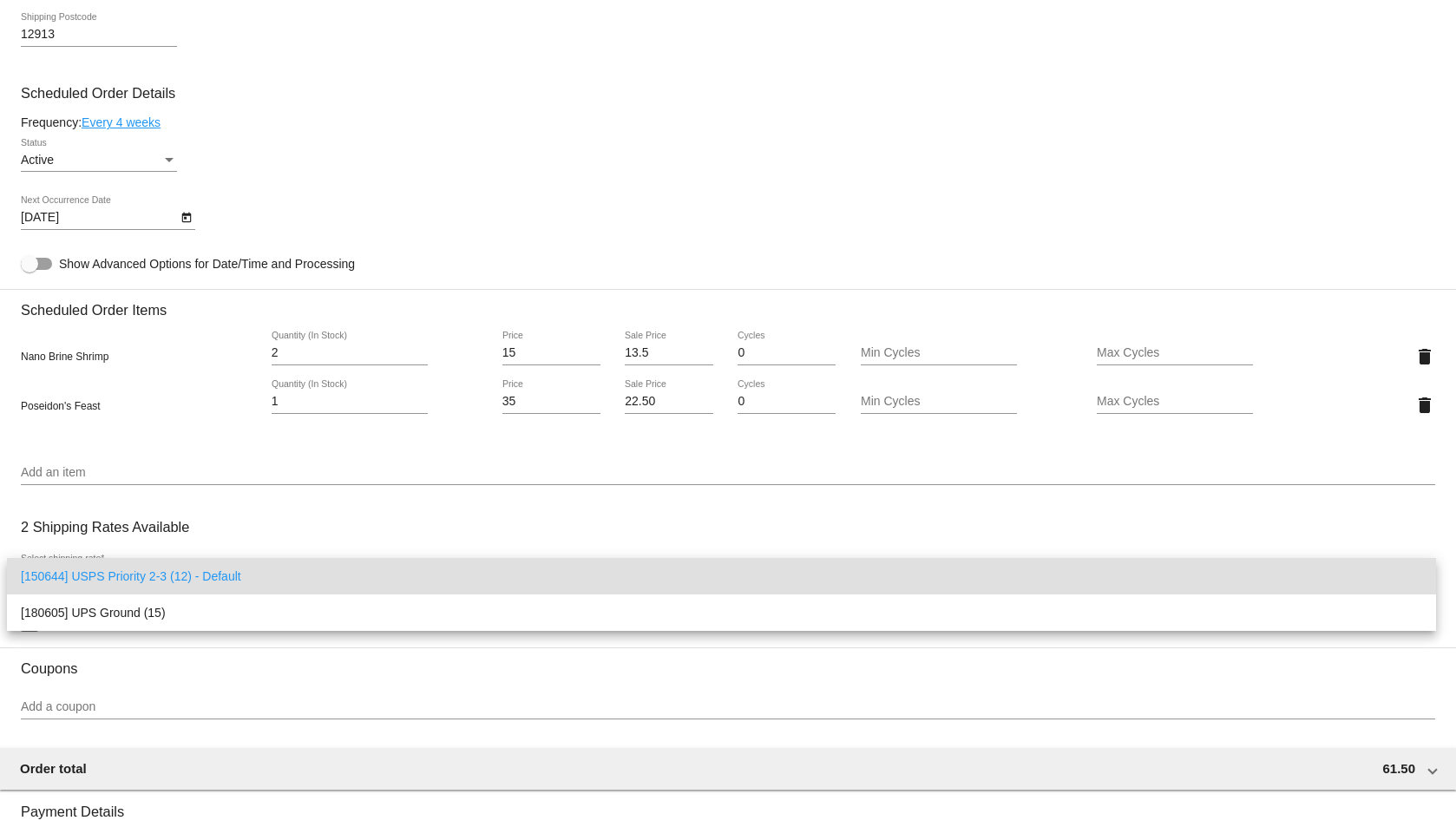
click at [256, 516] on div at bounding box center [728, 414] width 1456 height 827
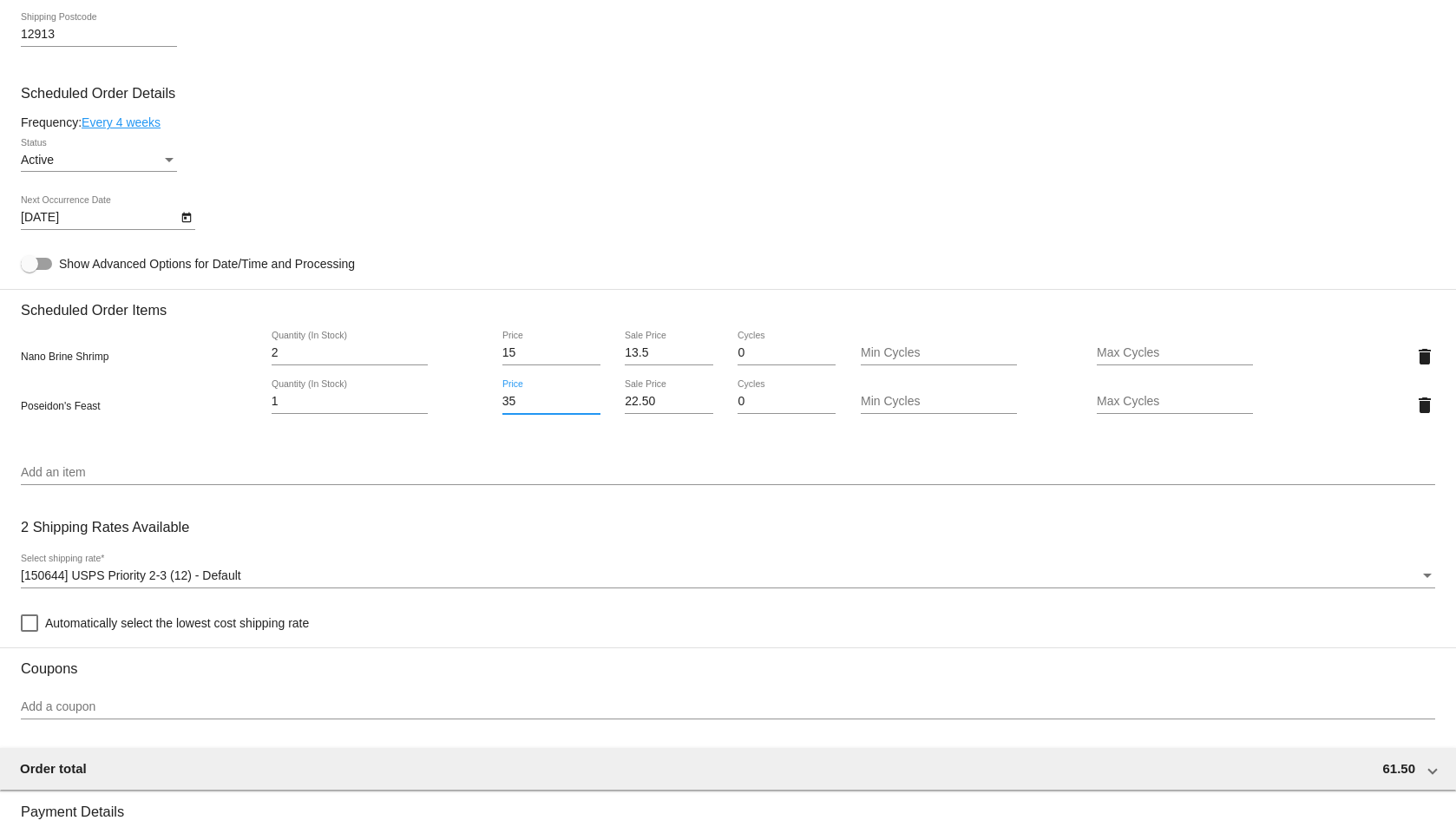
click at [542, 395] on input "35" at bounding box center [551, 402] width 98 height 14
click at [629, 388] on mat-card "Customer 6998827: [PERSON_NAME] [PERSON_NAME] [EMAIL_ADDRESS][DOMAIN_NAME] Cust…" at bounding box center [728, 340] width 1456 height 1784
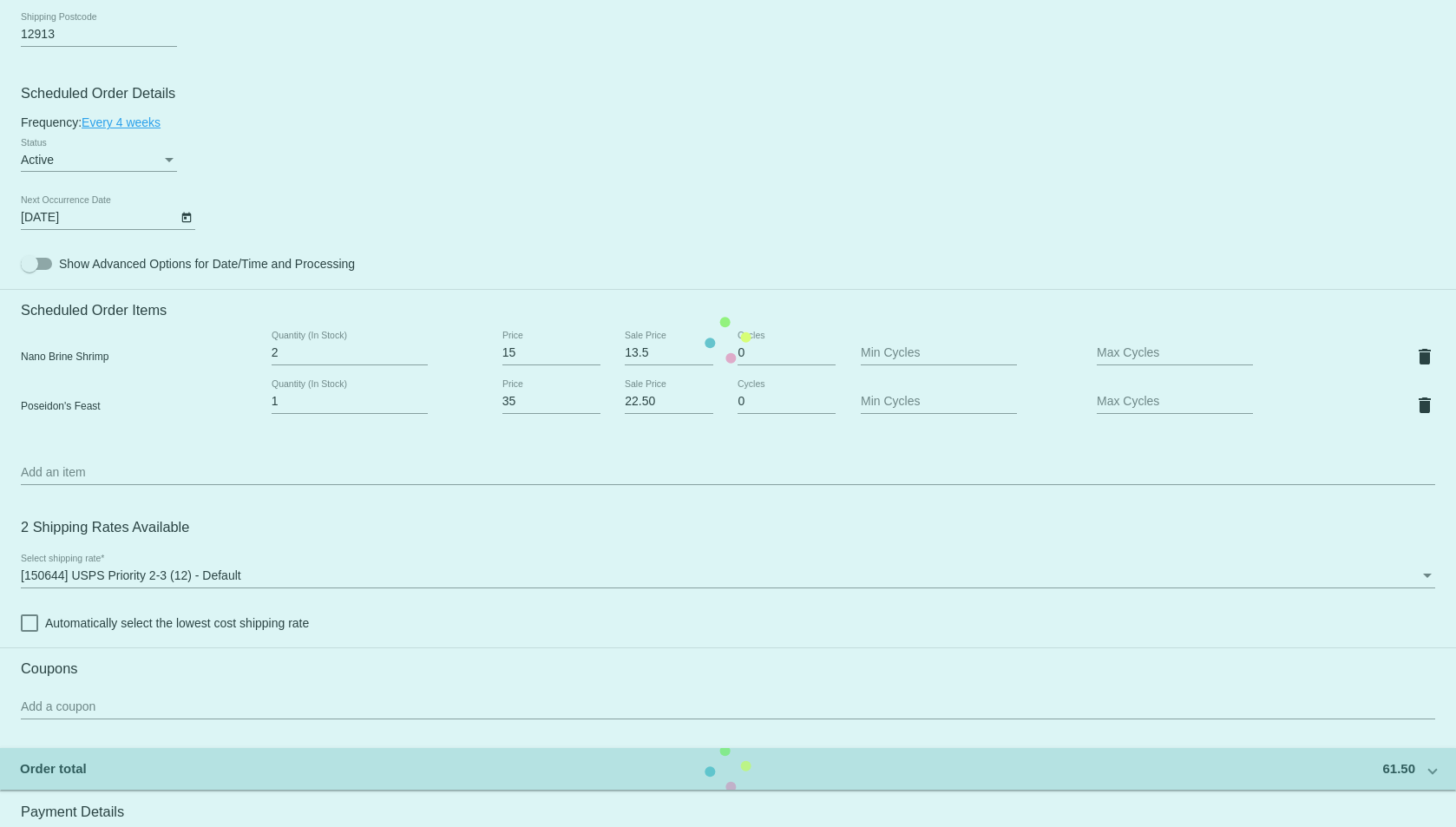
click at [631, 392] on mat-card "Customer 6998827: [PERSON_NAME] [PERSON_NAME] [EMAIL_ADDRESS][DOMAIN_NAME] Cust…" at bounding box center [728, 340] width 1456 height 1784
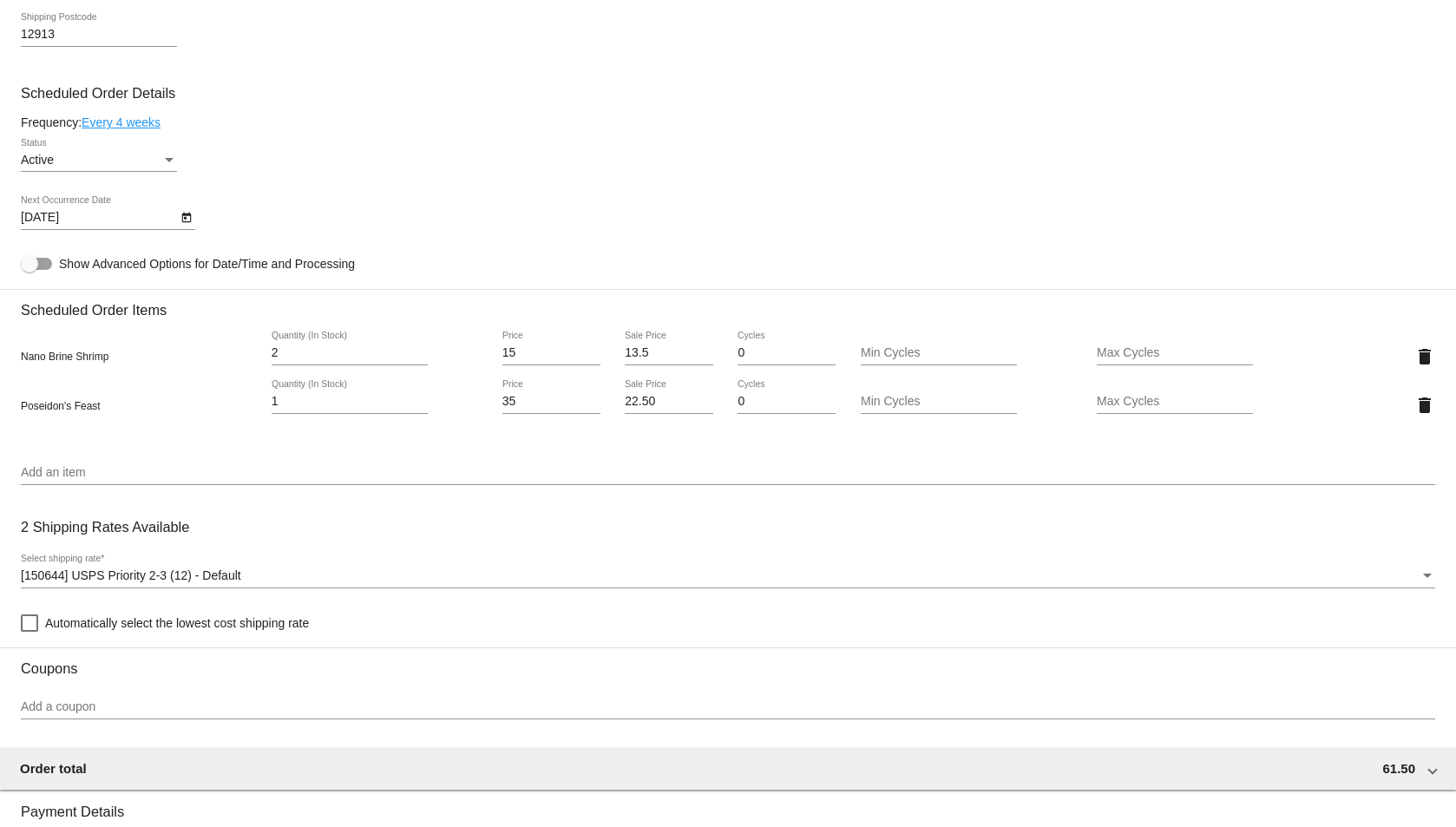
click at [639, 408] on input "22.50" at bounding box center [670, 402] width 89 height 14
type input "23"
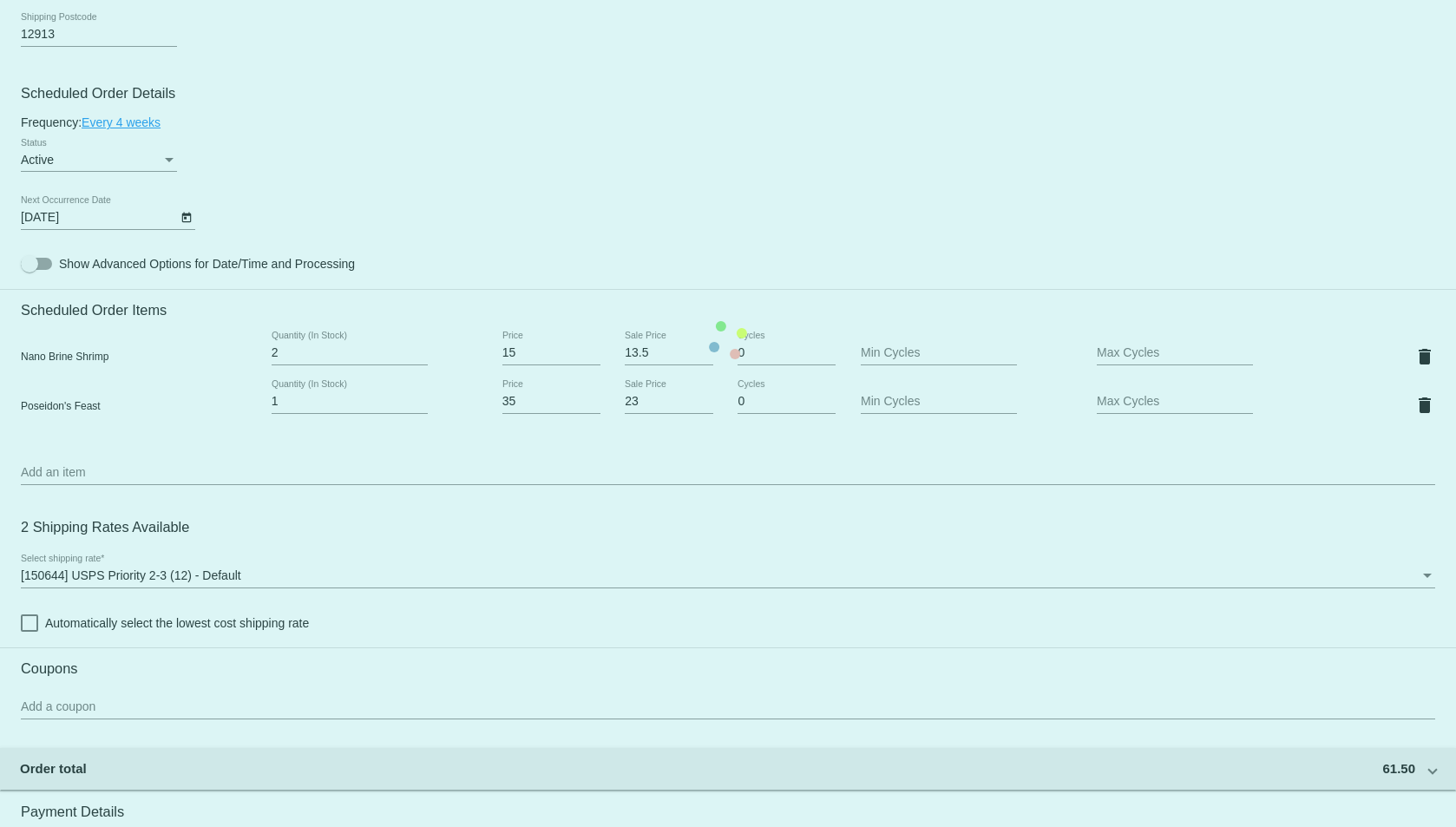
click at [578, 450] on mat-card "Customer 6998827: [PERSON_NAME] [PERSON_NAME] [EMAIL_ADDRESS][DOMAIN_NAME] Cust…" at bounding box center [728, 340] width 1456 height 1784
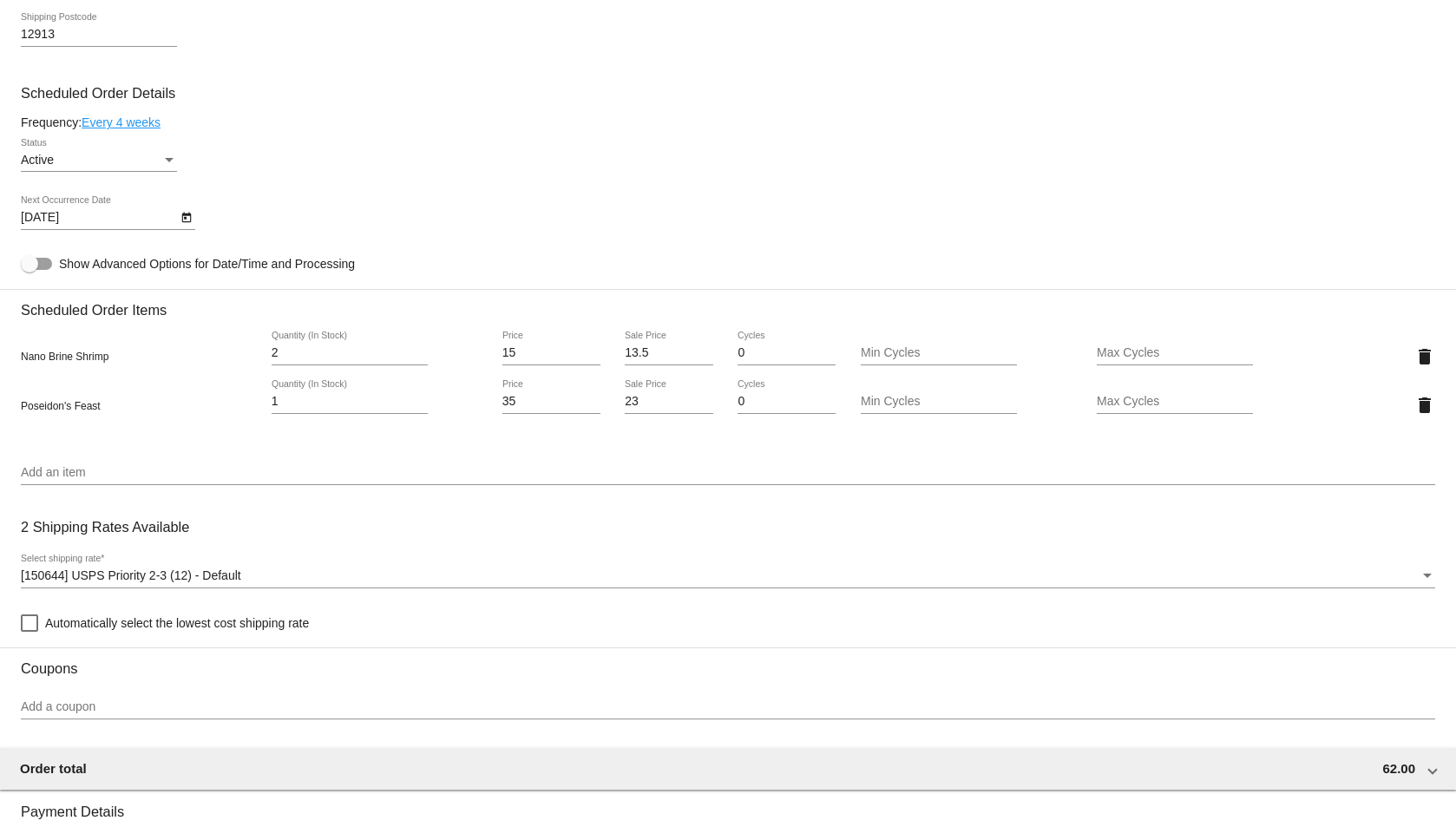
click at [156, 639] on mat-card-content "Customer 6998827: [PERSON_NAME] [PERSON_NAME] [EMAIL_ADDRESS][DOMAIN_NAME] Cust…" at bounding box center [728, 310] width 1414 height 1683
click at [176, 603] on div "[150644] USPS Priority 2-3 (12) - Default Select shipping rate *" at bounding box center [728, 579] width 1414 height 50
click at [172, 628] on span "Automatically select the lowest cost shipping rate" at bounding box center [177, 623] width 264 height 21
click at [29, 631] on input "Automatically select the lowest cost shipping rate" at bounding box center [28, 631] width 1 height 1
click at [318, 536] on div "2 Shipping Rates Available [150644] USPS Priority 2-3 (12) | Default Automatica…" at bounding box center [728, 570] width 1414 height 125
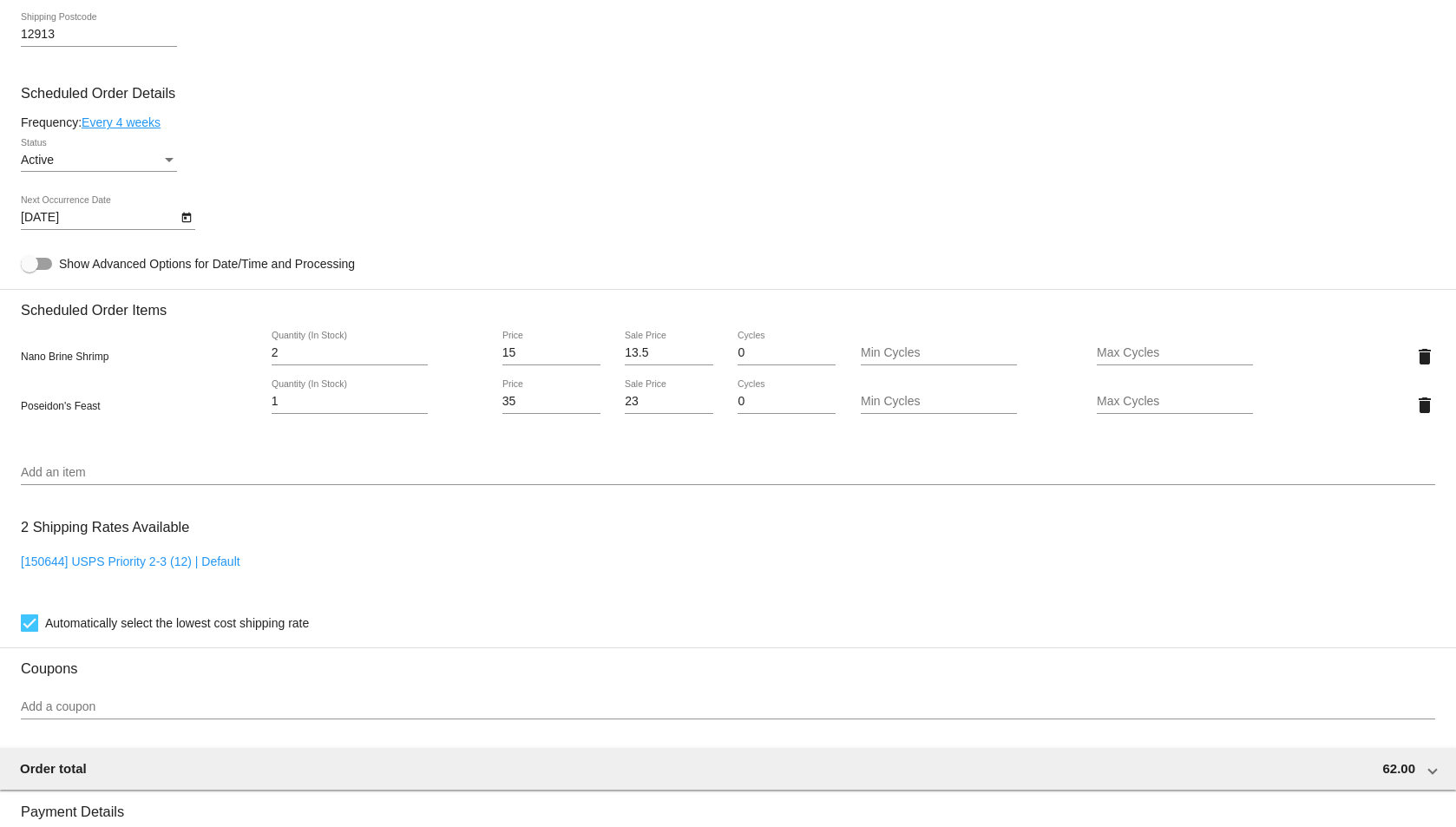
click at [243, 563] on div "[150644] USPS Priority 2-3 (12) | Default" at bounding box center [728, 579] width 1414 height 50
click at [148, 581] on div "[150644] USPS Priority 2-3 (12) | Default" at bounding box center [728, 579] width 1414 height 50
click at [186, 559] on link "[150644] USPS Priority 2-3 (12) | Default" at bounding box center [131, 561] width 220 height 14
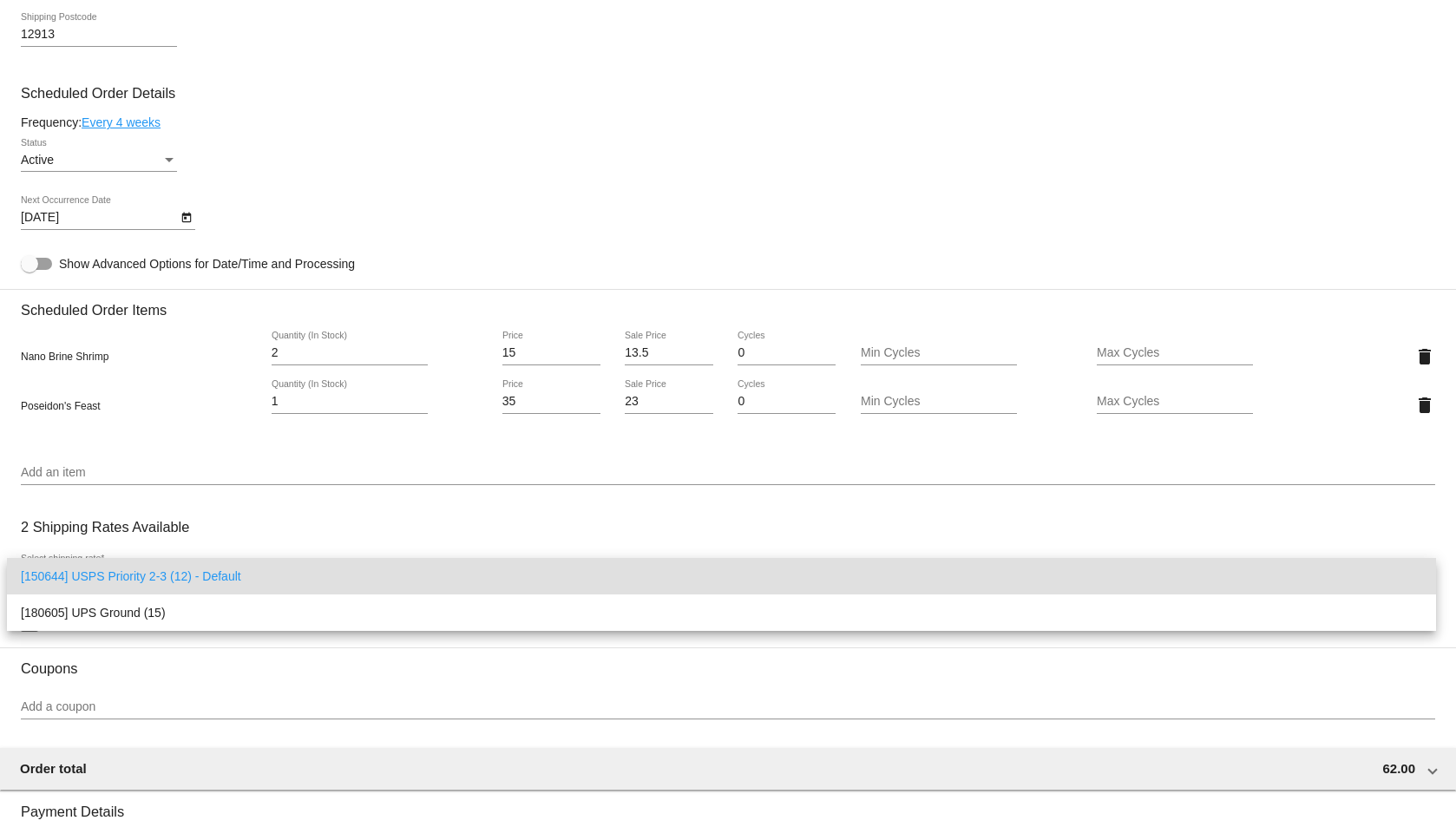
click at [282, 482] on div at bounding box center [728, 414] width 1456 height 827
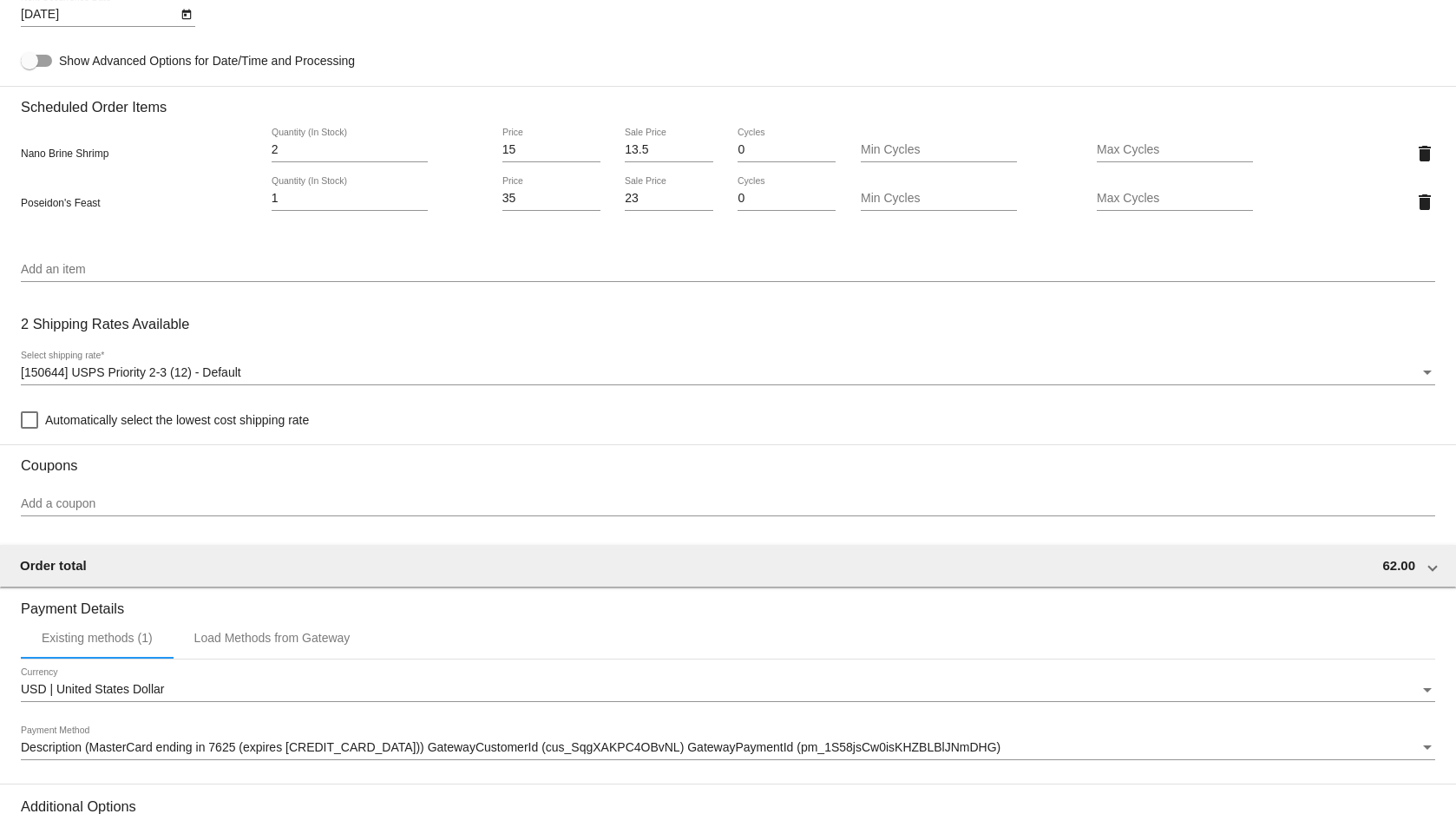
scroll to position [1169, 0]
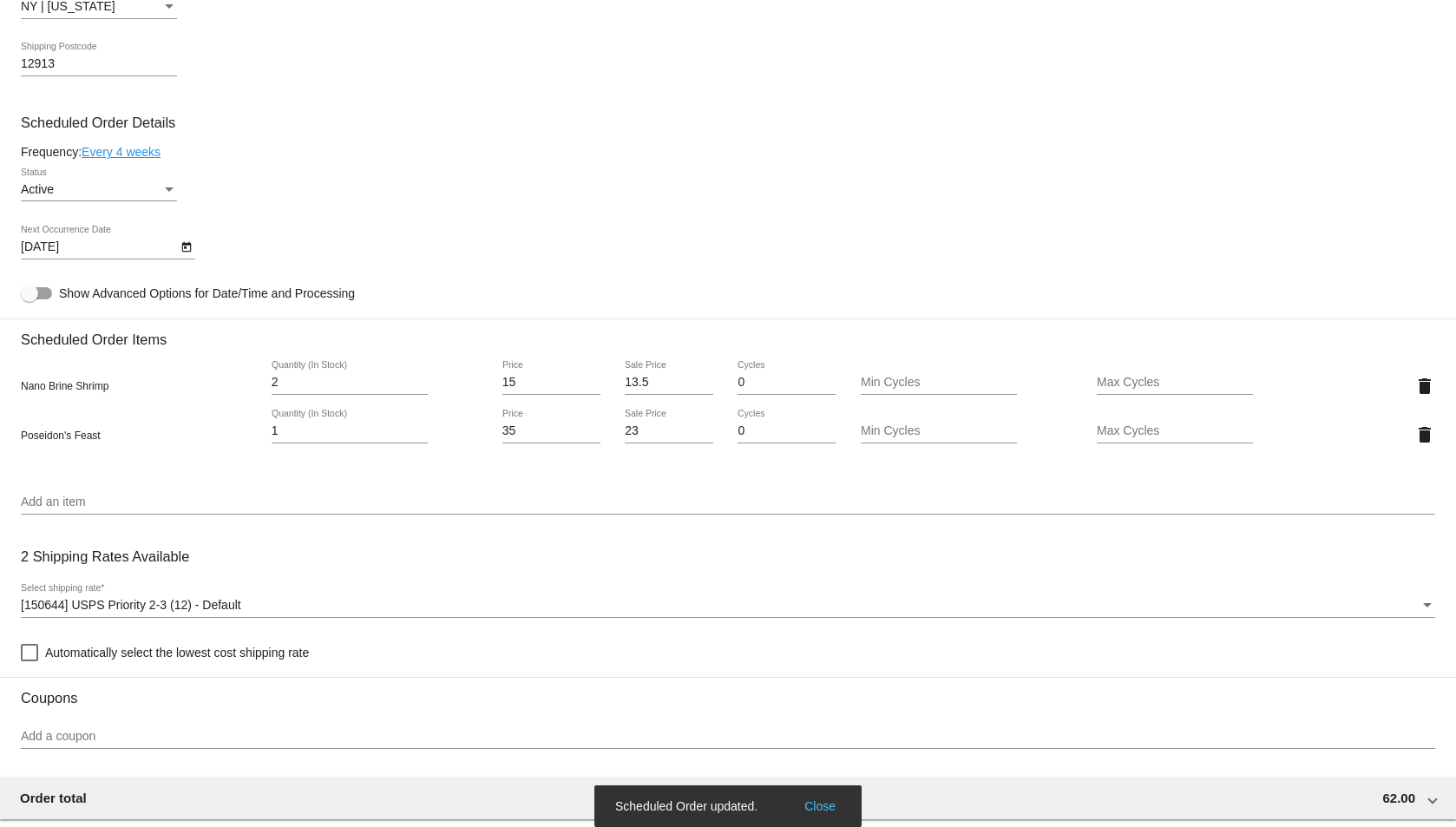
scroll to position [763, 0]
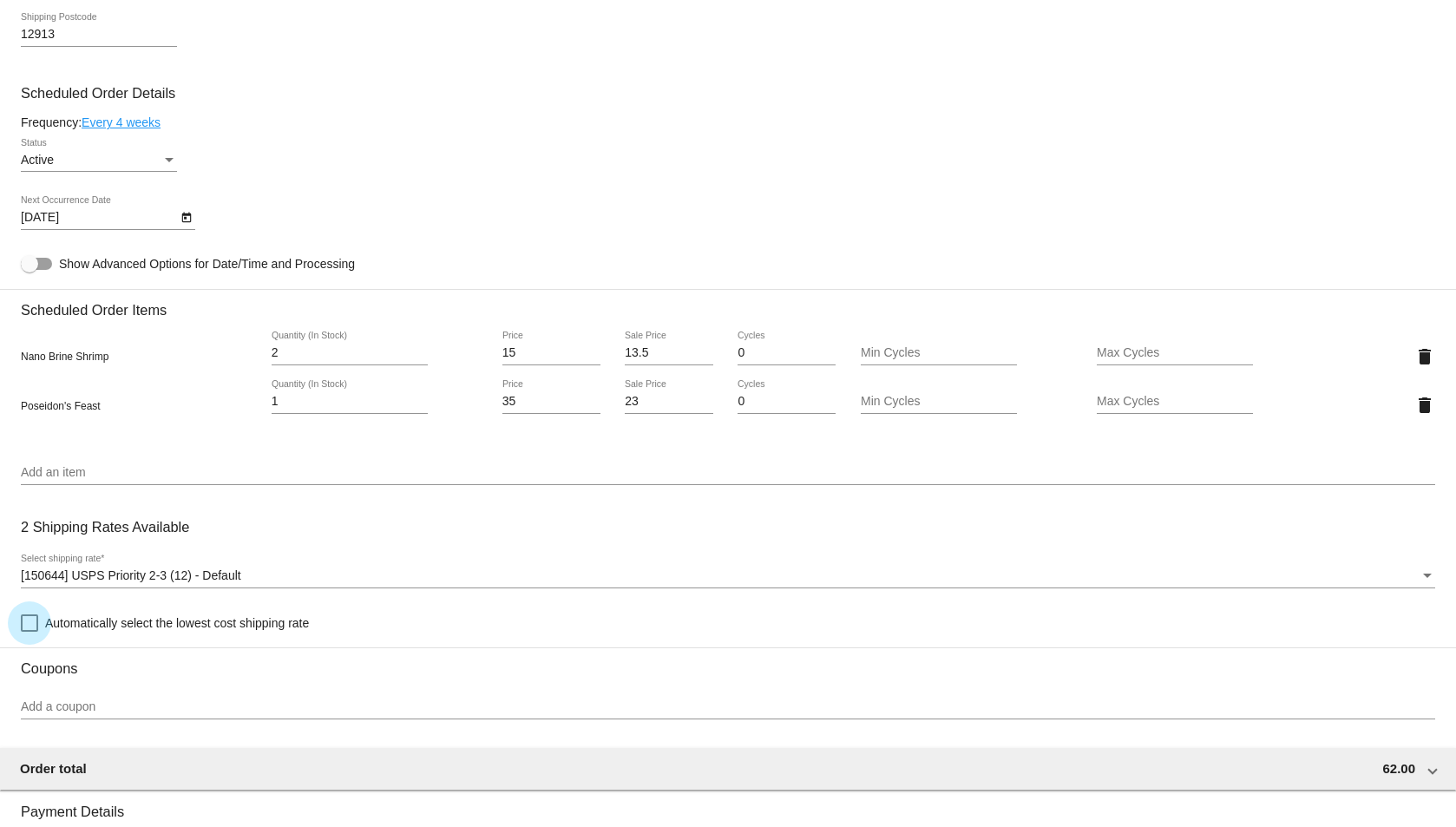
click at [194, 630] on span "Automatically select the lowest cost shipping rate" at bounding box center [177, 623] width 264 height 21
click at [29, 631] on input "Automatically select the lowest cost shipping rate" at bounding box center [28, 631] width 1 height 1
click at [415, 565] on div "[150644] USPS Priority 2-3 (12) | Default" at bounding box center [728, 579] width 1414 height 50
click at [179, 565] on link "[150644] USPS Priority 2-3 (12) | Default" at bounding box center [131, 561] width 220 height 14
checkbox input "false"
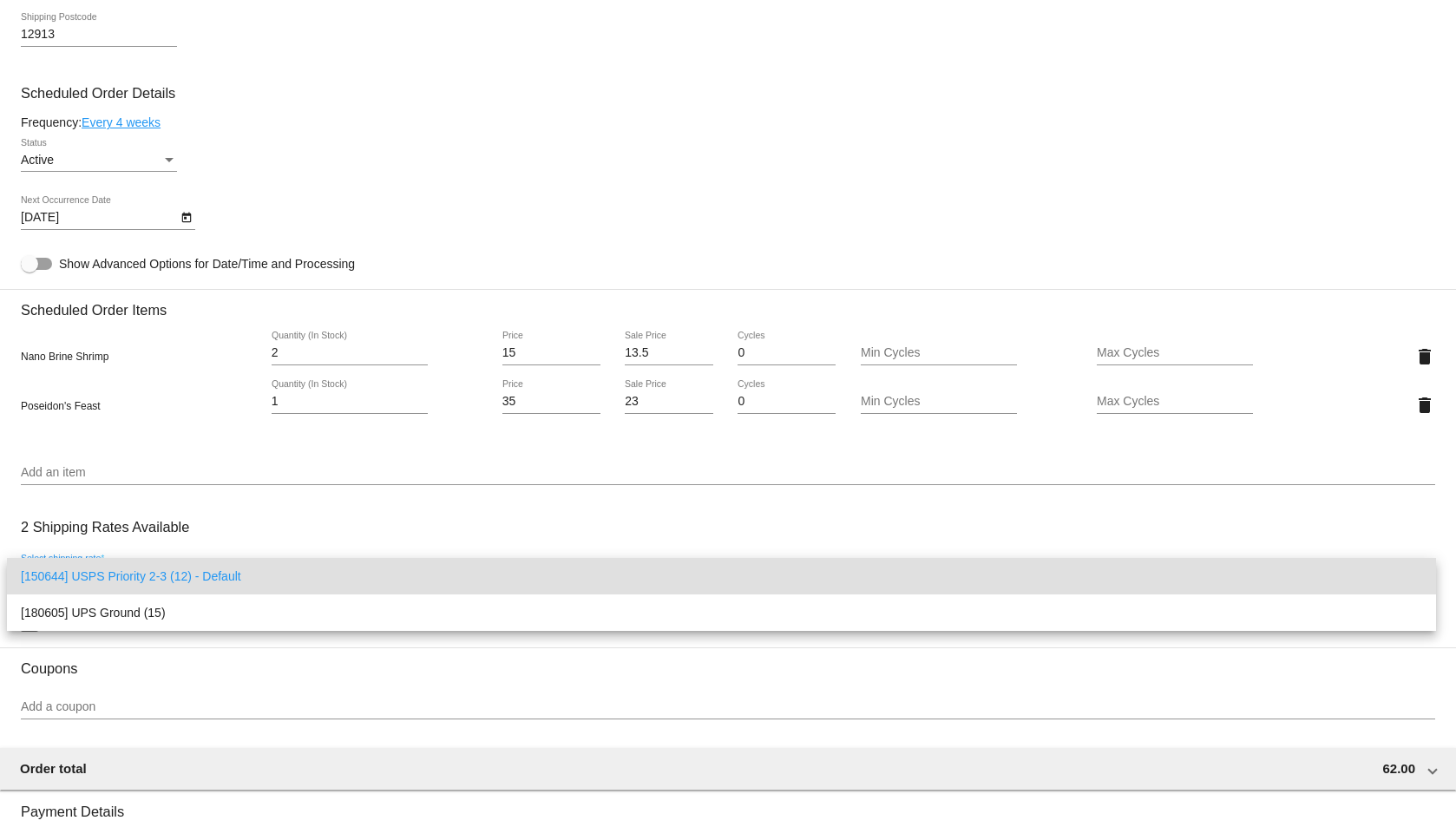
click at [255, 518] on div at bounding box center [728, 414] width 1456 height 827
